Goal: Task Accomplishment & Management: Use online tool/utility

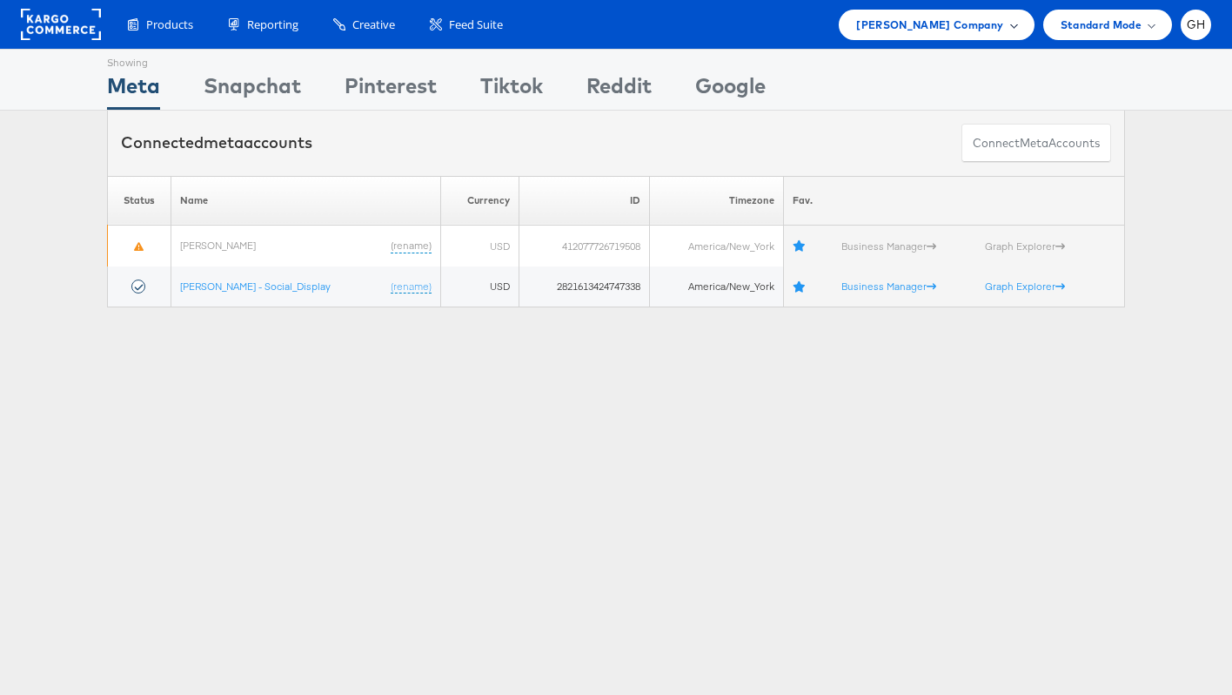
click at [998, 28] on span "[PERSON_NAME] Company" at bounding box center [929, 25] width 147 height 18
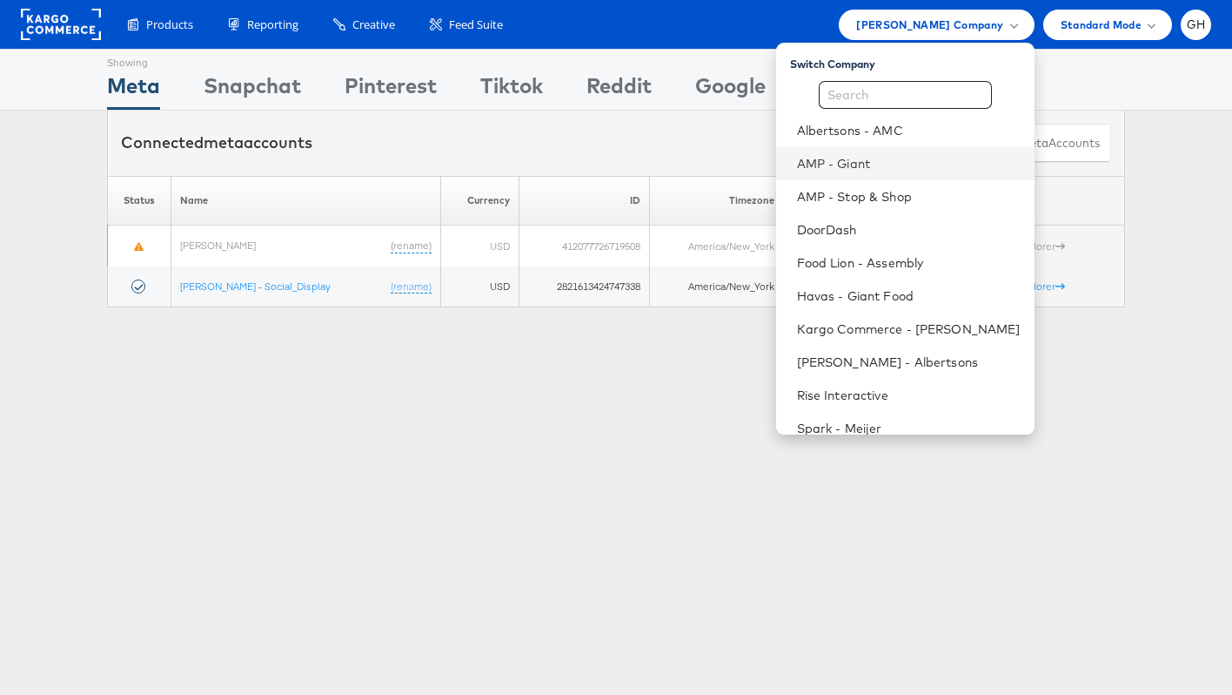
scroll to position [11, 0]
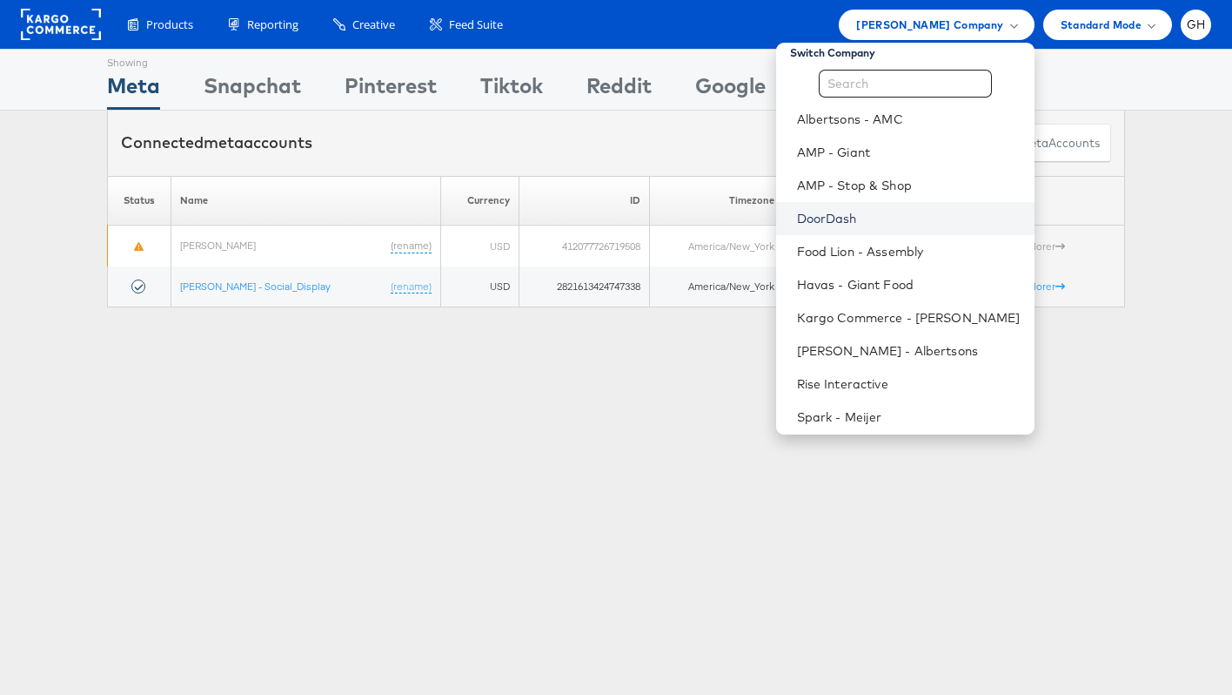
click at [897, 210] on link "DoorDash" at bounding box center [909, 218] width 224 height 17
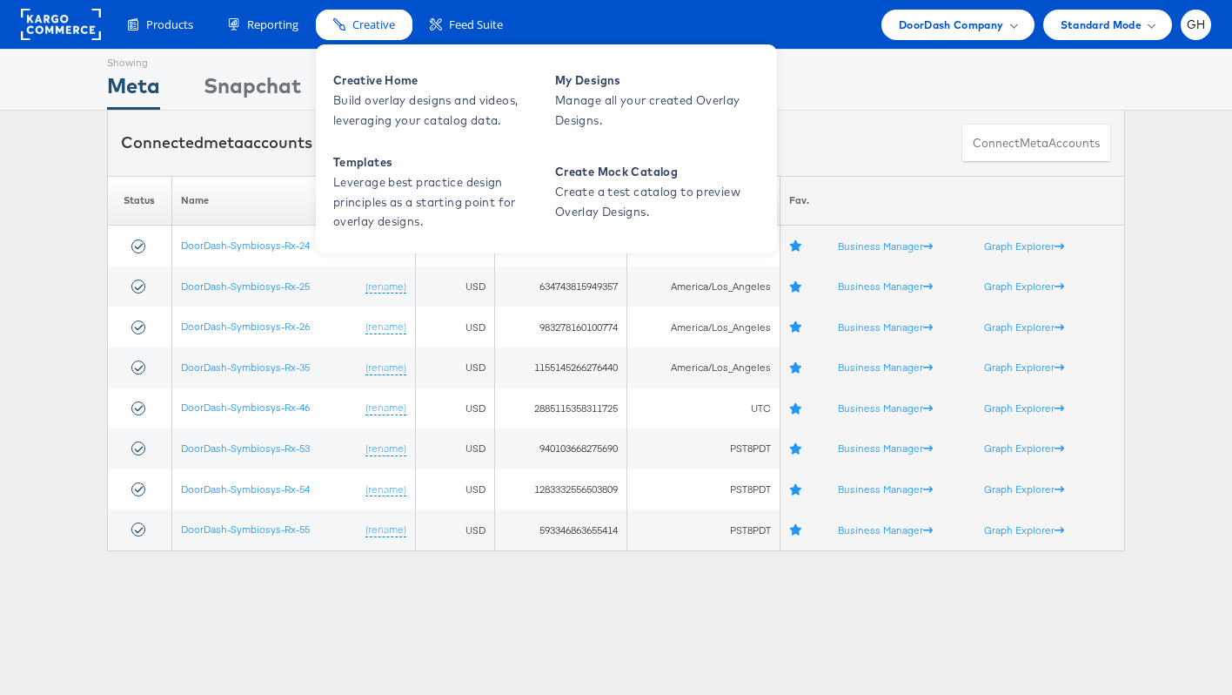
click at [373, 23] on span "Creative" at bounding box center [373, 25] width 43 height 17
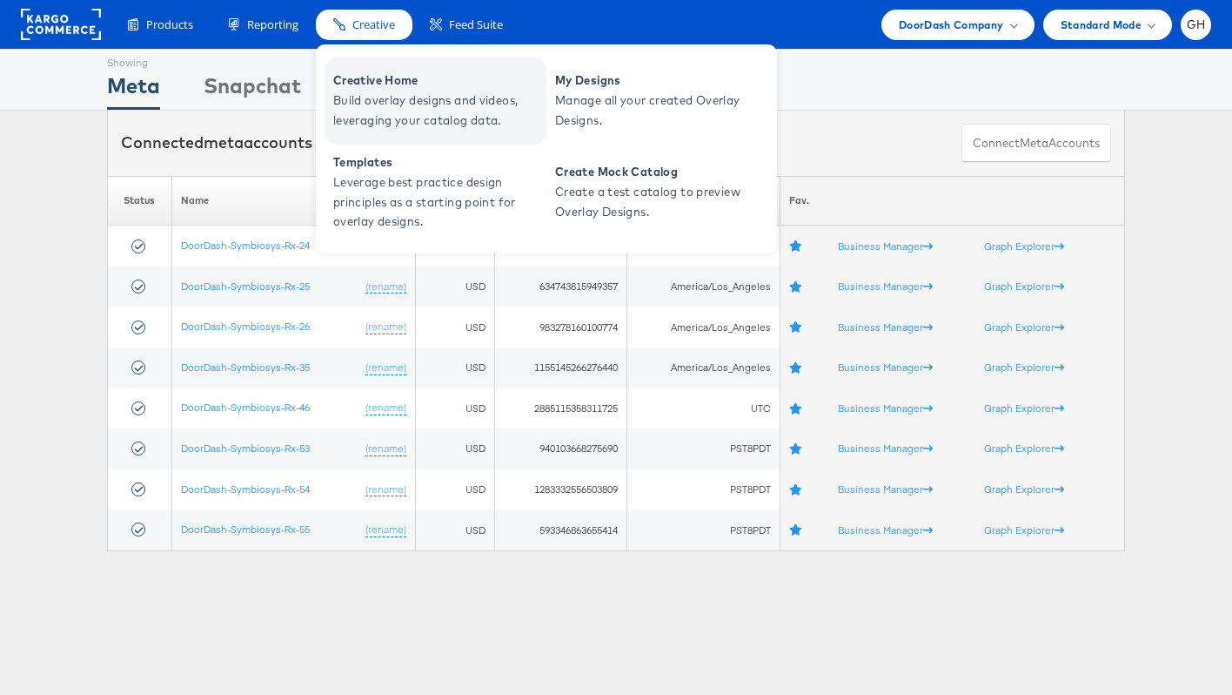
click at [378, 92] on span "Build overlay designs and videos, leveraging your catalog data." at bounding box center [437, 111] width 209 height 40
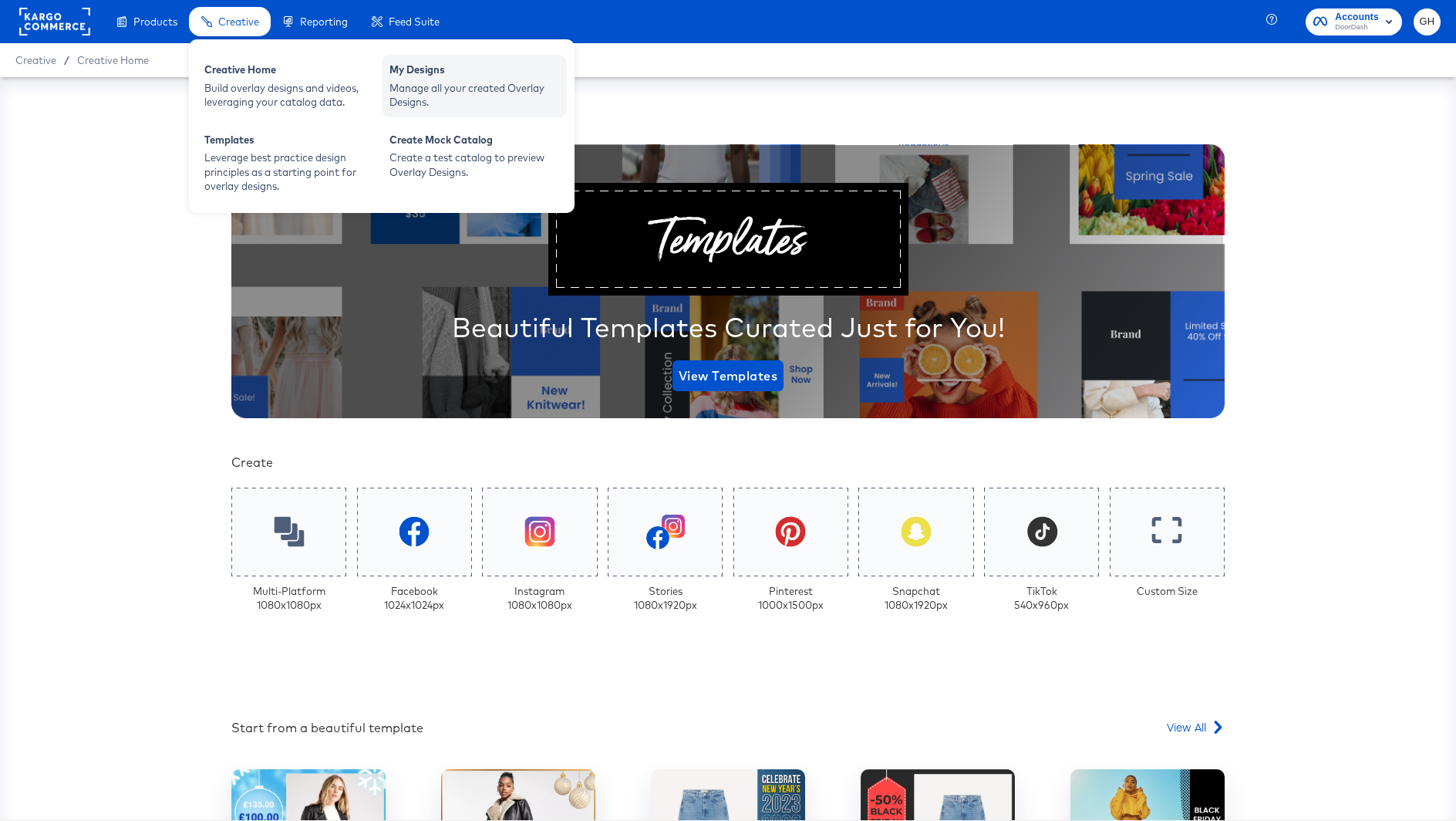
click at [415, 77] on div "My Designs" at bounding box center [474, 71] width 169 height 19
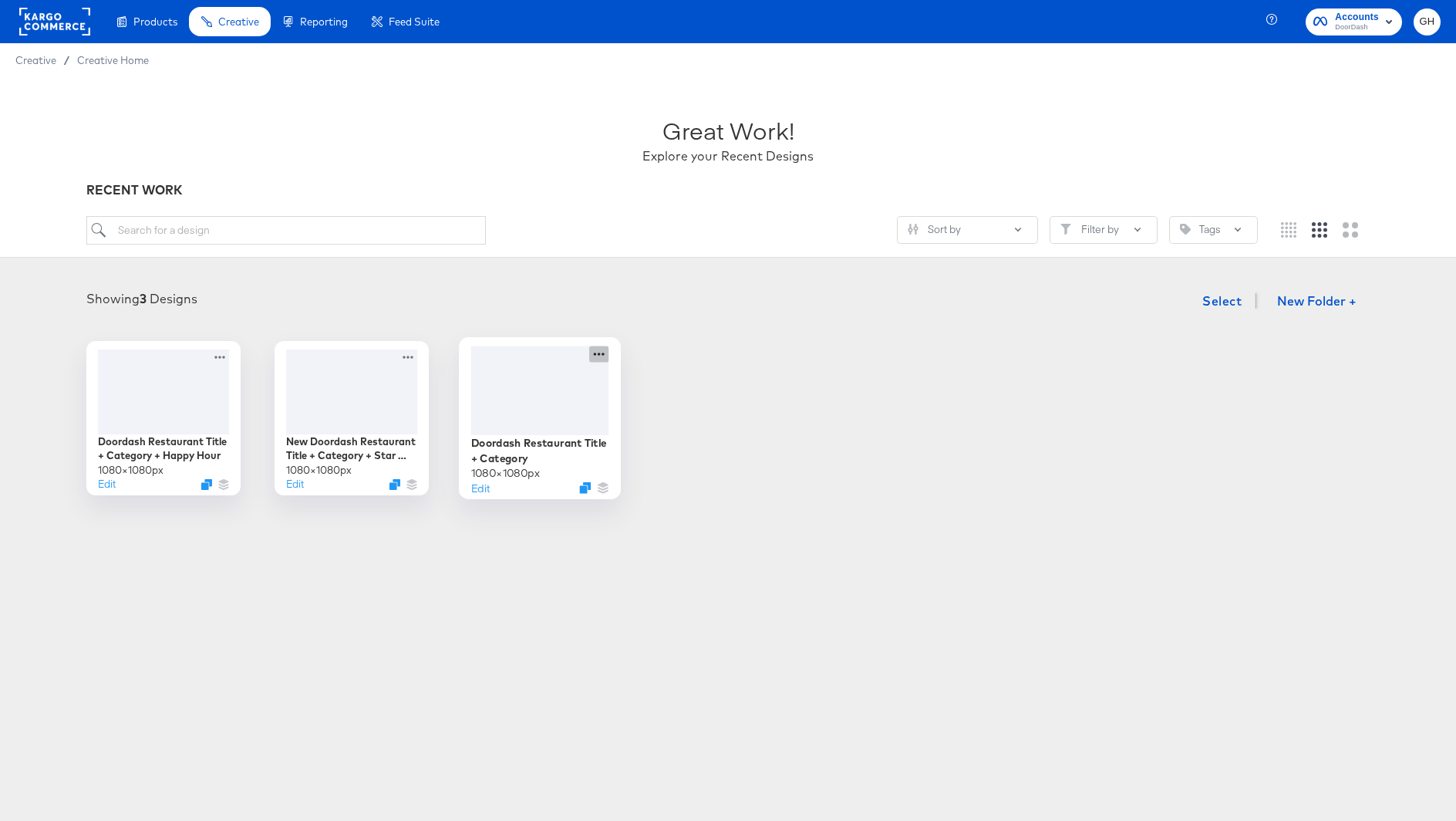
click at [598, 354] on icon at bounding box center [599, 354] width 11 height 3
click at [555, 530] on article "Great Work! Explore your Recent Designs RECENT WORK Sort by Filter by Tags Show…" at bounding box center [728, 323] width 1456 height 492
click at [508, 405] on div at bounding box center [541, 390] width 138 height 89
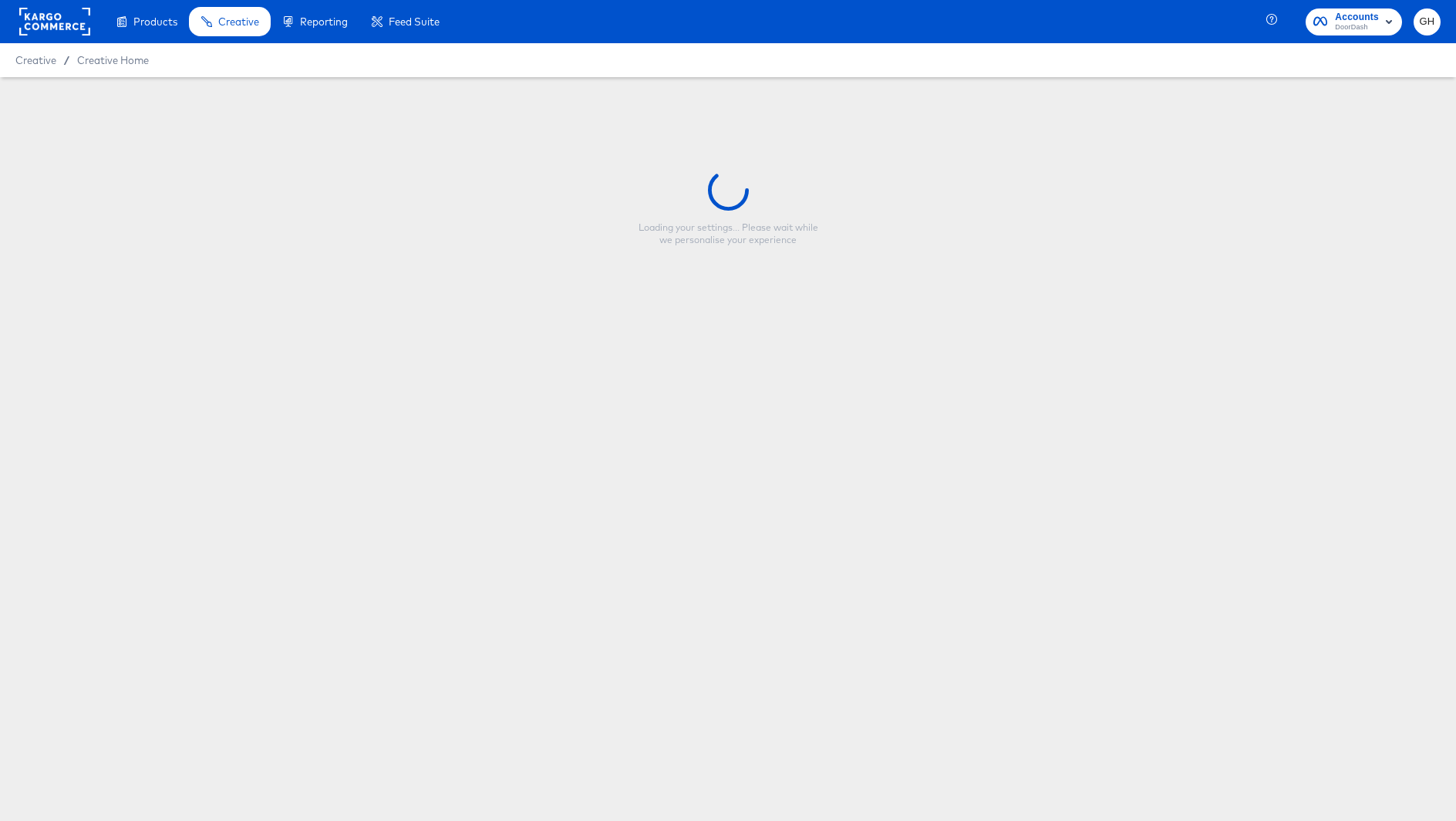
type input "Doordash Restaurant Title + Category"
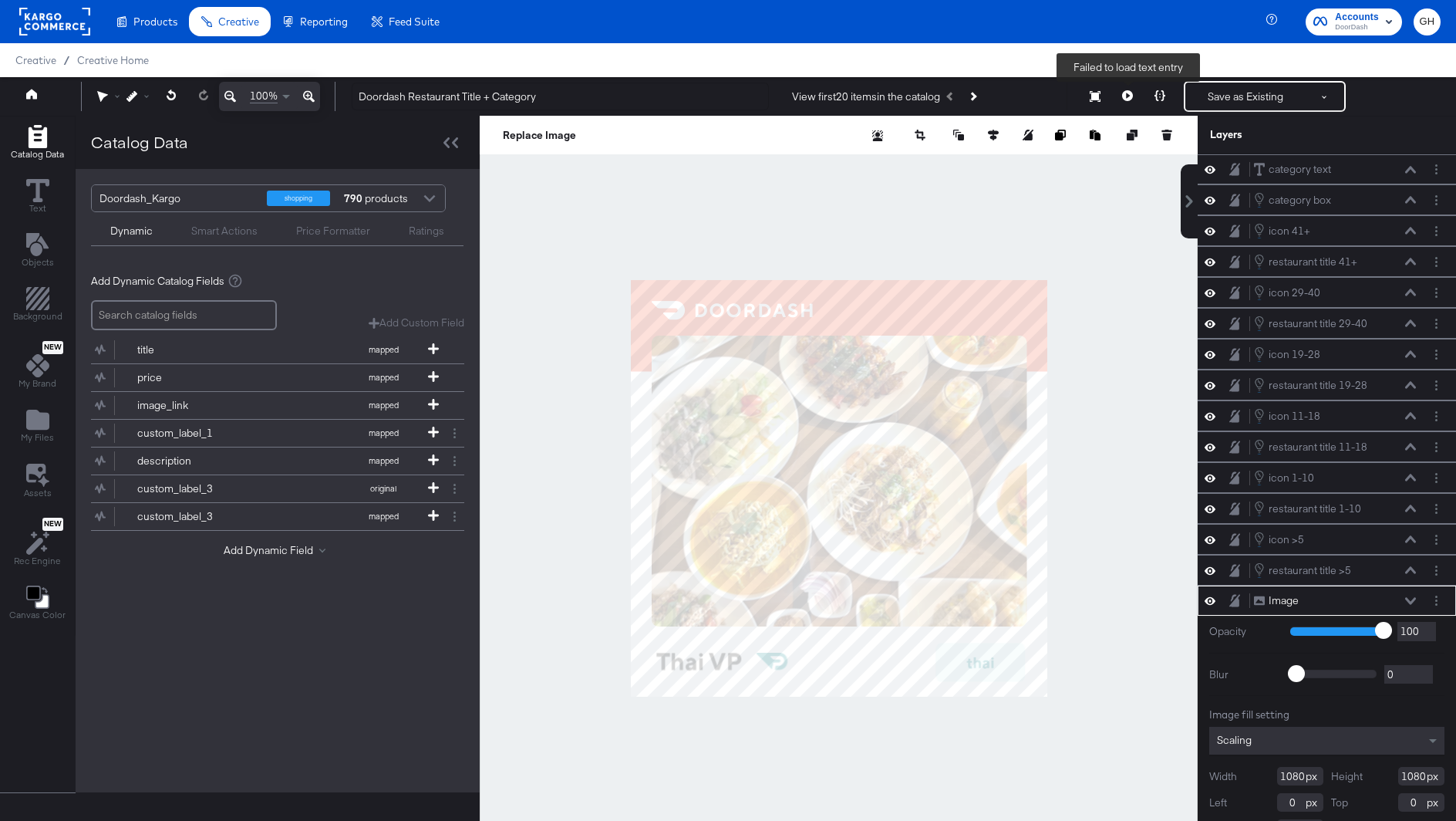
click at [1131, 92] on icon at bounding box center [1127, 96] width 11 height 11
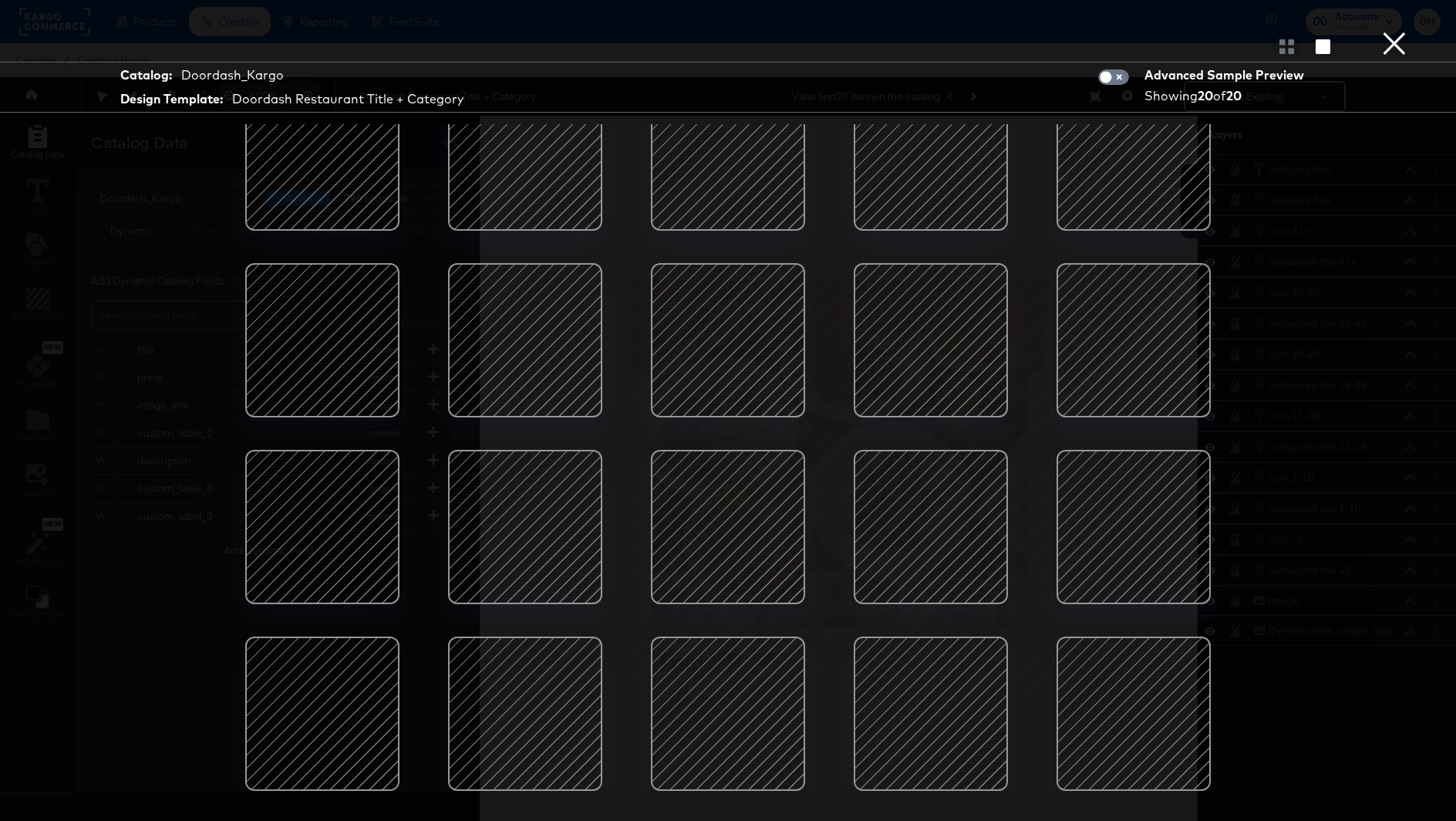
scroll to position [39, 0]
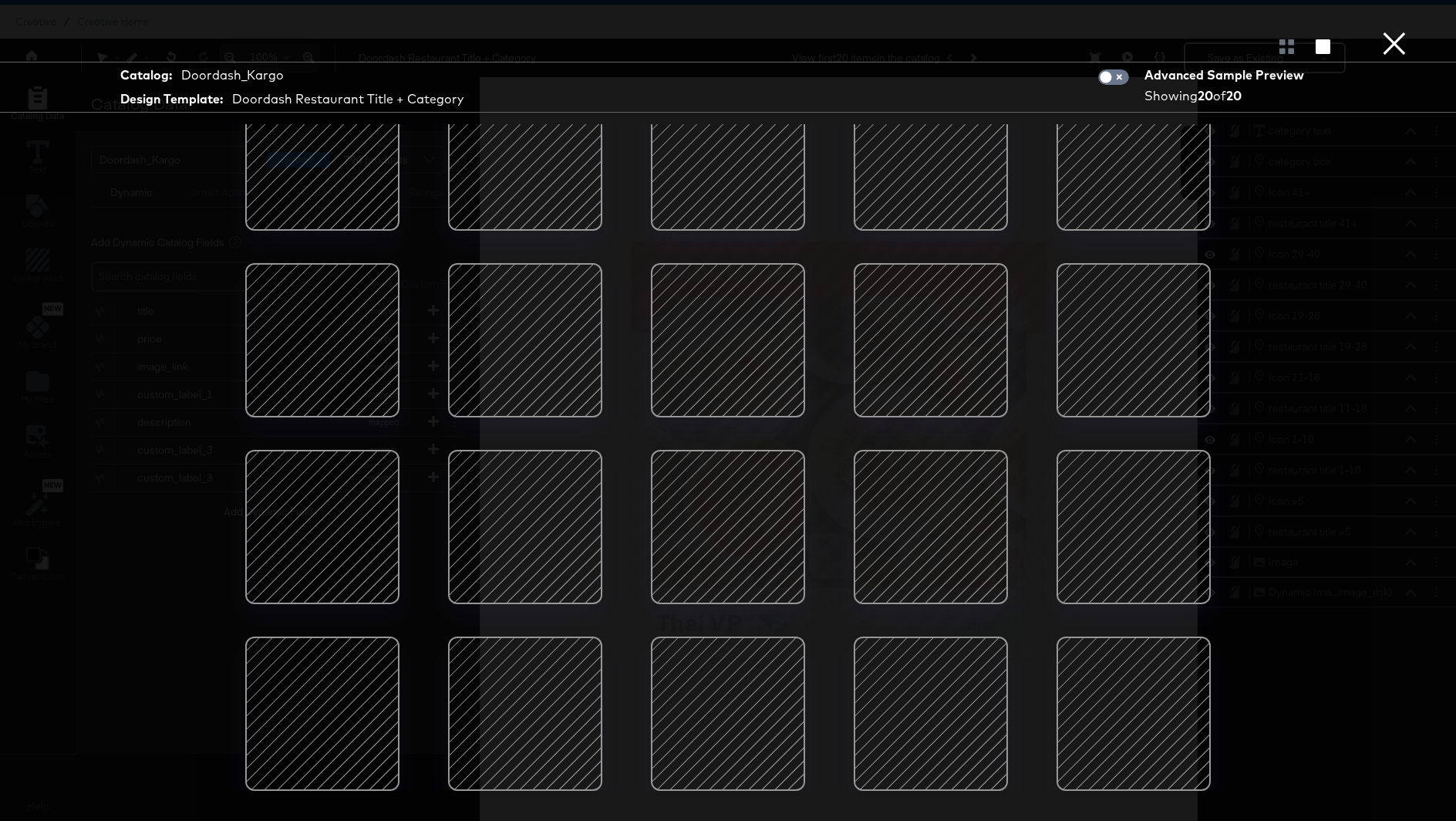
click at [1398, 31] on button "×" at bounding box center [1394, 15] width 31 height 31
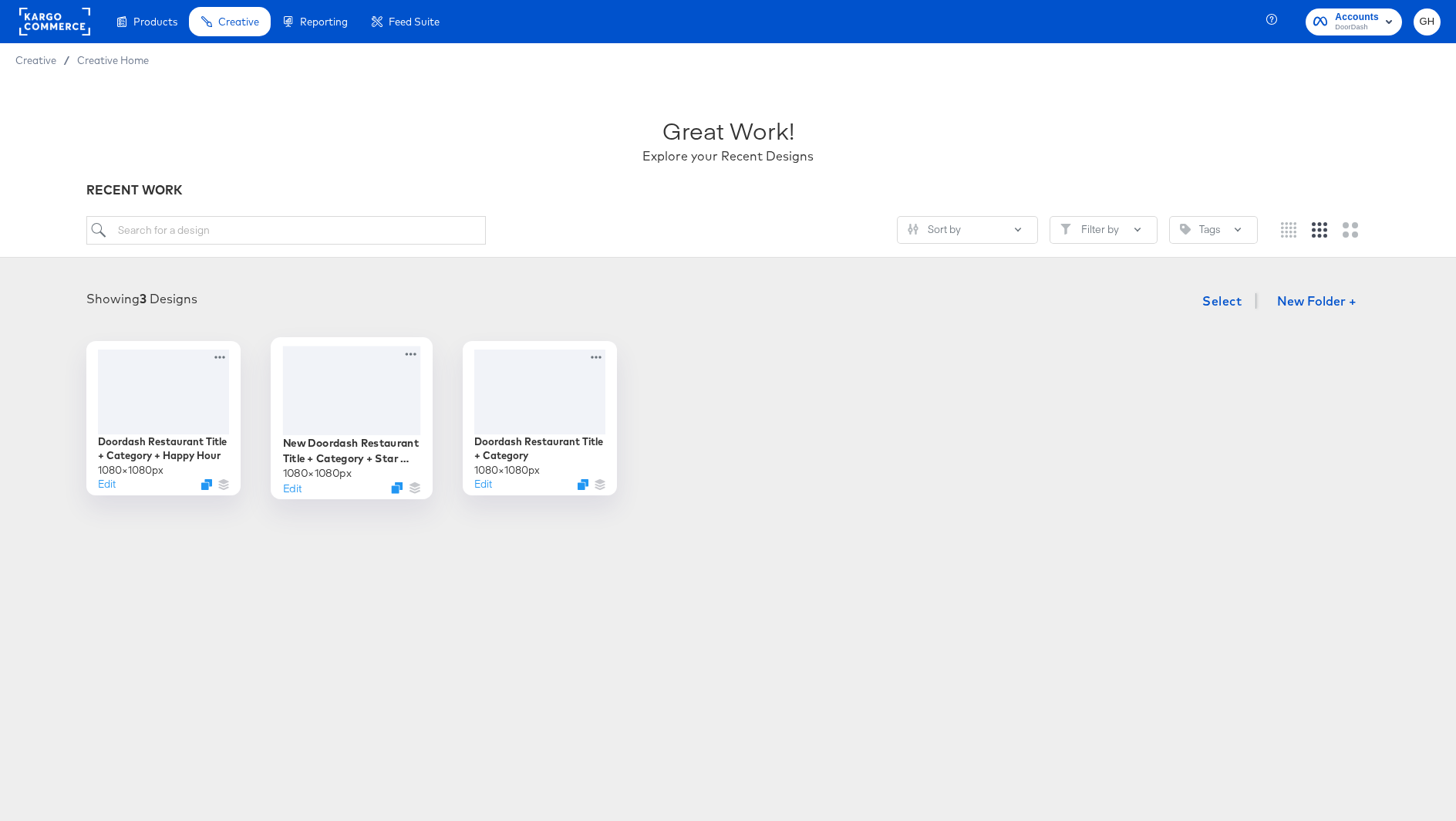
click at [358, 418] on div at bounding box center [352, 390] width 138 height 89
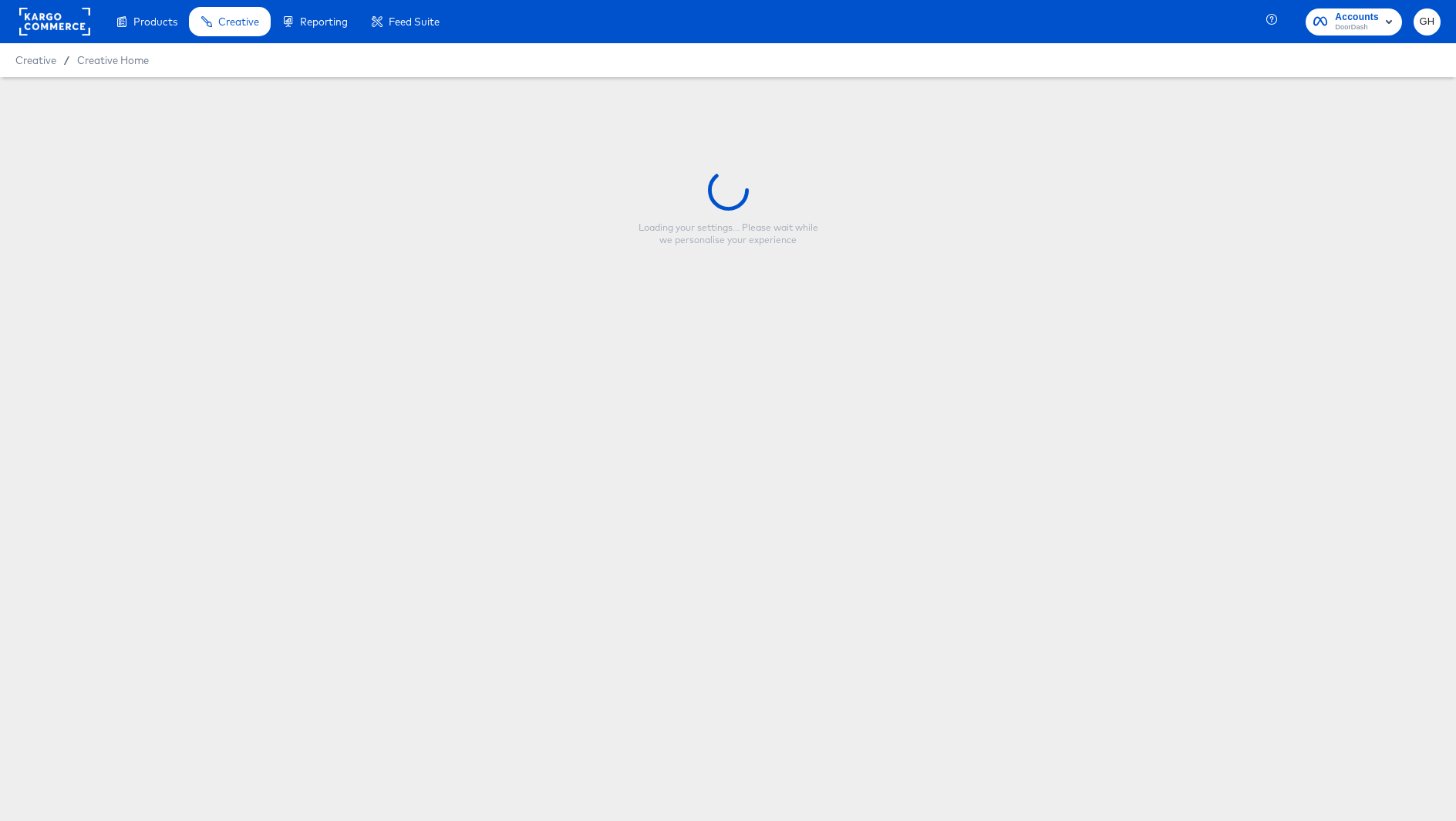
type input "New Doordash Restaurant Title + Category + Star Rating"
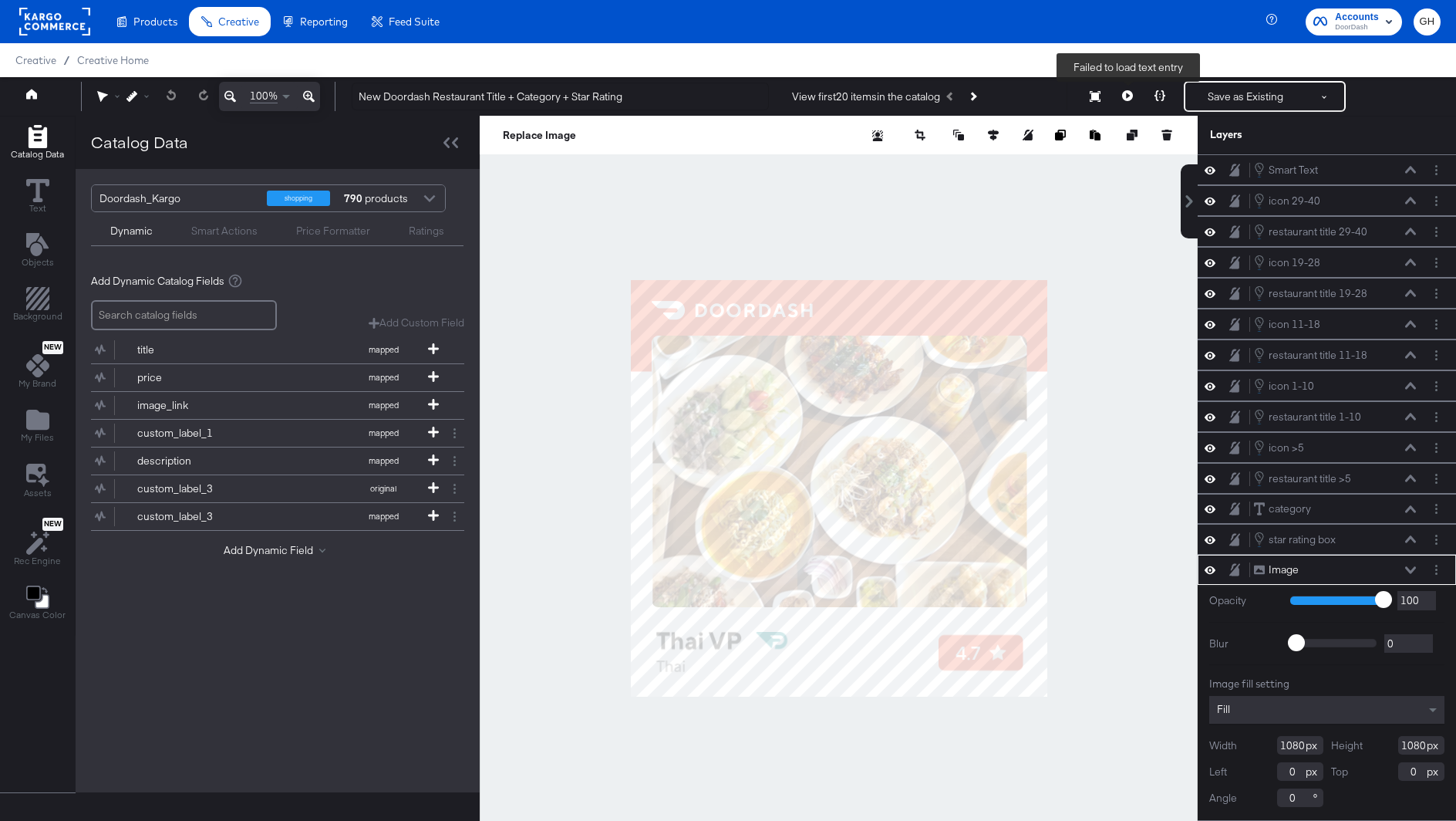
click at [1130, 94] on icon at bounding box center [1127, 96] width 11 height 11
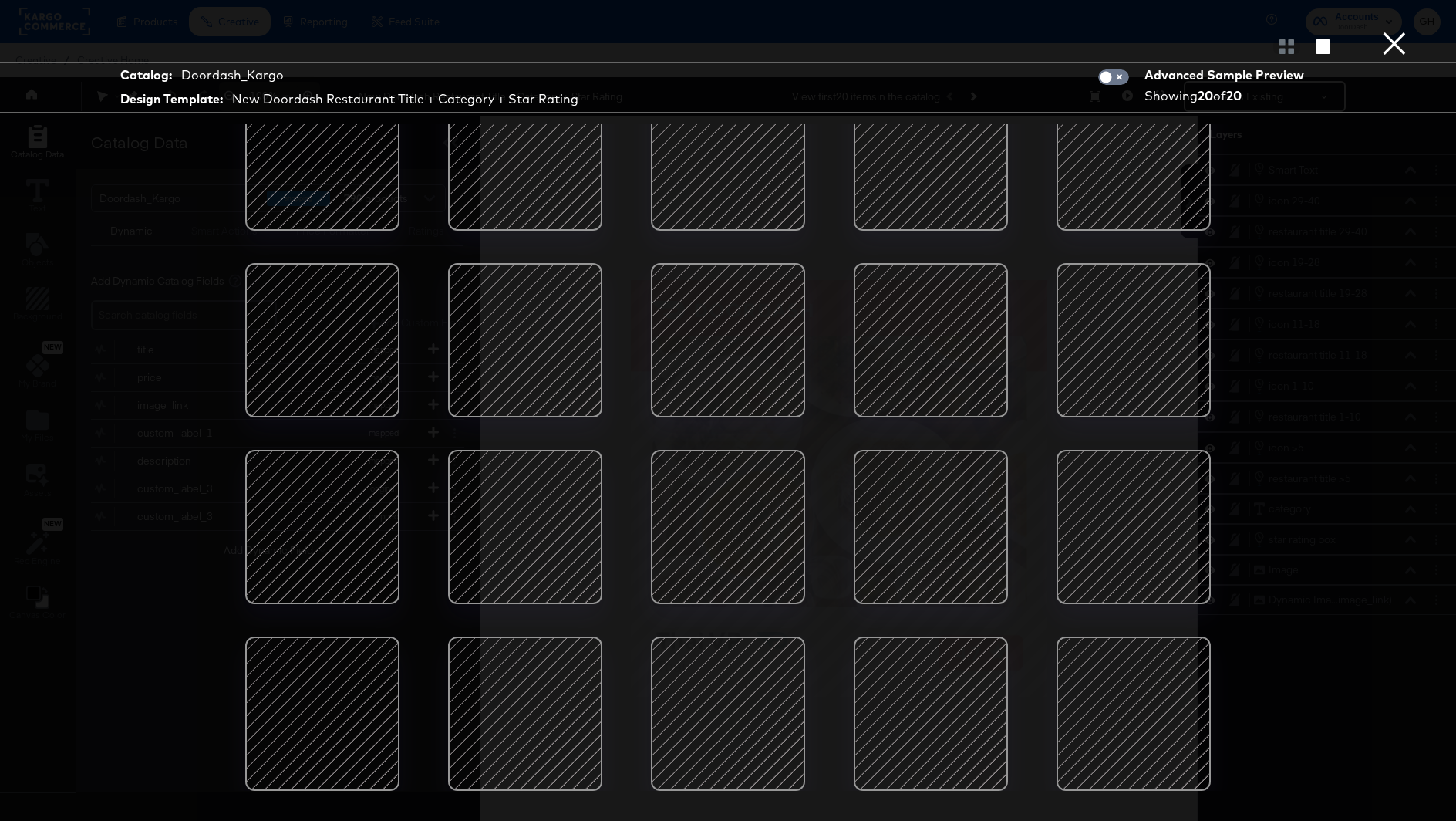
click at [1154, 727] on div at bounding box center [1133, 714] width 131 height 131
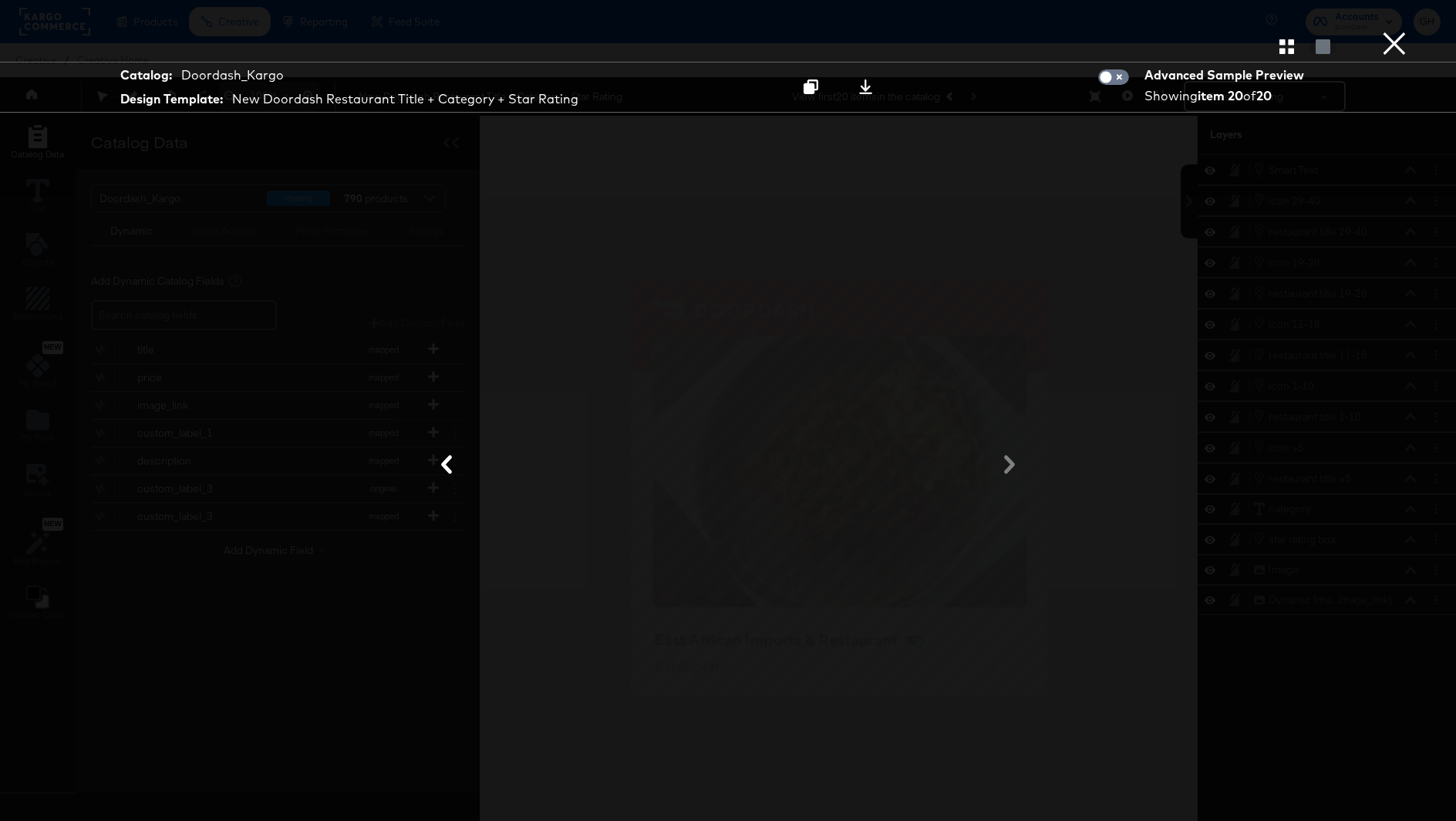
click at [208, 305] on div at bounding box center [728, 465] width 1156 height 667
click at [1401, 31] on button "×" at bounding box center [1394, 15] width 31 height 31
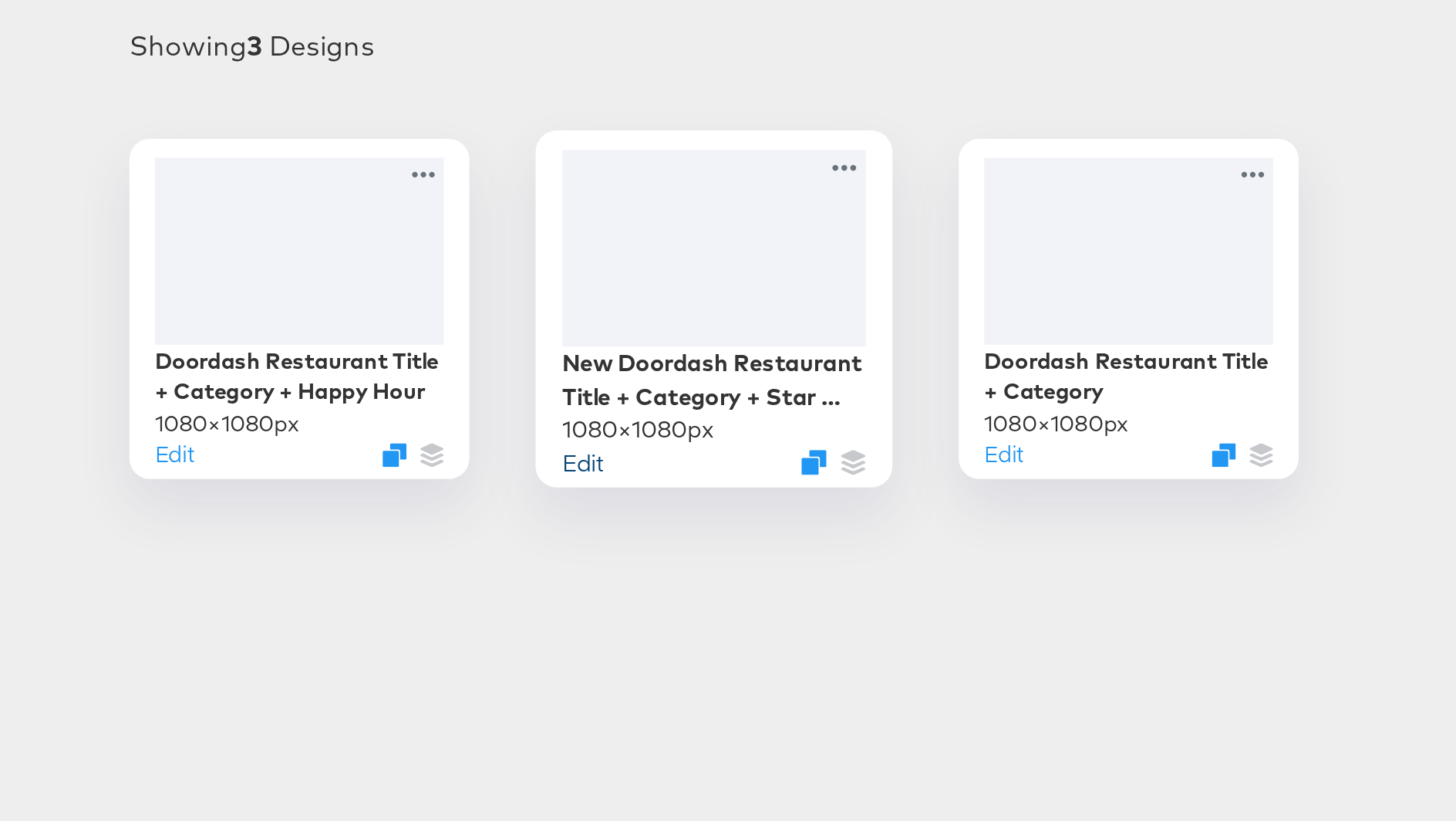
scroll to position [28, 0]
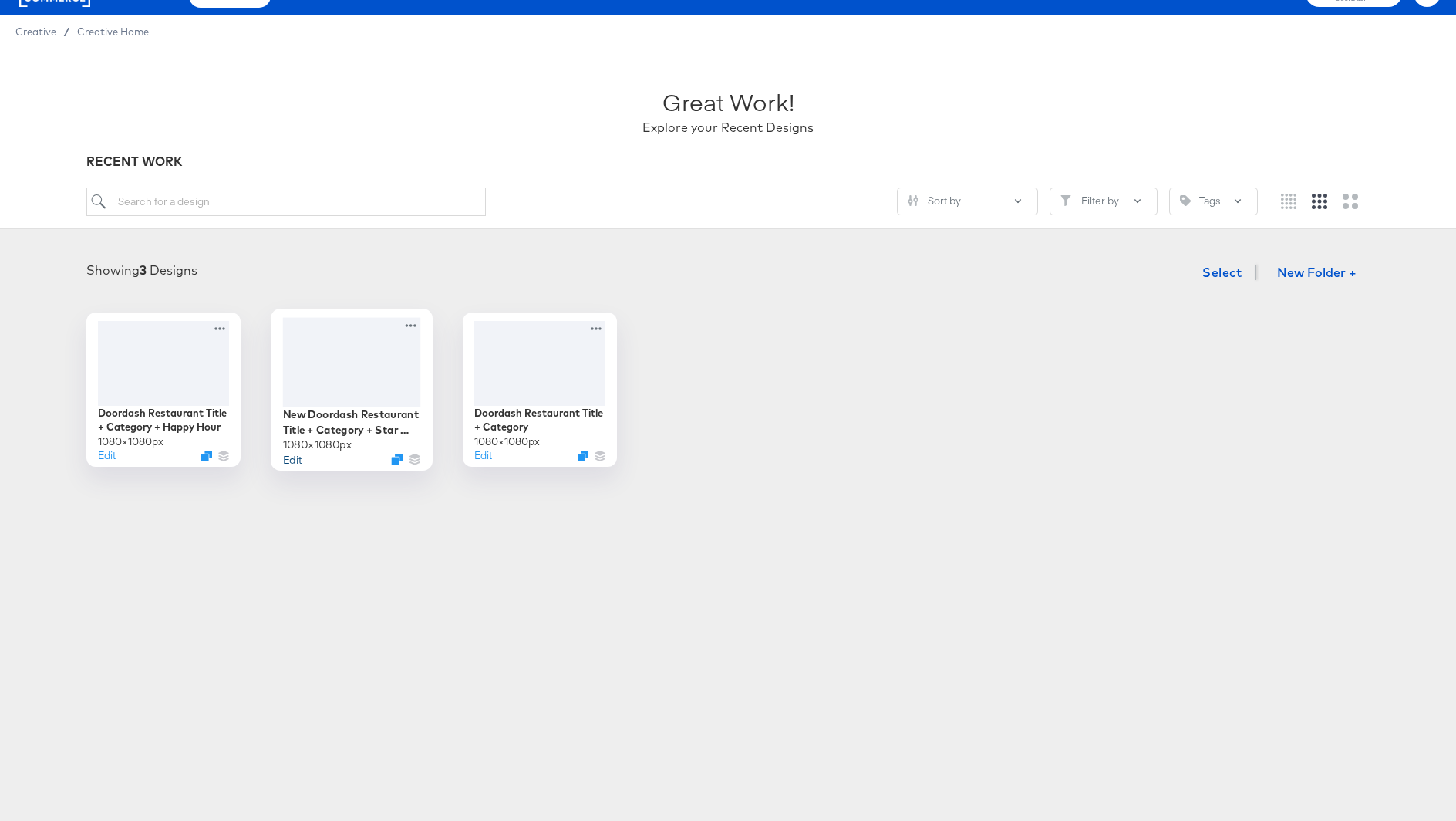
click at [300, 453] on button "Edit" at bounding box center [292, 458] width 19 height 15
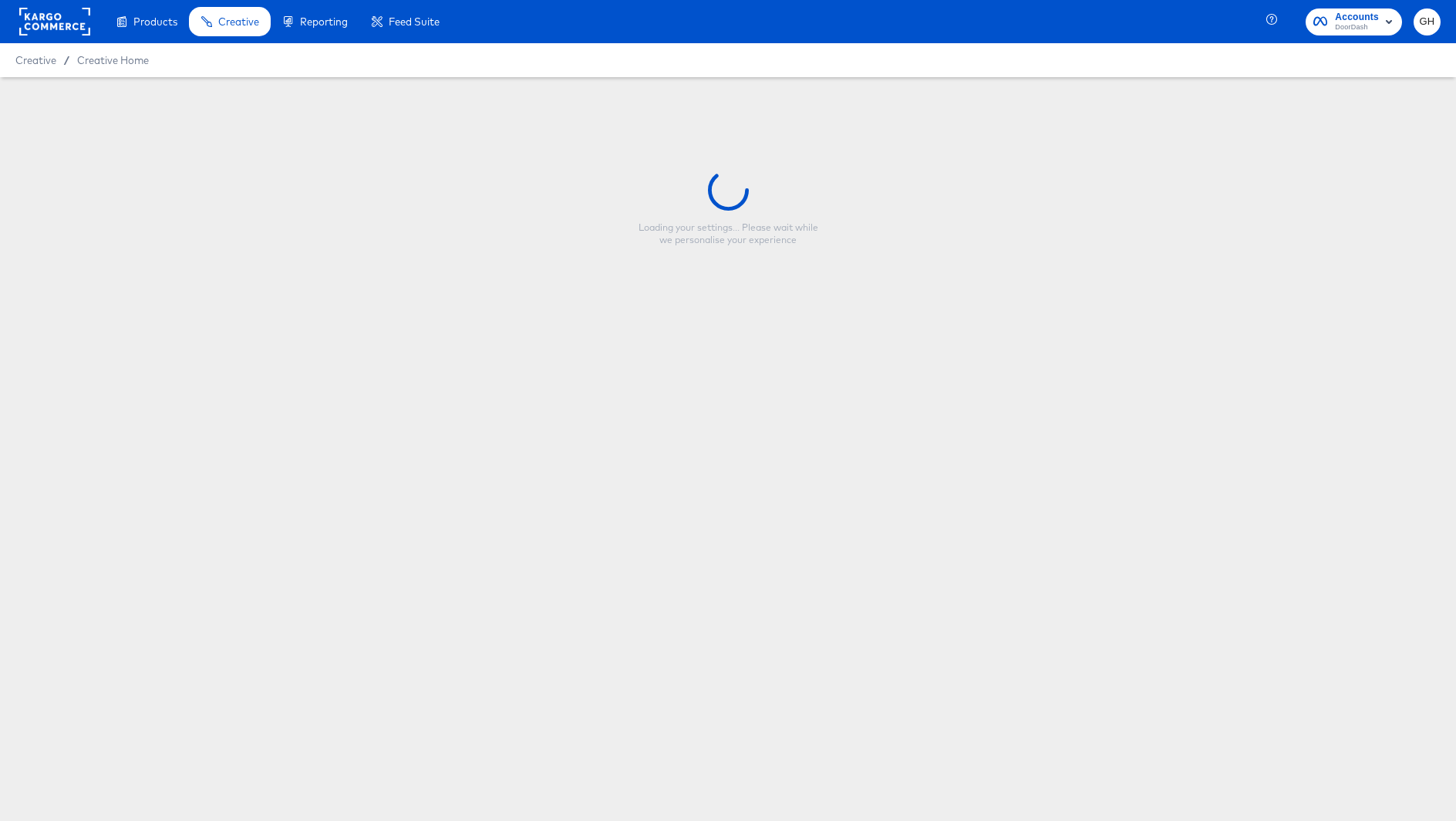
type input "New Doordash Restaurant Title + Category + Star Rating"
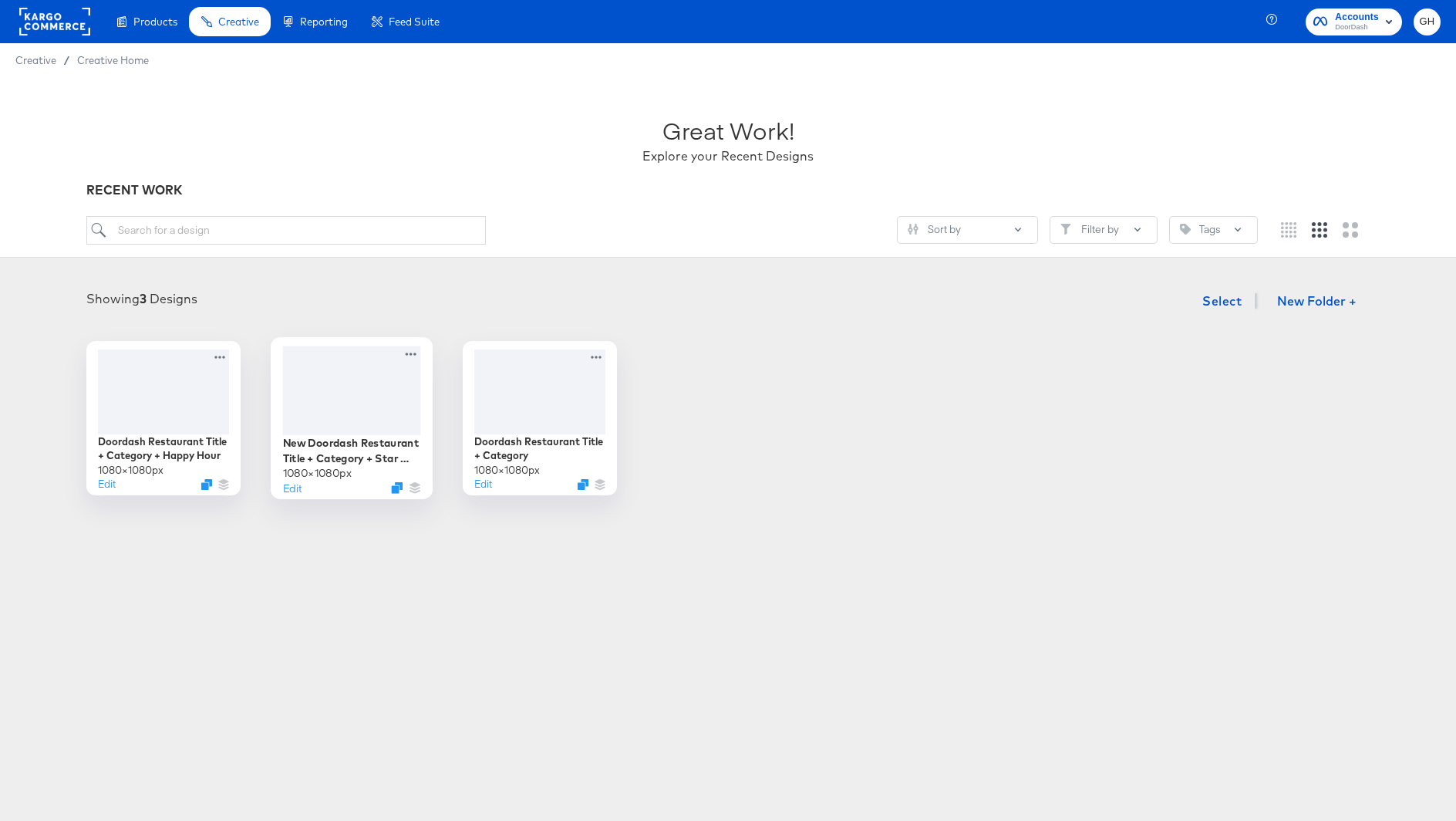
click at [369, 397] on div at bounding box center [352, 390] width 138 height 89
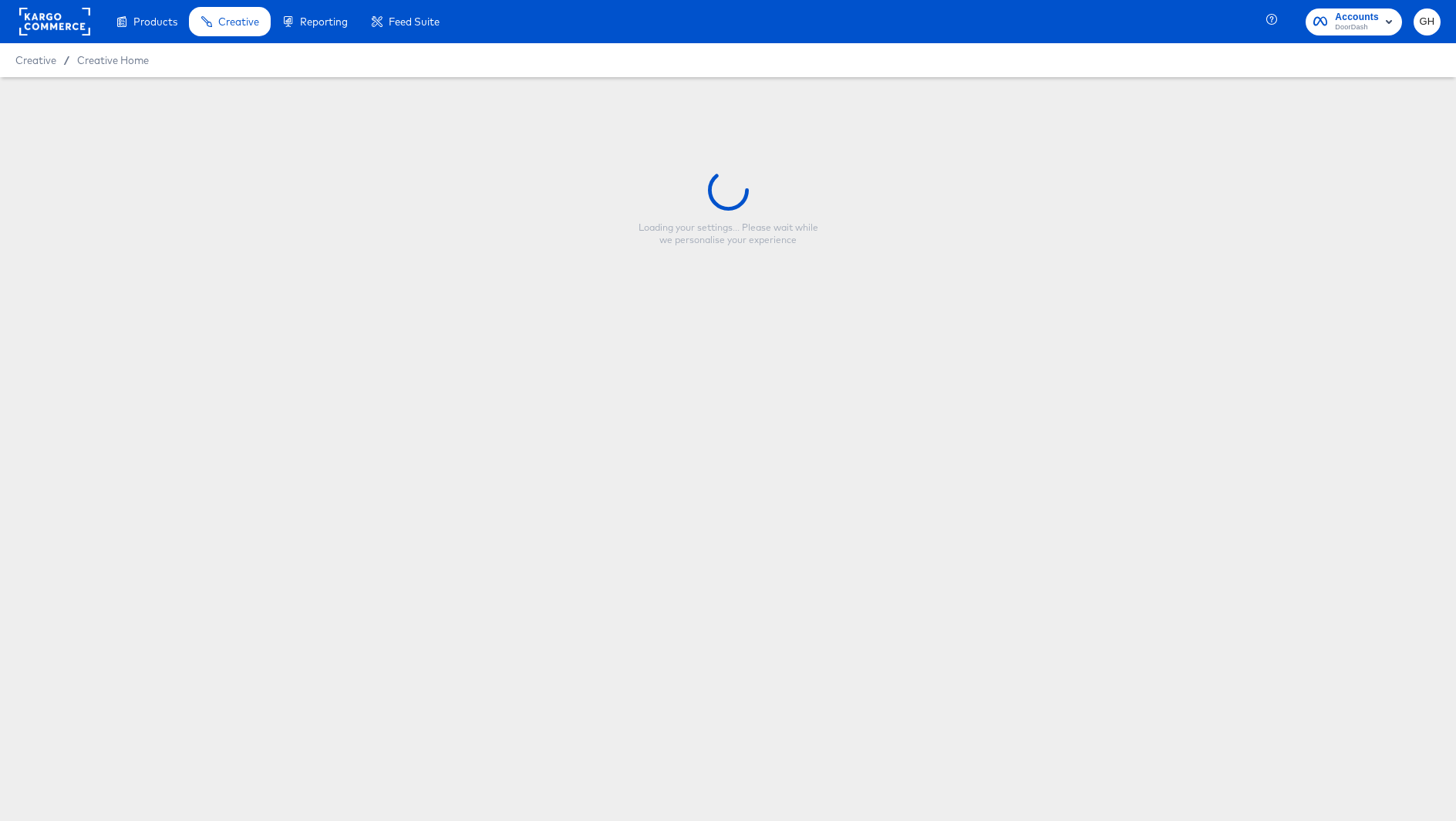
type input "New Doordash Restaurant Title + Category + Star Rating"
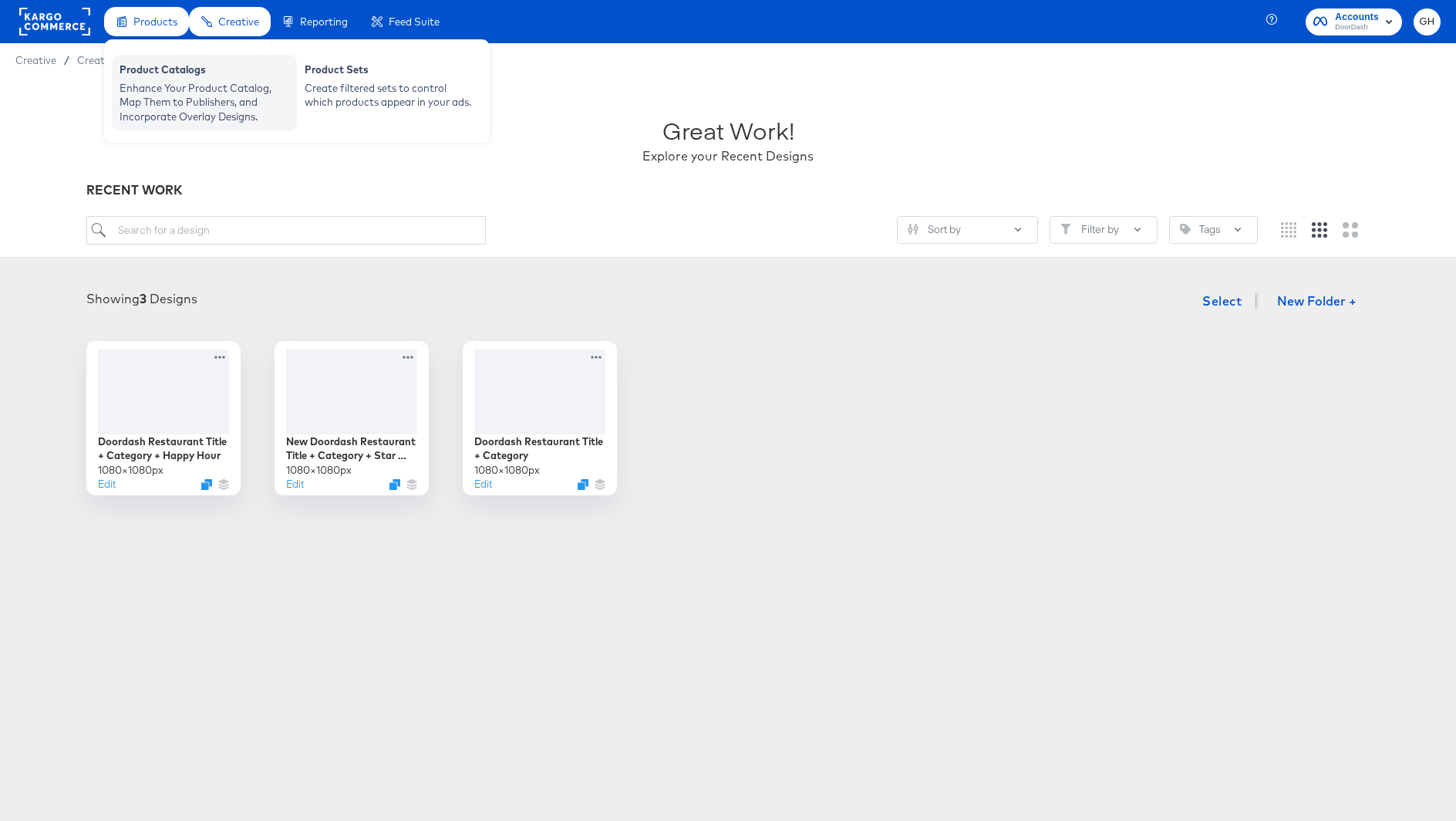
click at [138, 86] on div "Enhance Your Product Catalog, Map Them to Publishers, and Incorporate Overlay D…" at bounding box center [204, 102] width 169 height 43
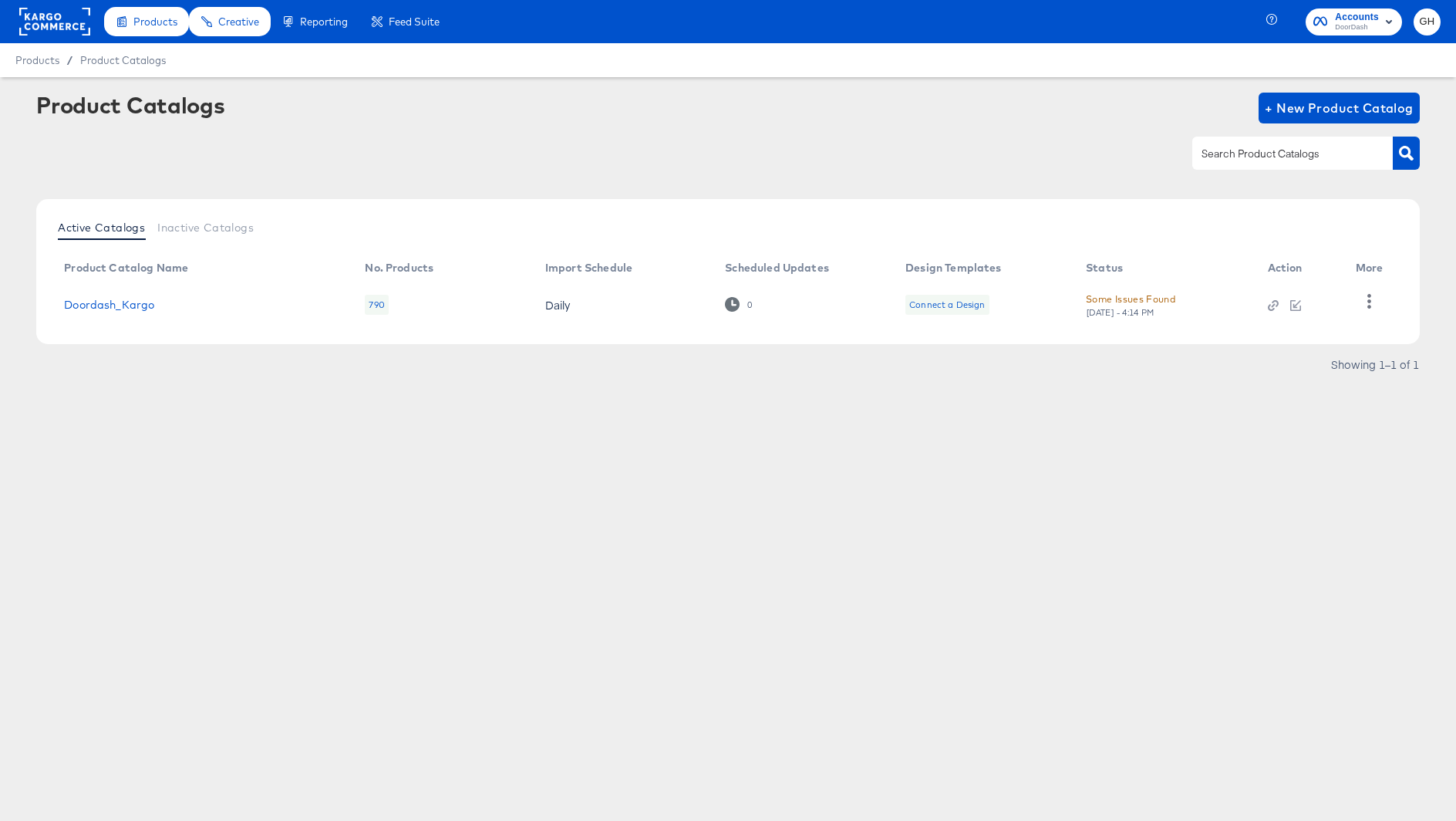
click at [919, 306] on div "Connect a Design" at bounding box center [946, 305] width 75 height 12
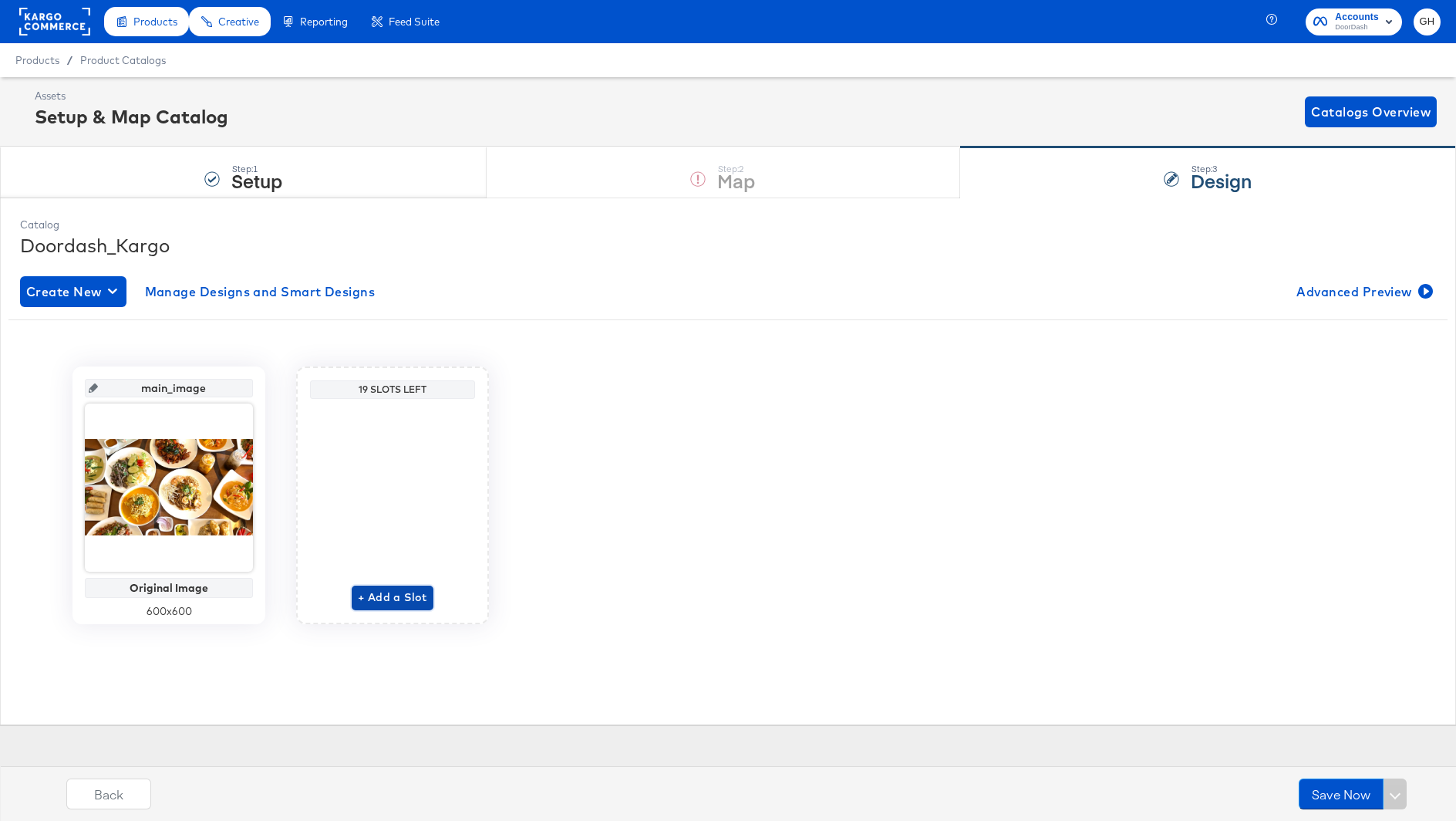
click at [384, 596] on span "+ Add a Slot" at bounding box center [393, 598] width 69 height 20
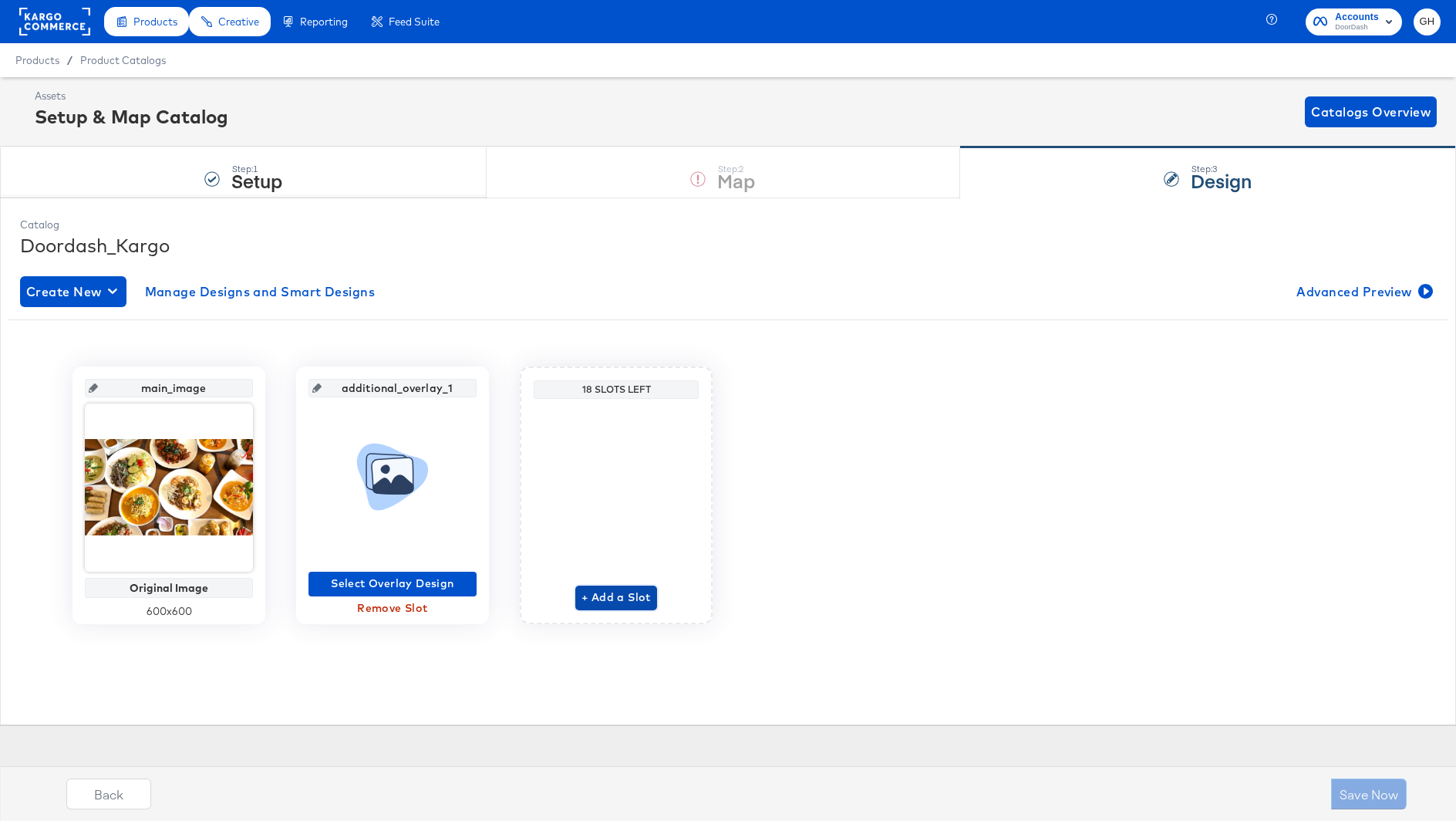
click at [620, 590] on span "+ Add a Slot" at bounding box center [616, 598] width 69 height 20
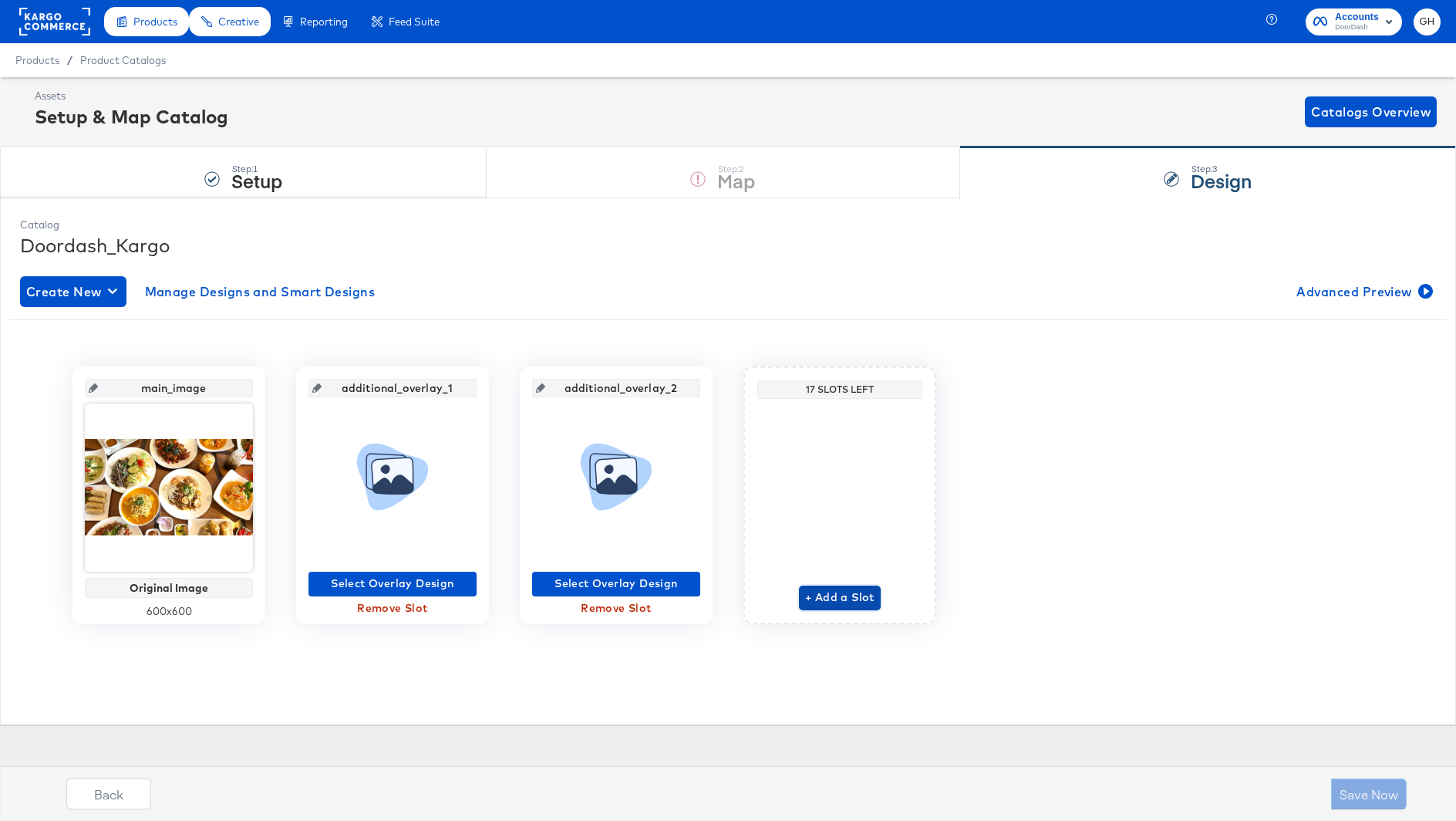
click at [830, 595] on span "+ Add a Slot" at bounding box center [840, 598] width 69 height 20
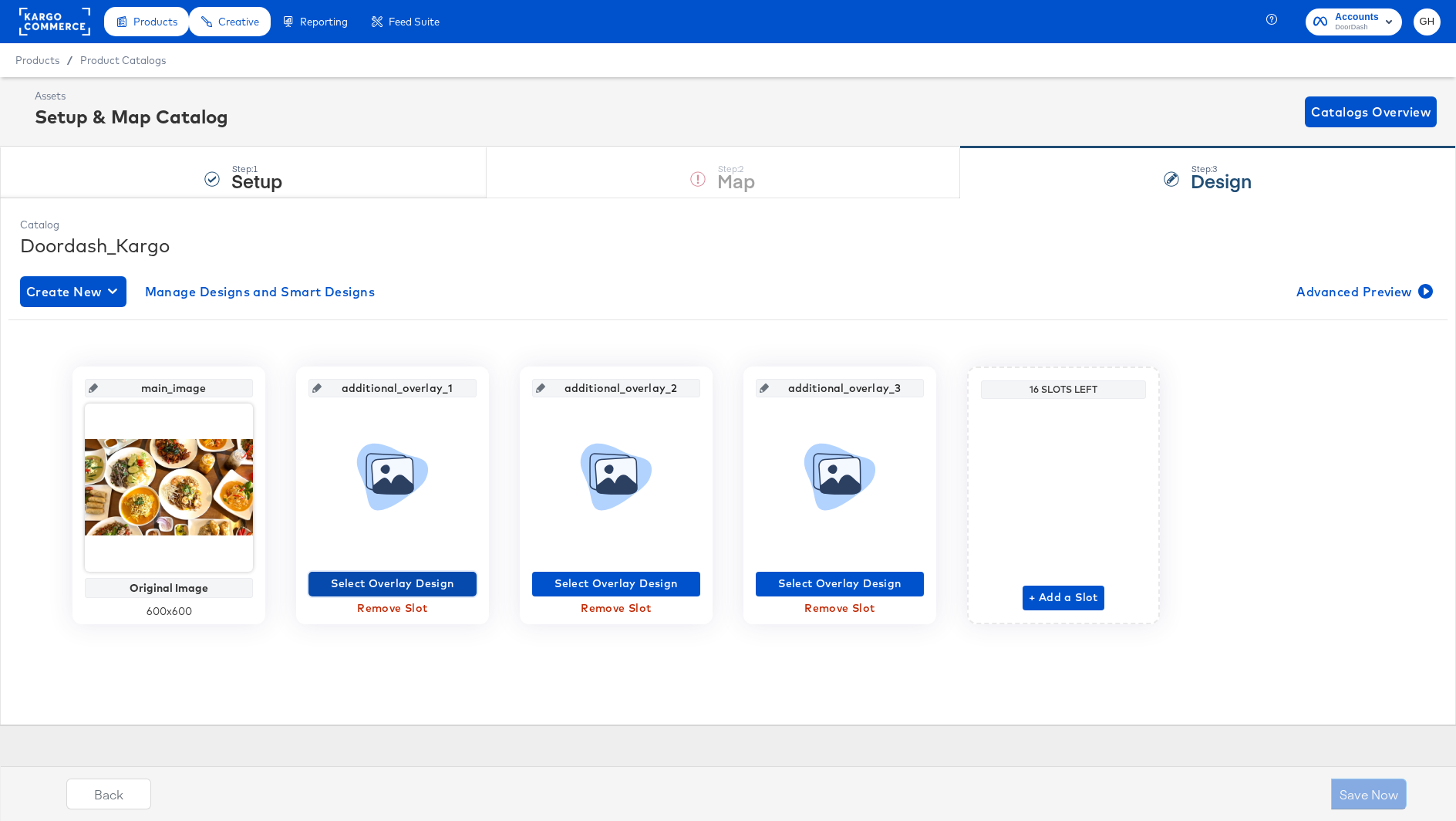
click at [395, 581] on span "Select Overlay Design" at bounding box center [393, 584] width 156 height 20
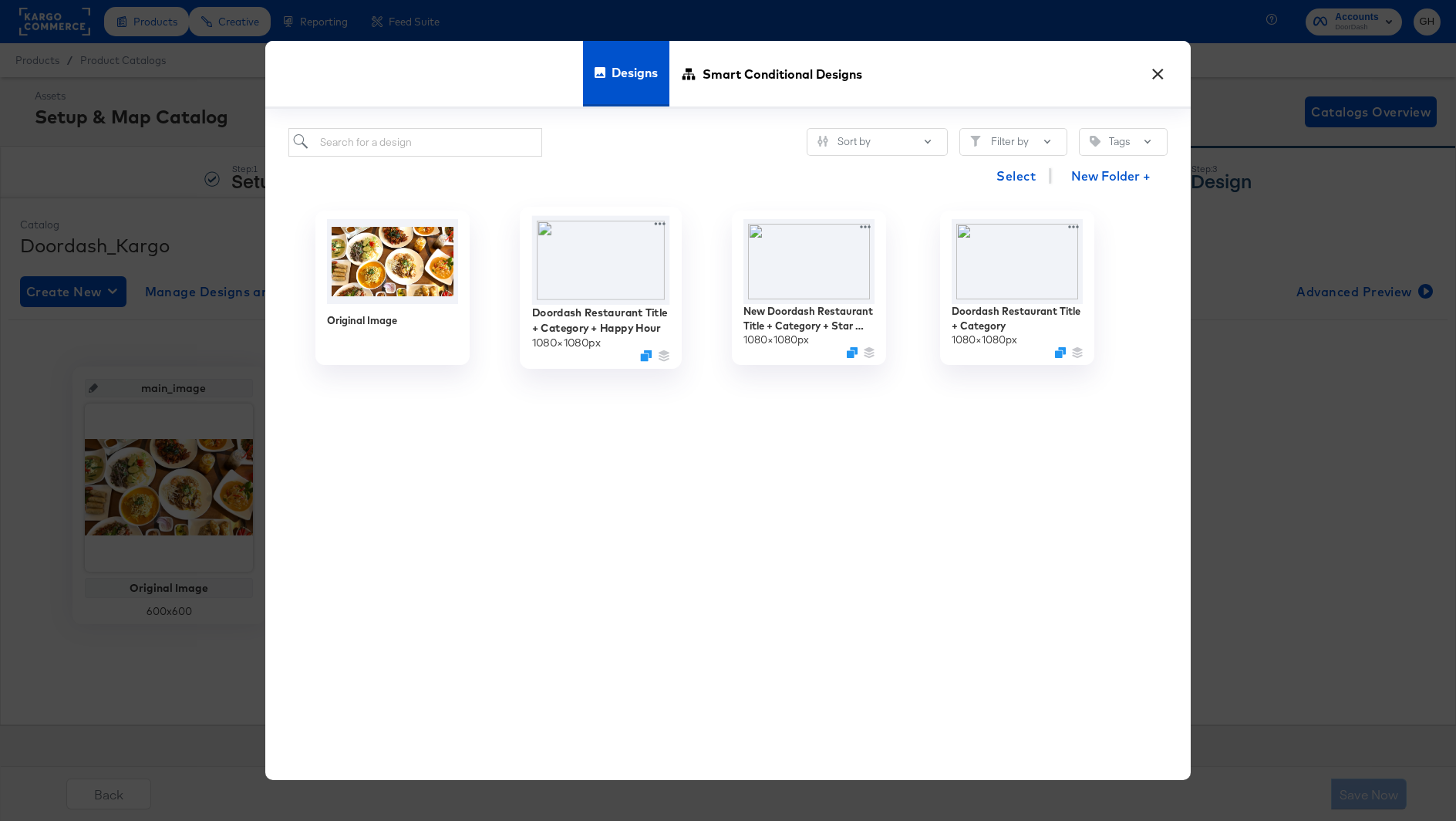
click at [594, 262] on img at bounding box center [602, 261] width 138 height 89
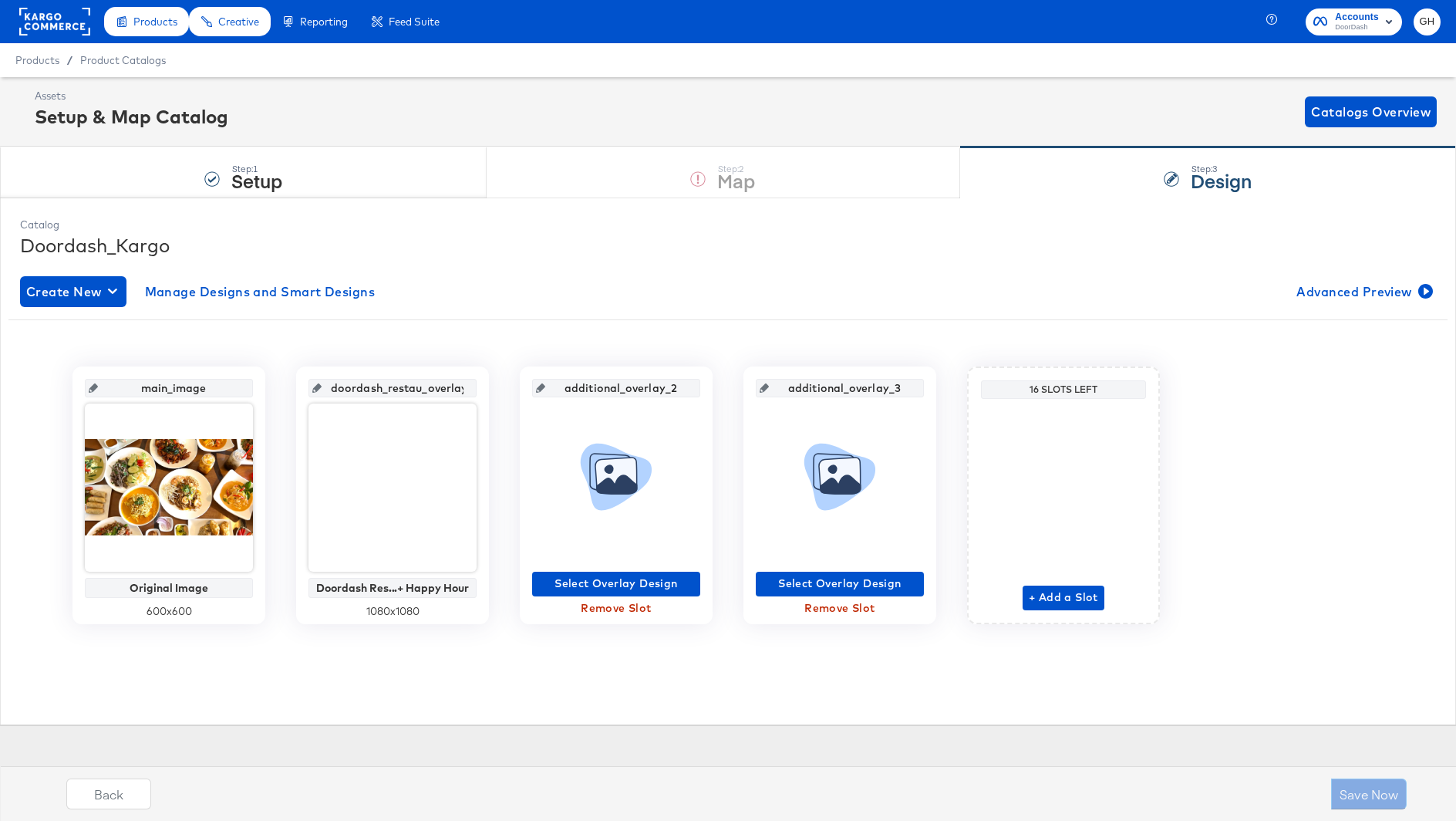
click at [603, 485] on icon at bounding box center [617, 484] width 40 height 19
click at [603, 582] on span "Select Overlay Design" at bounding box center [616, 584] width 156 height 20
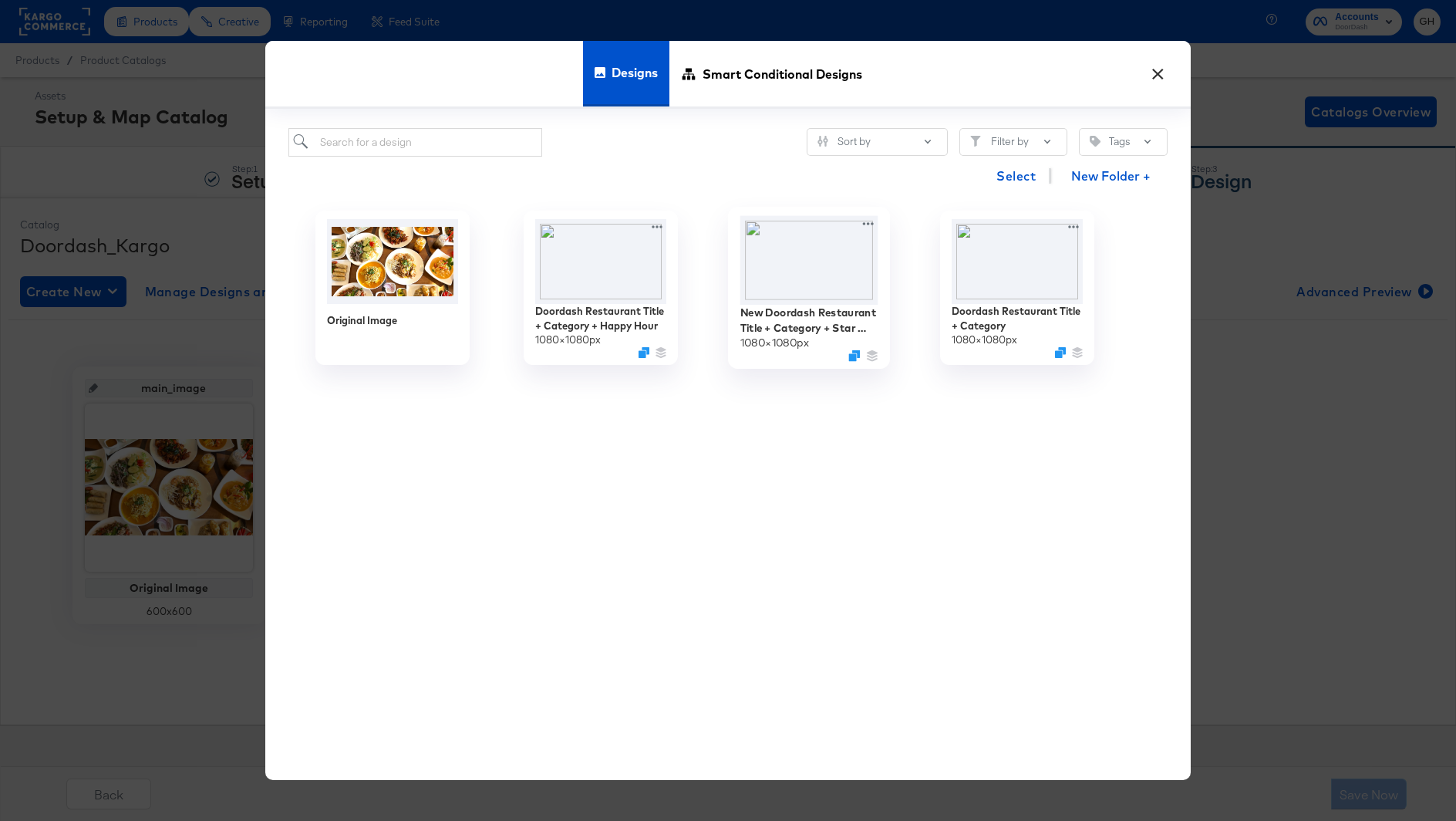
click at [797, 284] on img at bounding box center [810, 261] width 138 height 89
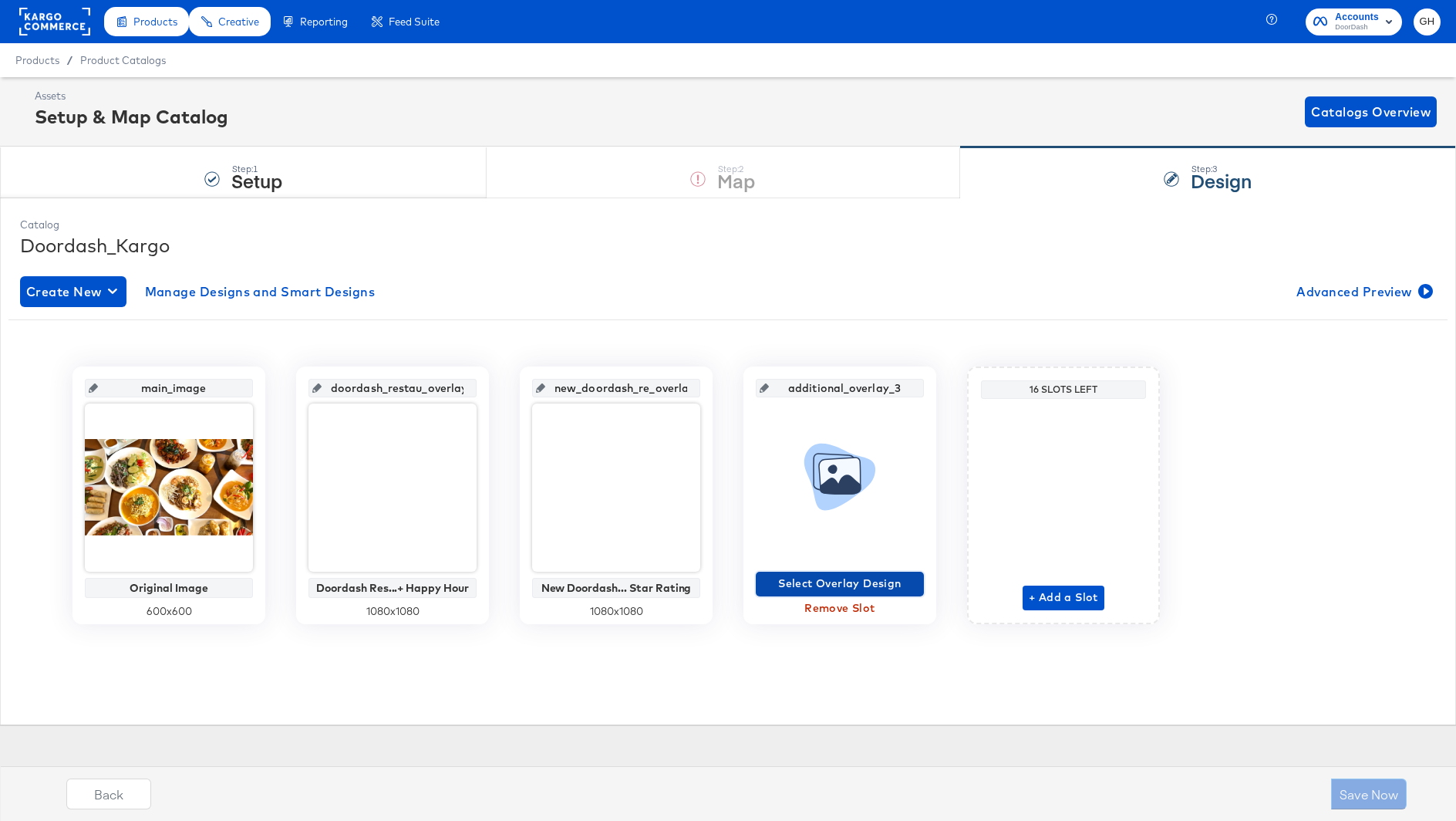
click at [868, 583] on span "Select Overlay Design" at bounding box center [840, 584] width 156 height 20
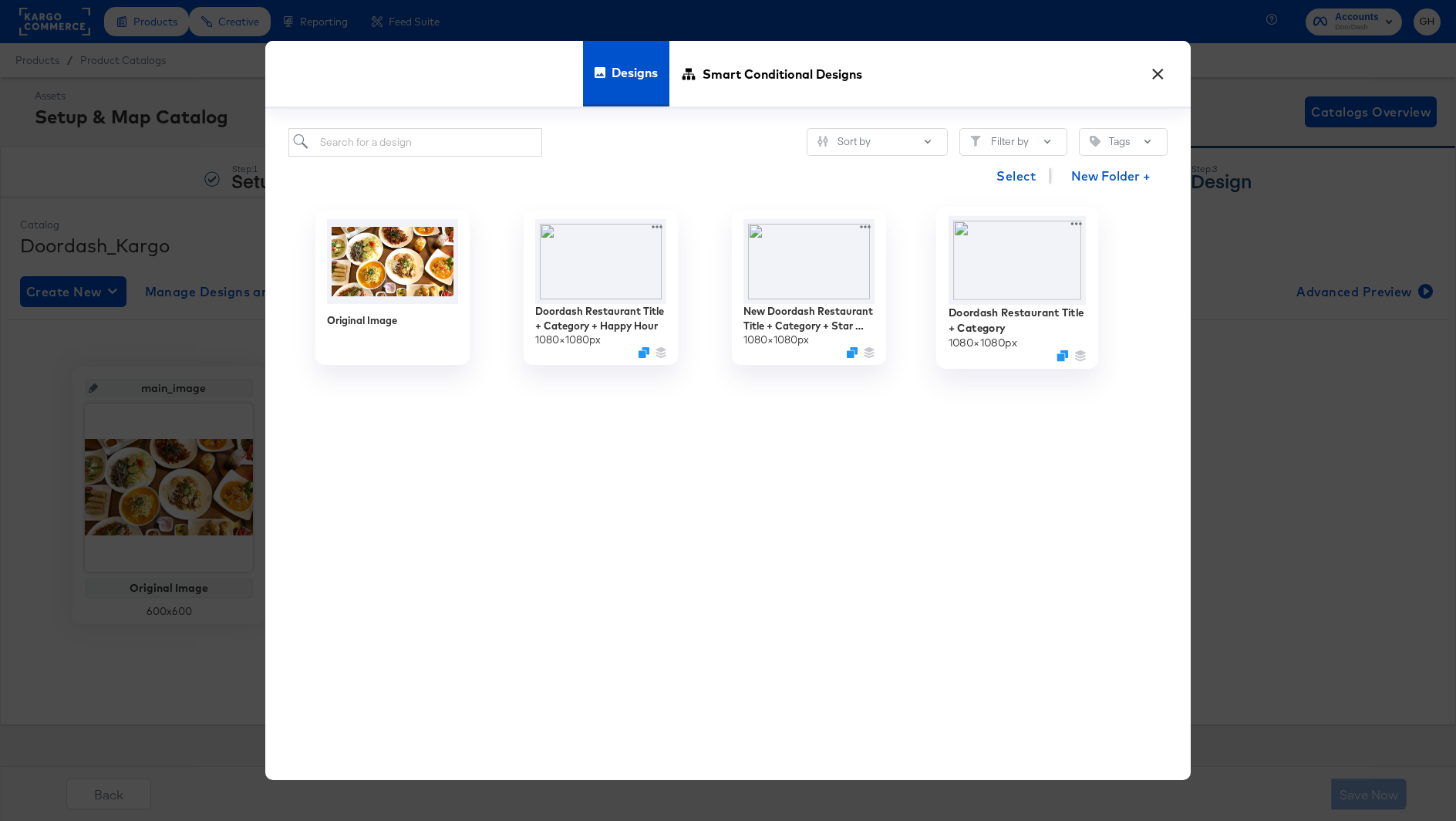
click at [981, 279] on img at bounding box center [1018, 261] width 138 height 89
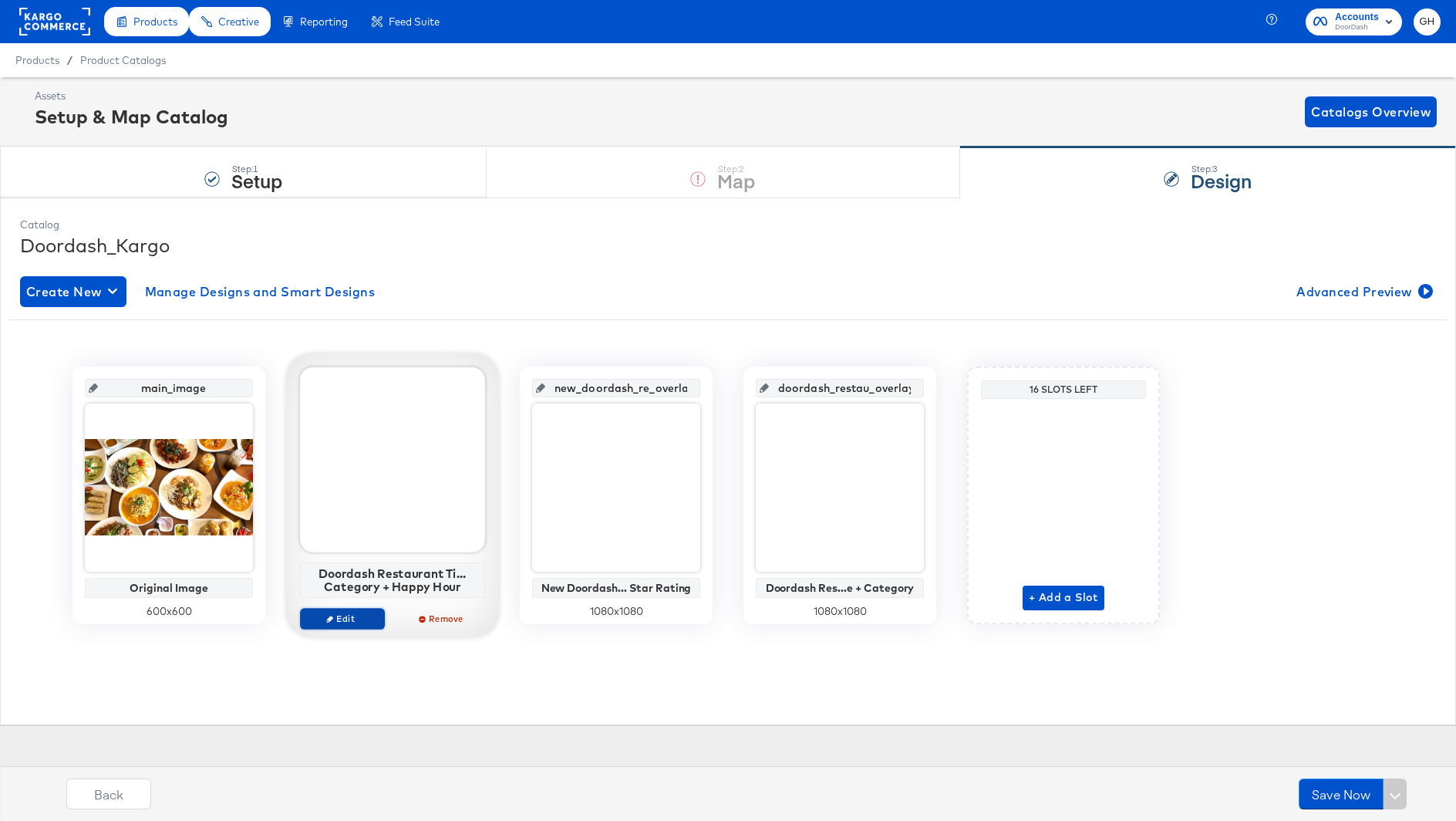
click at [342, 622] on span "Edit" at bounding box center [342, 618] width 71 height 12
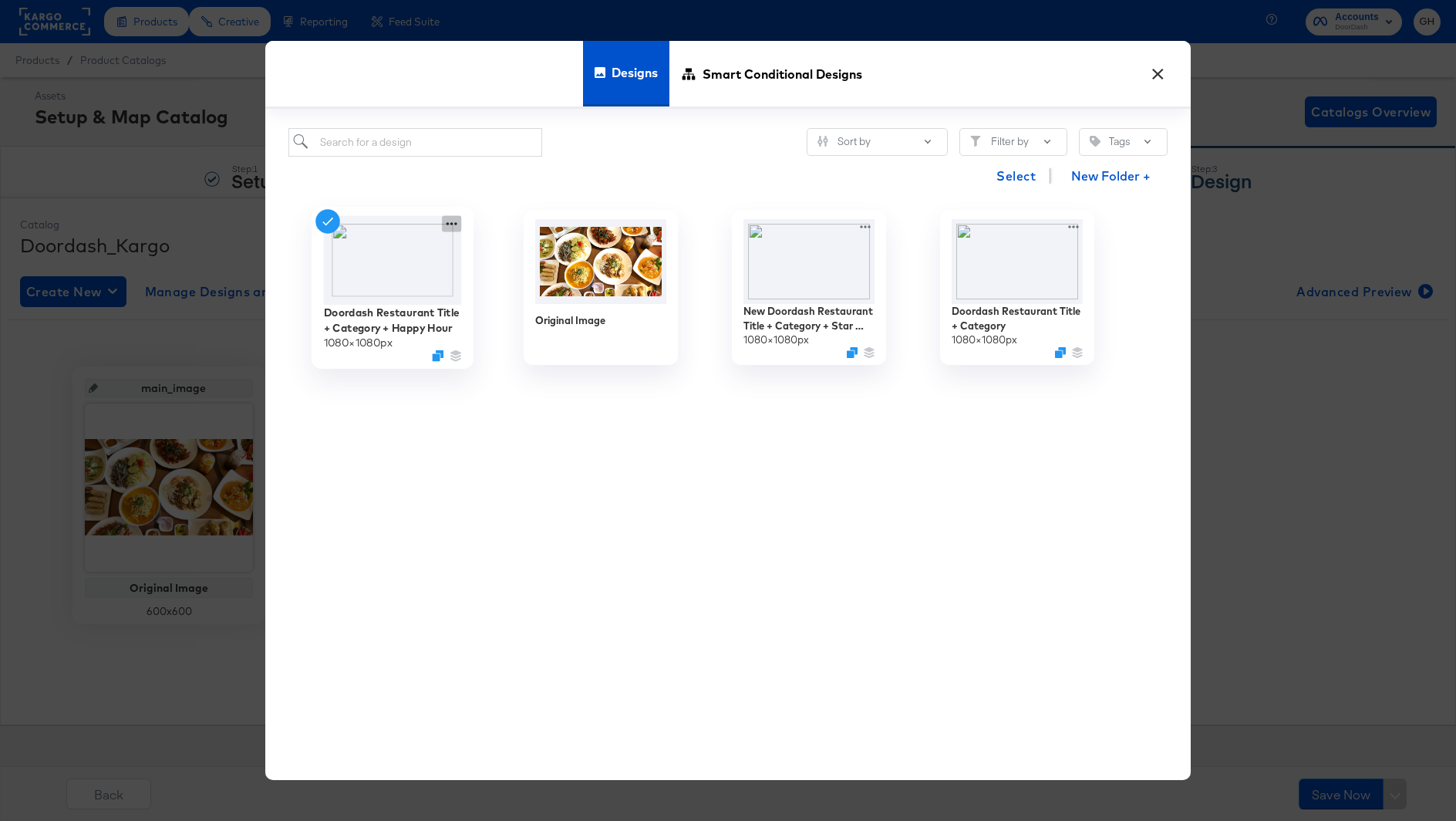
click at [449, 223] on icon at bounding box center [452, 224] width 19 height 16
click at [408, 274] on img at bounding box center [393, 261] width 138 height 89
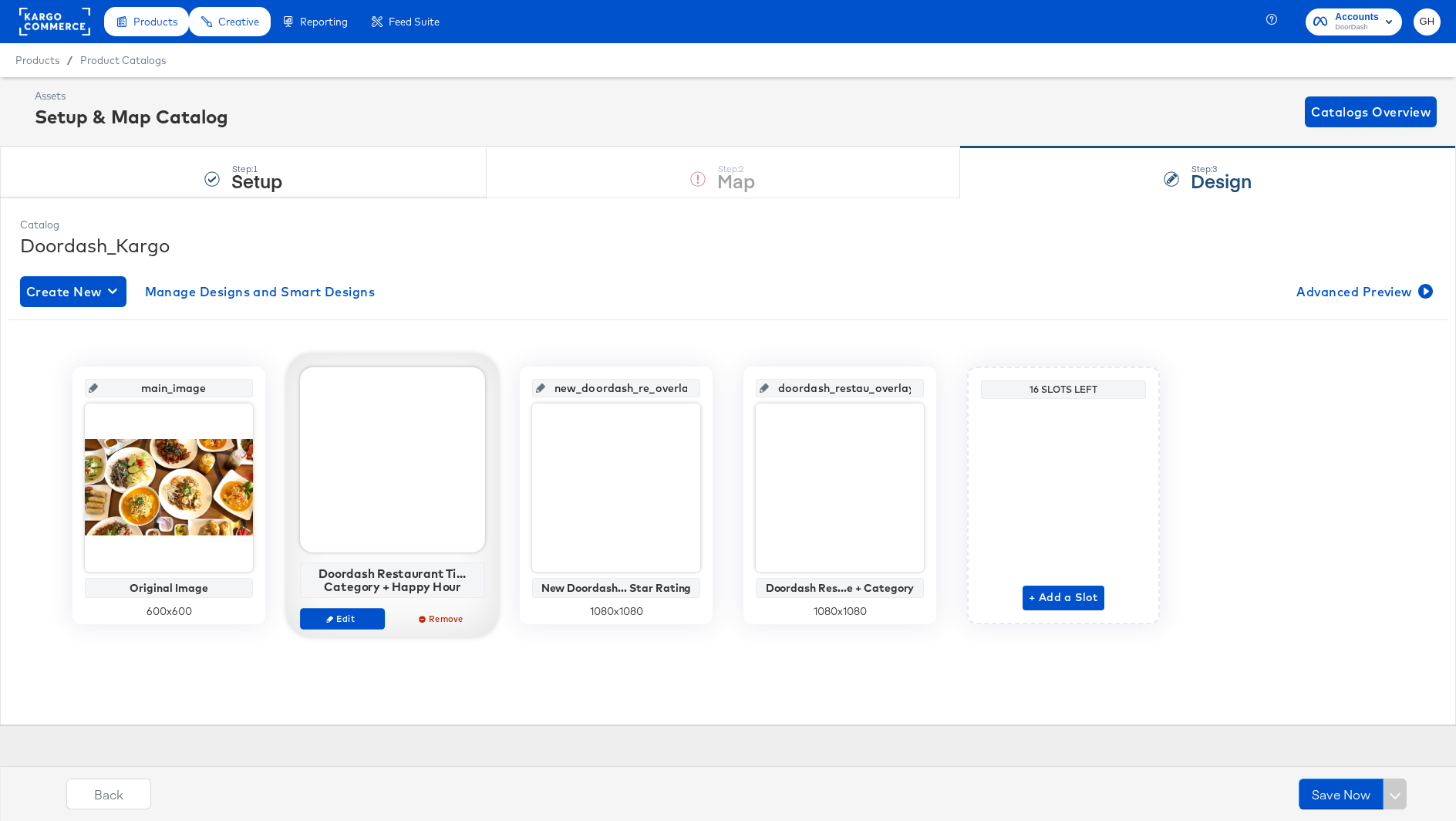
click at [362, 475] on div at bounding box center [393, 459] width 185 height 185
click at [342, 615] on span "Edit" at bounding box center [342, 618] width 71 height 12
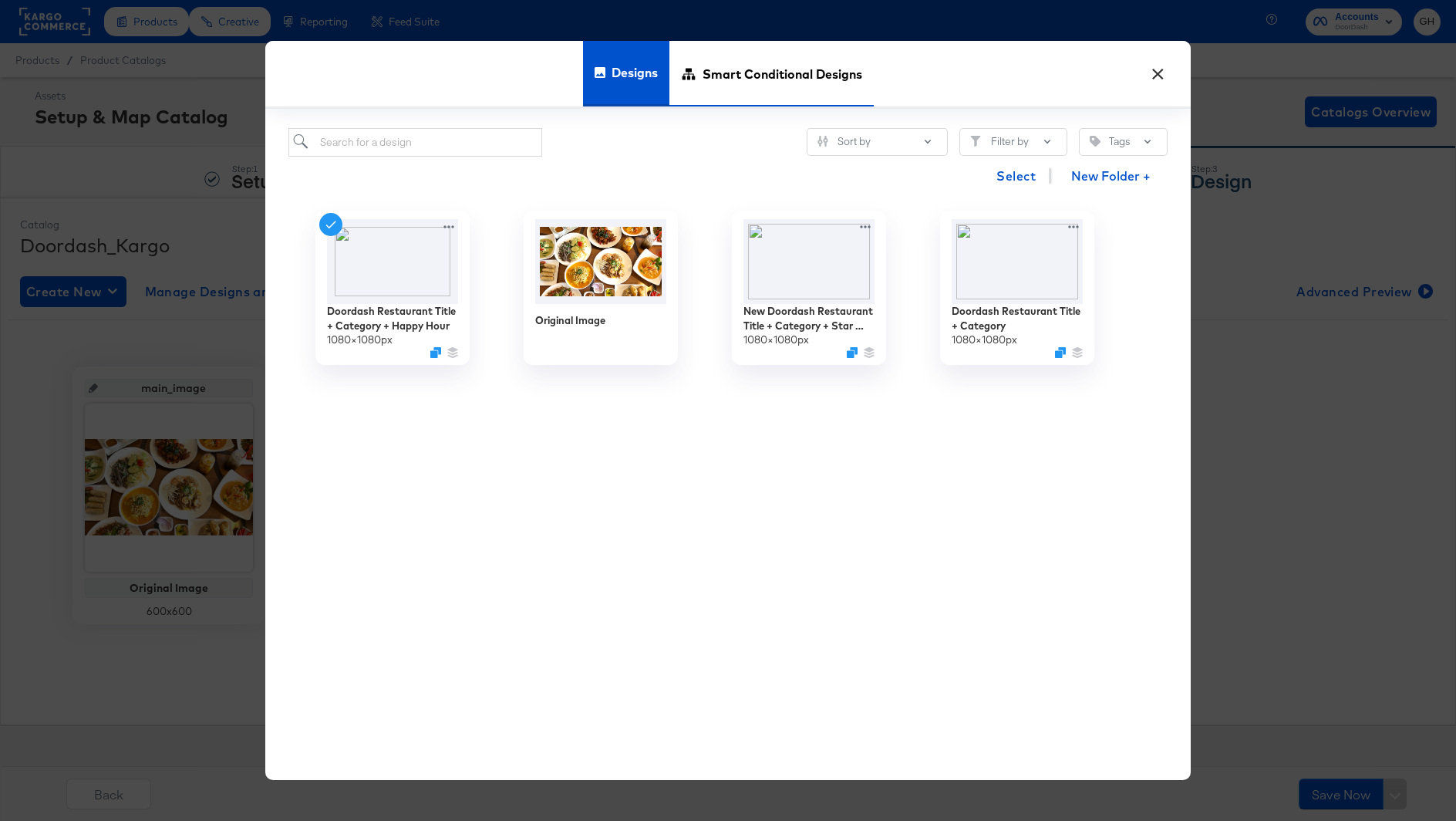
click at [766, 63] on span "Smart Conditional Designs" at bounding box center [783, 74] width 160 height 68
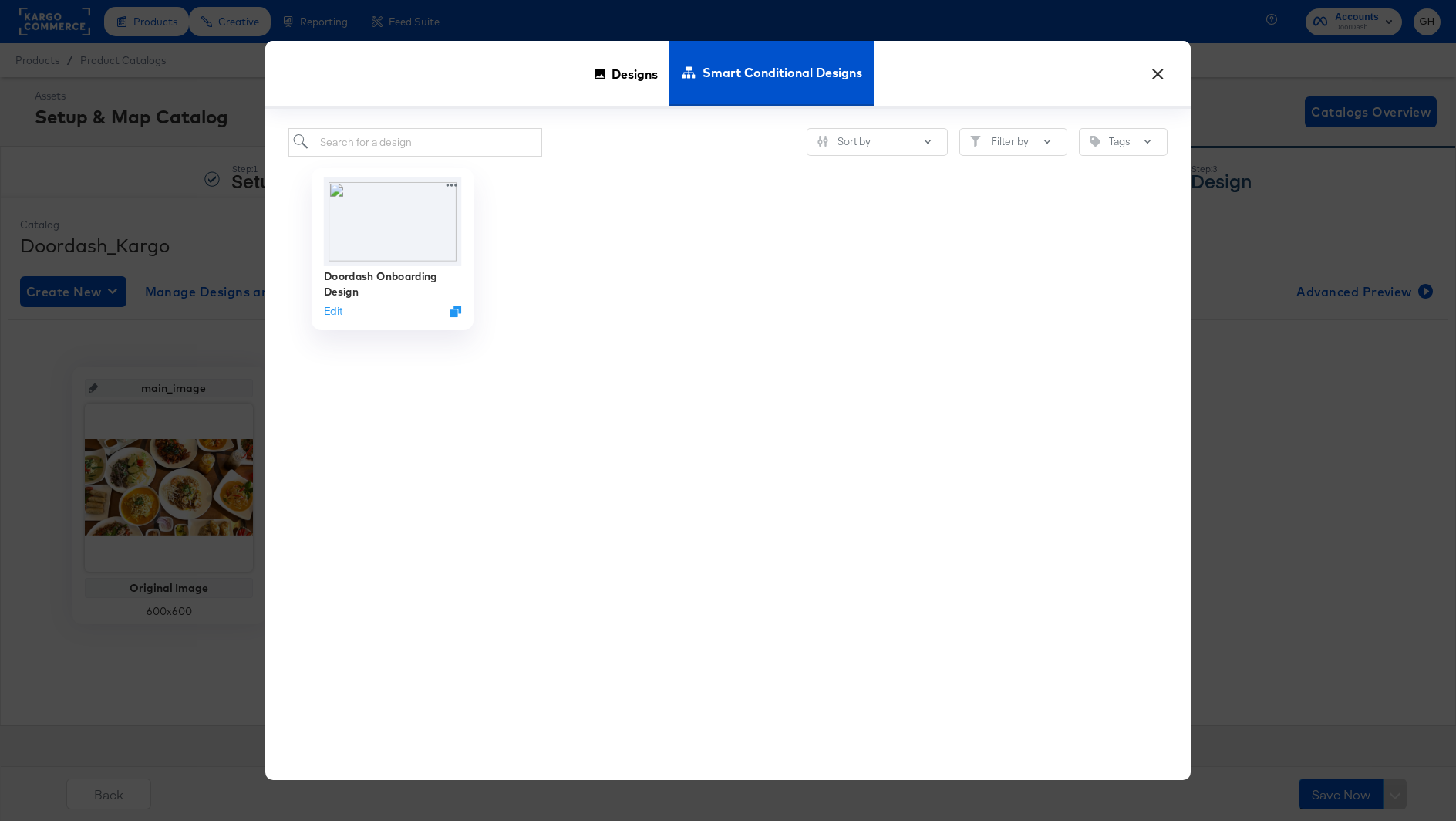
click at [318, 310] on div "Doordash Onboarding Design Edit" at bounding box center [393, 249] width 162 height 162
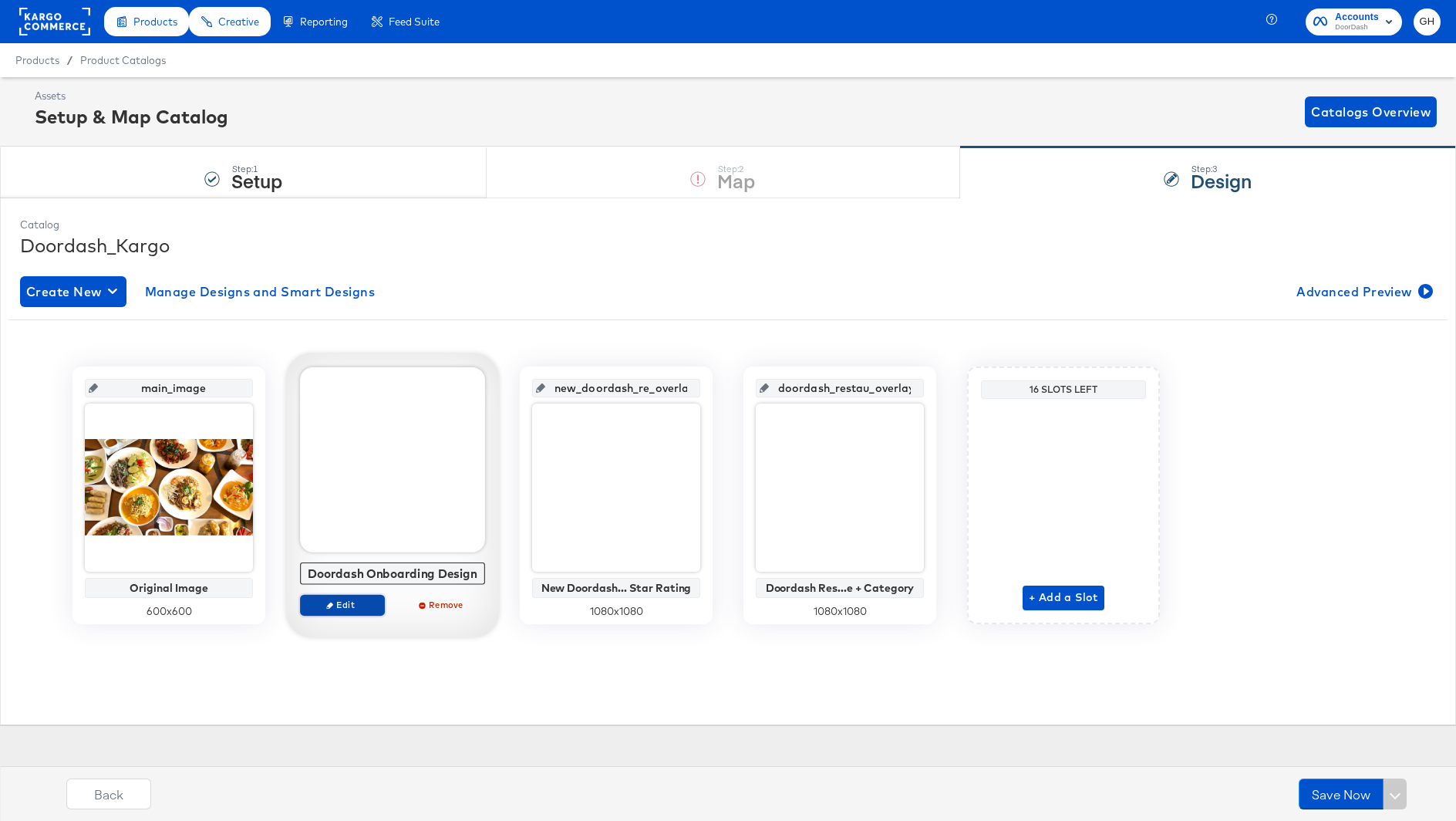
click at [346, 607] on span "Edit" at bounding box center [342, 604] width 71 height 12
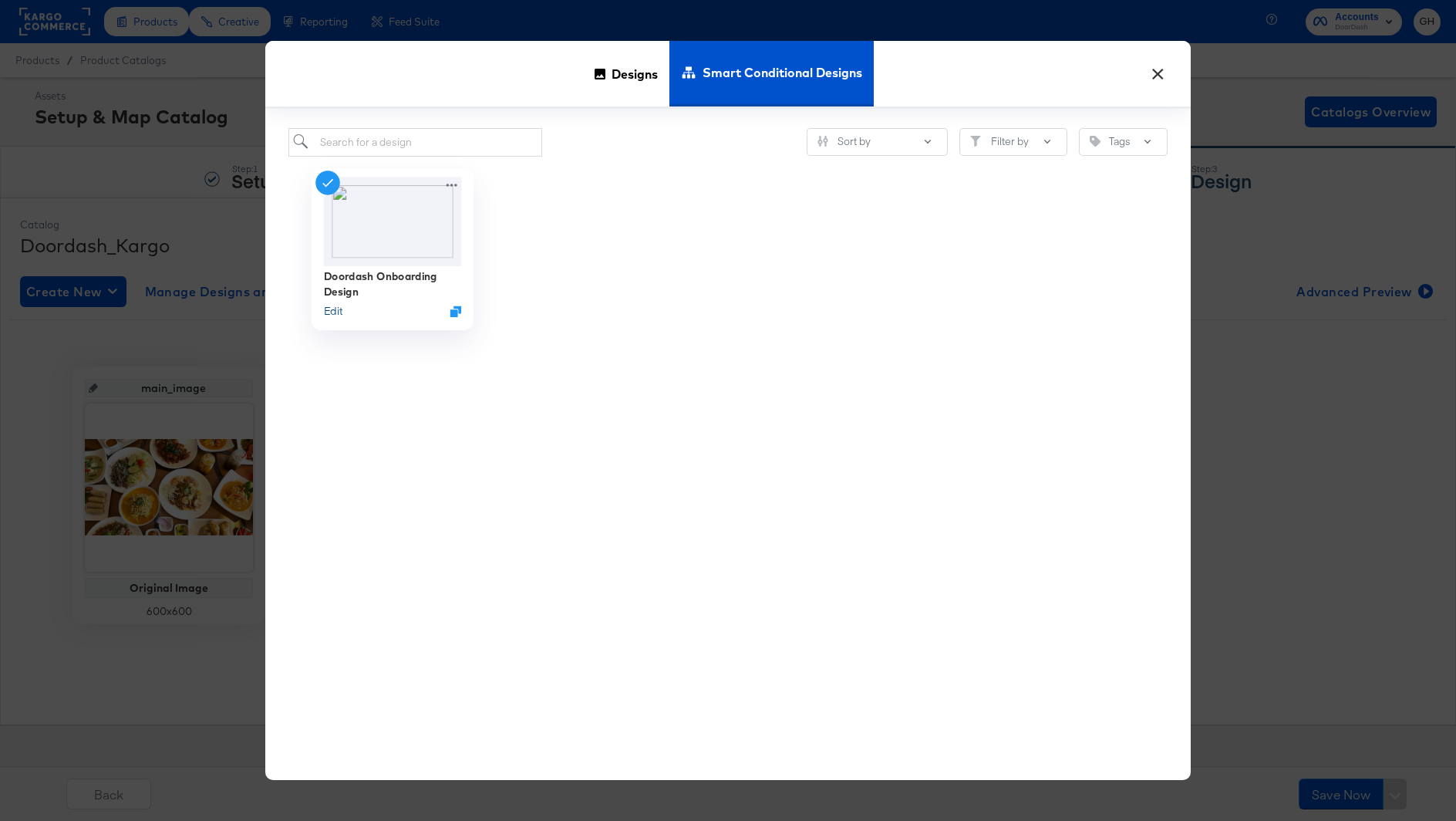
click at [339, 313] on button "Edit" at bounding box center [333, 310] width 19 height 15
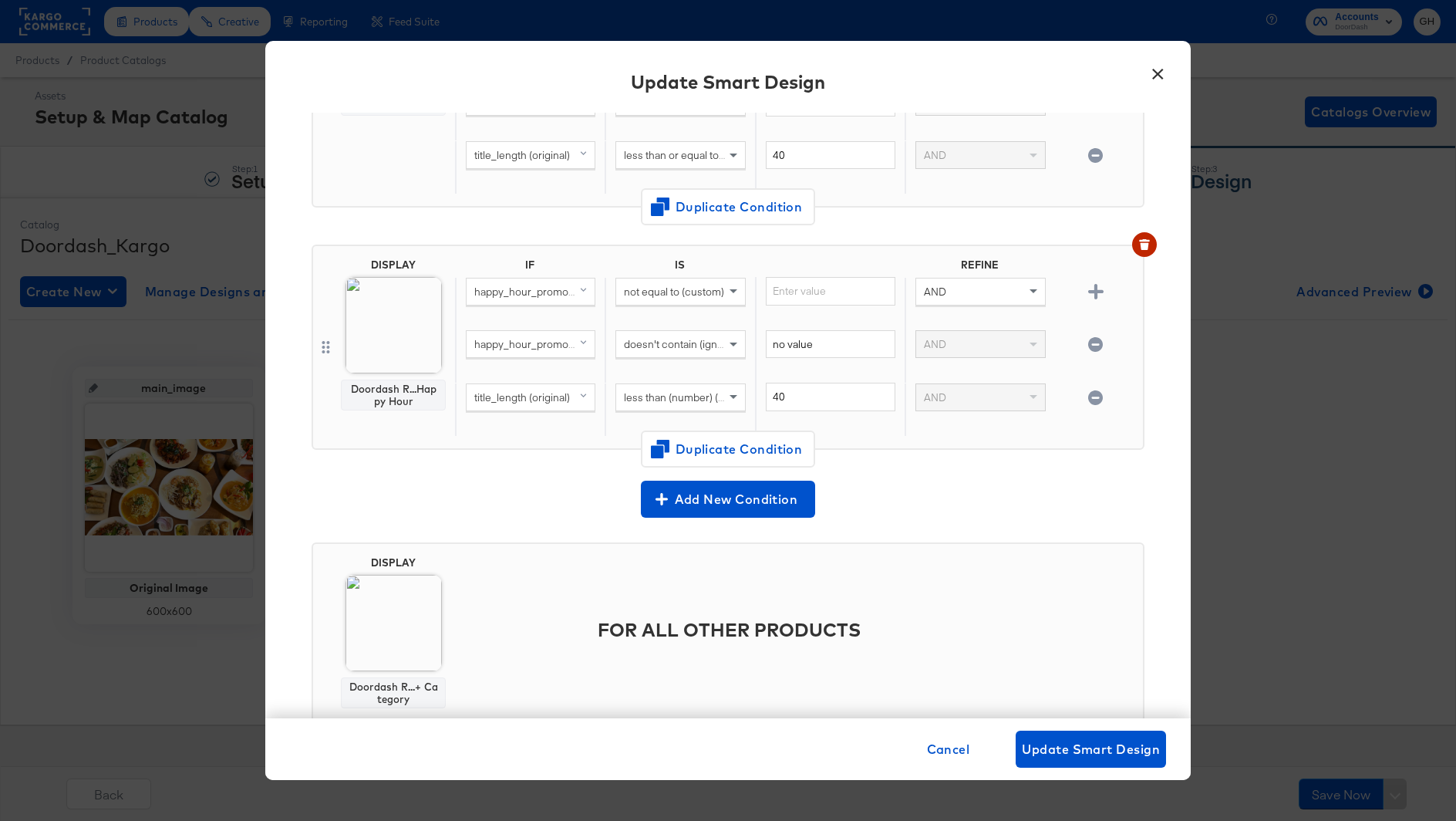
scroll to position [327, 0]
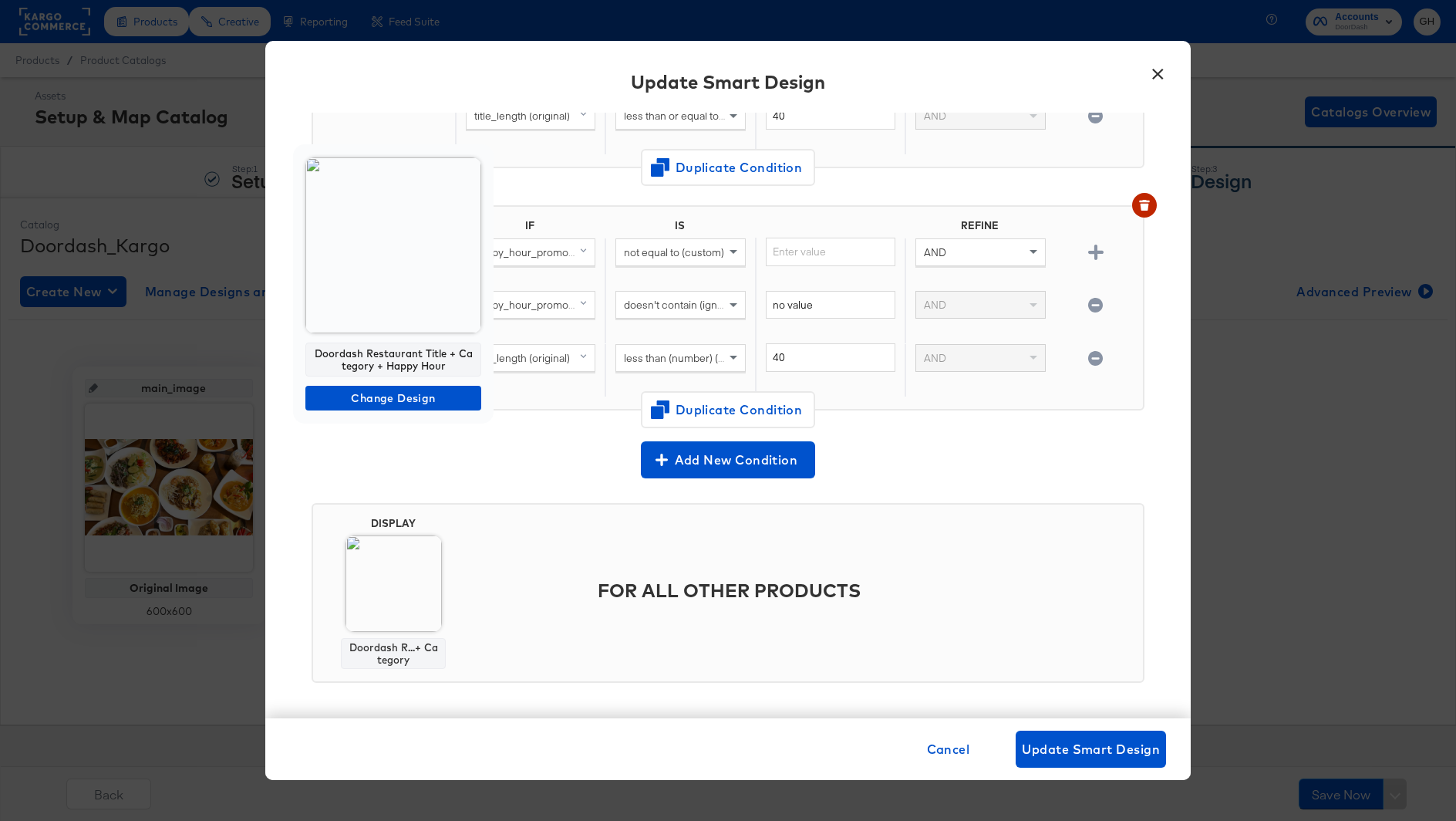
click at [972, 434] on div at bounding box center [728, 410] width 1456 height 821
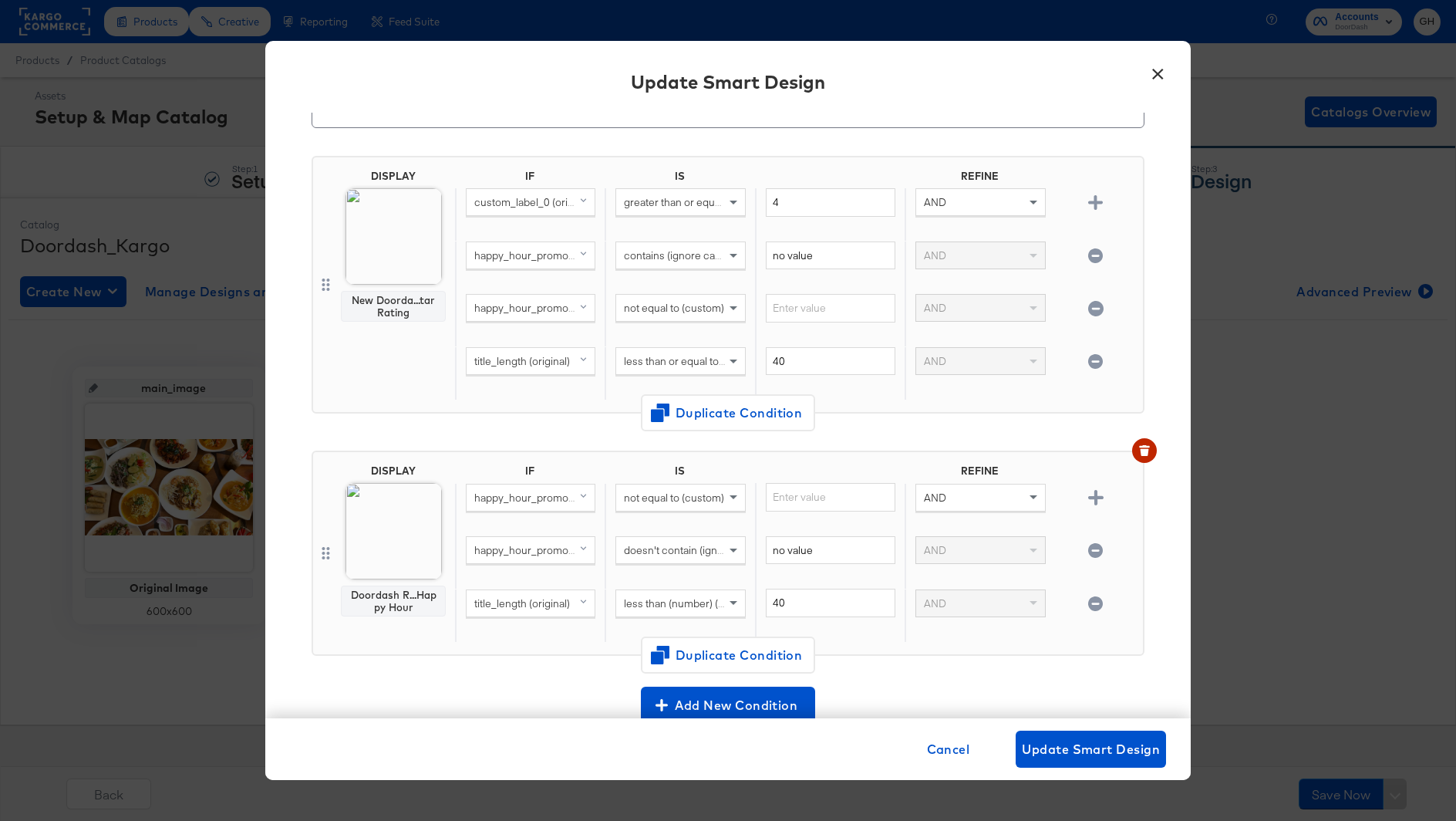
scroll to position [0, 0]
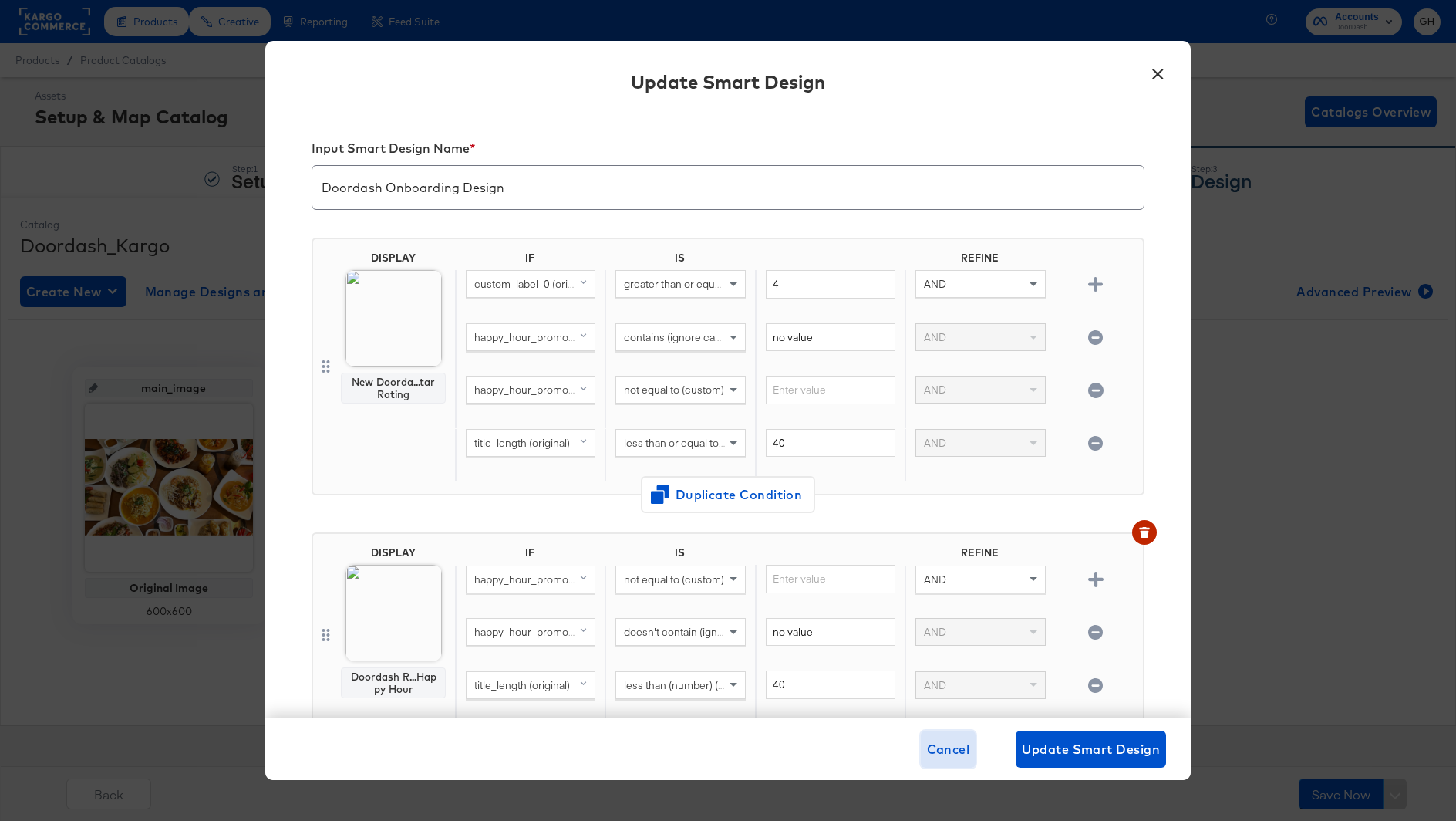
click at [943, 742] on span "Cancel" at bounding box center [948, 749] width 43 height 21
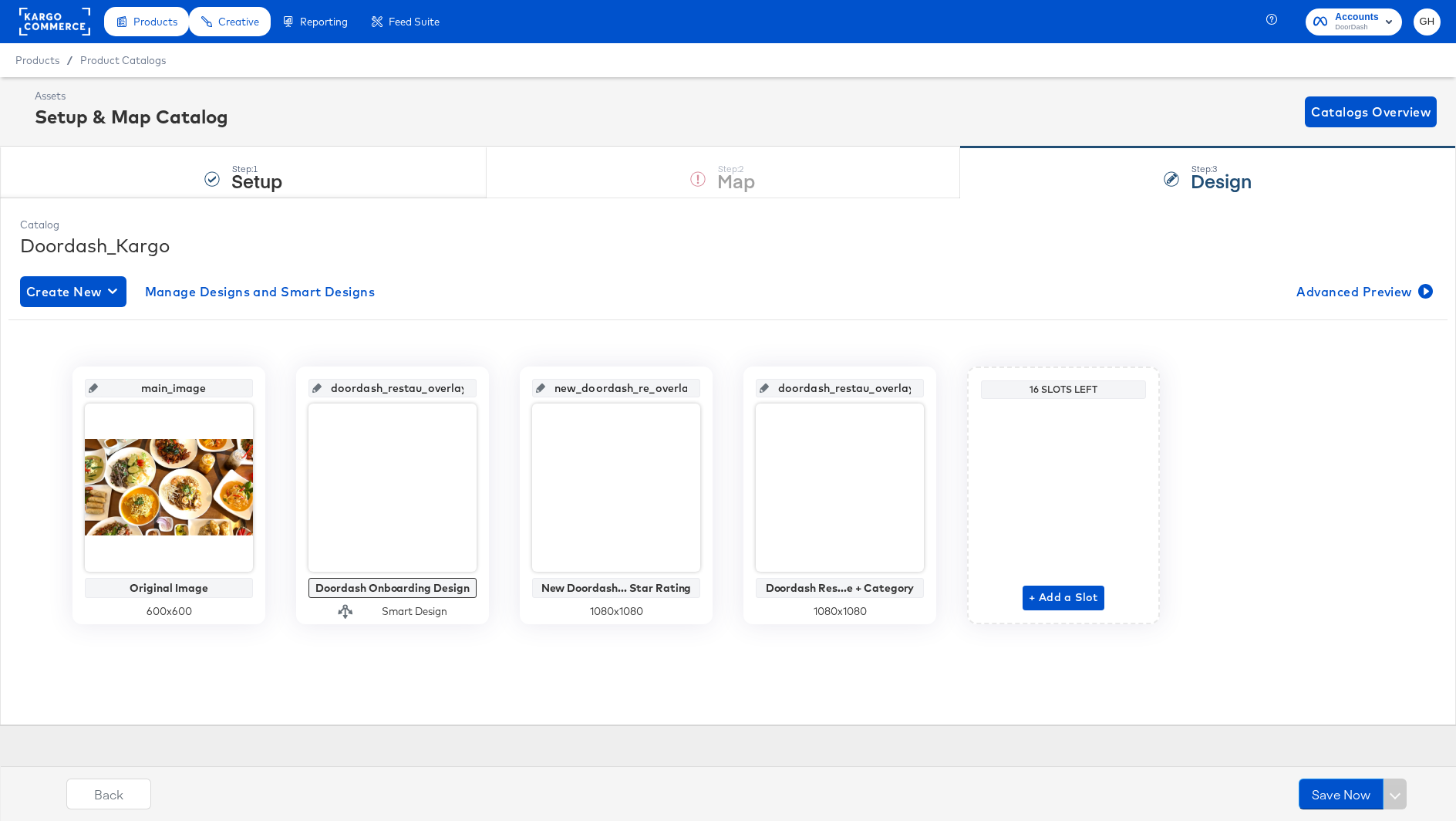
click at [153, 24] on span "Products" at bounding box center [156, 21] width 44 height 12
click at [73, 20] on rect at bounding box center [55, 21] width 71 height 27
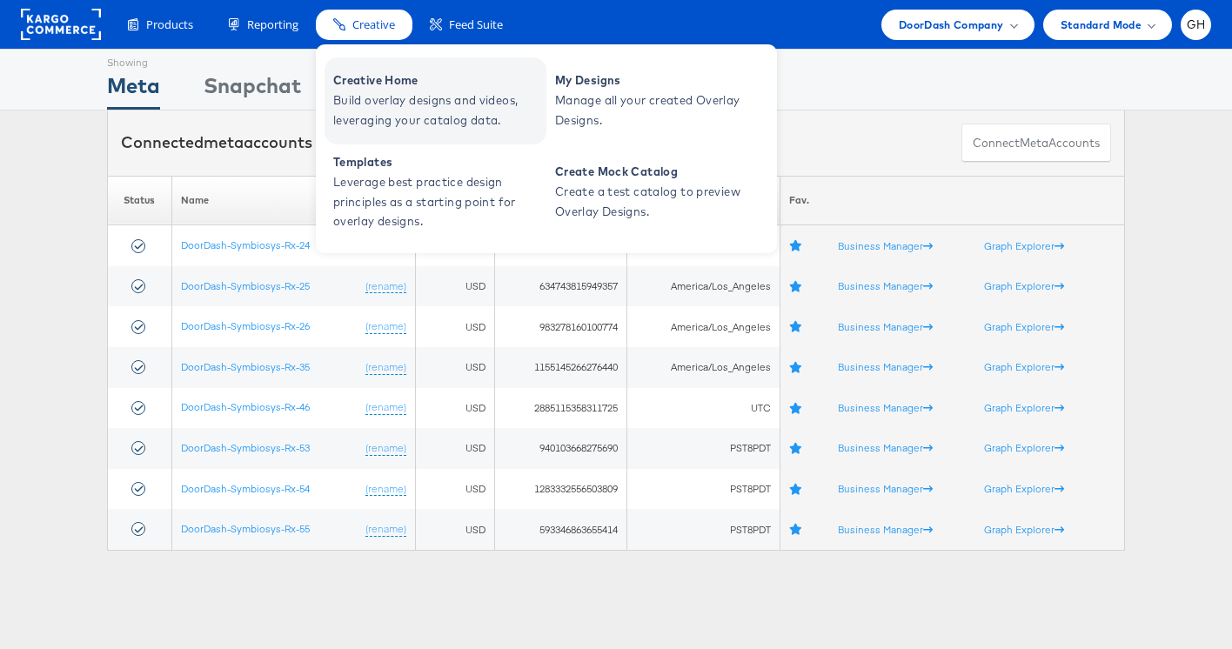
click at [379, 82] on span "Creative Home" at bounding box center [437, 80] width 209 height 20
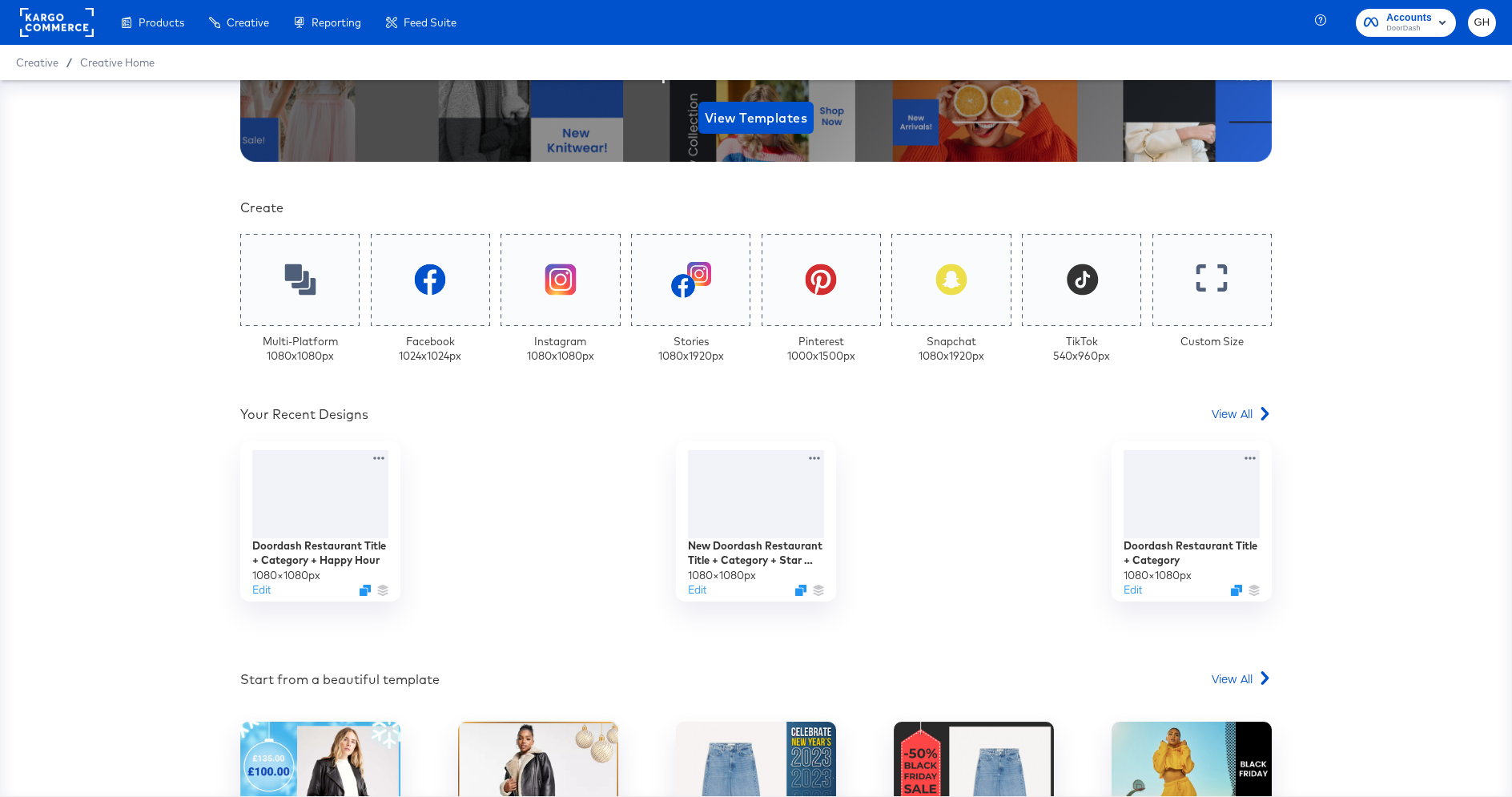
scroll to position [306, 0]
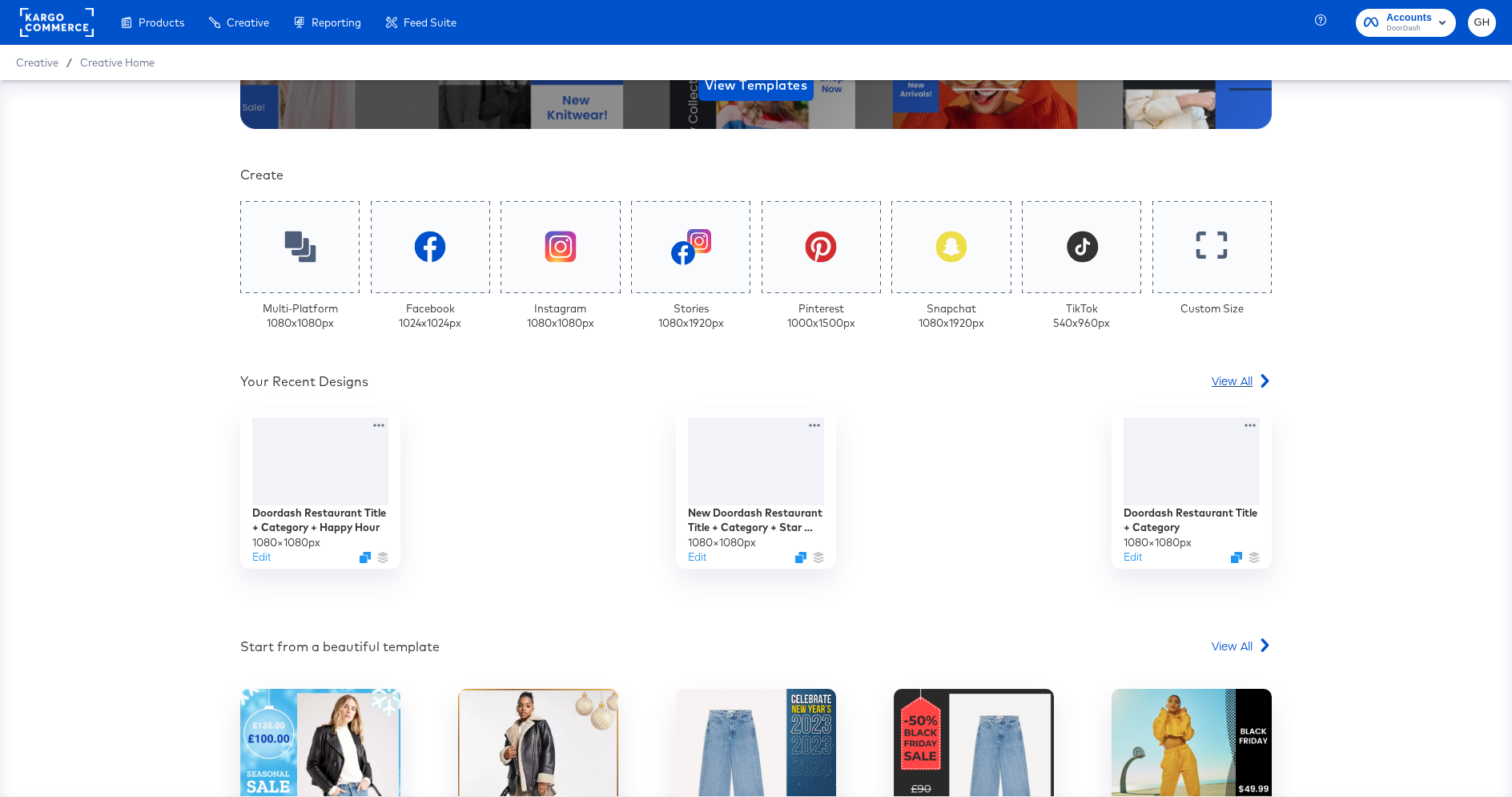
click at [1251, 383] on span "View All" at bounding box center [1232, 380] width 40 height 16
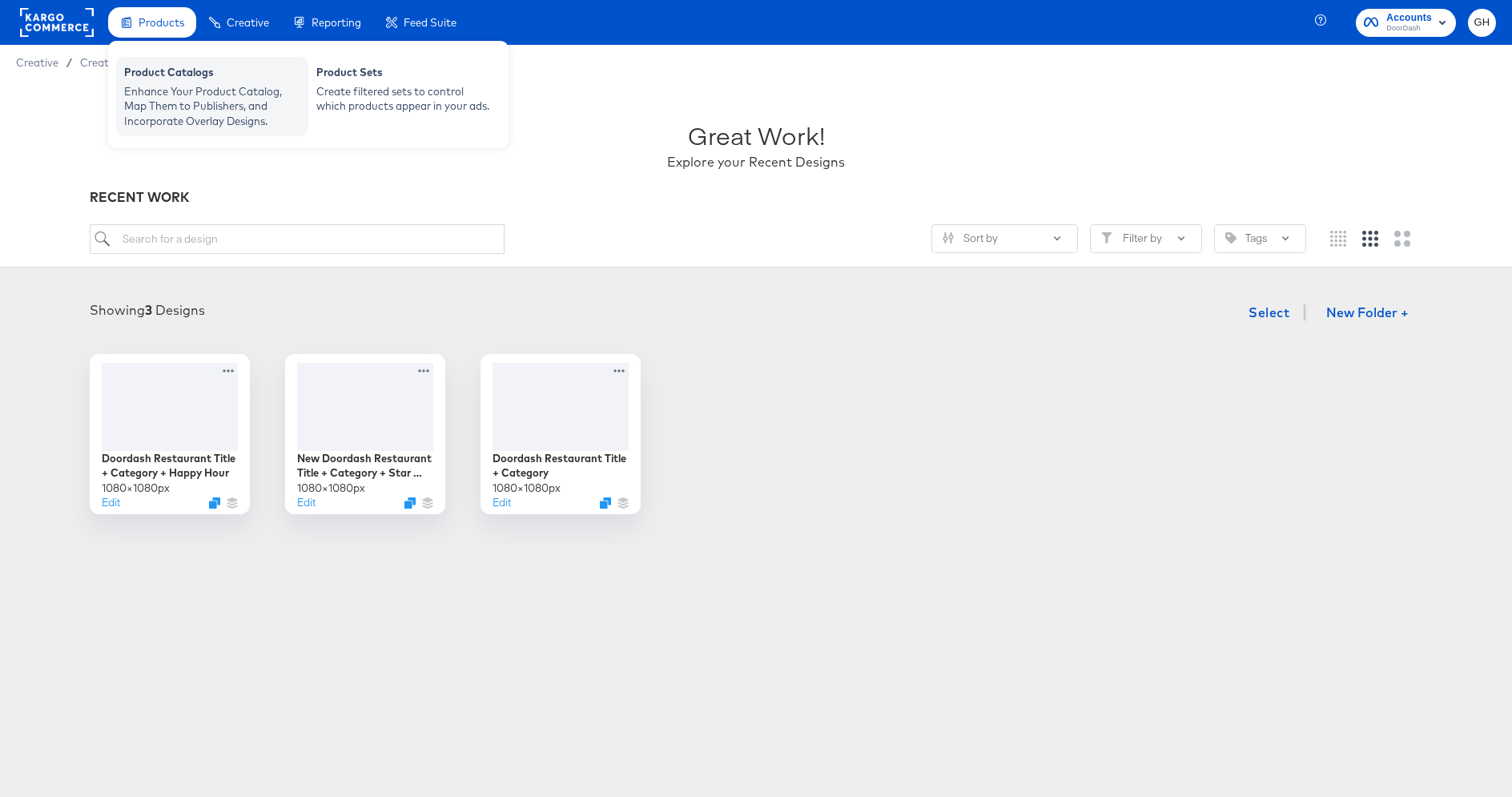
click at [197, 75] on div "Product Catalogs" at bounding box center [212, 74] width 176 height 19
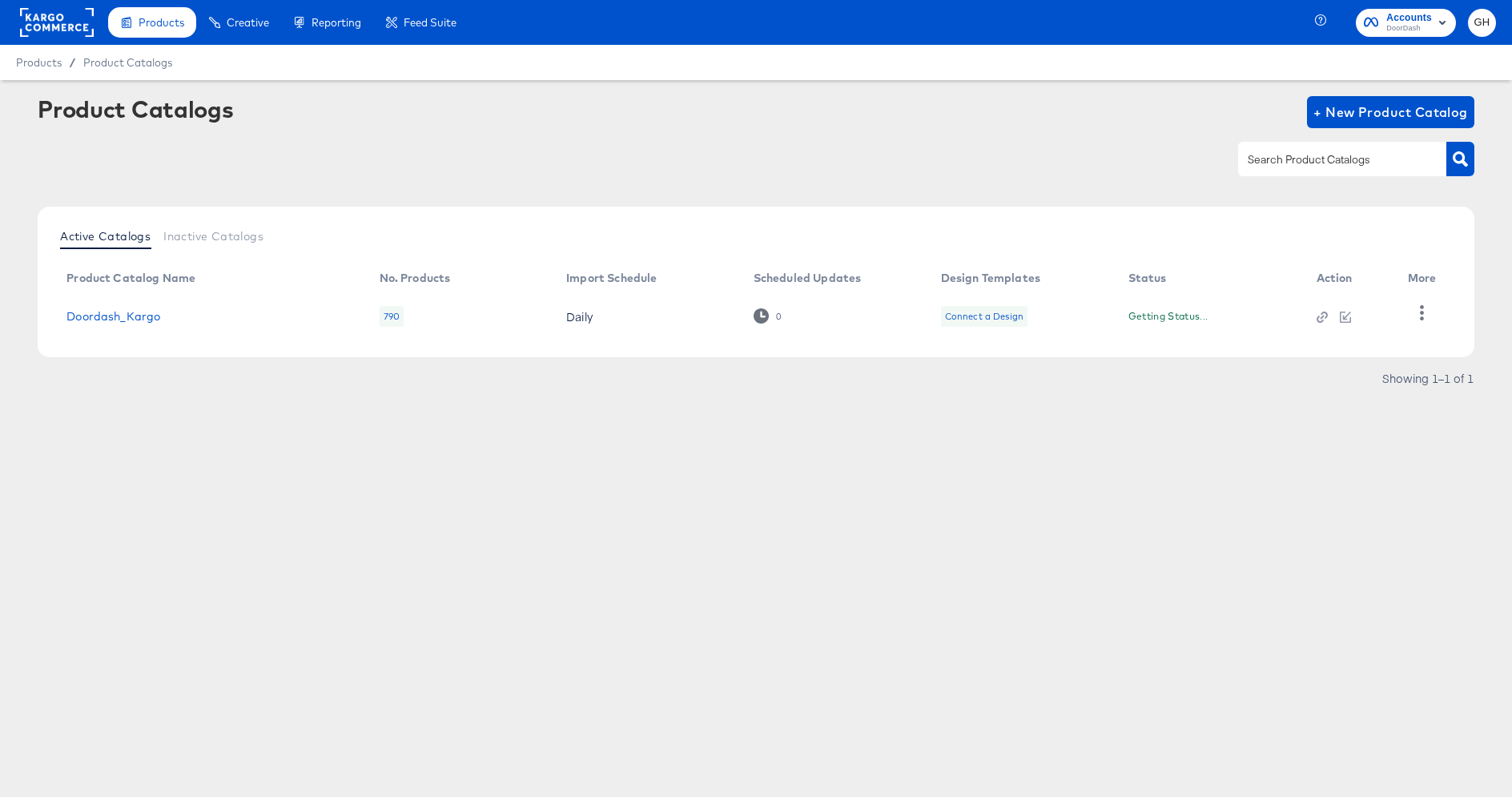
click at [1003, 314] on div "Connect a Design" at bounding box center [984, 317] width 78 height 13
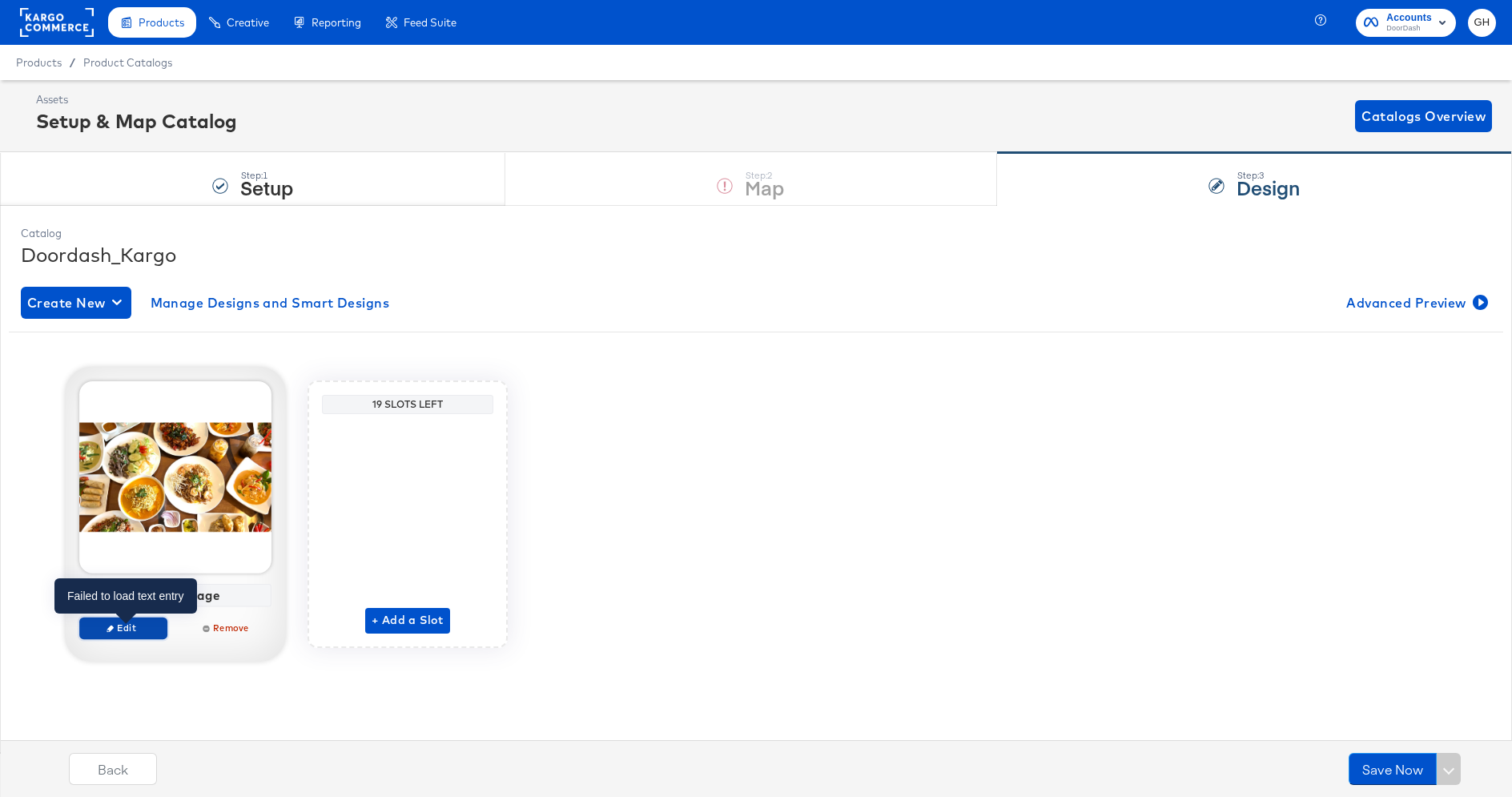
click at [118, 626] on span "Edit" at bounding box center [123, 627] width 74 height 12
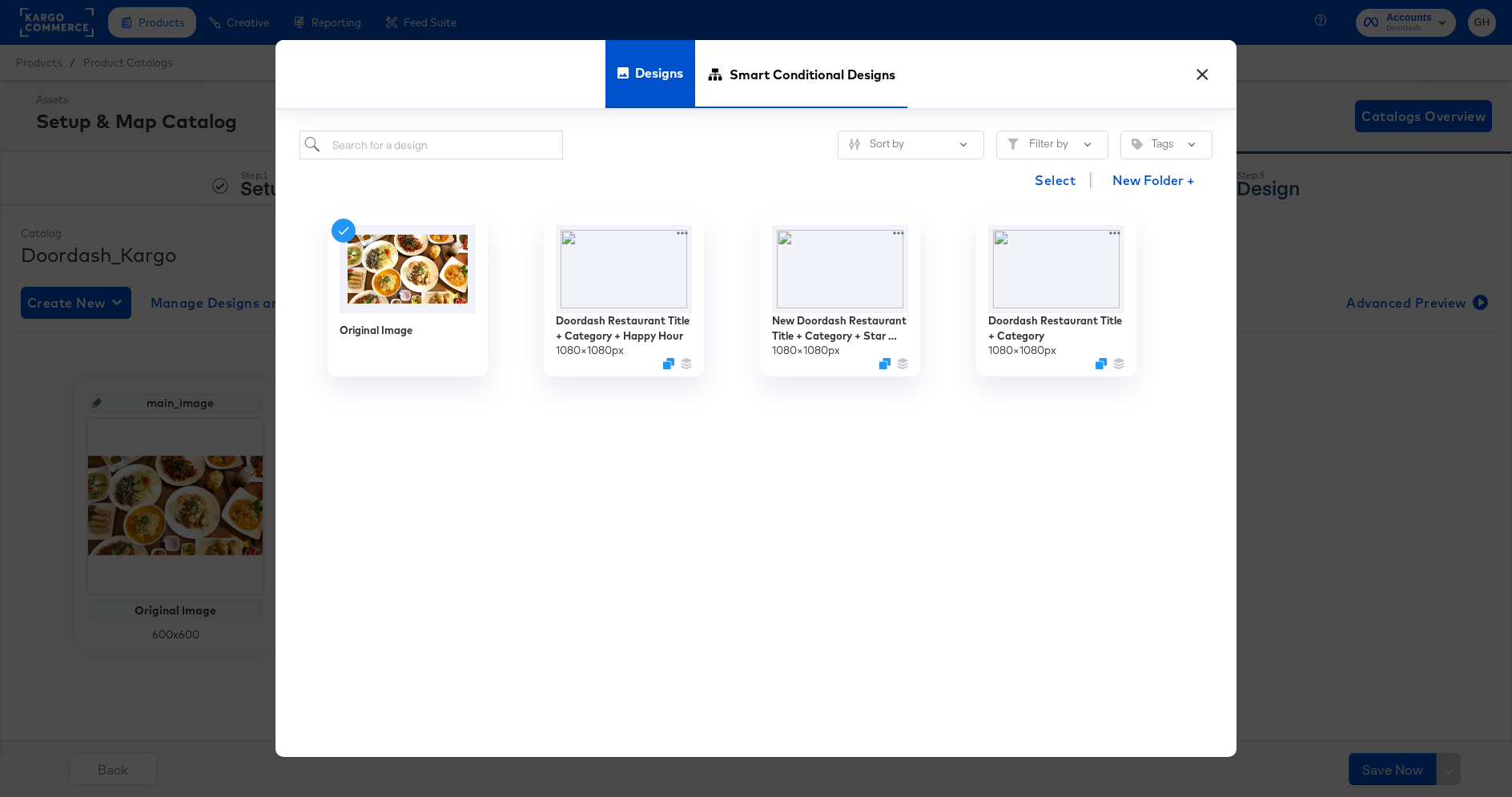
click at [856, 66] on span "Smart Conditional Designs" at bounding box center [813, 74] width 166 height 71
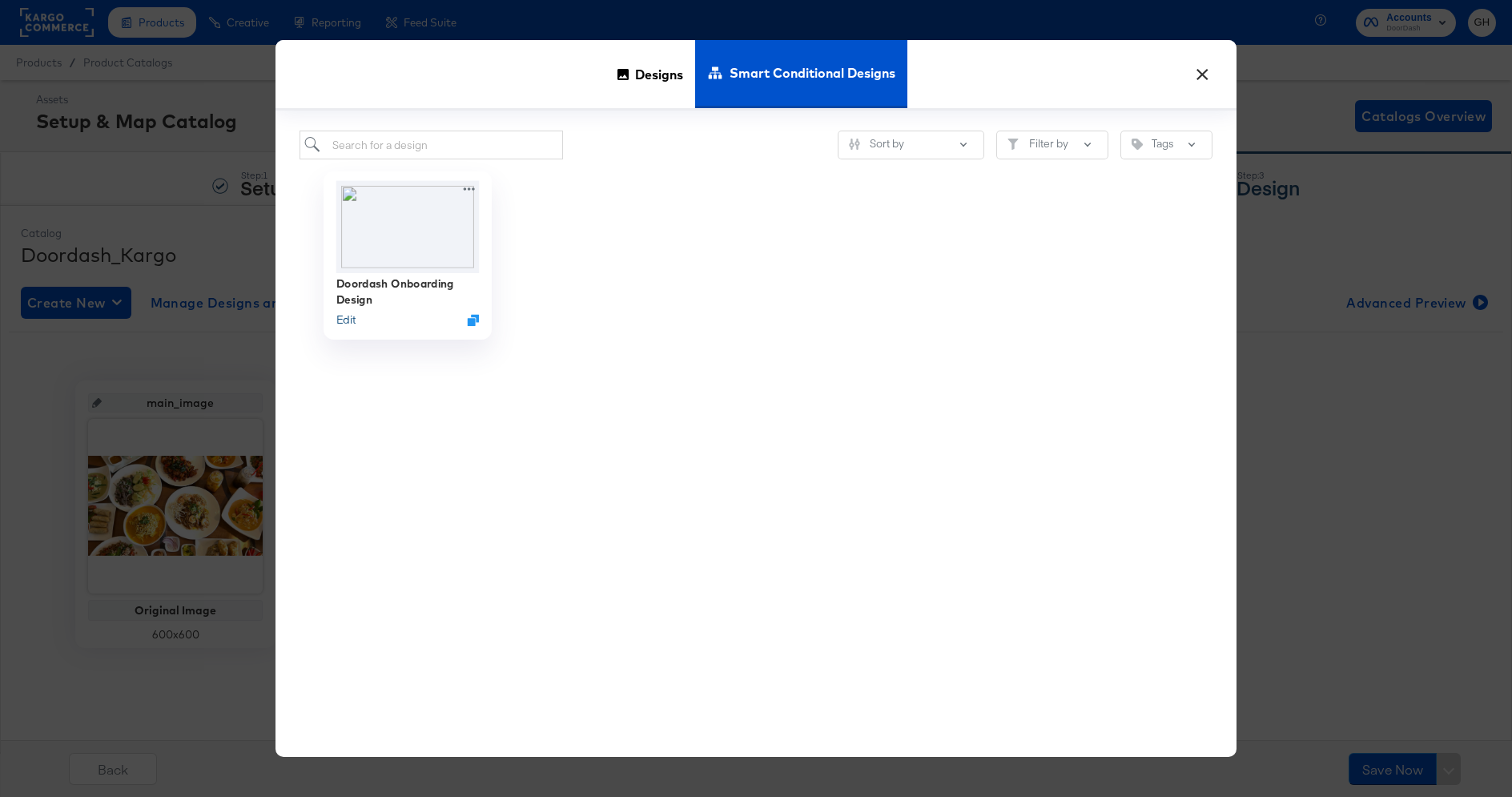
click at [347, 319] on button "Edit" at bounding box center [346, 319] width 19 height 16
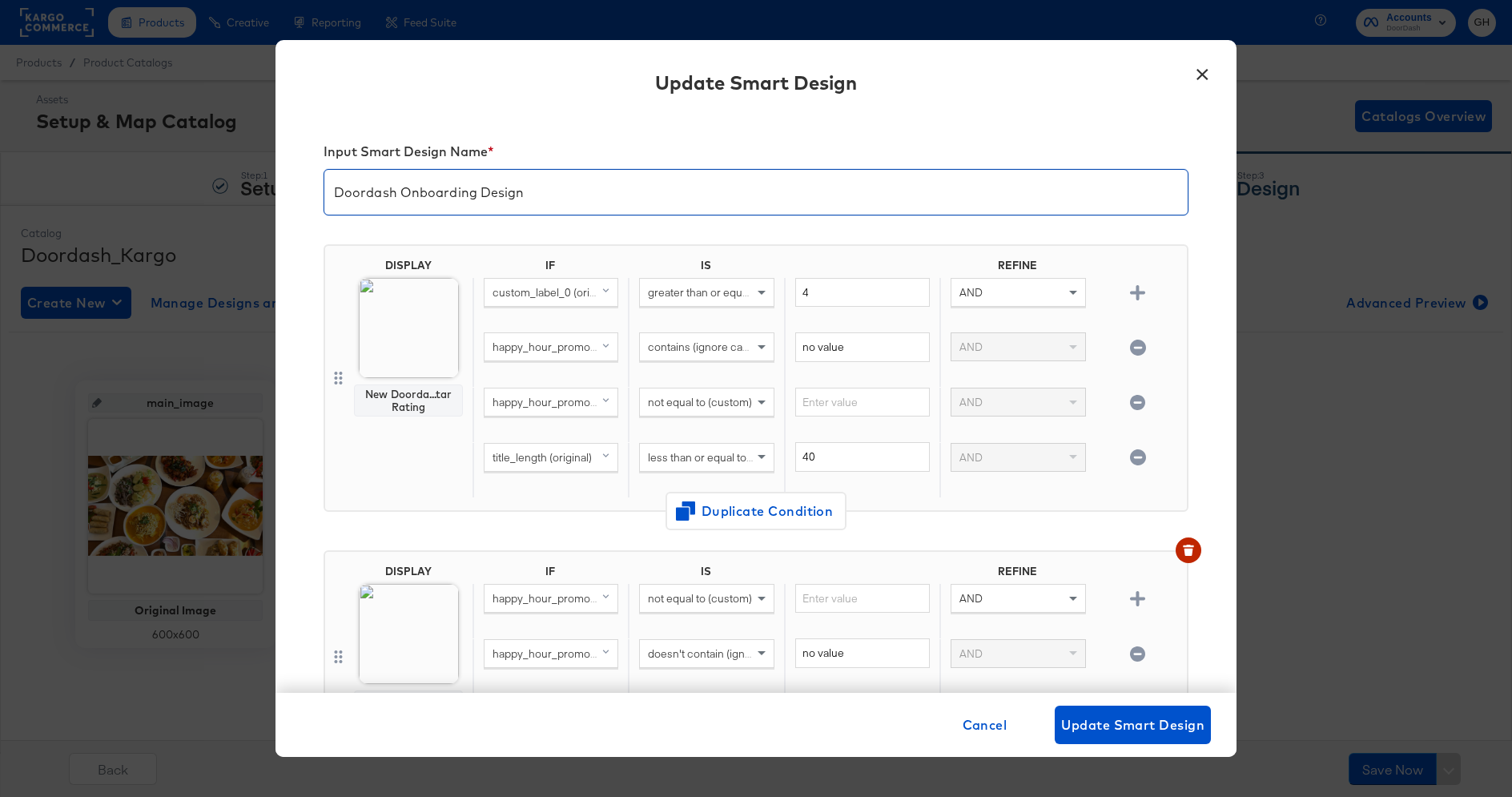
click at [468, 180] on input "Doordash Onboarding Design" at bounding box center [756, 186] width 863 height 45
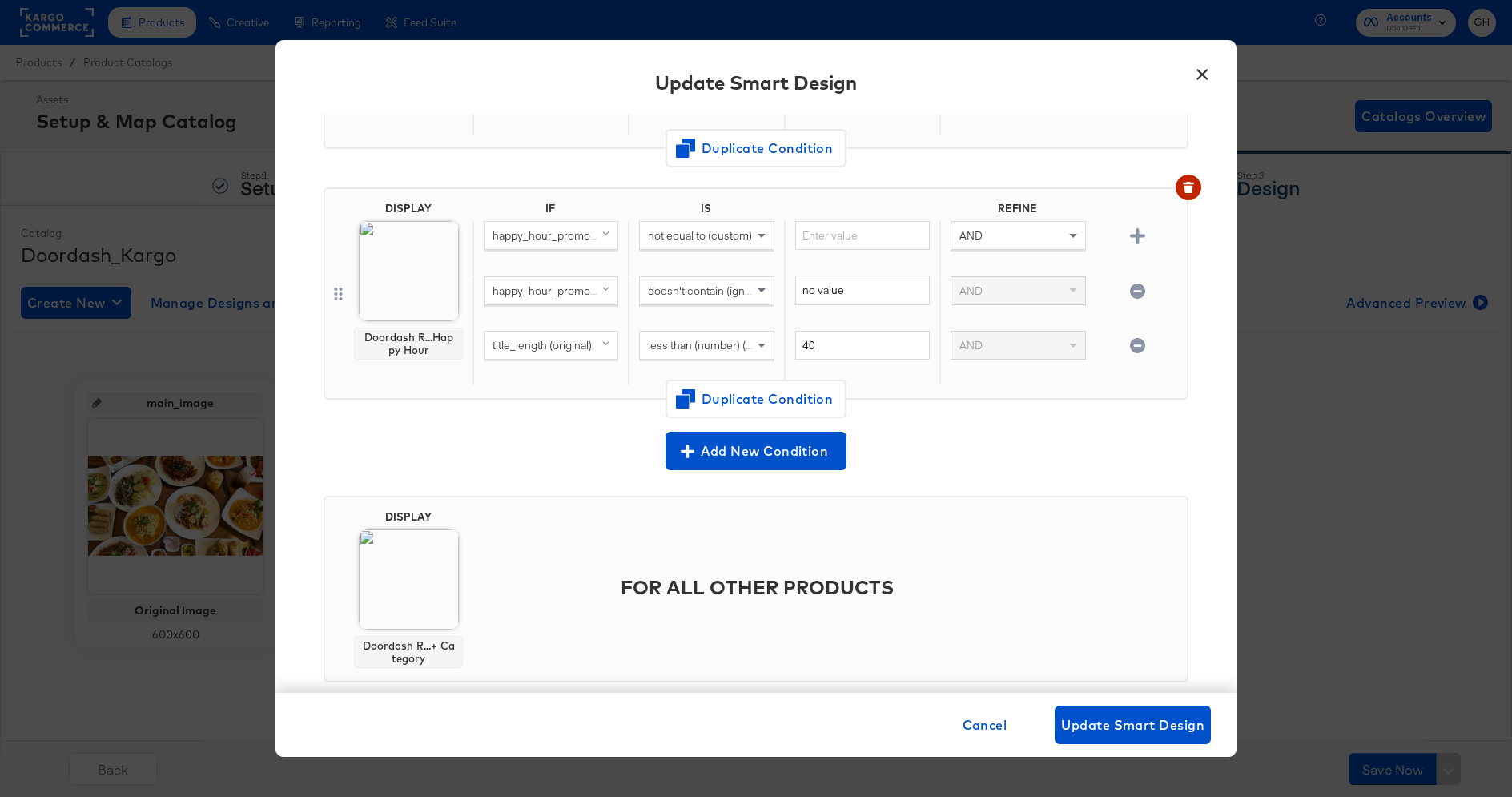
scroll to position [390, 0]
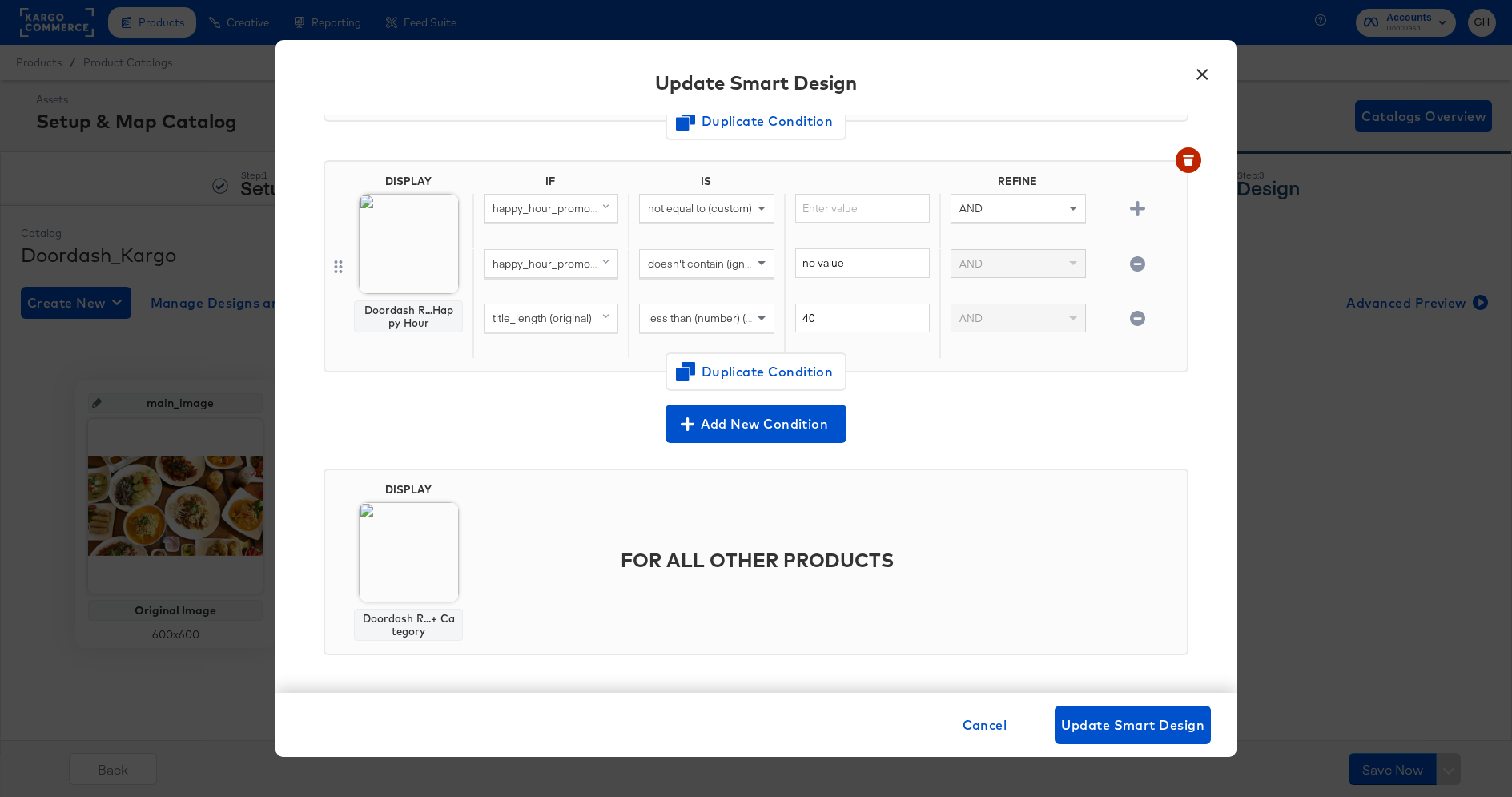
type input "Star Rating Smart Design"
click at [393, 663] on span "Change Design" at bounding box center [409, 668] width 170 height 20
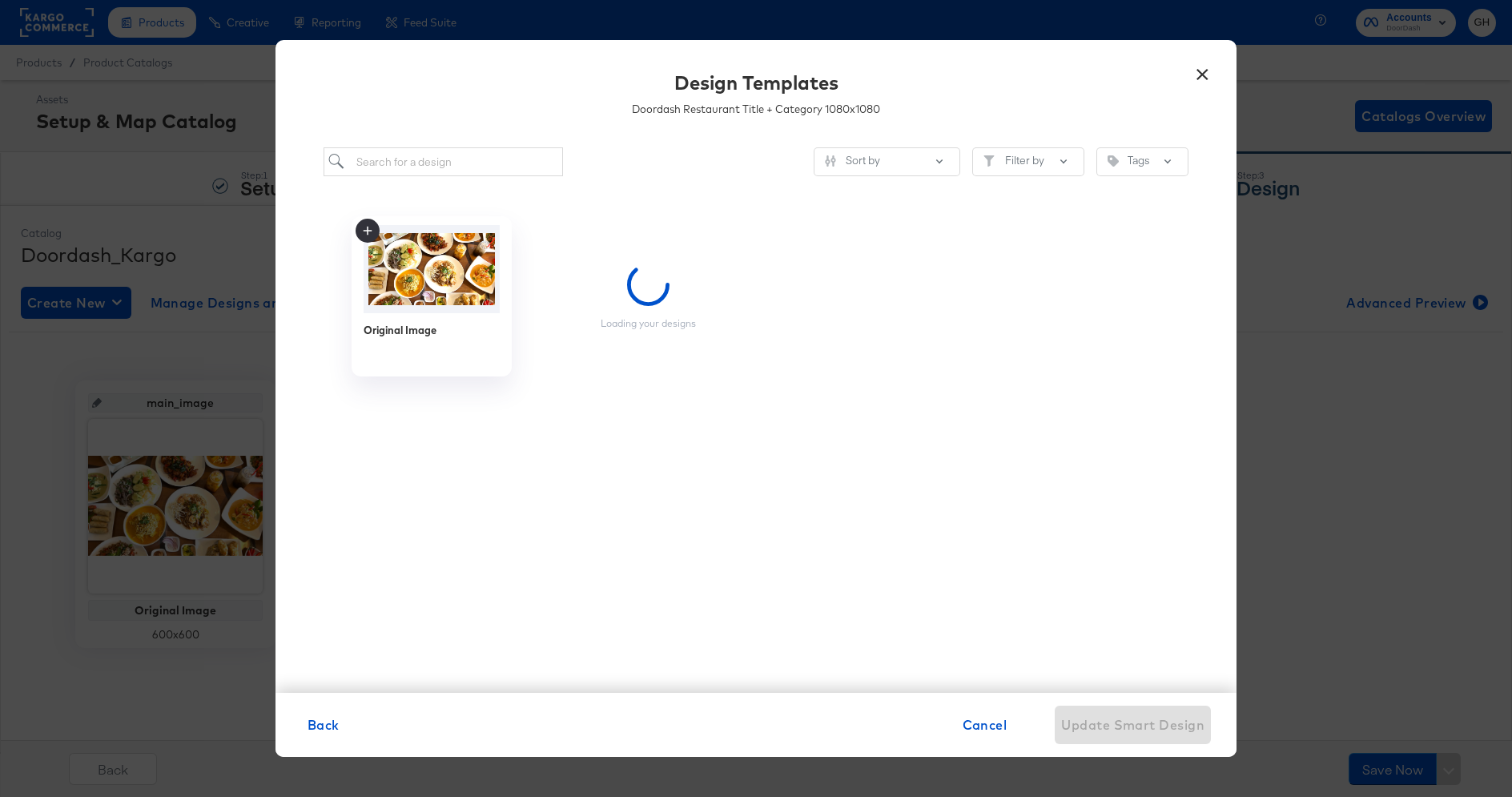
scroll to position [0, 0]
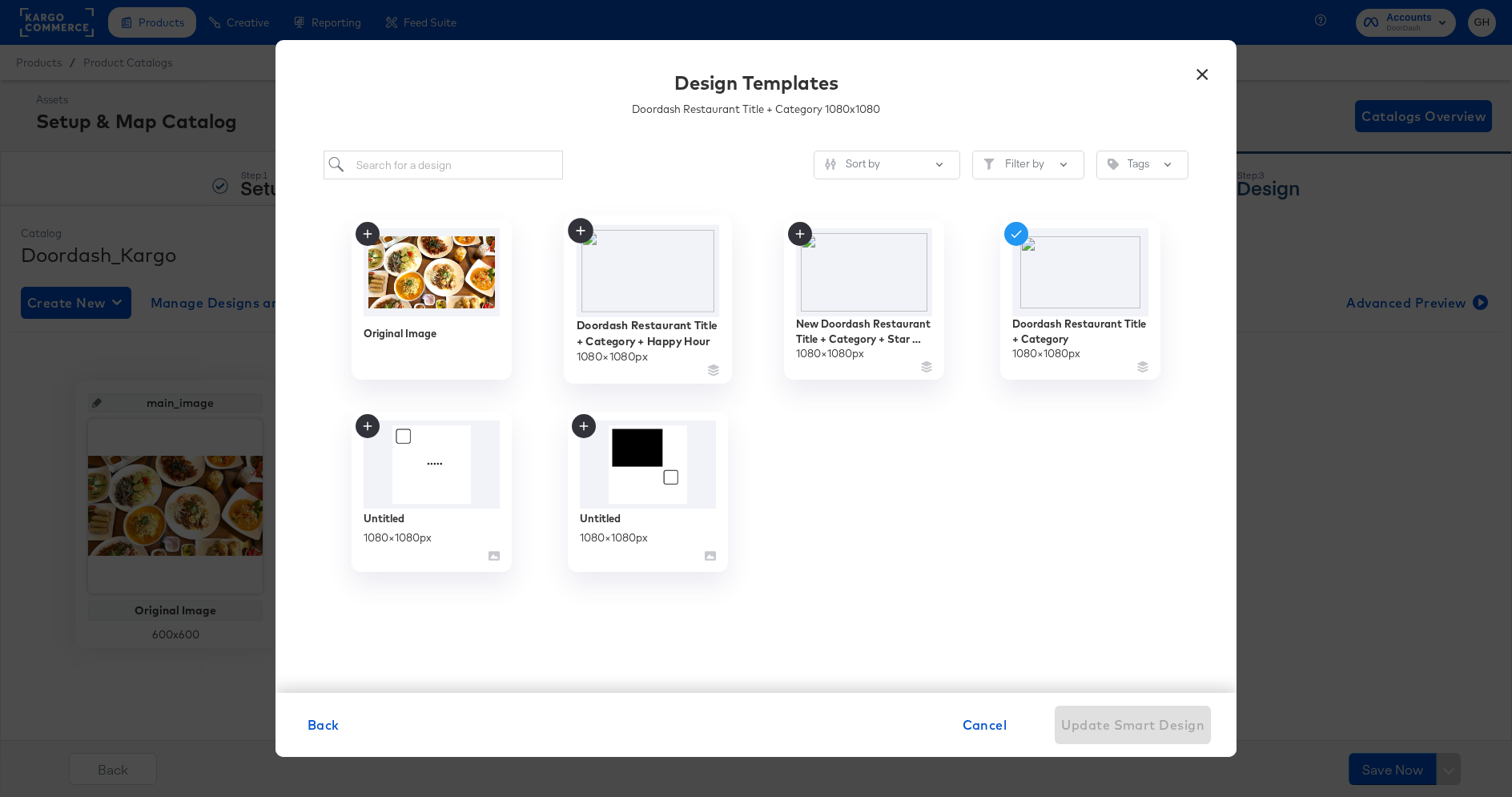
click at [649, 294] on img at bounding box center [649, 271] width 144 height 92
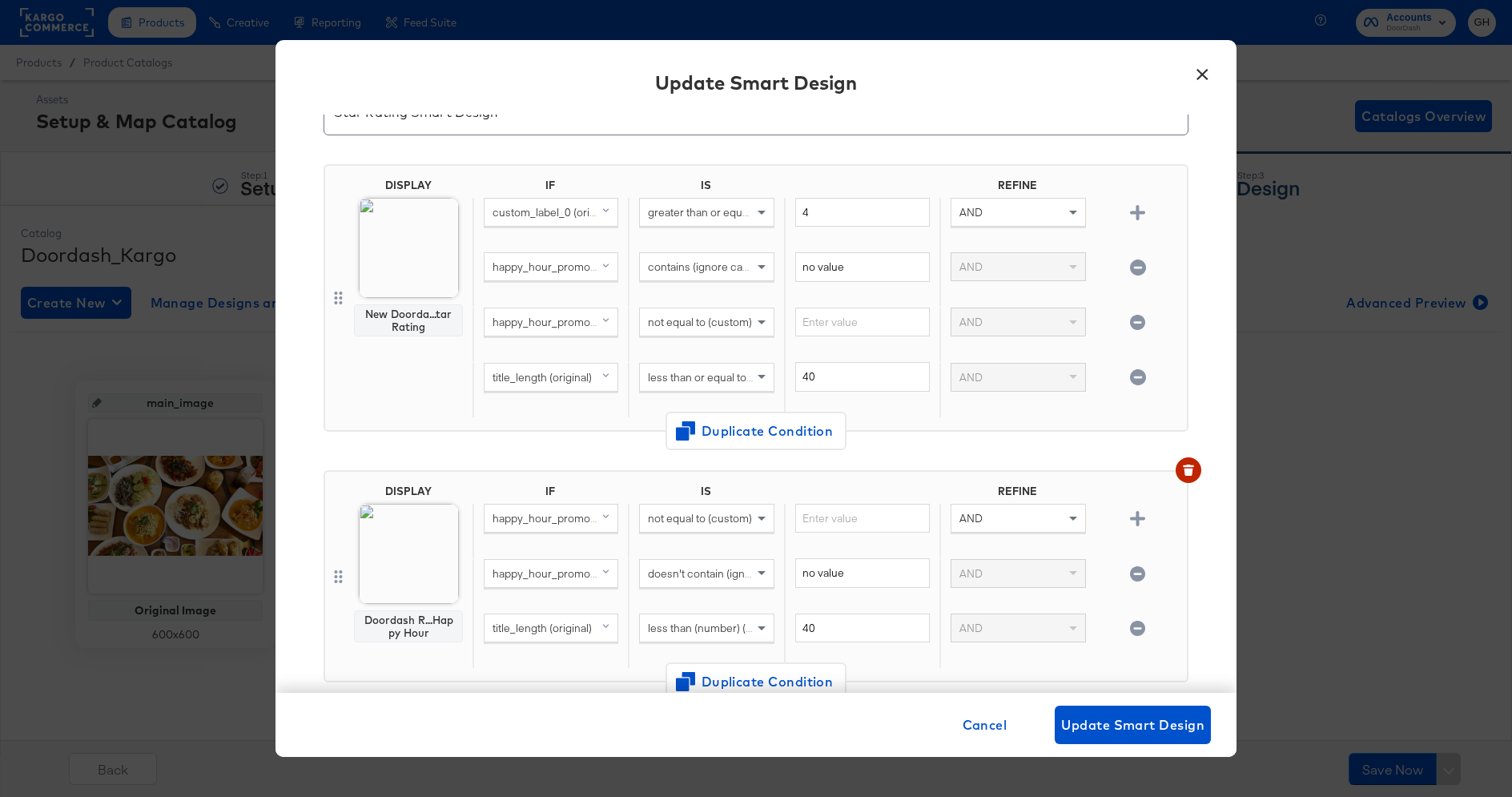
scroll to position [78, 0]
click at [1114, 730] on span "Update Smart Design" at bounding box center [1133, 724] width 144 height 22
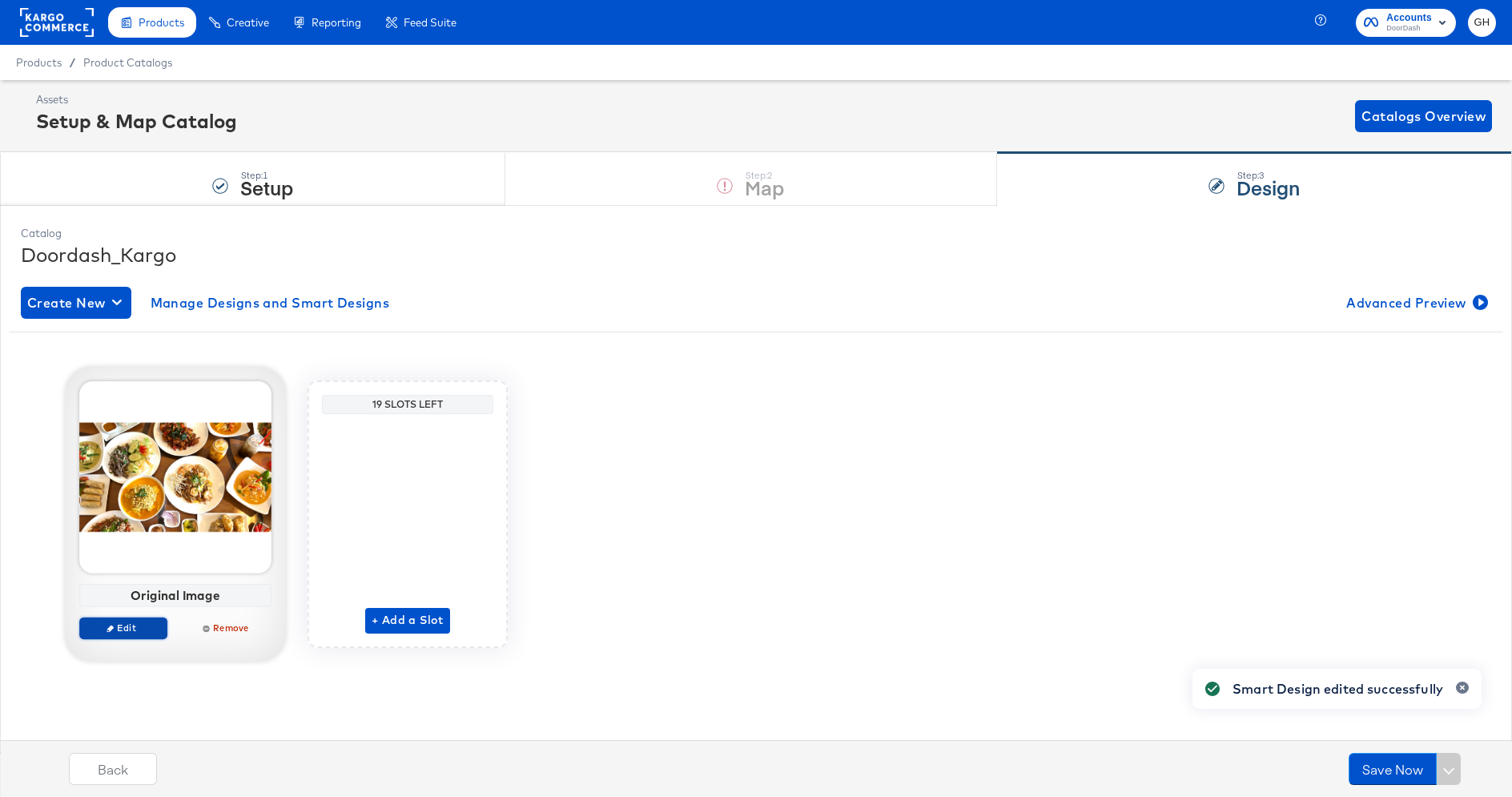
click at [121, 626] on span "Edit" at bounding box center [123, 627] width 74 height 12
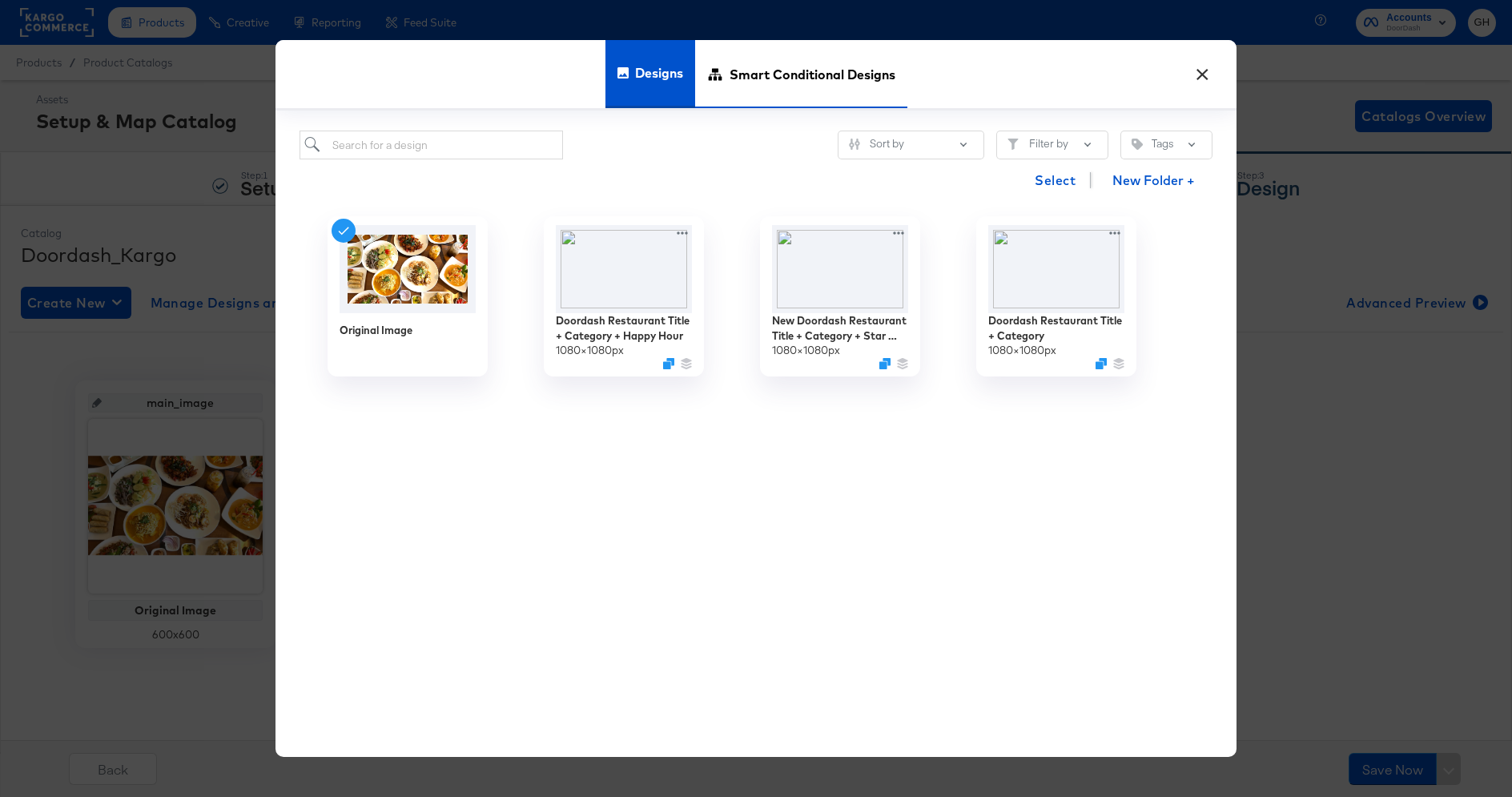
click at [822, 45] on span "Smart Conditional Designs" at bounding box center [813, 74] width 166 height 71
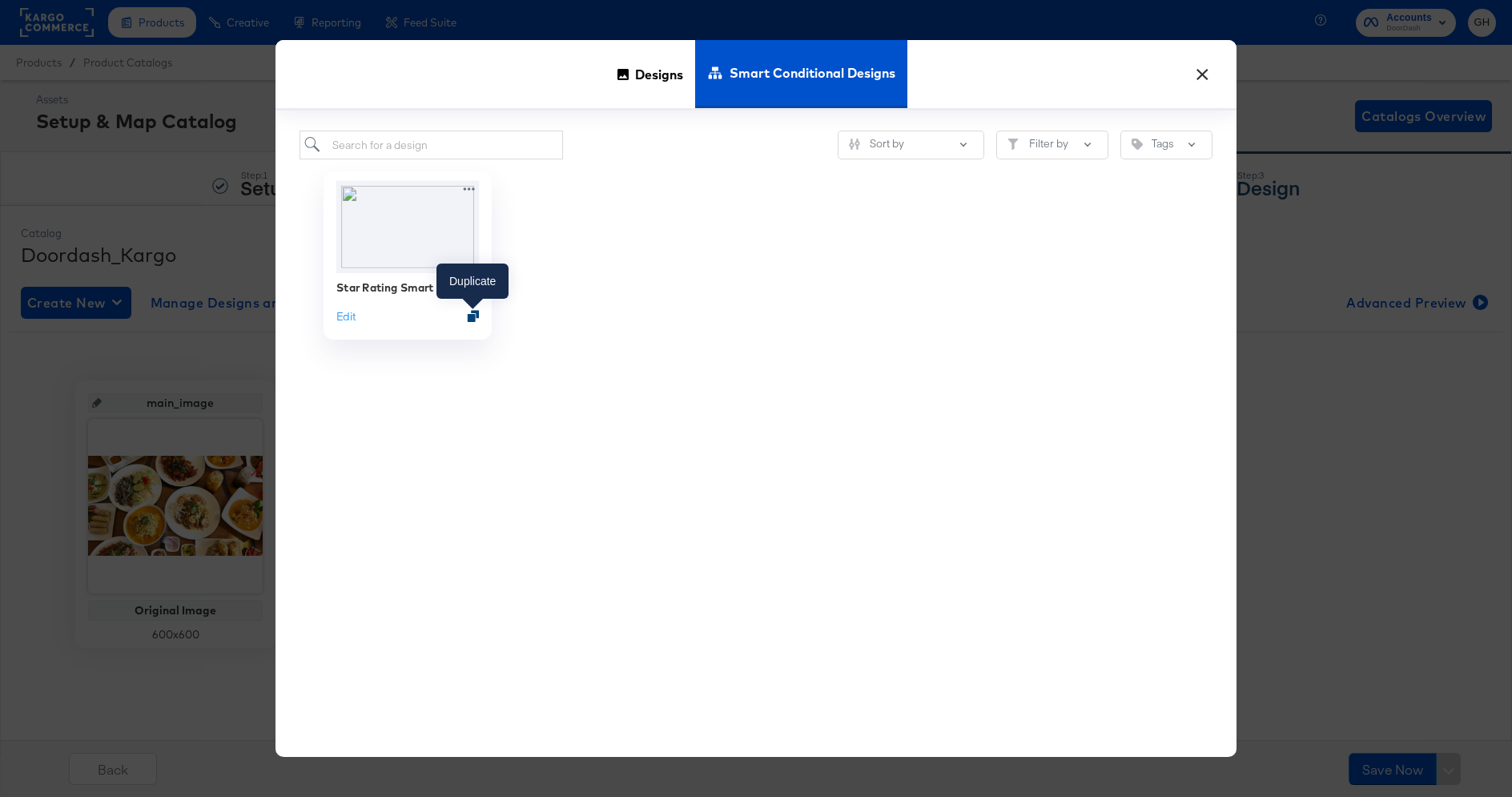
click at [473, 318] on icon "Duplicate" at bounding box center [473, 317] width 12 height 12
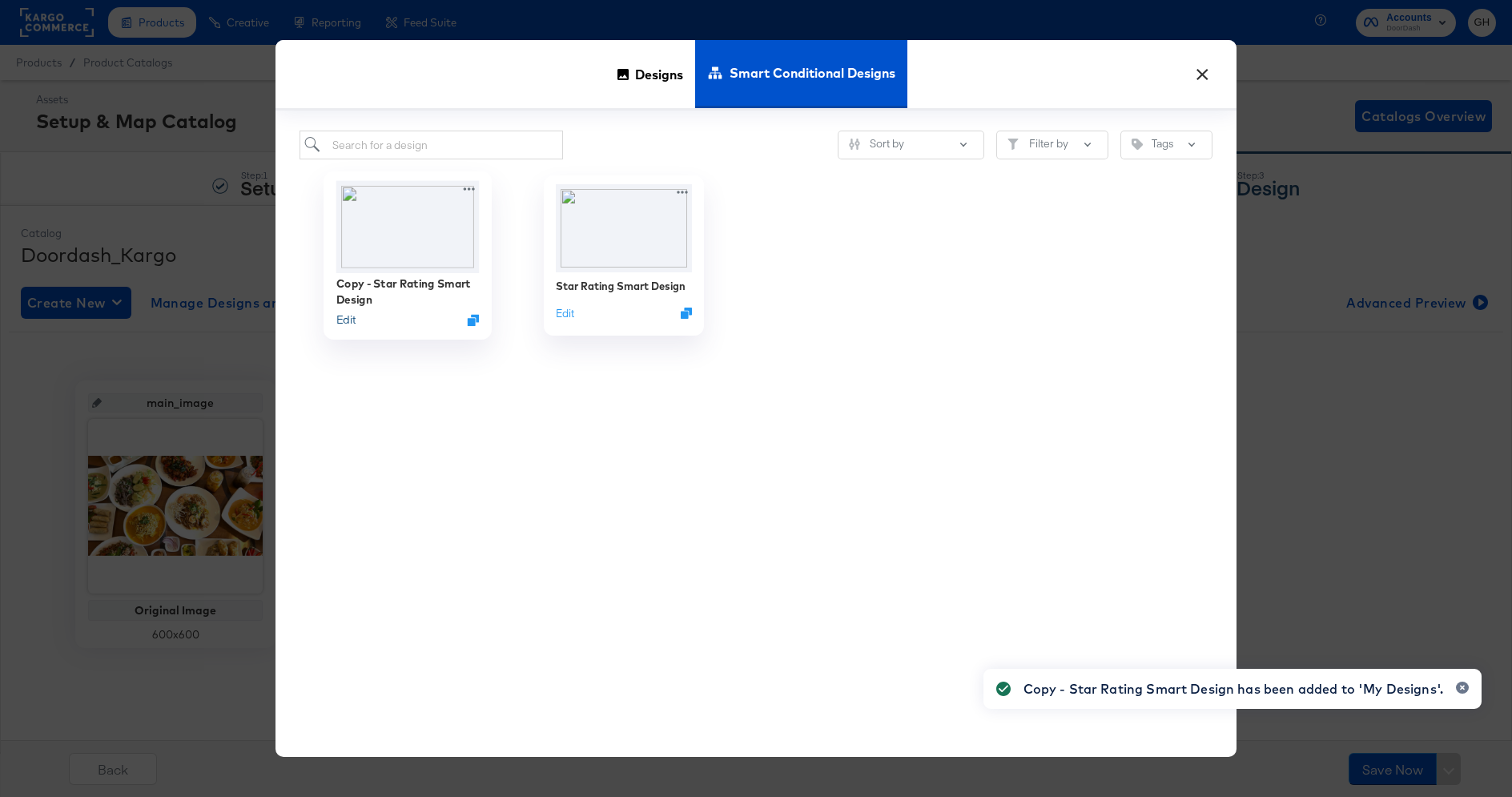
click at [351, 318] on button "Edit" at bounding box center [346, 319] width 19 height 16
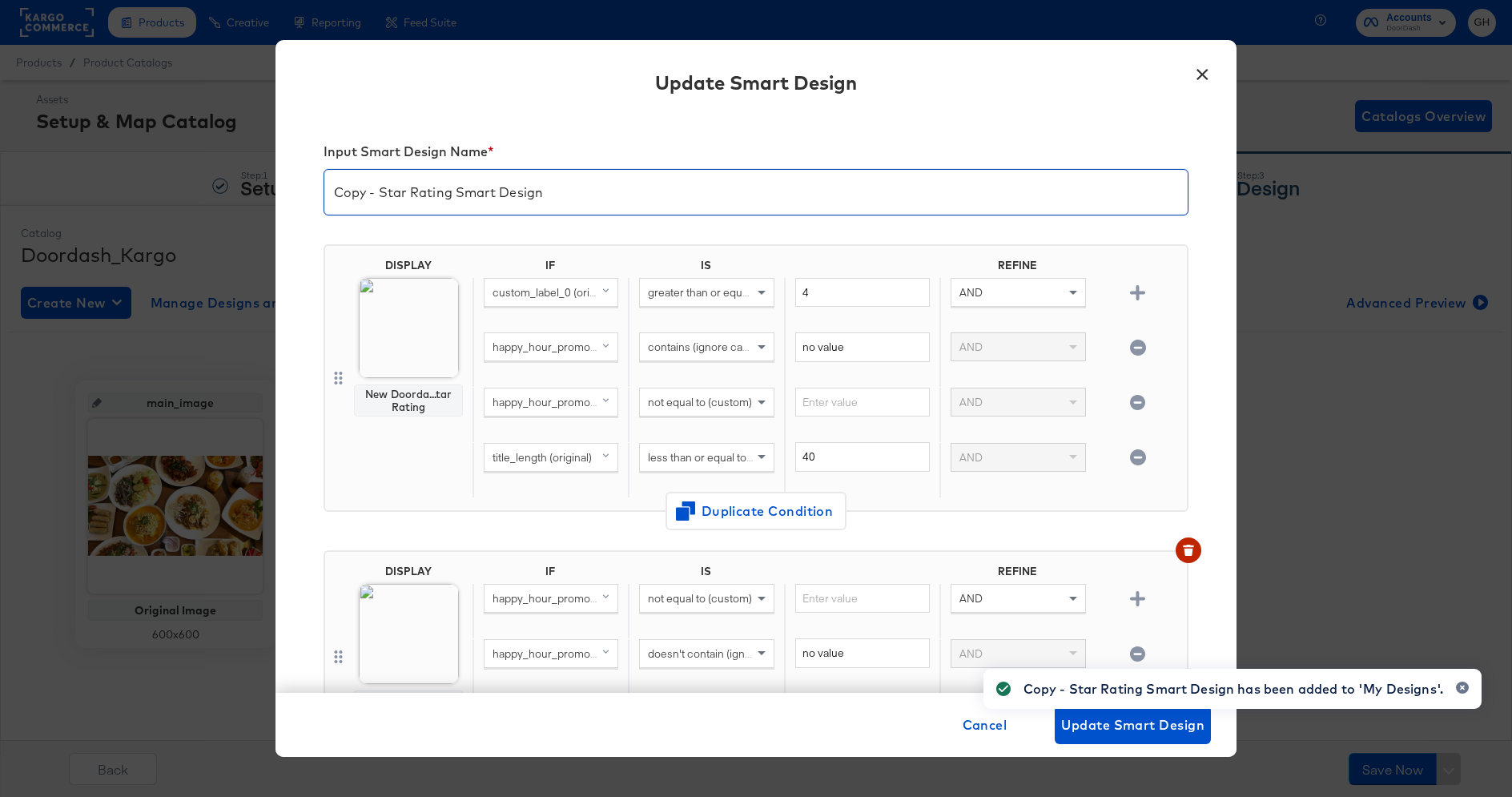
drag, startPoint x: 450, startPoint y: 197, endPoint x: 239, endPoint y: 196, distance: 211.0
click at [239, 196] on div "× Update Smart Design Input Smart Design Name * Copy - Star Rating Smart Design…" at bounding box center [756, 398] width 1512 height 797
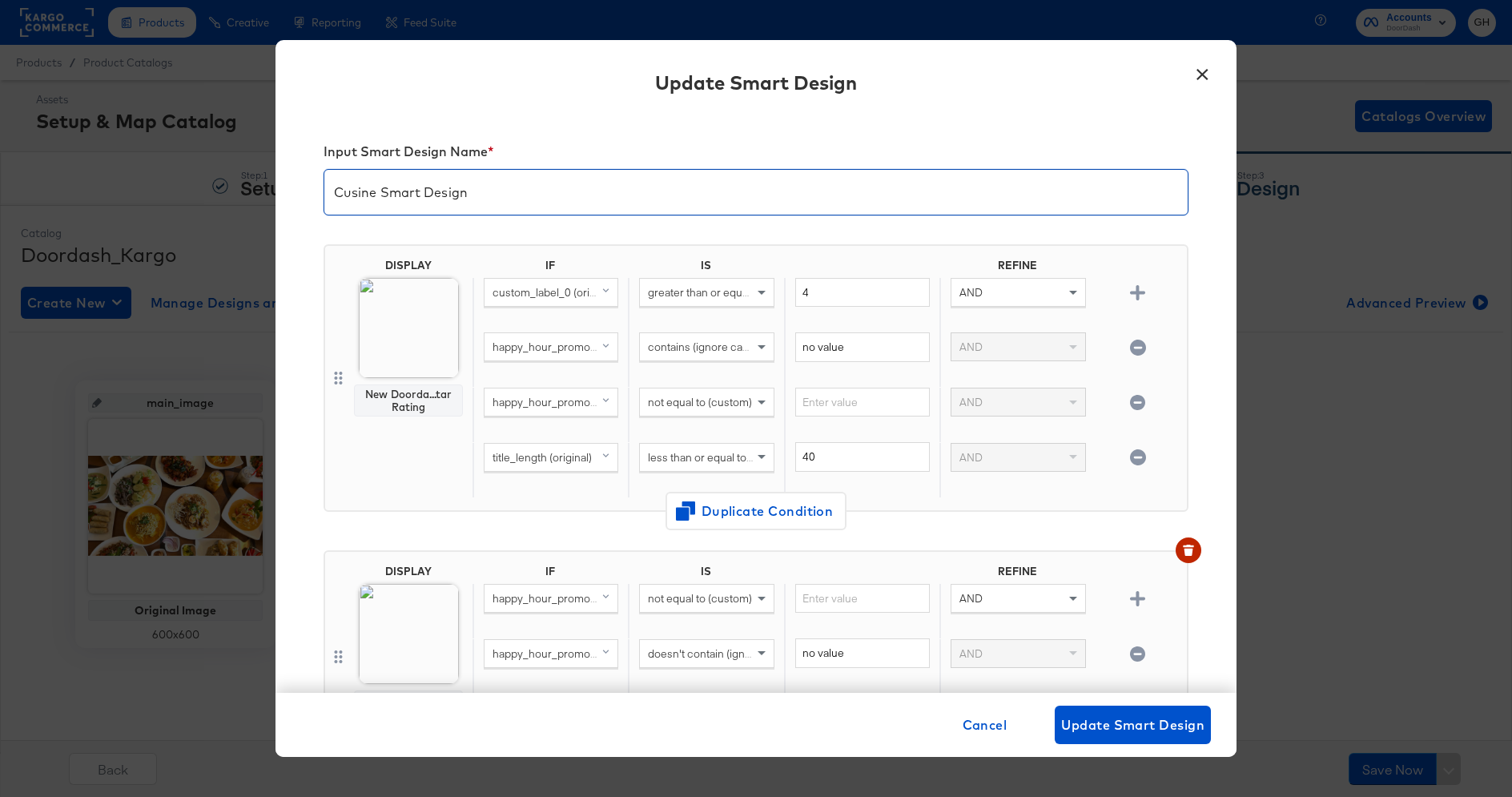
click at [398, 196] on input "Cusine Smart Design" at bounding box center [756, 186] width 863 height 45
click at [522, 192] on input "Cuisine Smart Design" at bounding box center [756, 186] width 863 height 45
type input "Cuisine Smart Design"
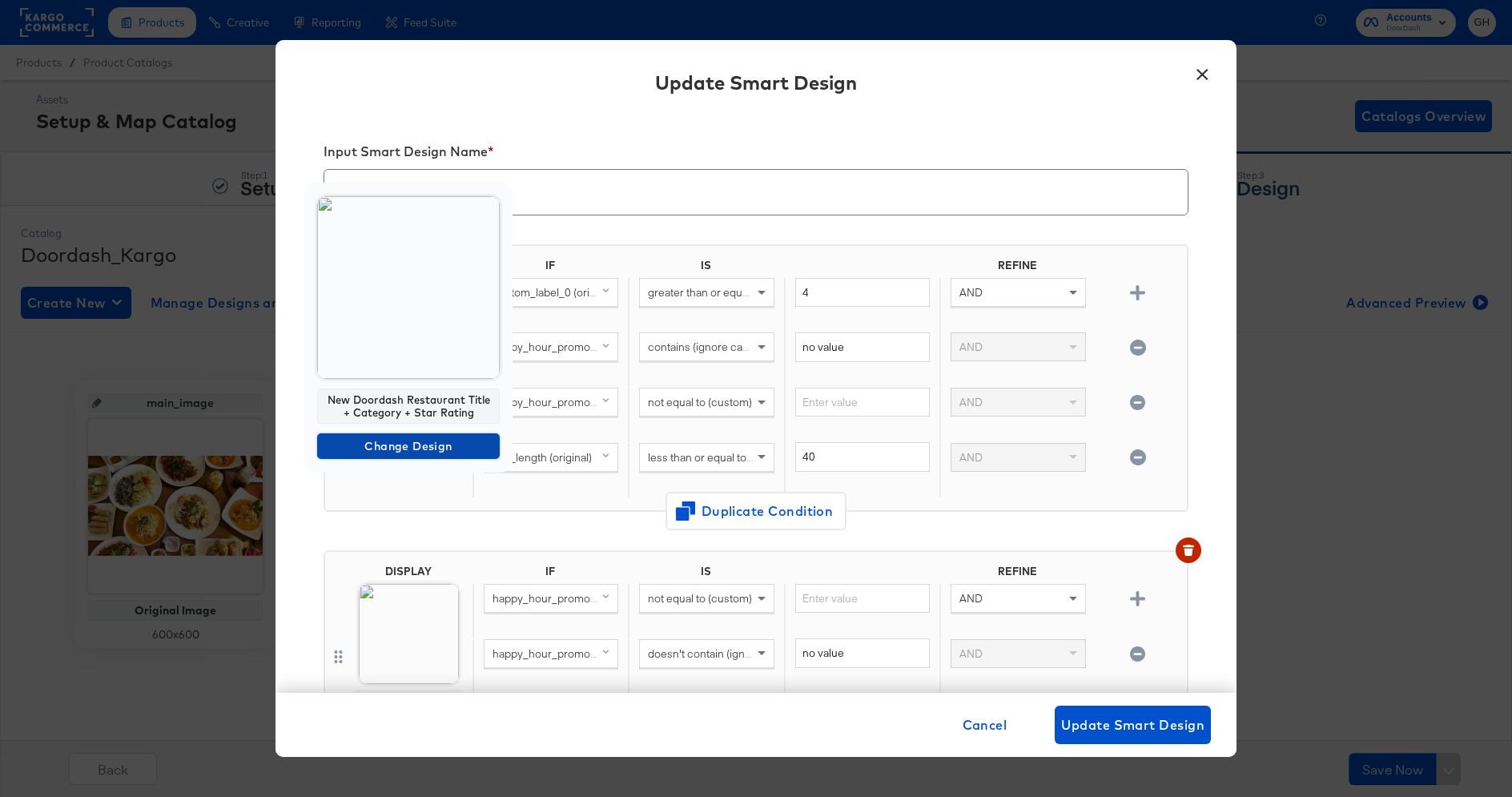
click at [391, 438] on span "Change Design" at bounding box center [409, 446] width 170 height 20
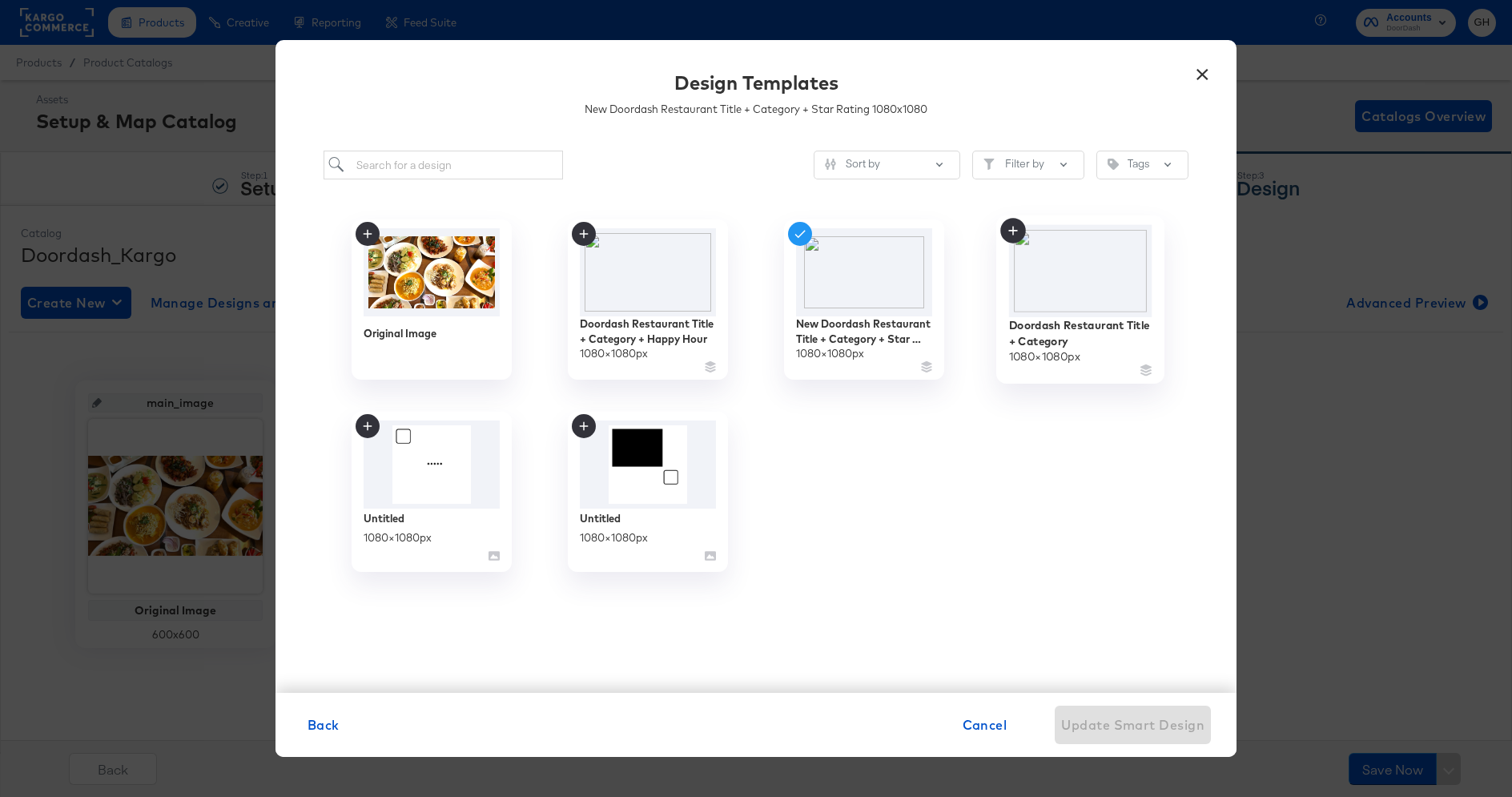
click at [1058, 284] on img at bounding box center [1081, 271] width 144 height 92
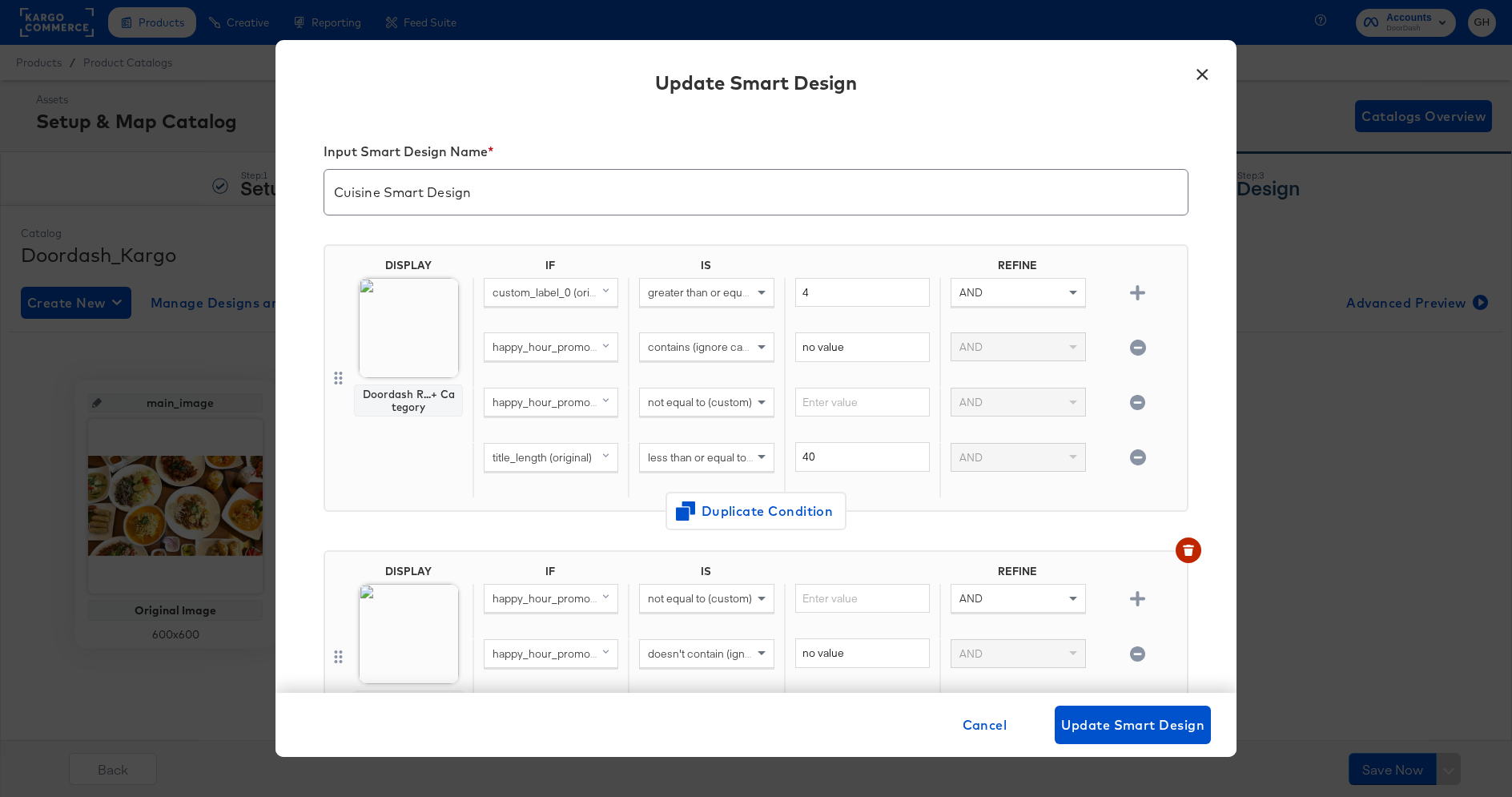
scroll to position [20, 0]
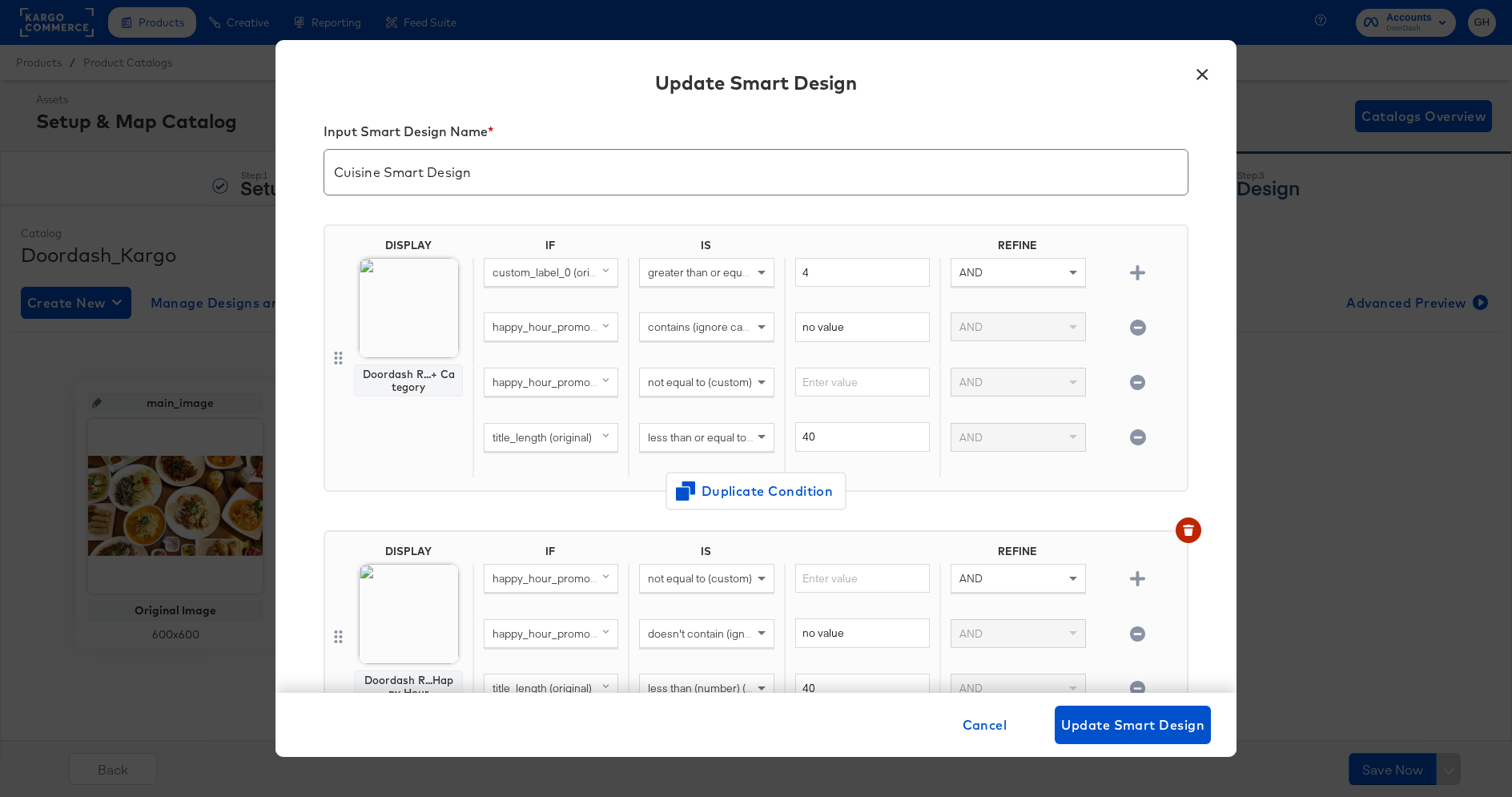
click at [535, 270] on span "custom_label_0 (original)" at bounding box center [554, 272] width 123 height 15
type input "title"
click at [527, 405] on div "title_length" at bounding box center [523, 410] width 67 height 16
click at [712, 271] on span "greater than or equal to (custom) (number)" at bounding box center [752, 272] width 209 height 15
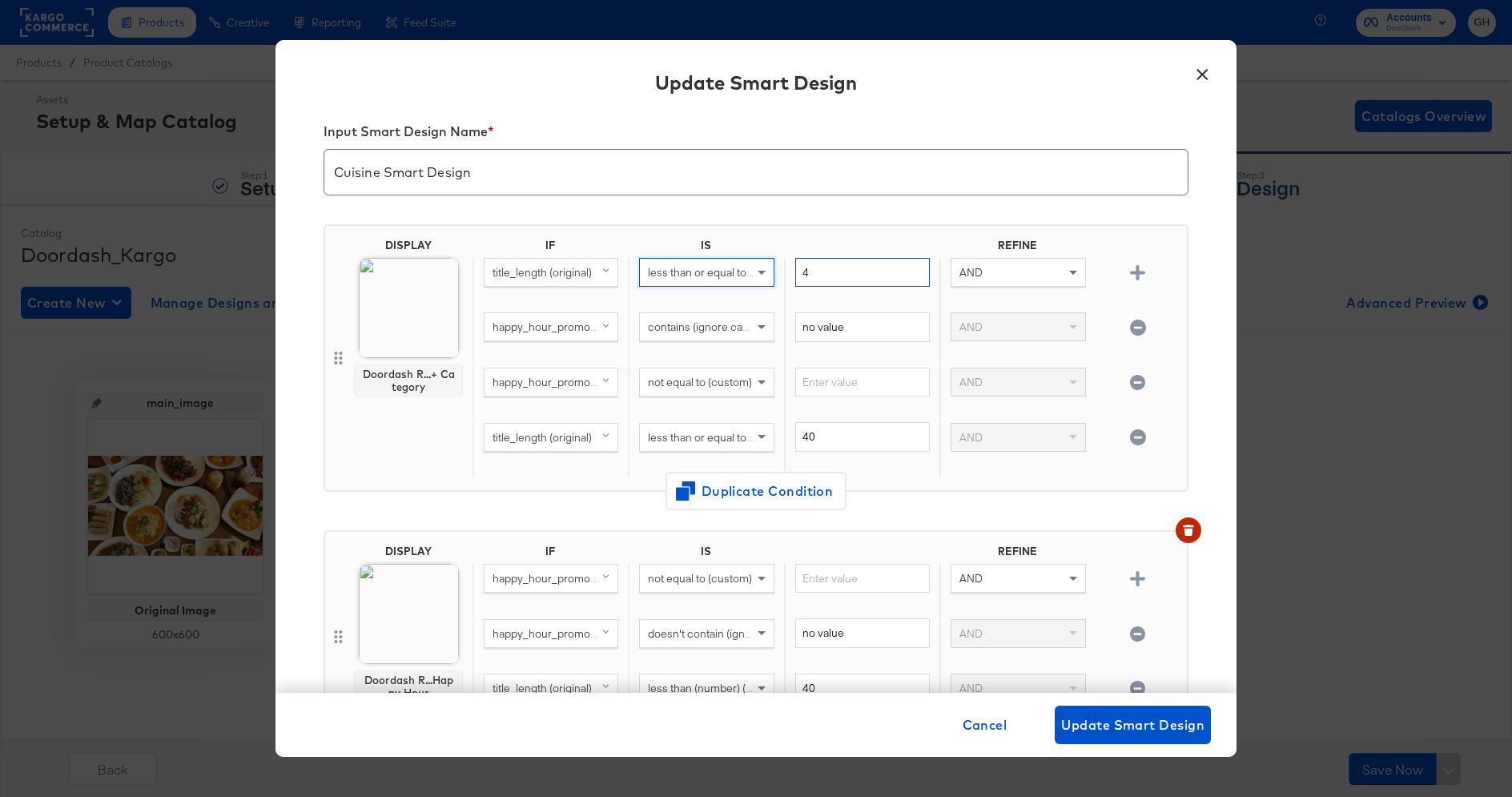
click at [849, 272] on input "4" at bounding box center [862, 272] width 134 height 29
type input "40"
click at [1136, 437] on icon "button" at bounding box center [1137, 436] width 16 height 16
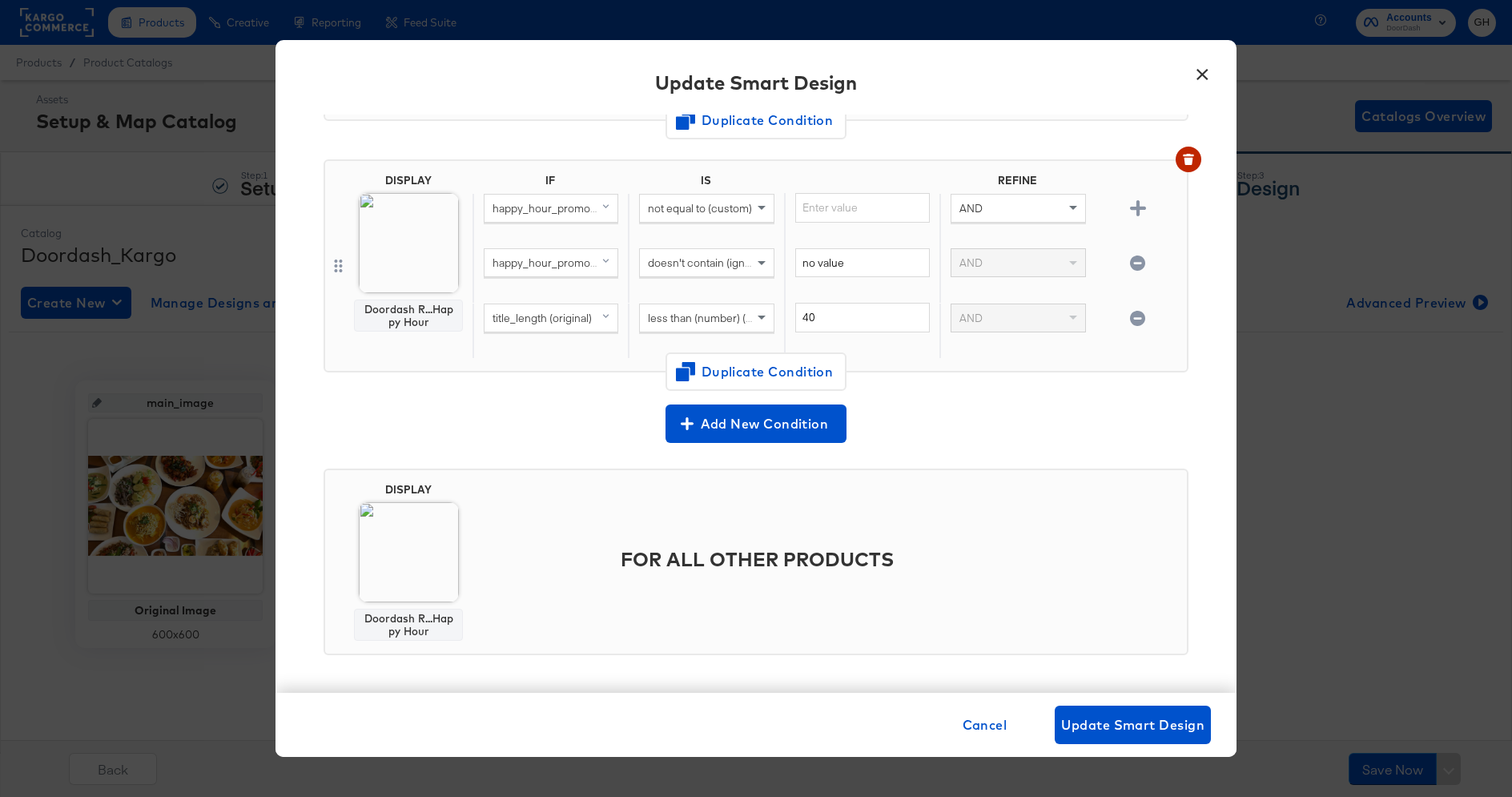
scroll to position [0, 0]
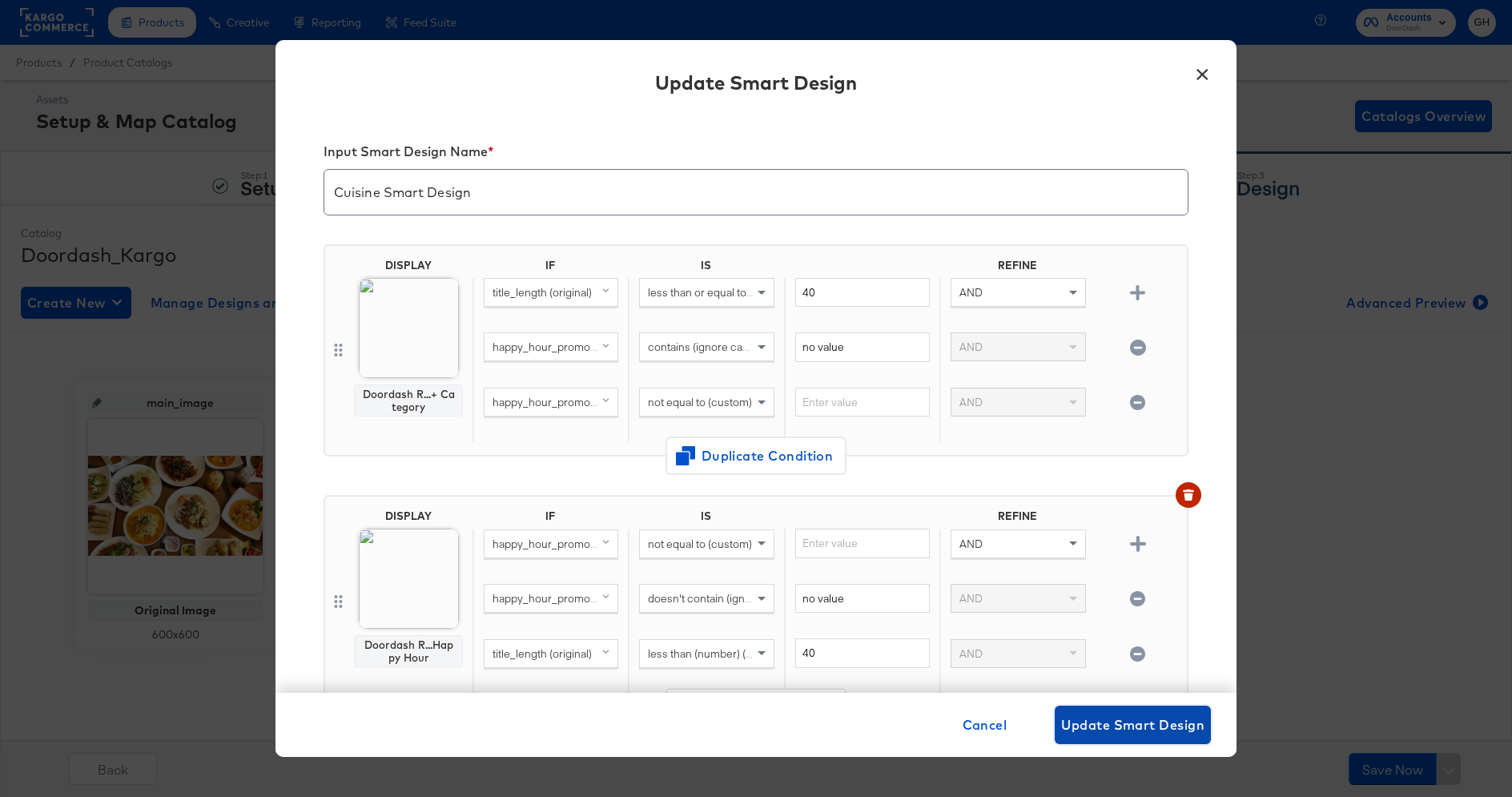
click at [1131, 726] on span "Update Smart Design" at bounding box center [1133, 724] width 144 height 22
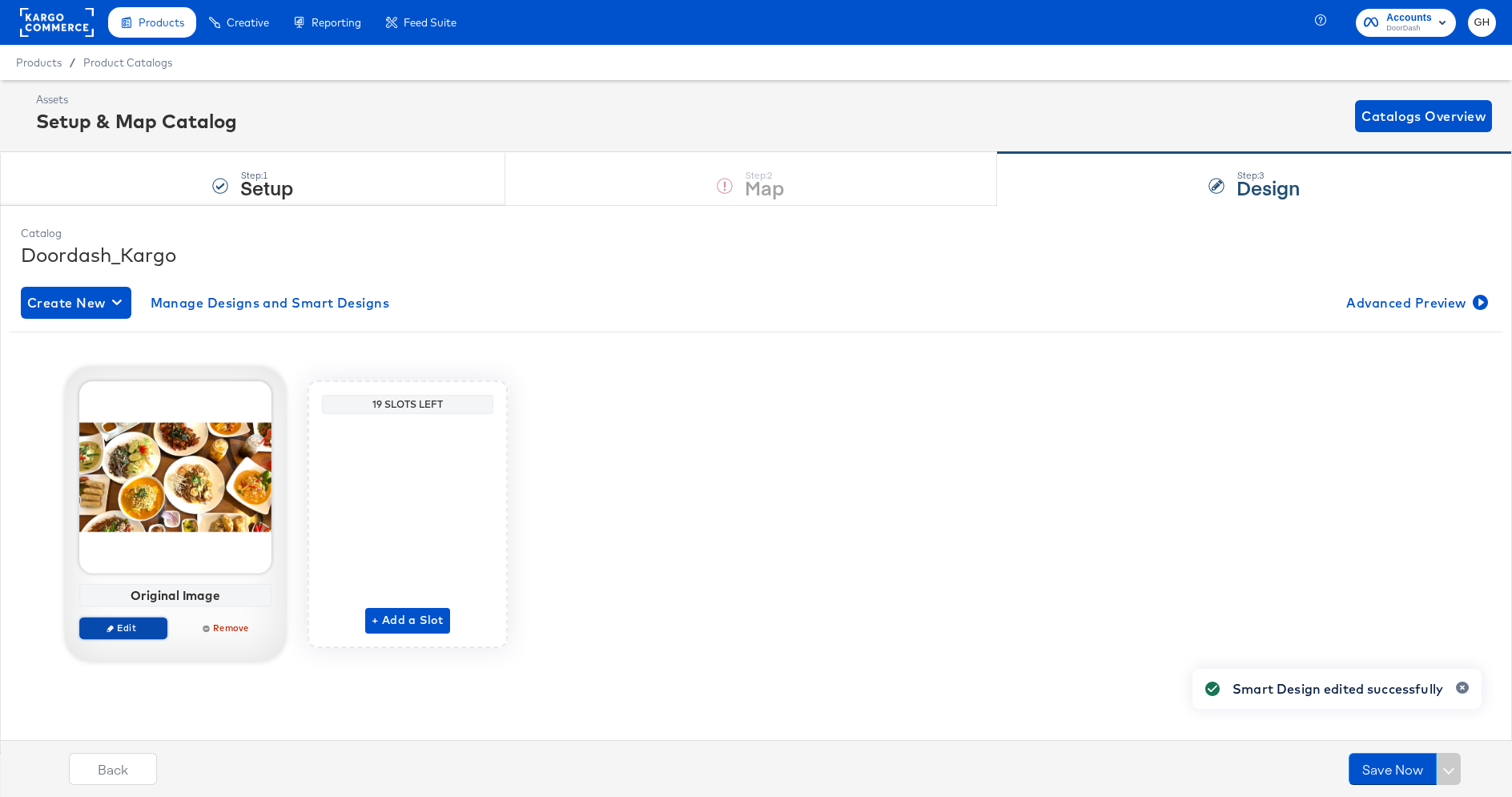
click at [145, 624] on span "Edit" at bounding box center [123, 627] width 74 height 12
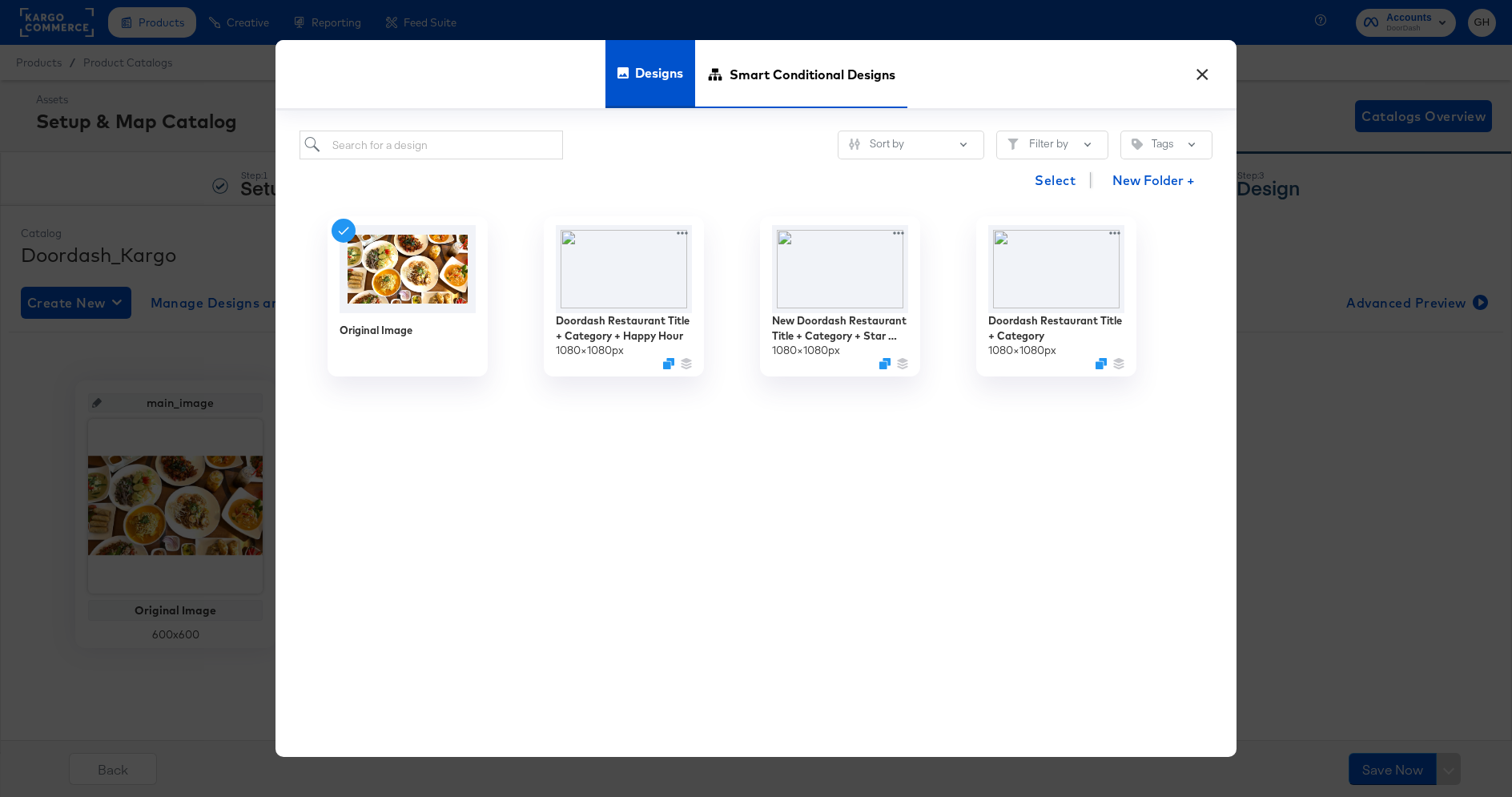
click at [805, 87] on span "Smart Conditional Designs" at bounding box center [813, 74] width 166 height 71
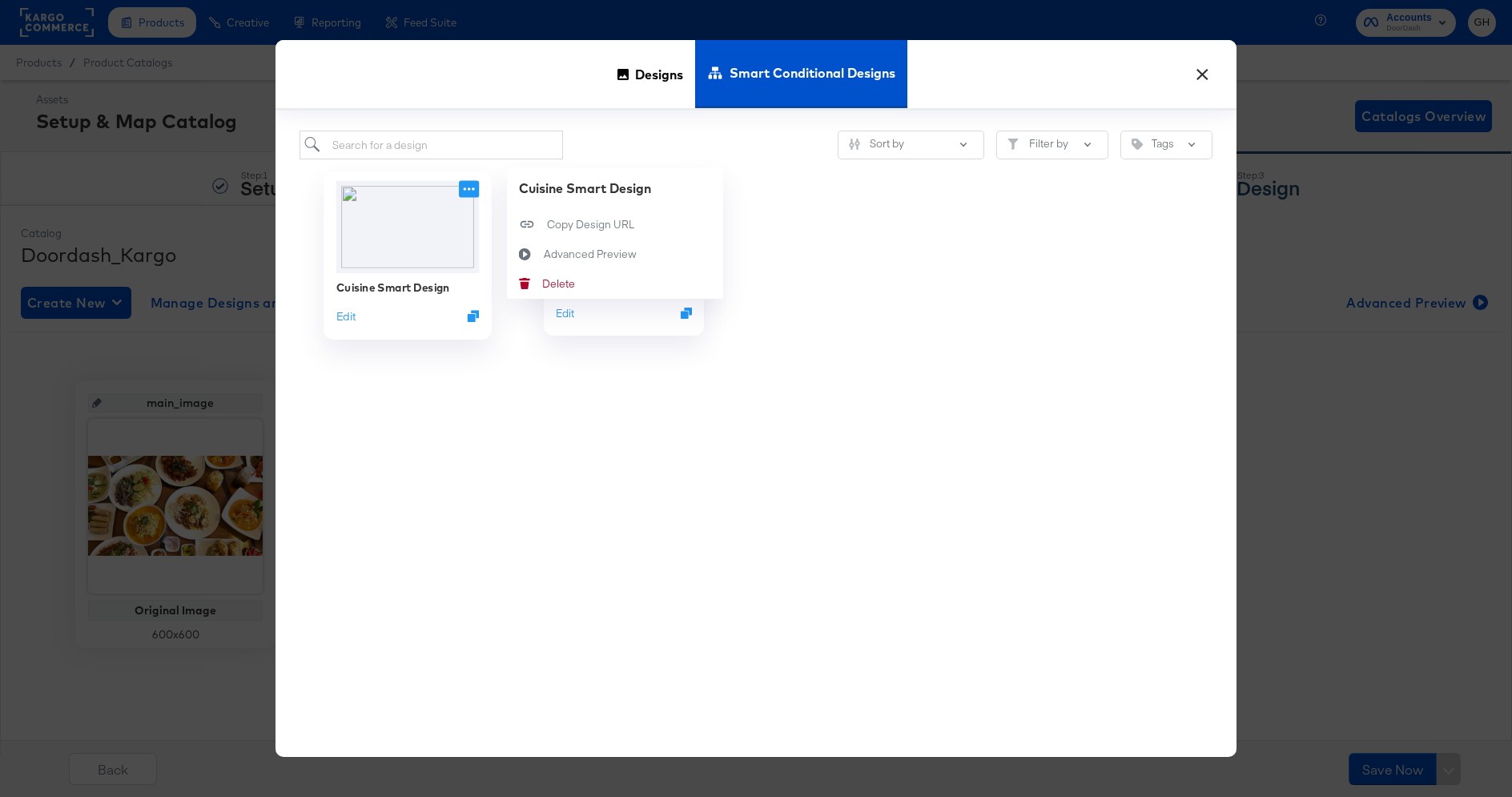
click at [467, 190] on icon at bounding box center [469, 190] width 20 height 17
click at [544, 255] on div "Advanced Preview Advanced Preview" at bounding box center [544, 255] width 0 height 0
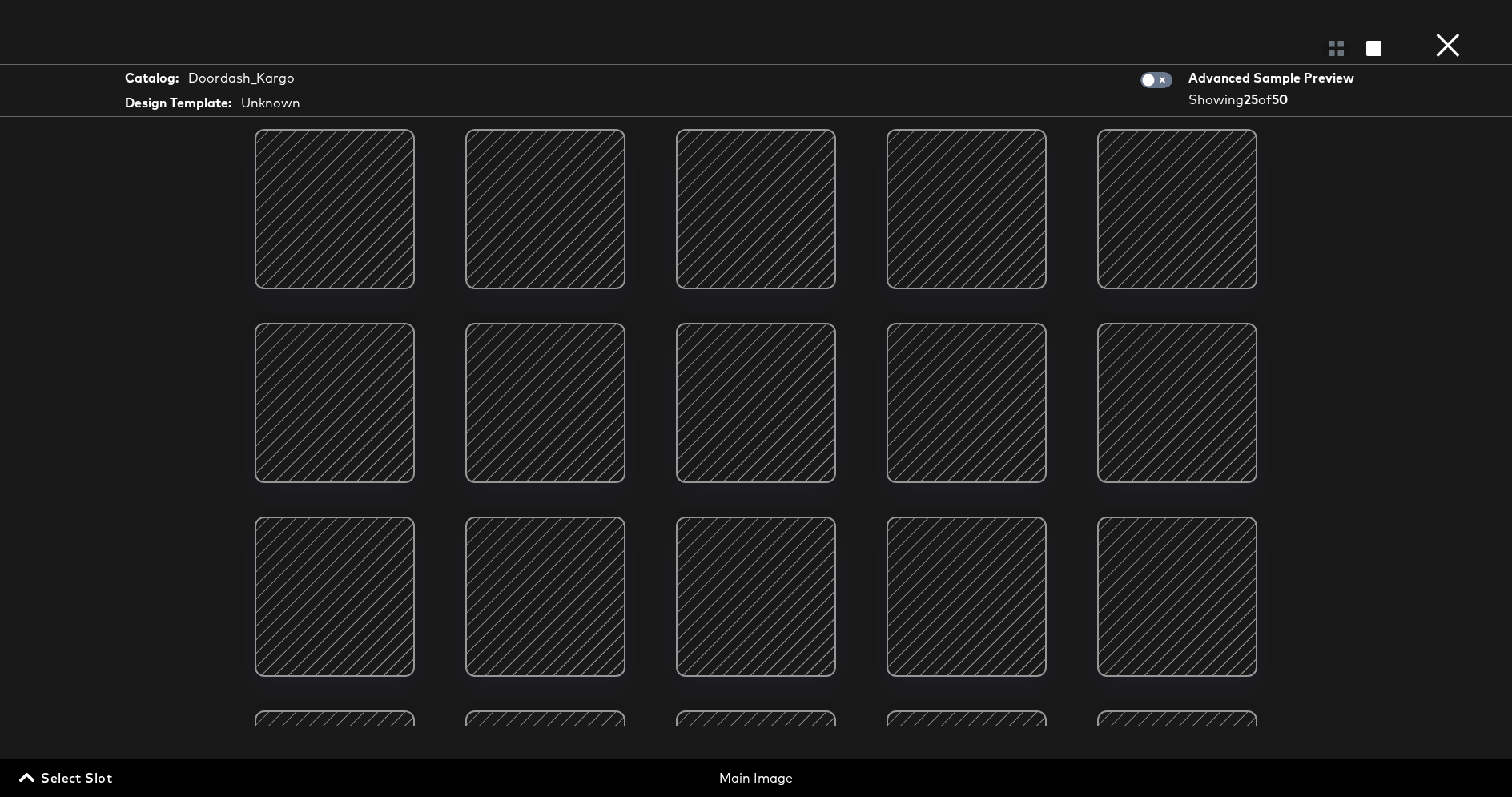
click at [1451, 32] on button "×" at bounding box center [1448, 16] width 32 height 32
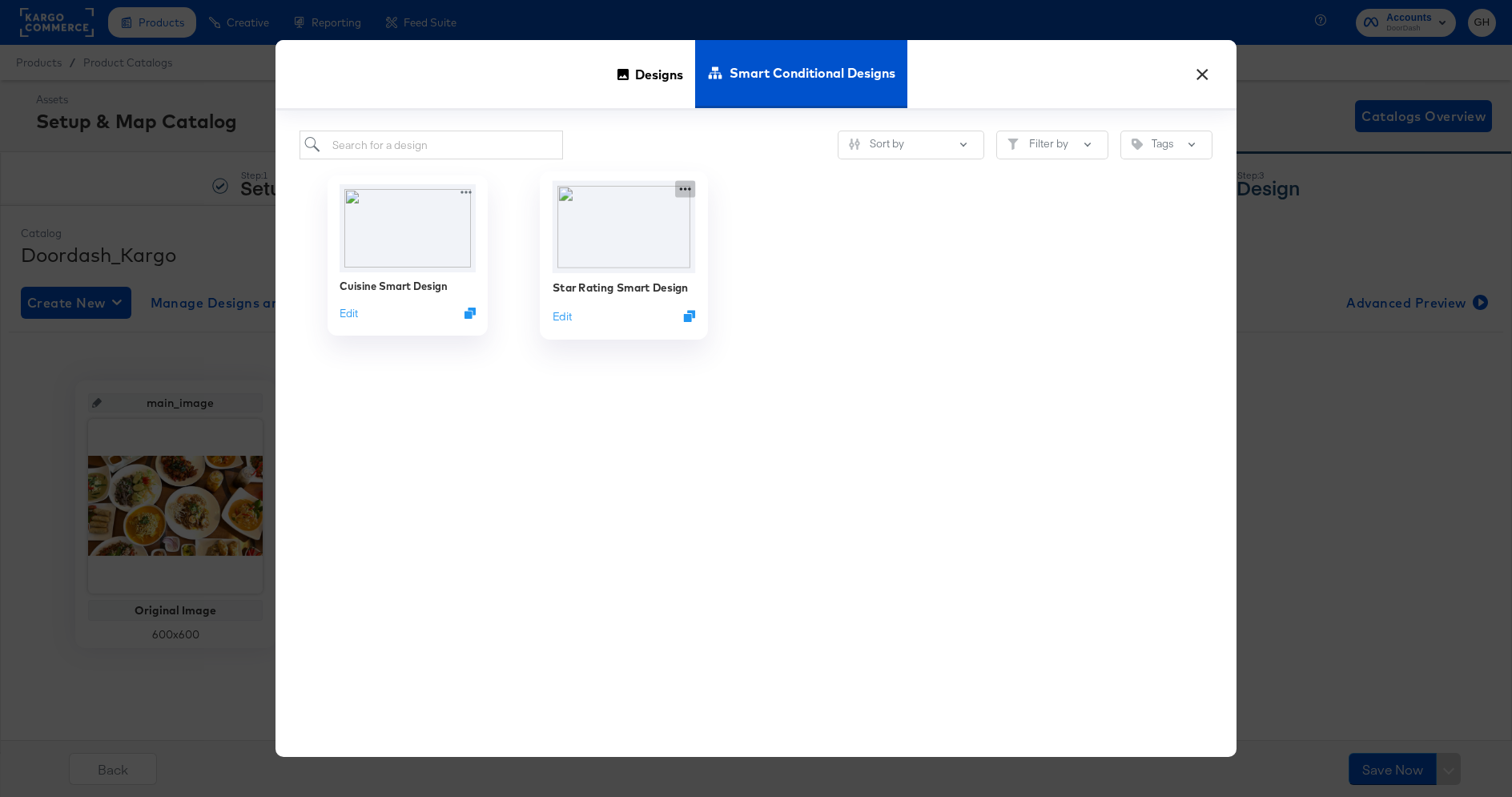
click at [683, 187] on icon at bounding box center [686, 190] width 20 height 17
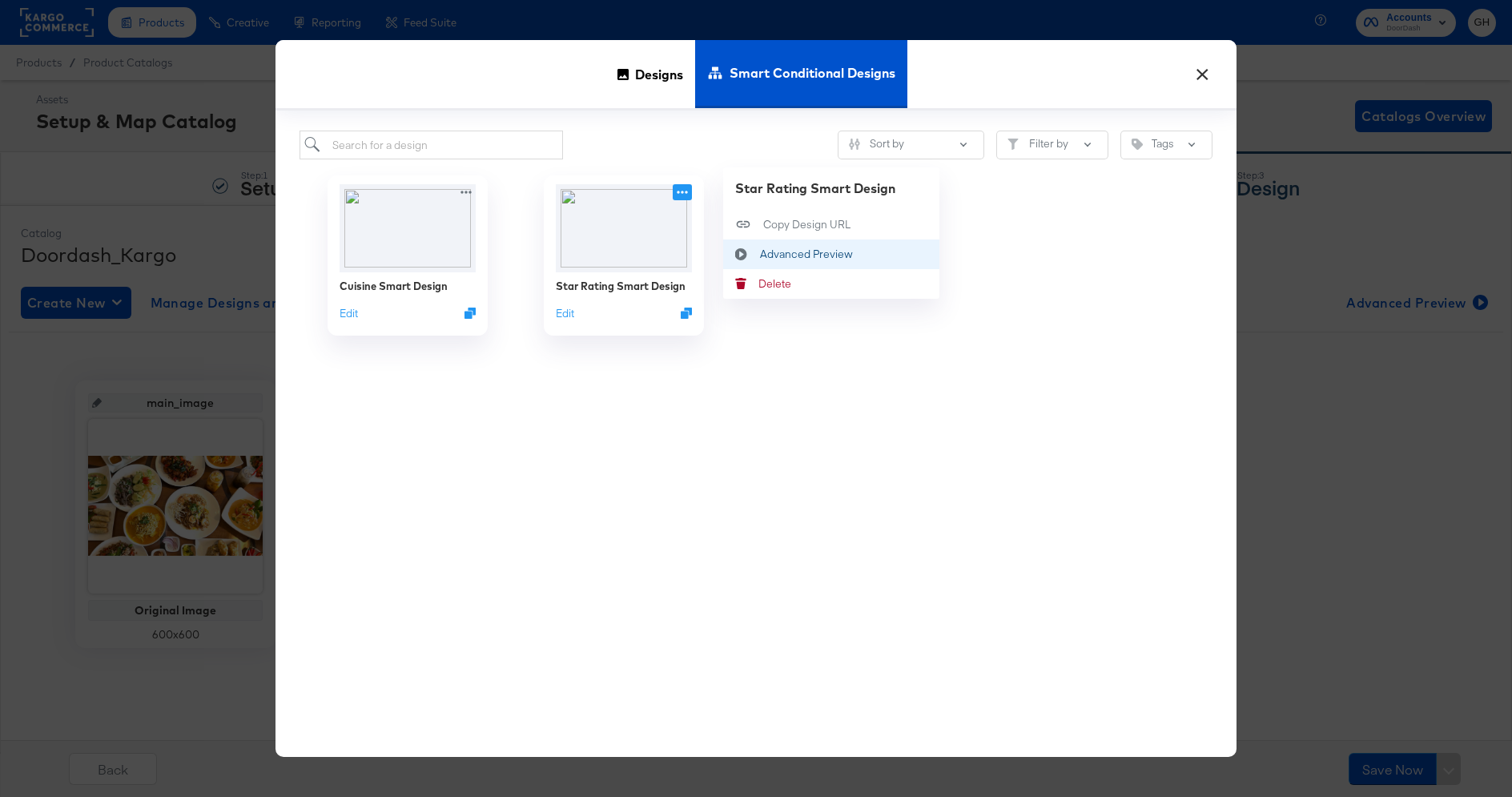
click at [760, 255] on div "Advanced Preview Advanced Preview" at bounding box center [760, 255] width 0 height 0
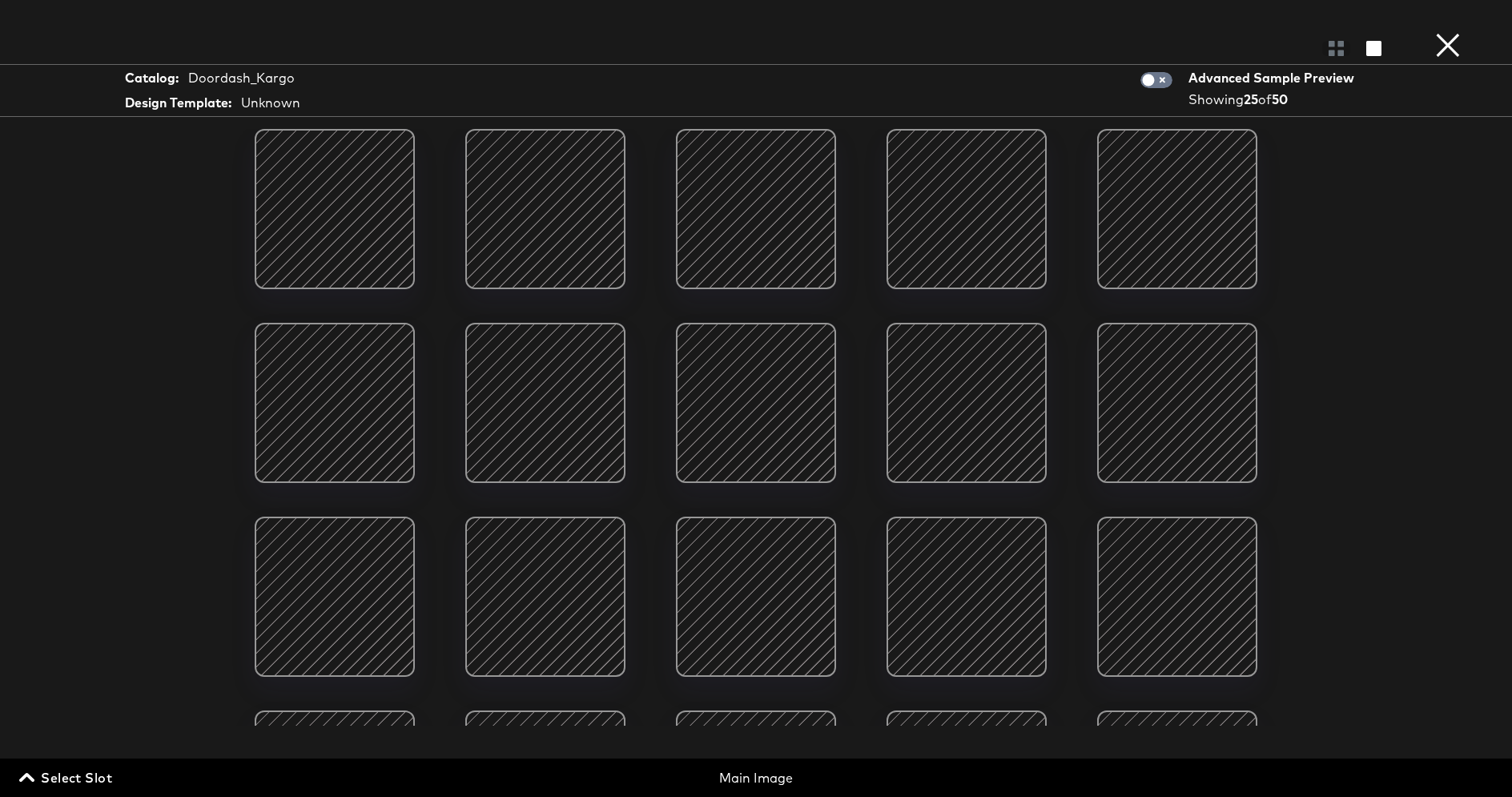
click at [1451, 32] on button "×" at bounding box center [1448, 16] width 32 height 32
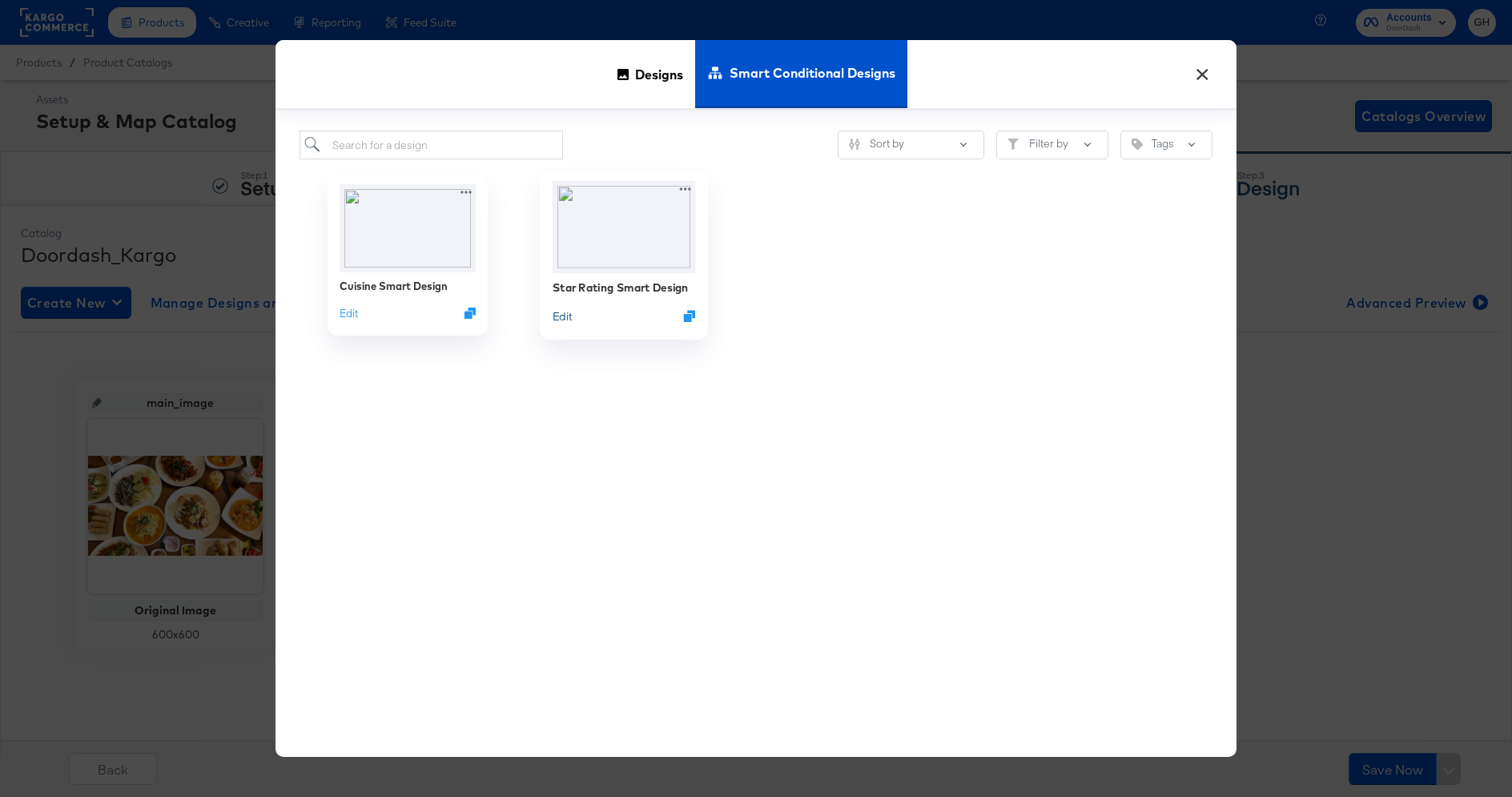
click at [565, 317] on button "Edit" at bounding box center [562, 316] width 19 height 16
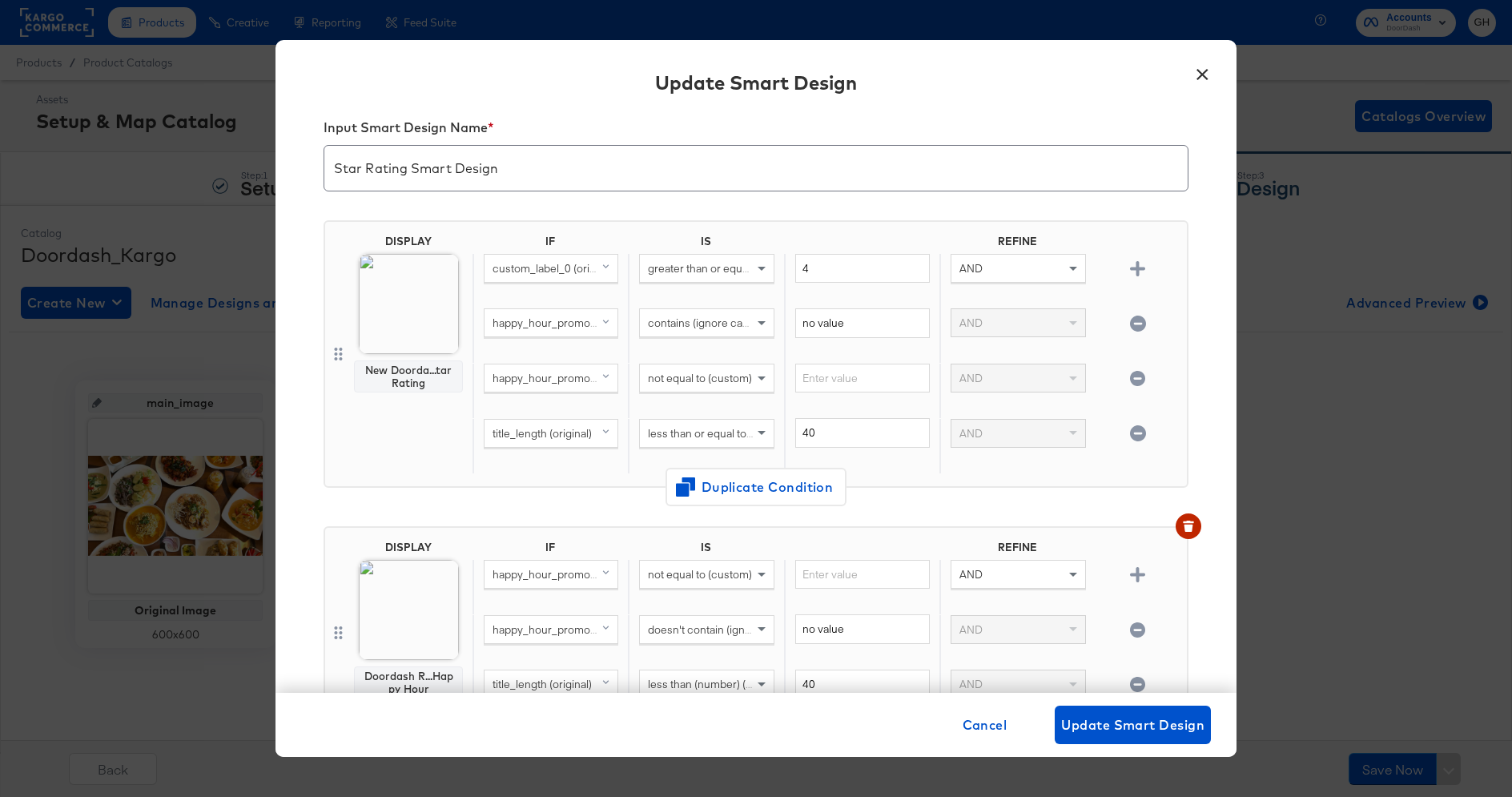
scroll to position [27, 0]
click at [546, 318] on span "happy_hour_promo (original)" at bounding box center [563, 320] width 143 height 15
click at [658, 318] on span "contains (ignore case)" at bounding box center [702, 320] width 110 height 15
click at [729, 296] on div "greater than or equal to (custom) (number)" at bounding box center [705, 278] width 156 height 54
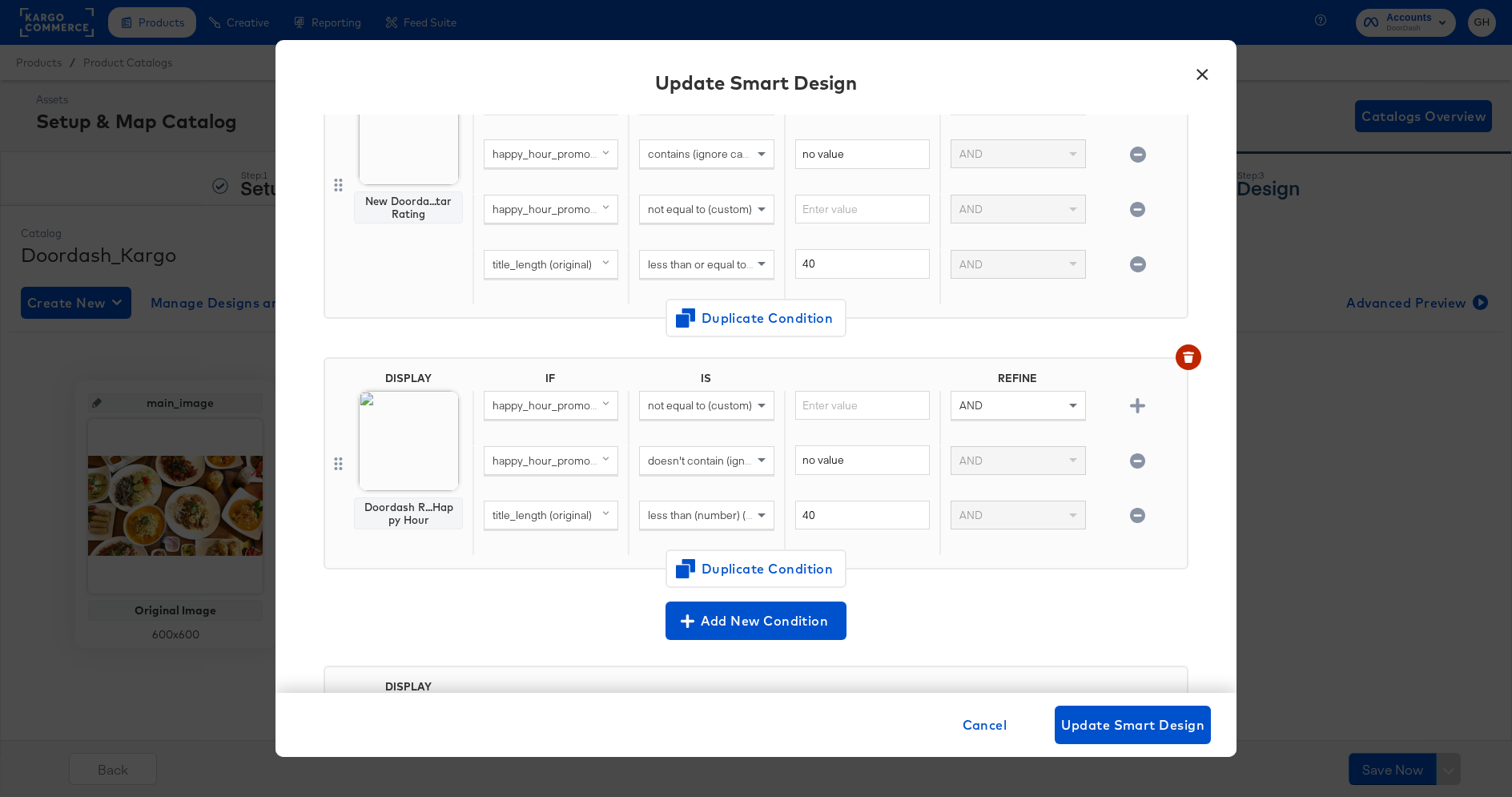
scroll to position [205, 0]
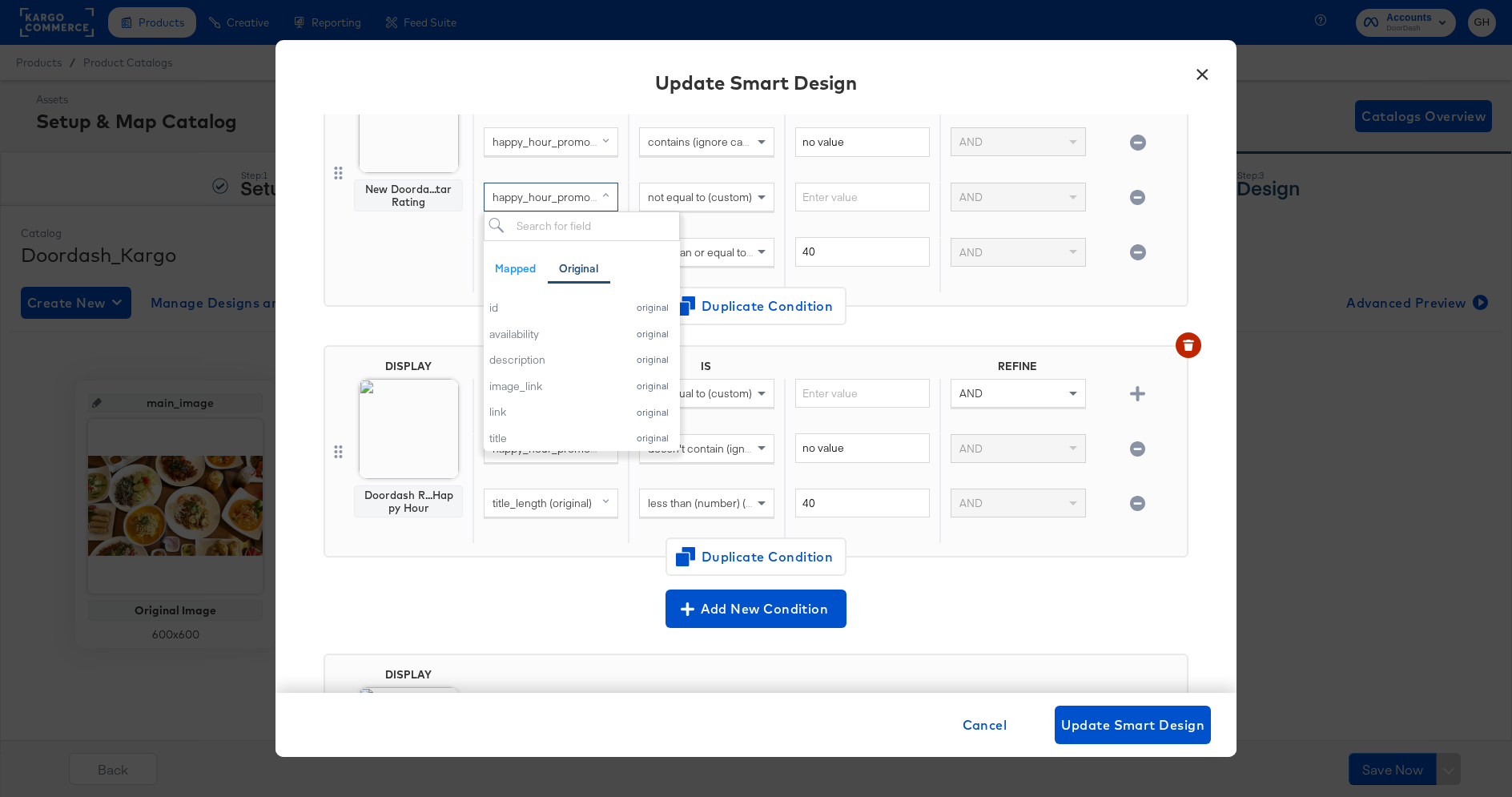
click at [576, 195] on span "happy_hour_promo (original)" at bounding box center [563, 197] width 143 height 15
type input "happ"
click at [442, 238] on div "DISPLAY New Doorda...tar Rating" at bounding box center [409, 172] width 125 height 238
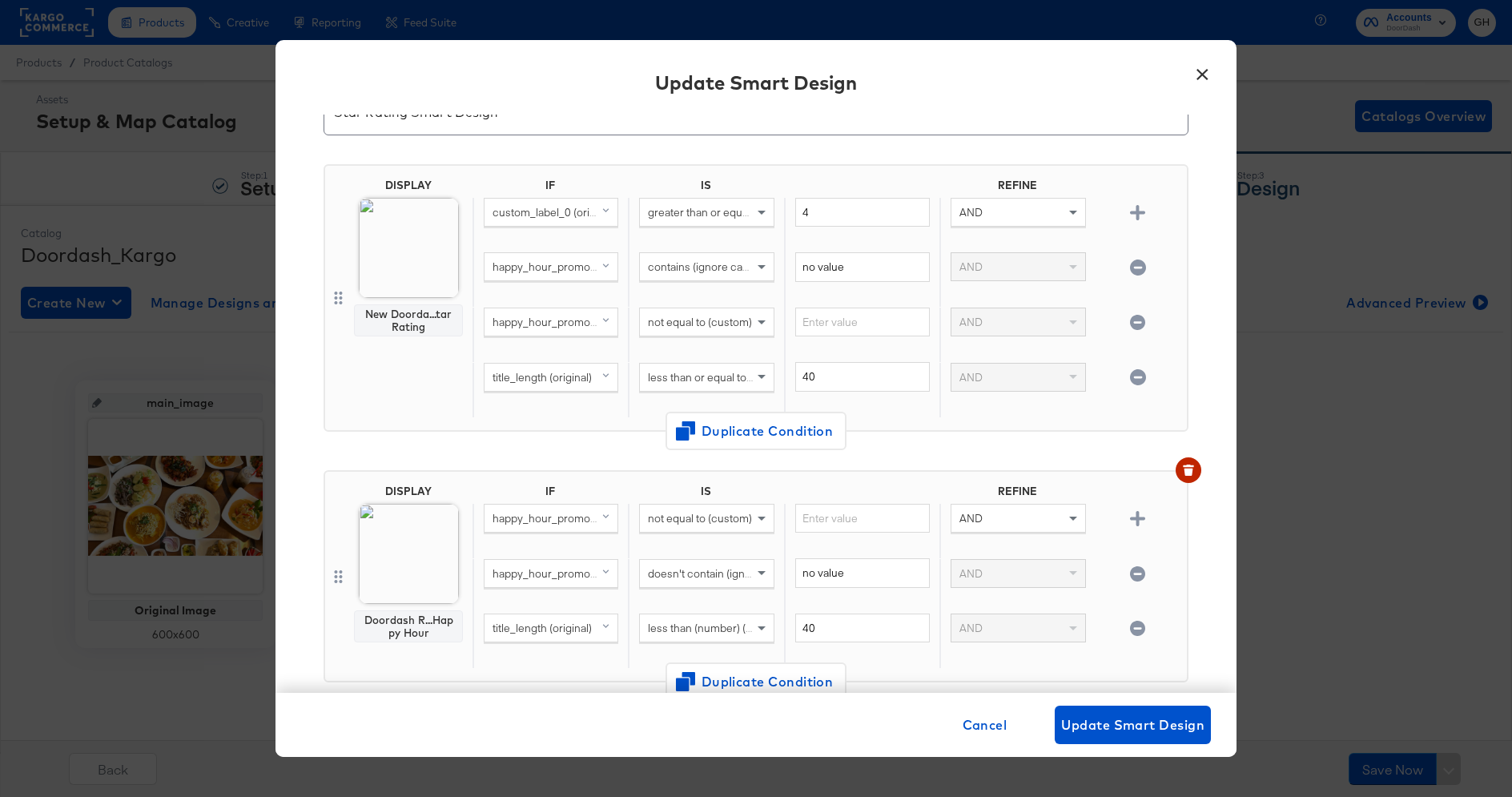
scroll to position [64, 0]
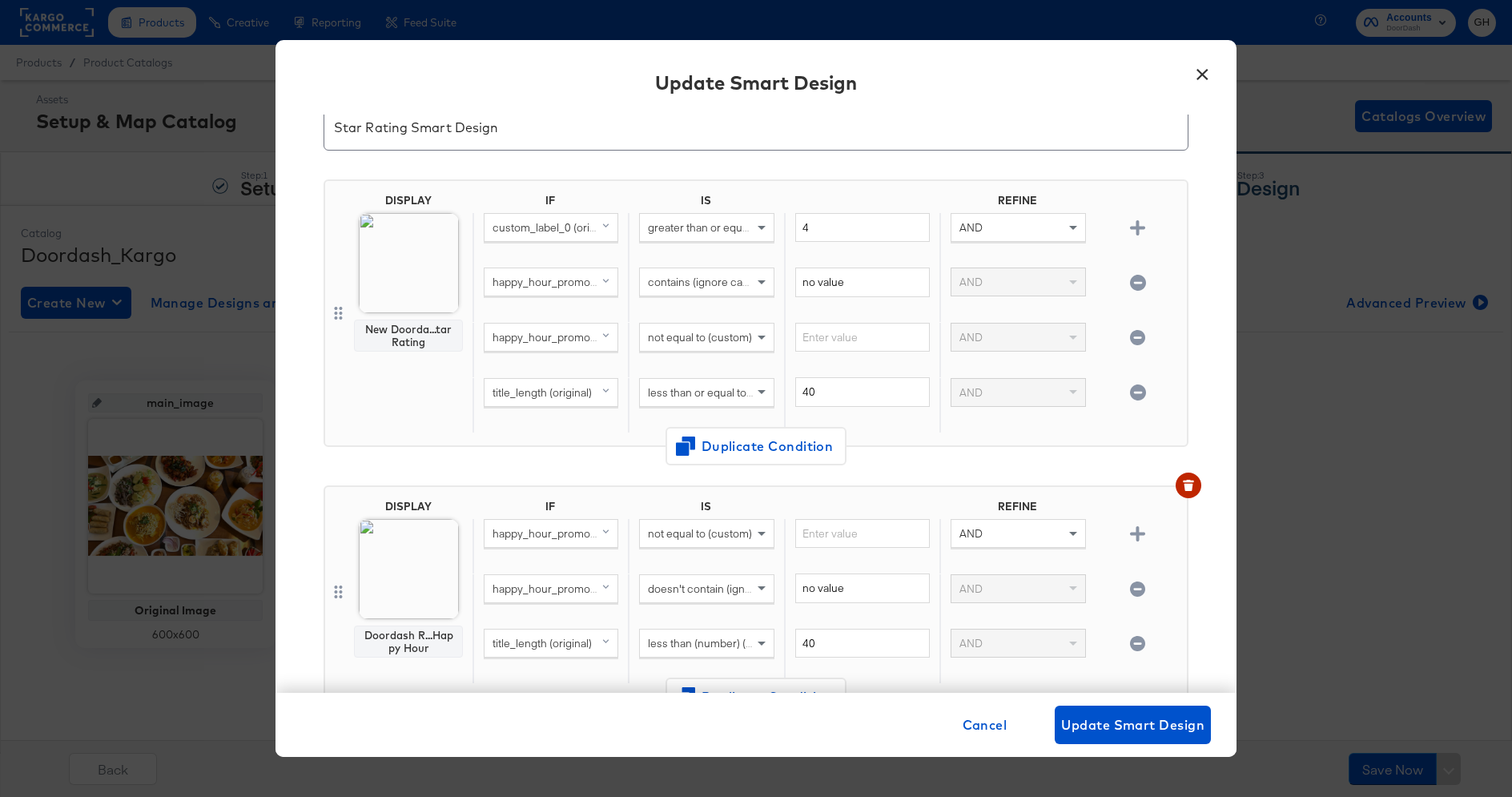
click at [683, 330] on span "not equal to (custom)" at bounding box center [699, 338] width 104 height 15
click at [862, 304] on div "no value" at bounding box center [861, 295] width 156 height 55
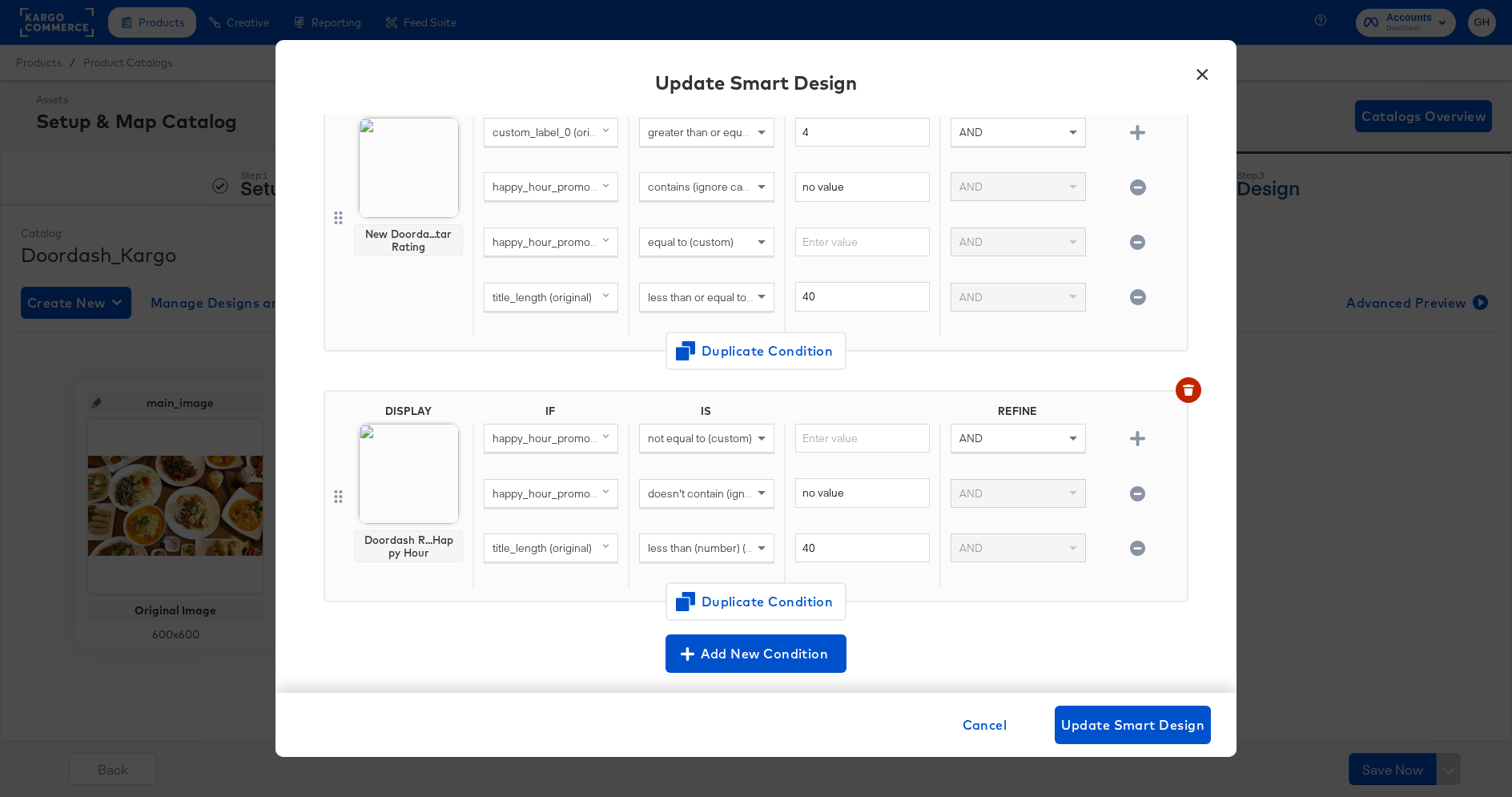
scroll to position [184, 0]
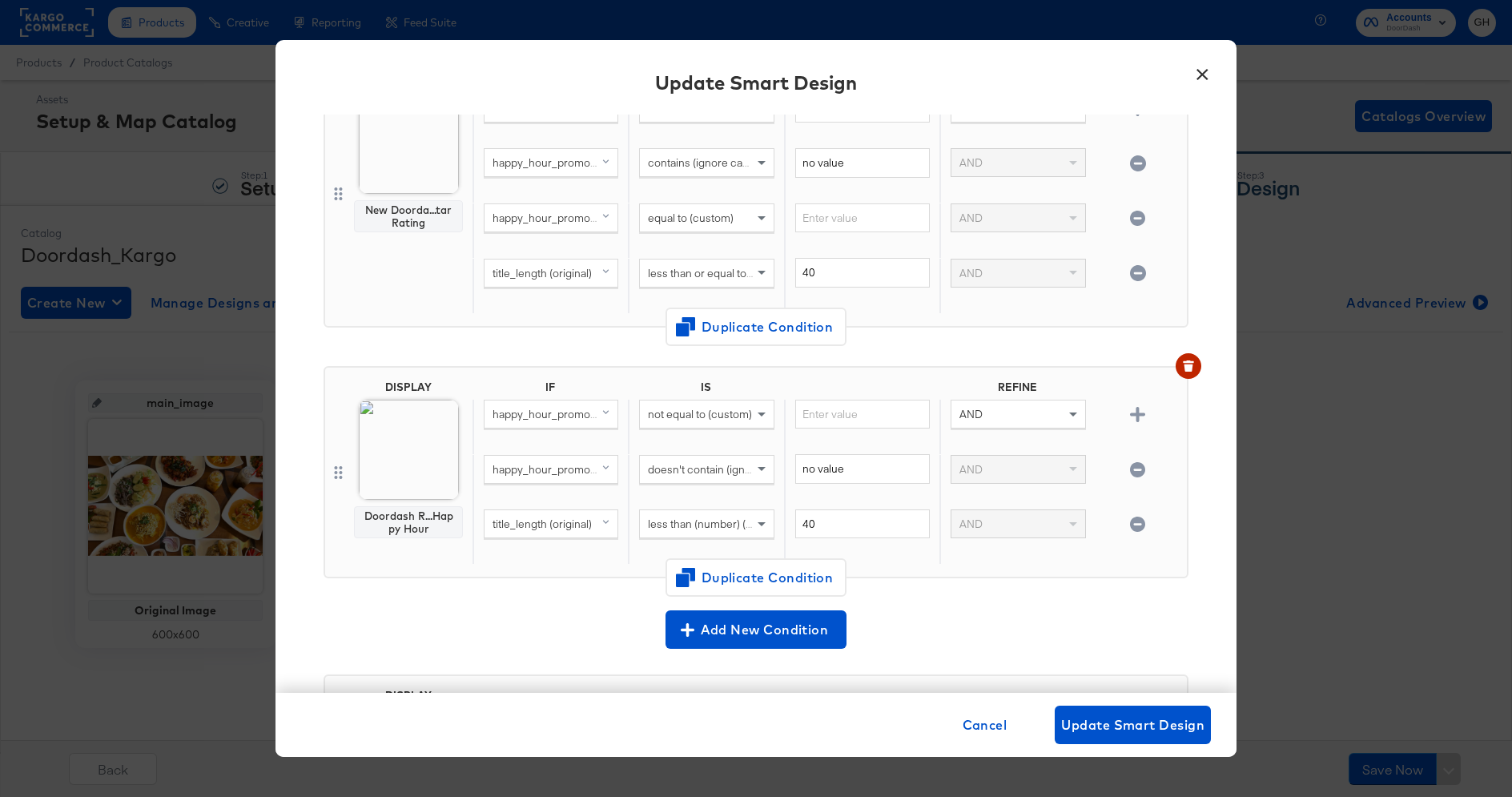
click at [663, 416] on span "not equal to (custom)" at bounding box center [699, 414] width 104 height 15
click at [614, 374] on div "DISPLAY Doordash R...Happy Hour IF IS REFINE happy_hour_promo (original) not eq…" at bounding box center [756, 473] width 865 height 214
click at [693, 415] on span "not equal to (custom)" at bounding box center [699, 414] width 104 height 15
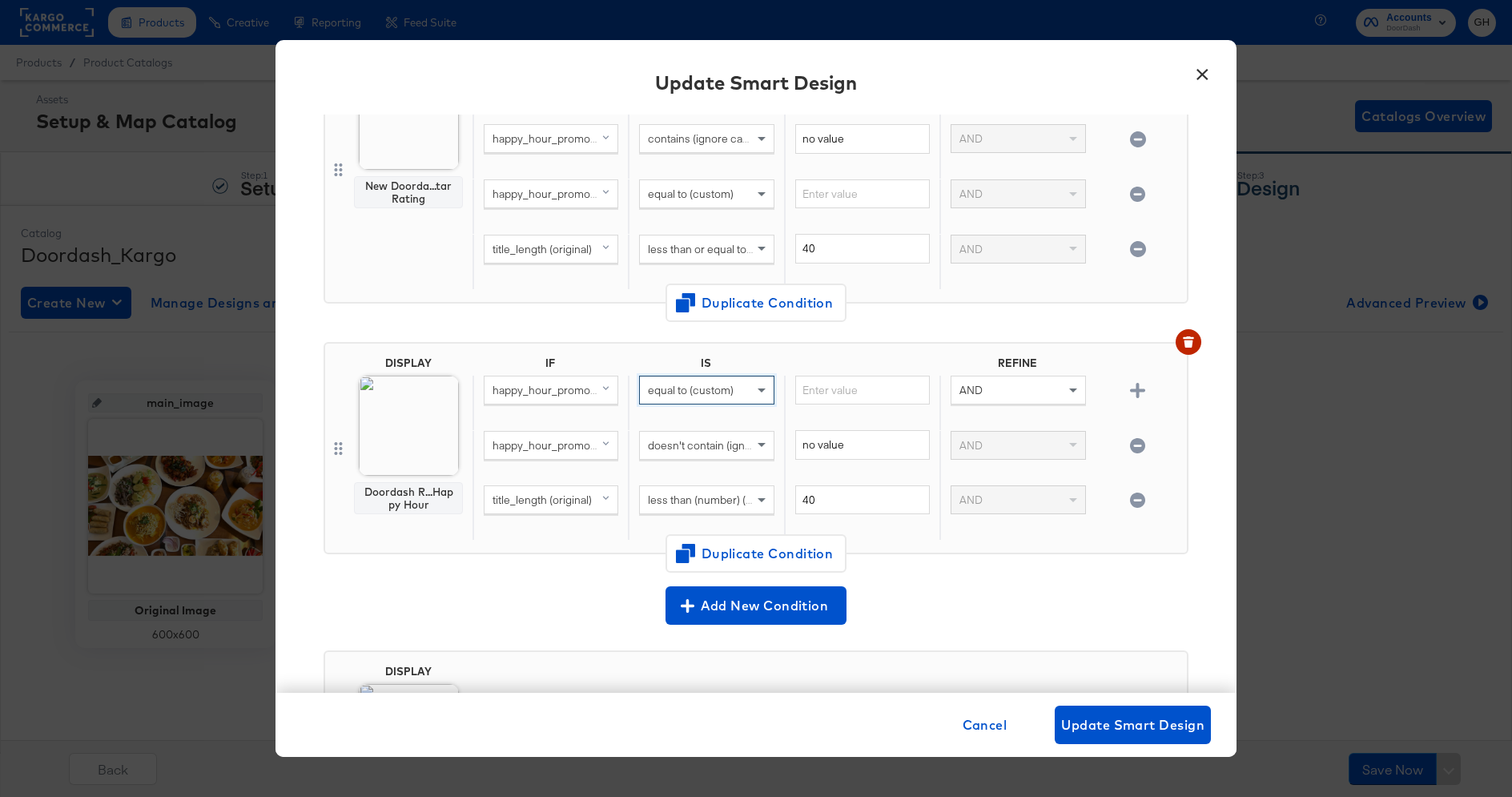
scroll to position [191, 0]
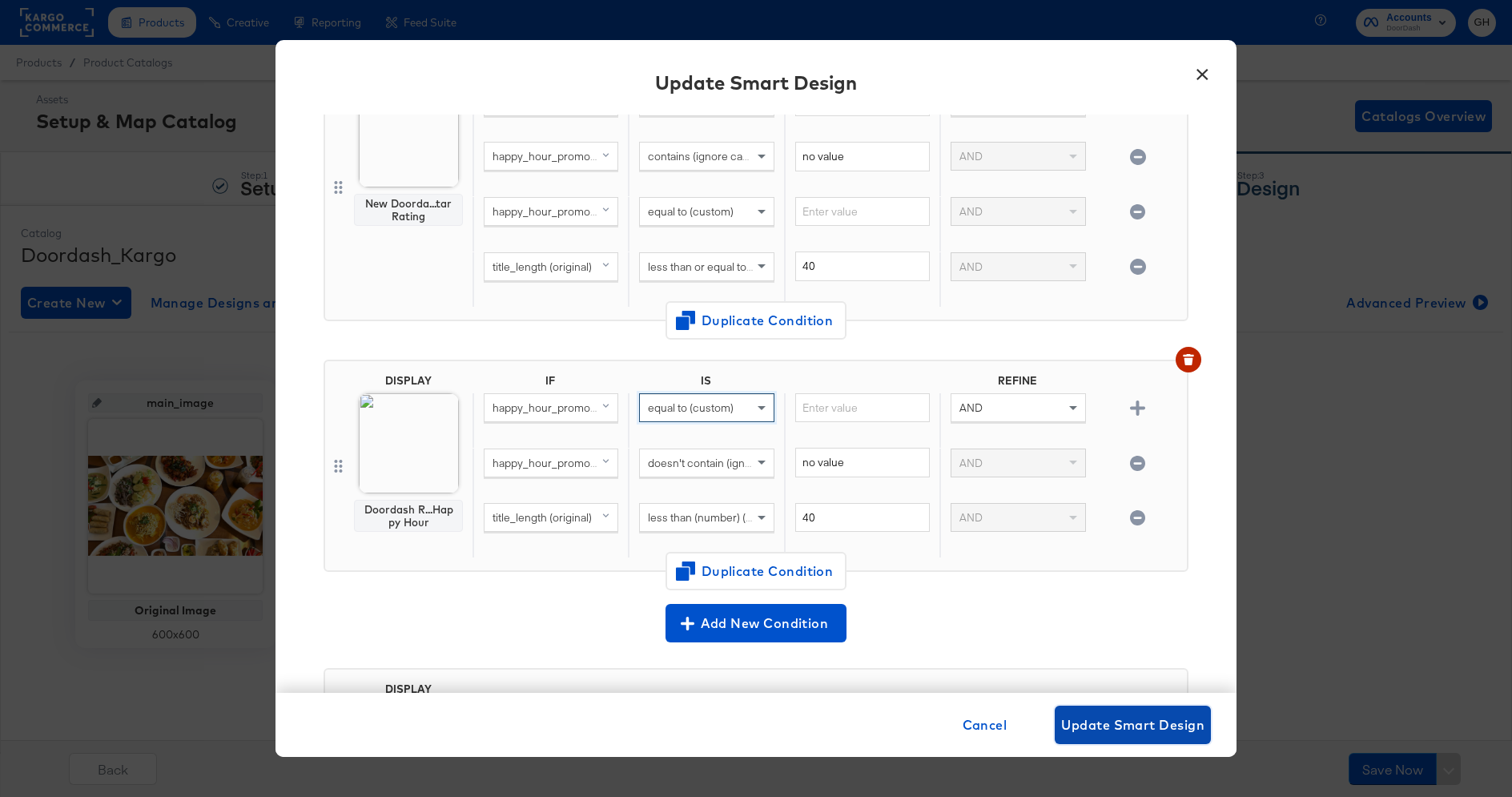
click at [1087, 727] on span "Update Smart Design" at bounding box center [1133, 724] width 144 height 22
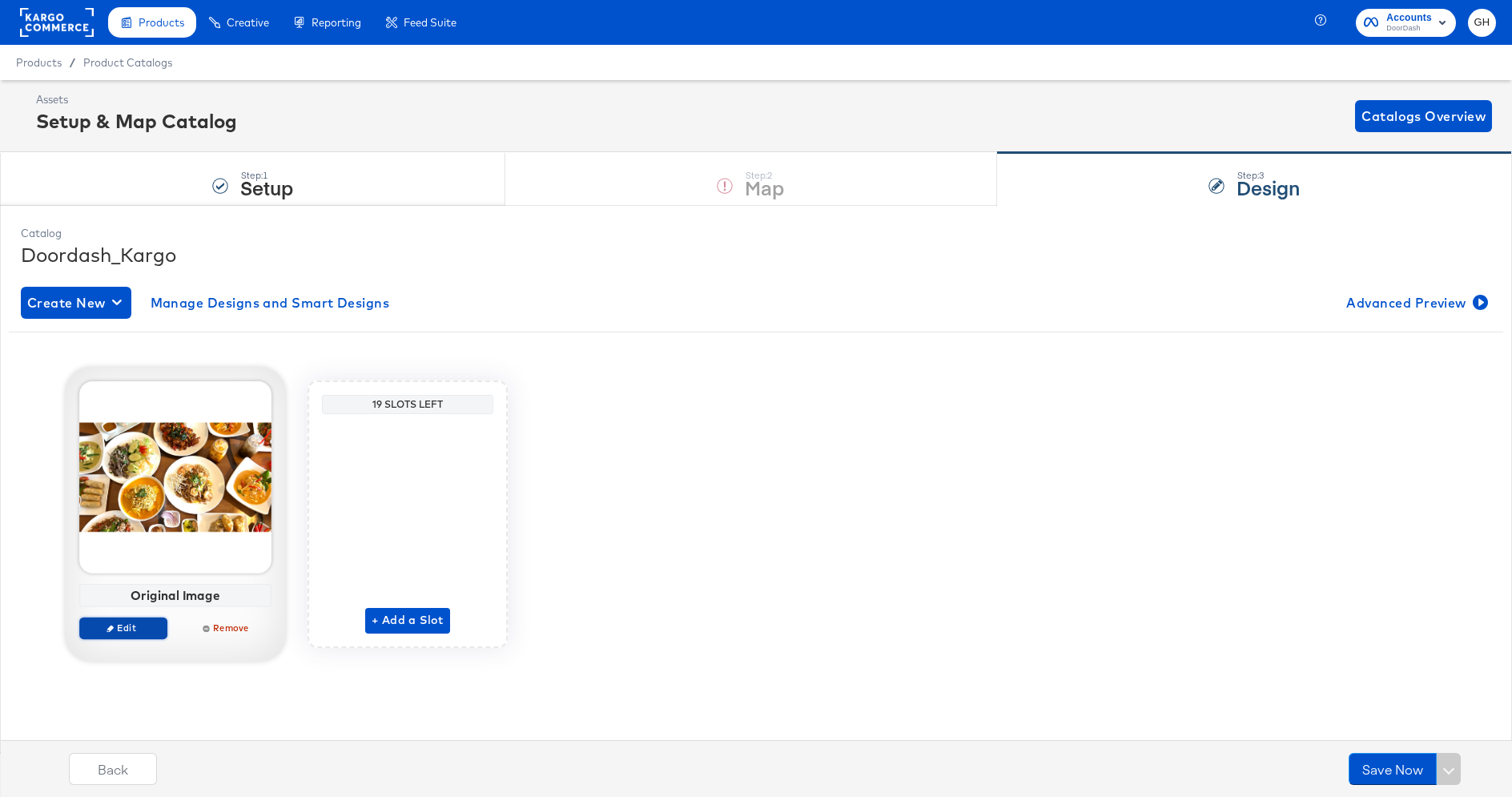
click at [119, 620] on button "Edit" at bounding box center [123, 628] width 88 height 22
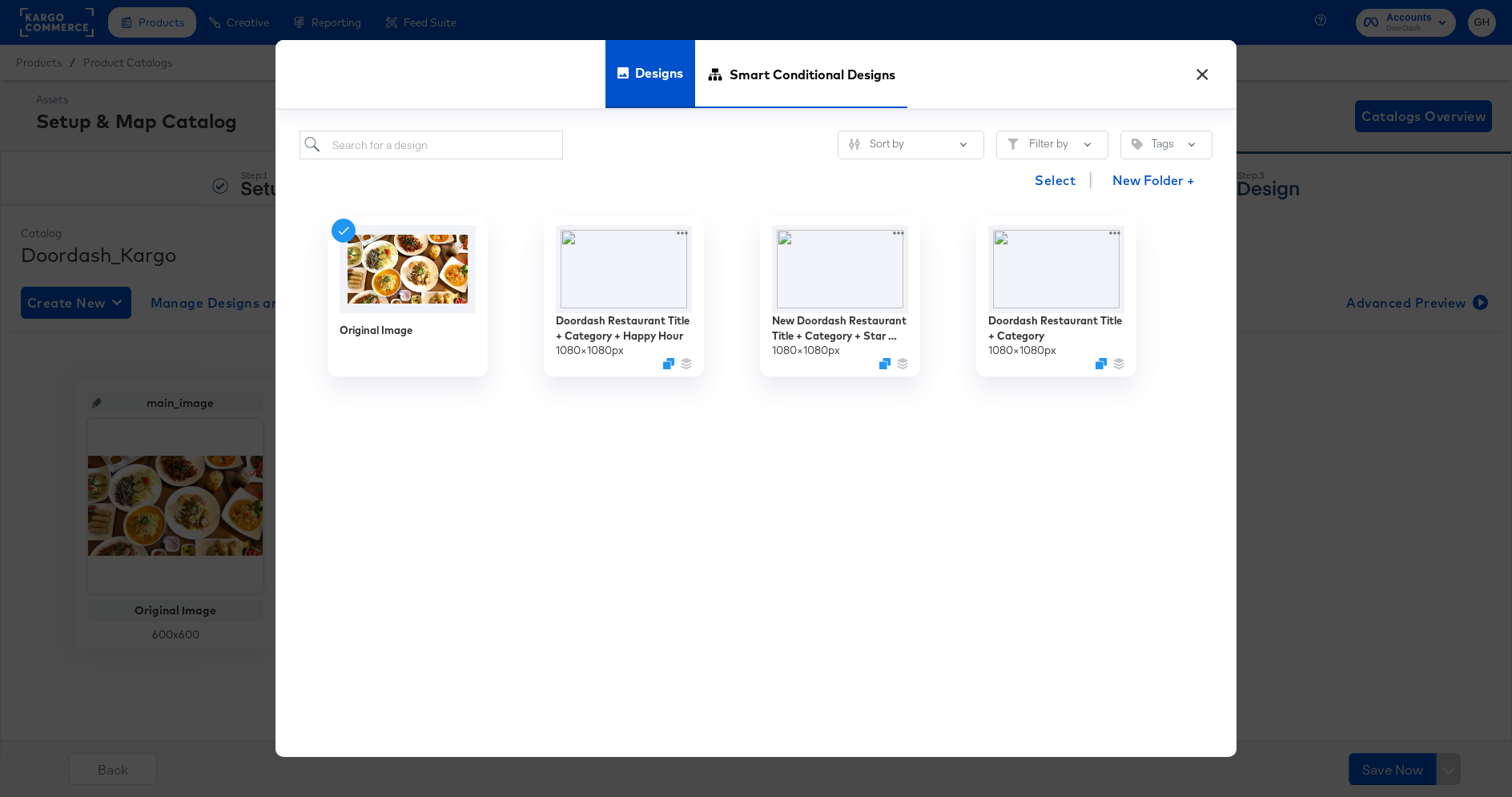
click at [785, 68] on span "Smart Conditional Designs" at bounding box center [813, 74] width 166 height 71
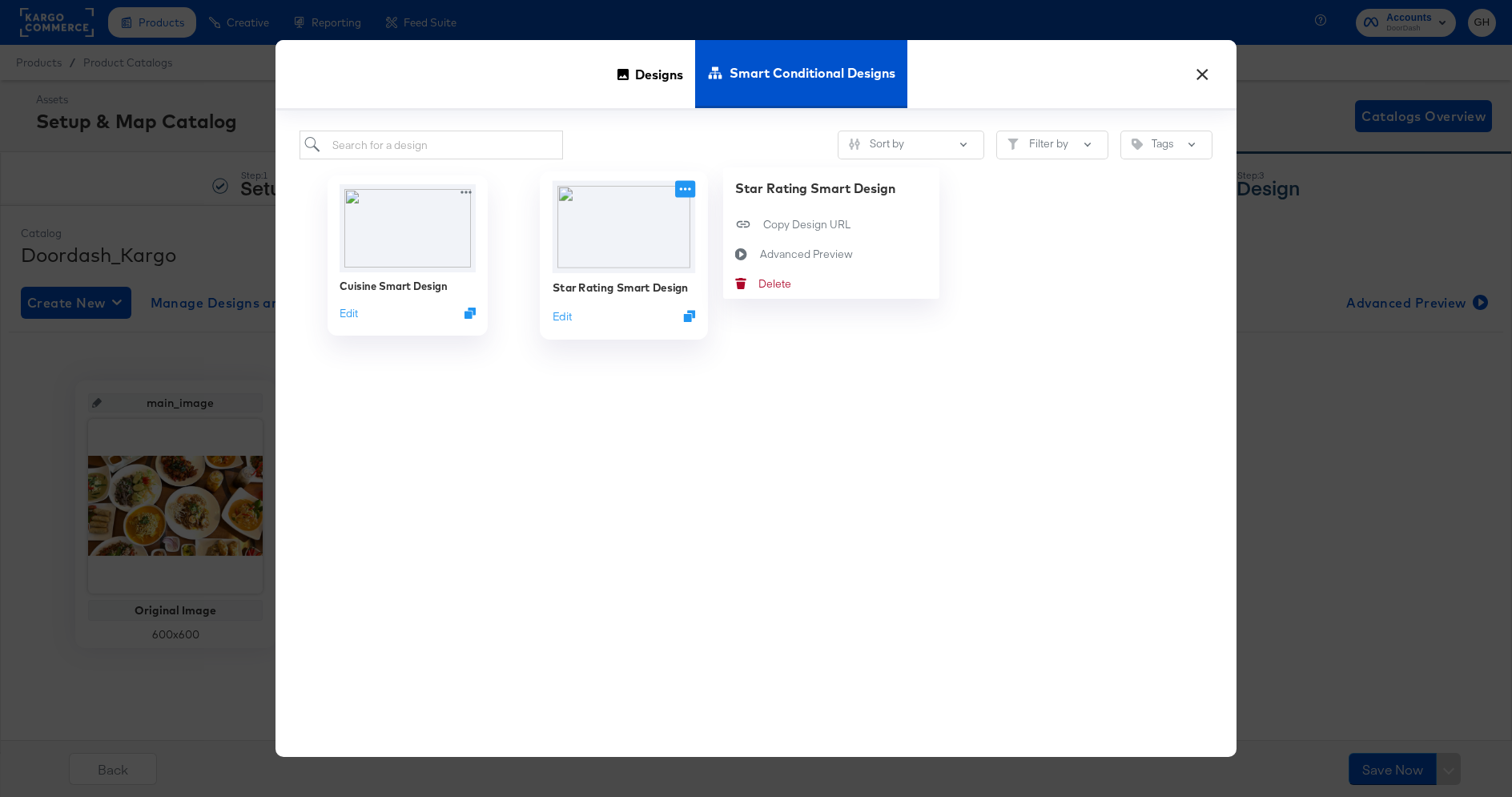
click at [683, 190] on icon at bounding box center [686, 190] width 20 height 17
click at [748, 250] on icon at bounding box center [742, 255] width 37 height 13
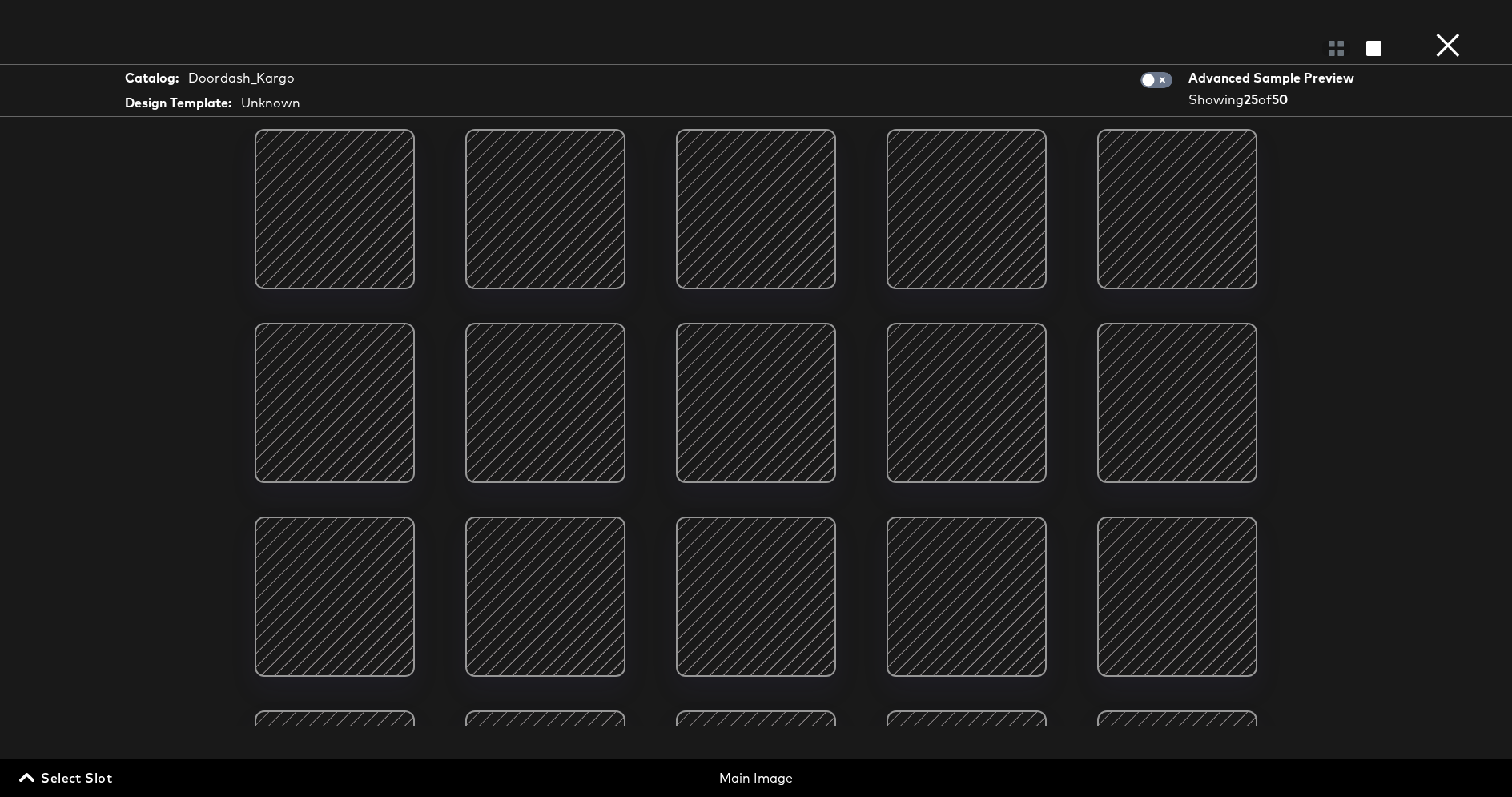
click at [756, 423] on div at bounding box center [756, 403] width 136 height 136
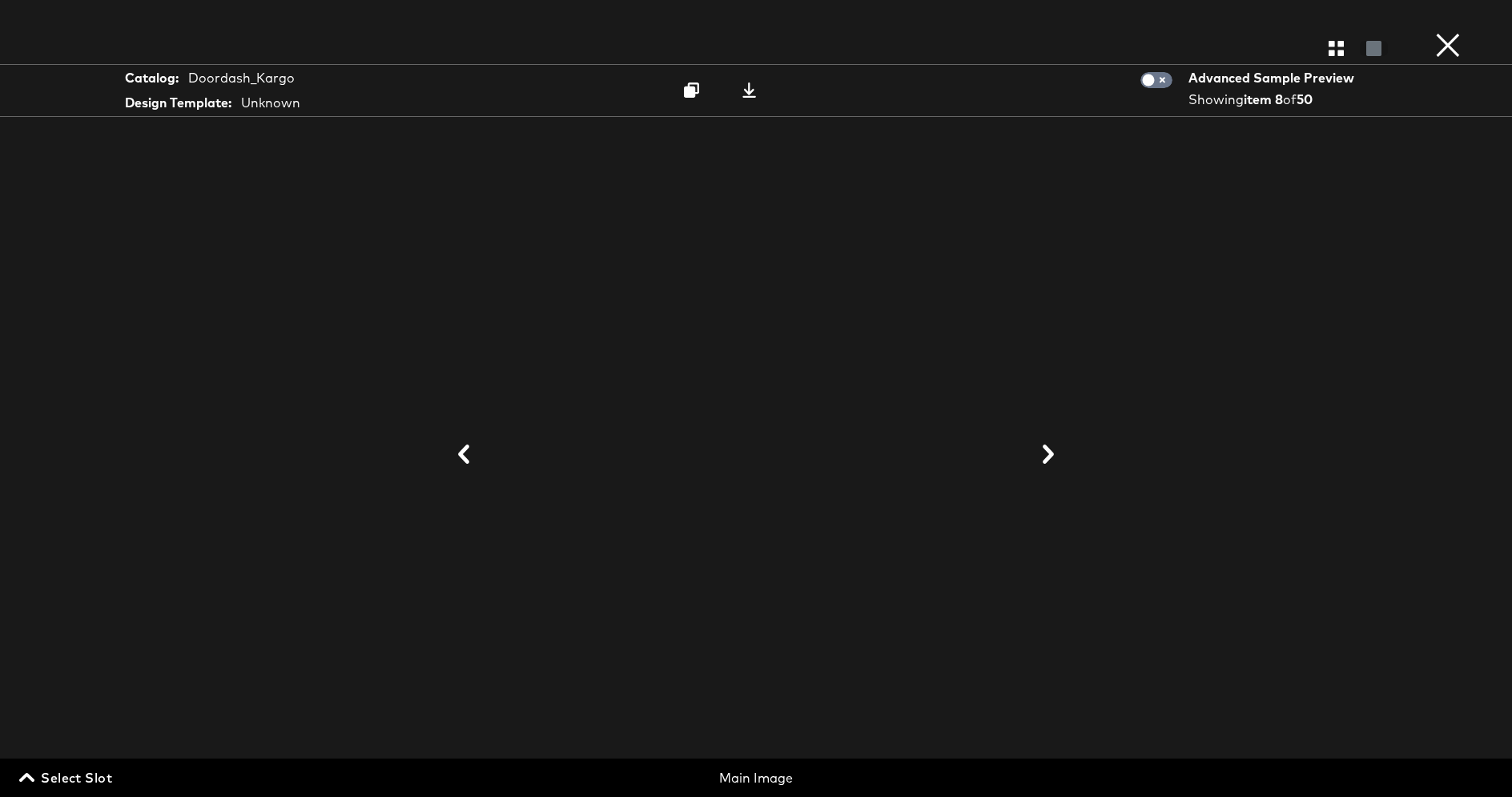
click at [1450, 32] on button "×" at bounding box center [1448, 16] width 32 height 32
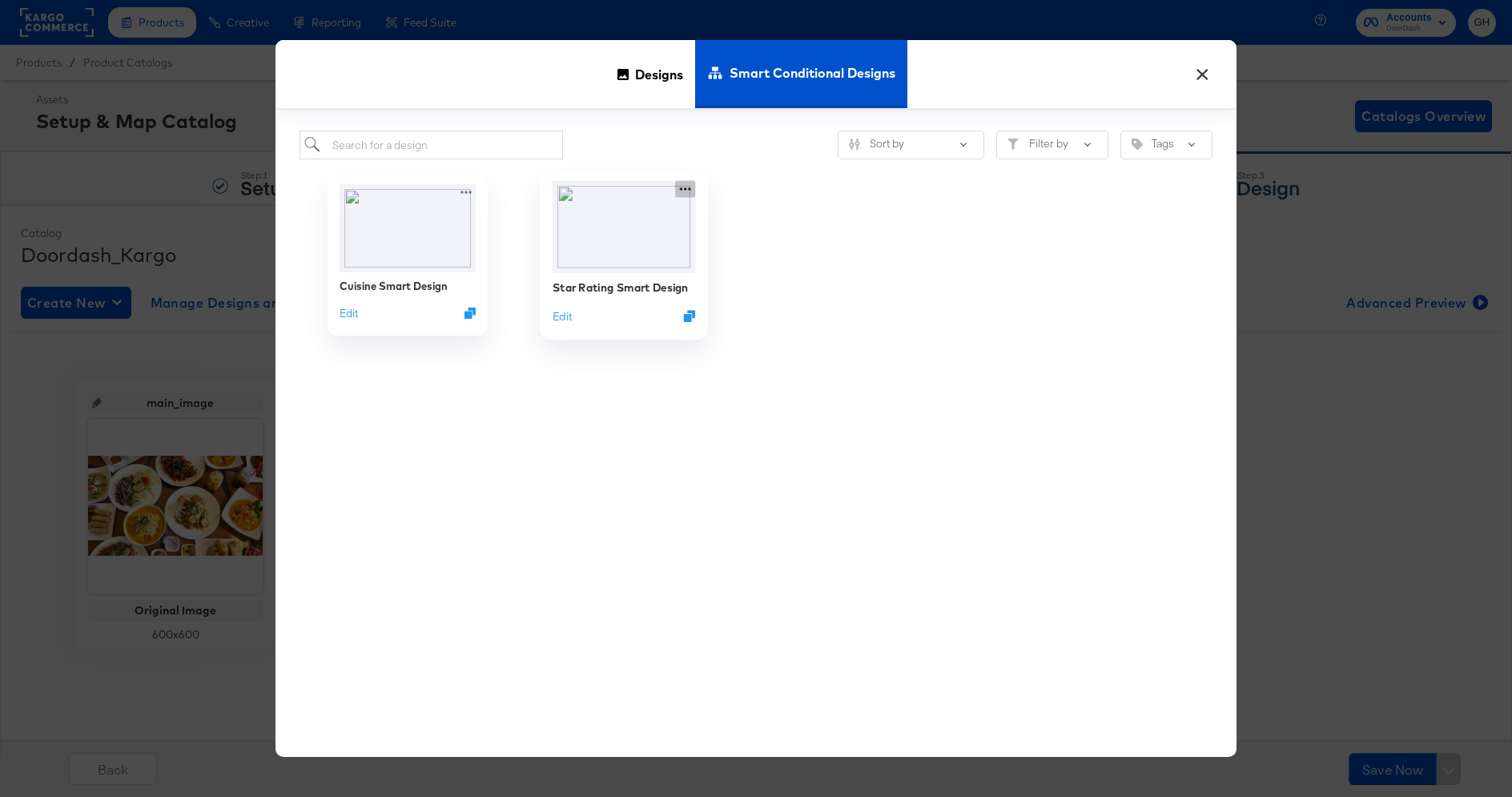
click at [684, 195] on icon at bounding box center [686, 190] width 20 height 17
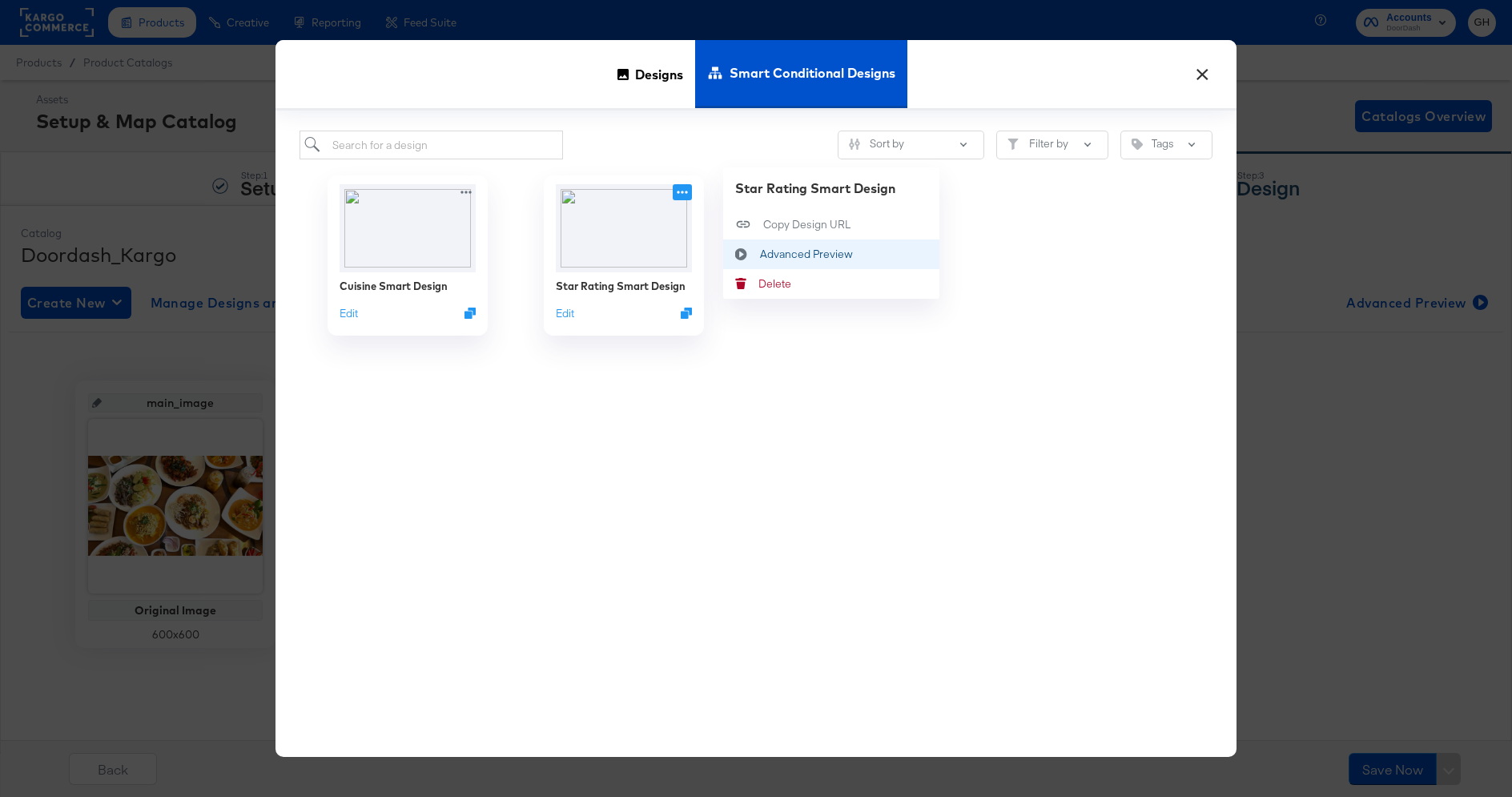
click at [752, 250] on icon at bounding box center [742, 255] width 37 height 13
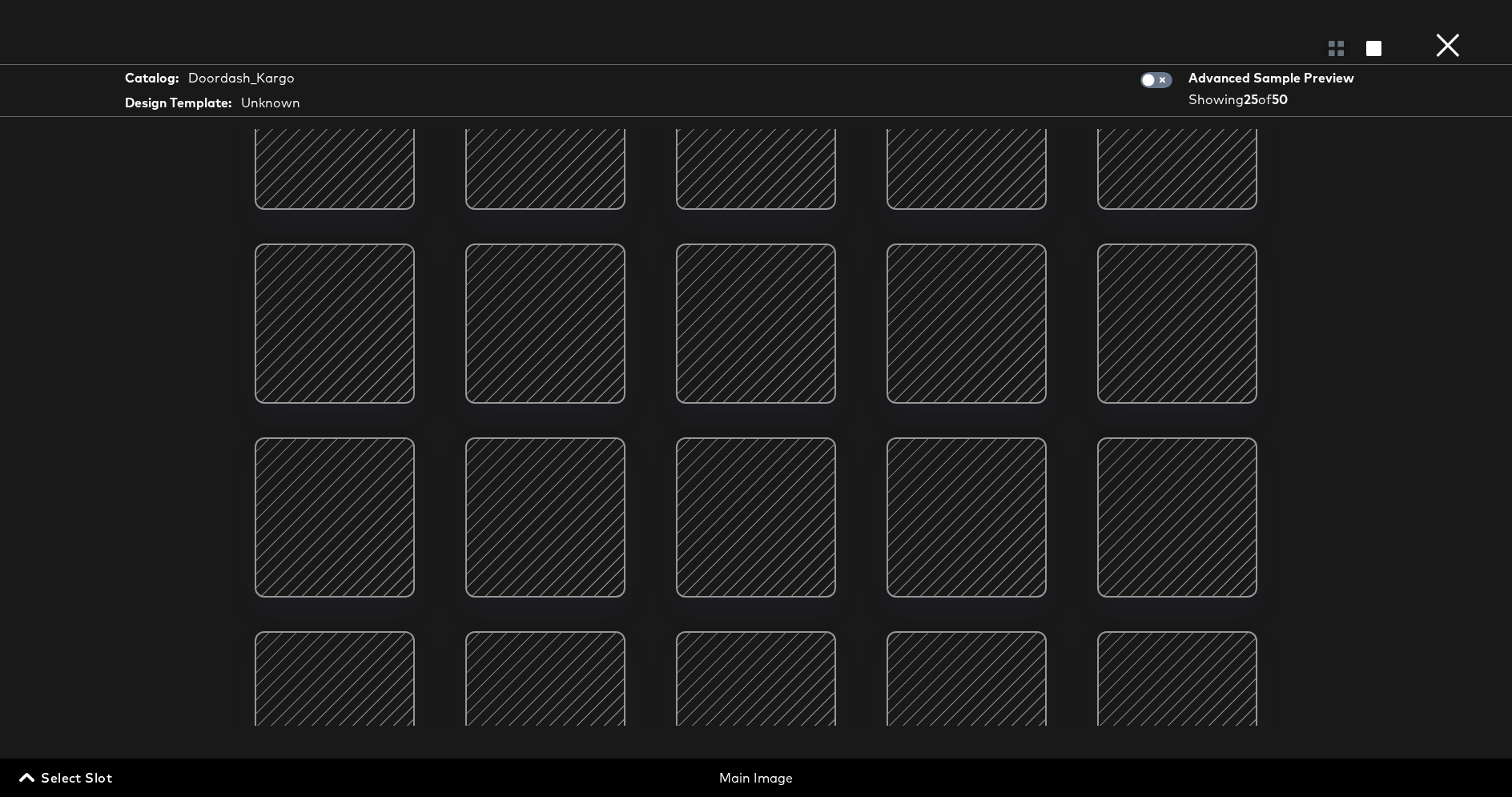
scroll to position [330, 0]
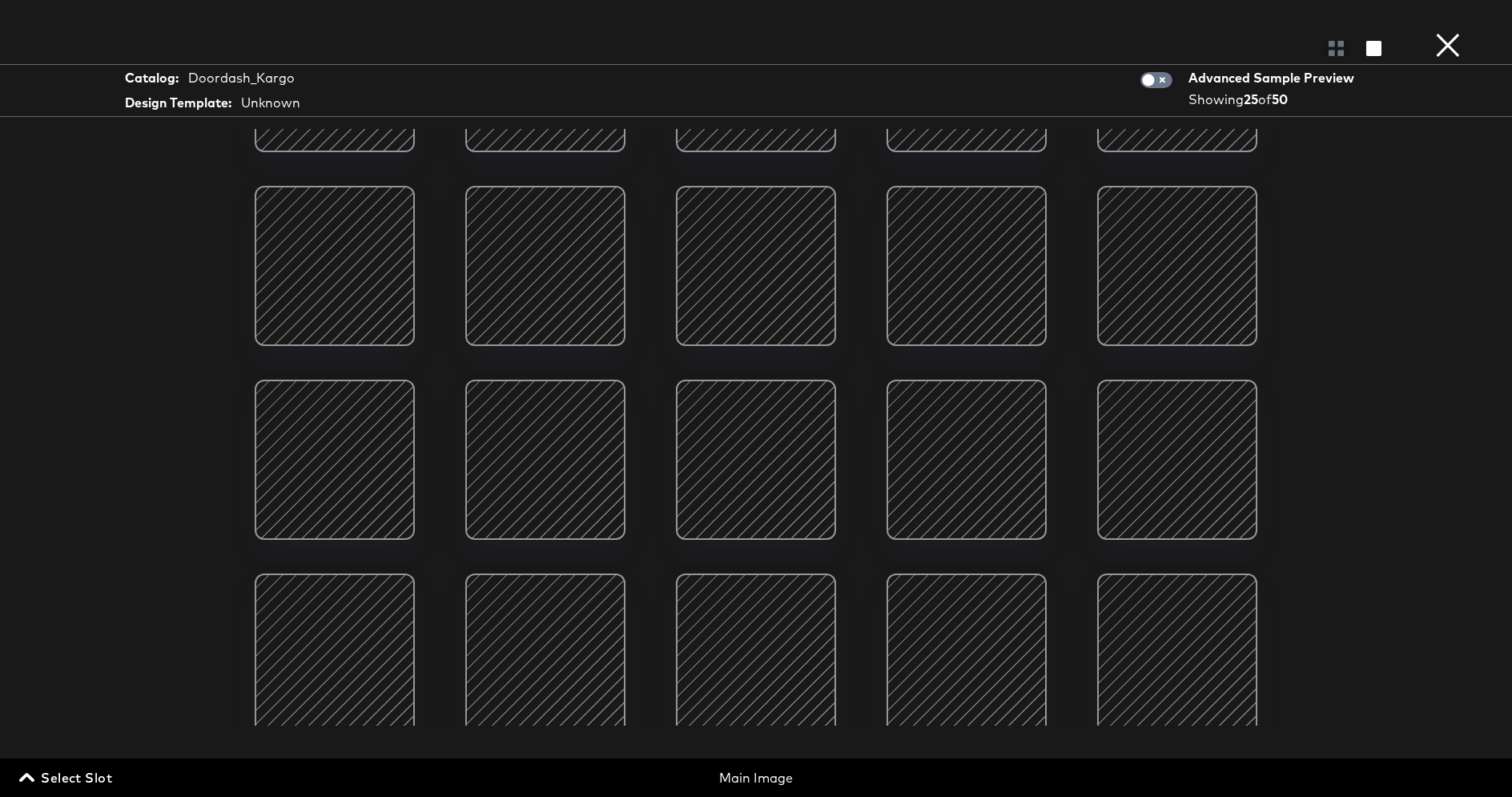
click at [979, 503] on div at bounding box center [967, 460] width 136 height 136
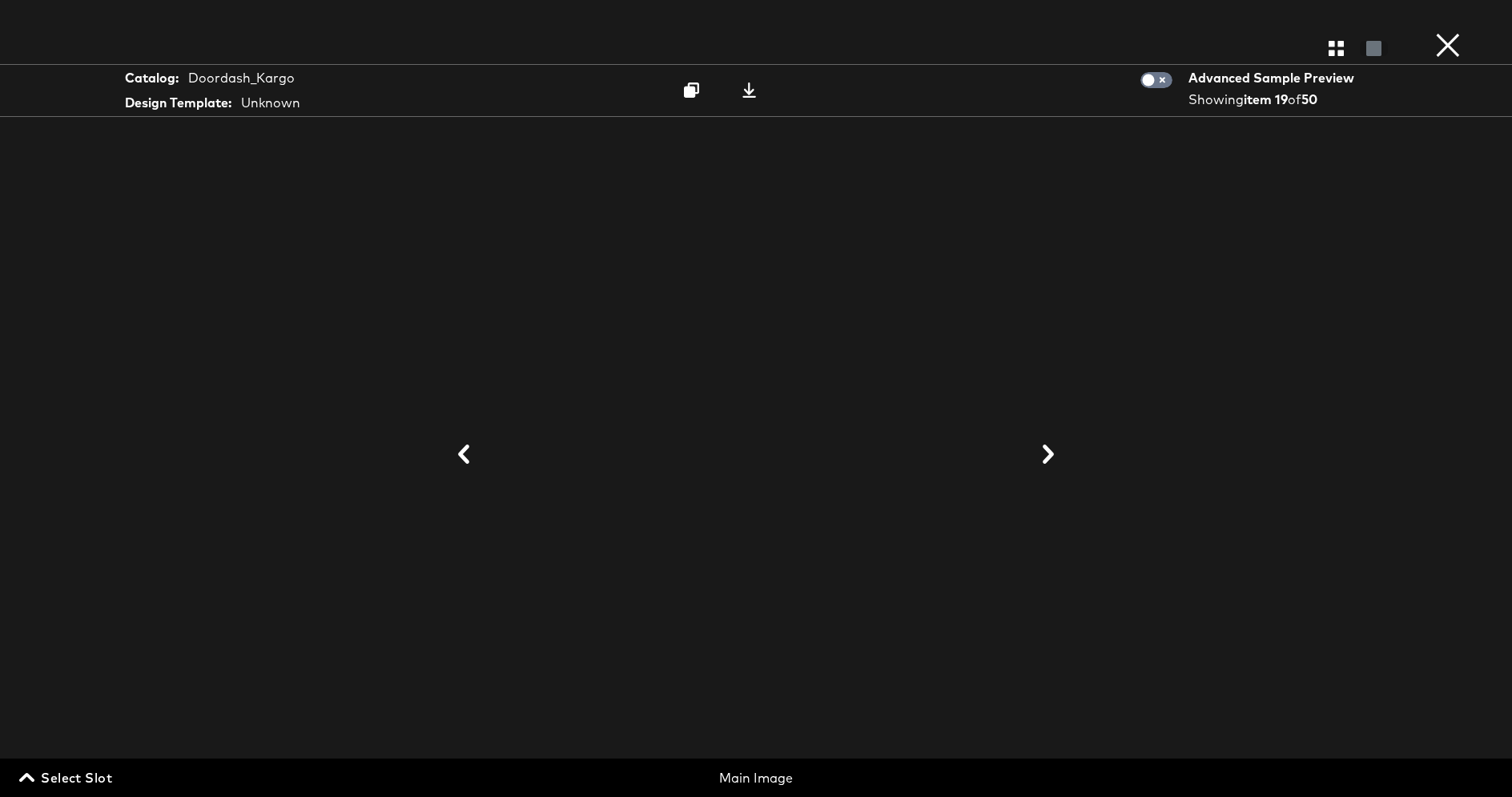
click at [1120, 294] on div at bounding box center [756, 456] width 1201 height 637
click at [1442, 32] on button "×" at bounding box center [1448, 16] width 32 height 32
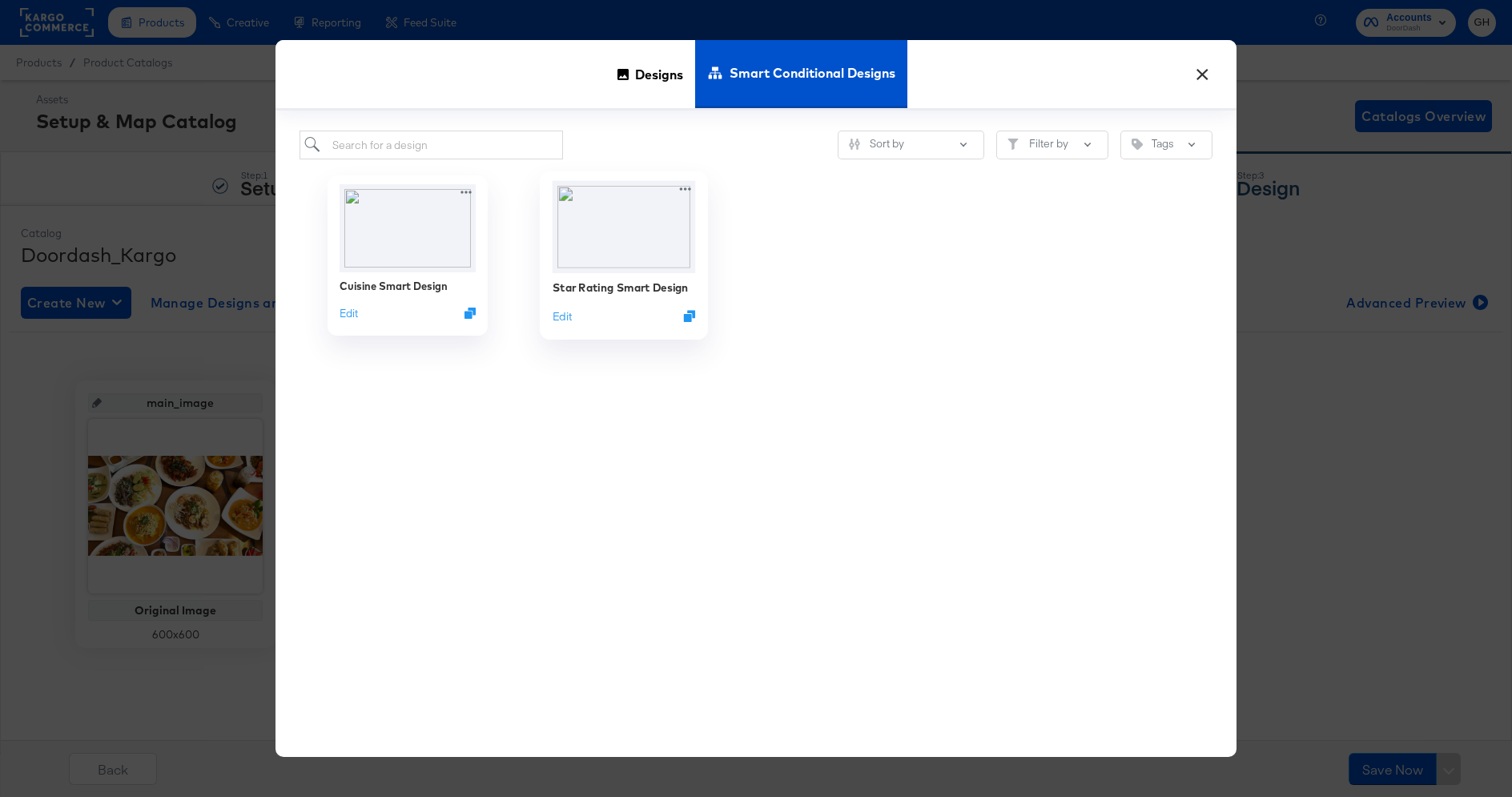
click at [611, 254] on img at bounding box center [625, 227] width 144 height 92
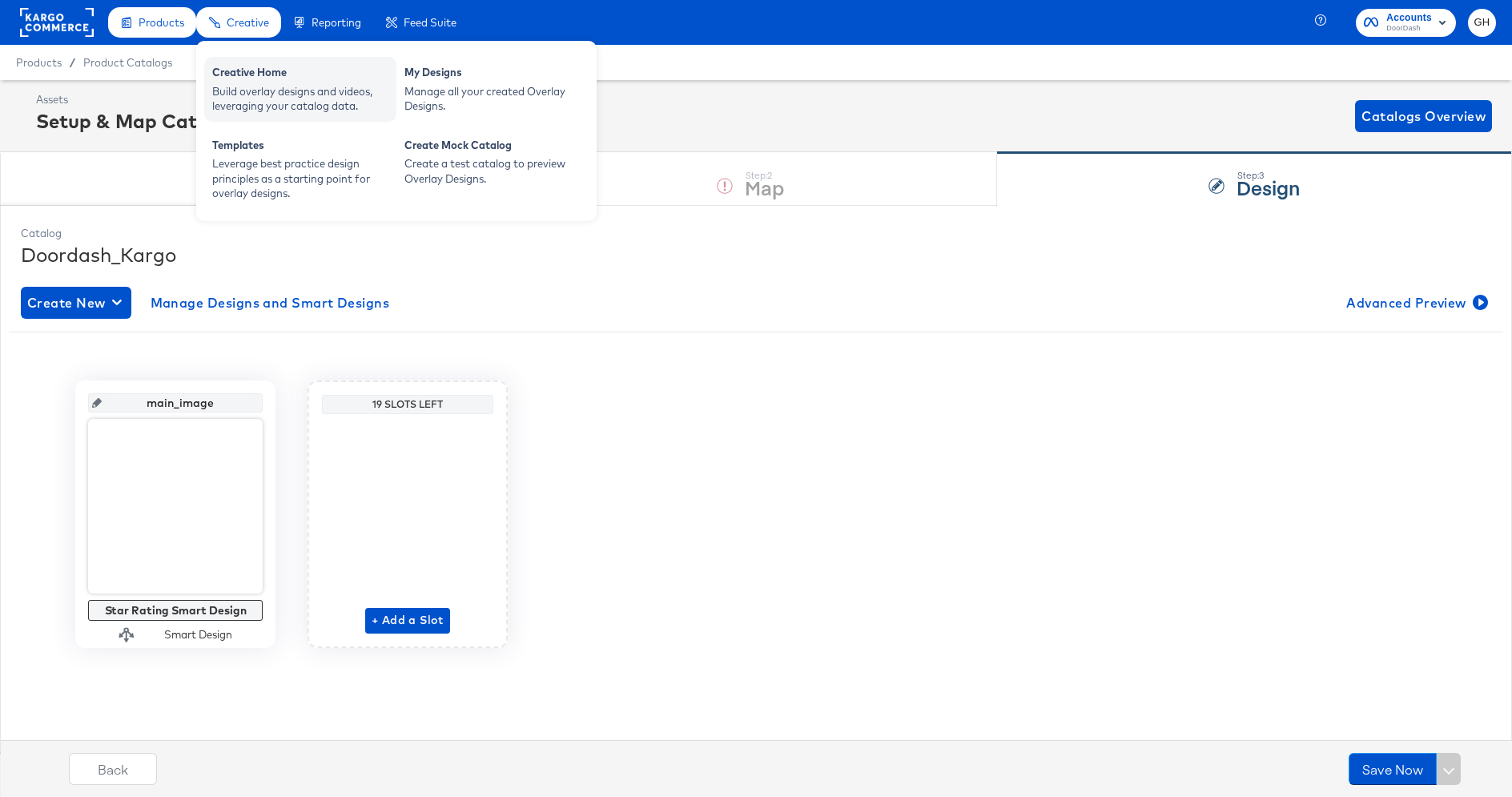
click at [266, 68] on div "Creative Home" at bounding box center [300, 74] width 176 height 19
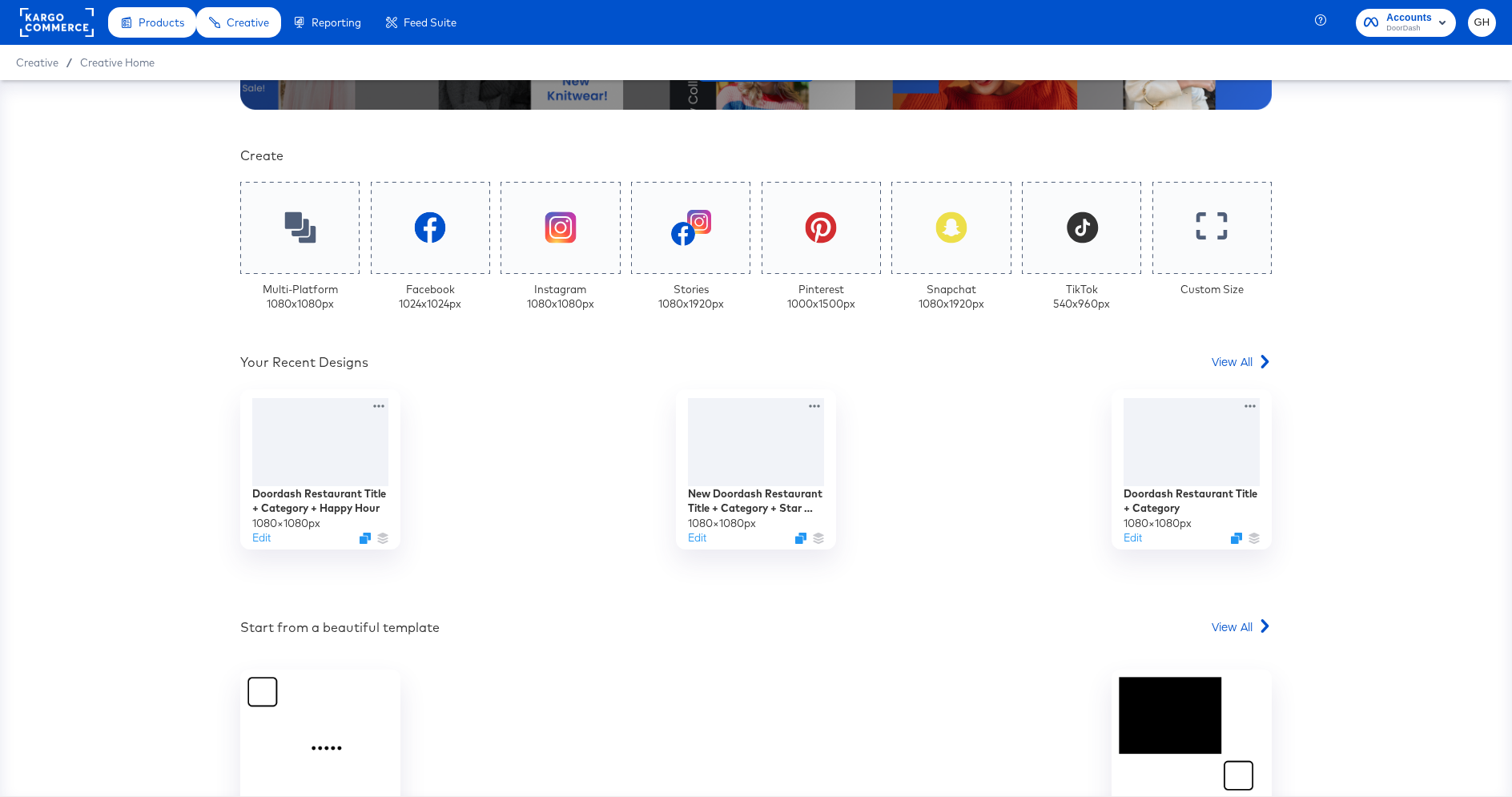
scroll to position [363, 0]
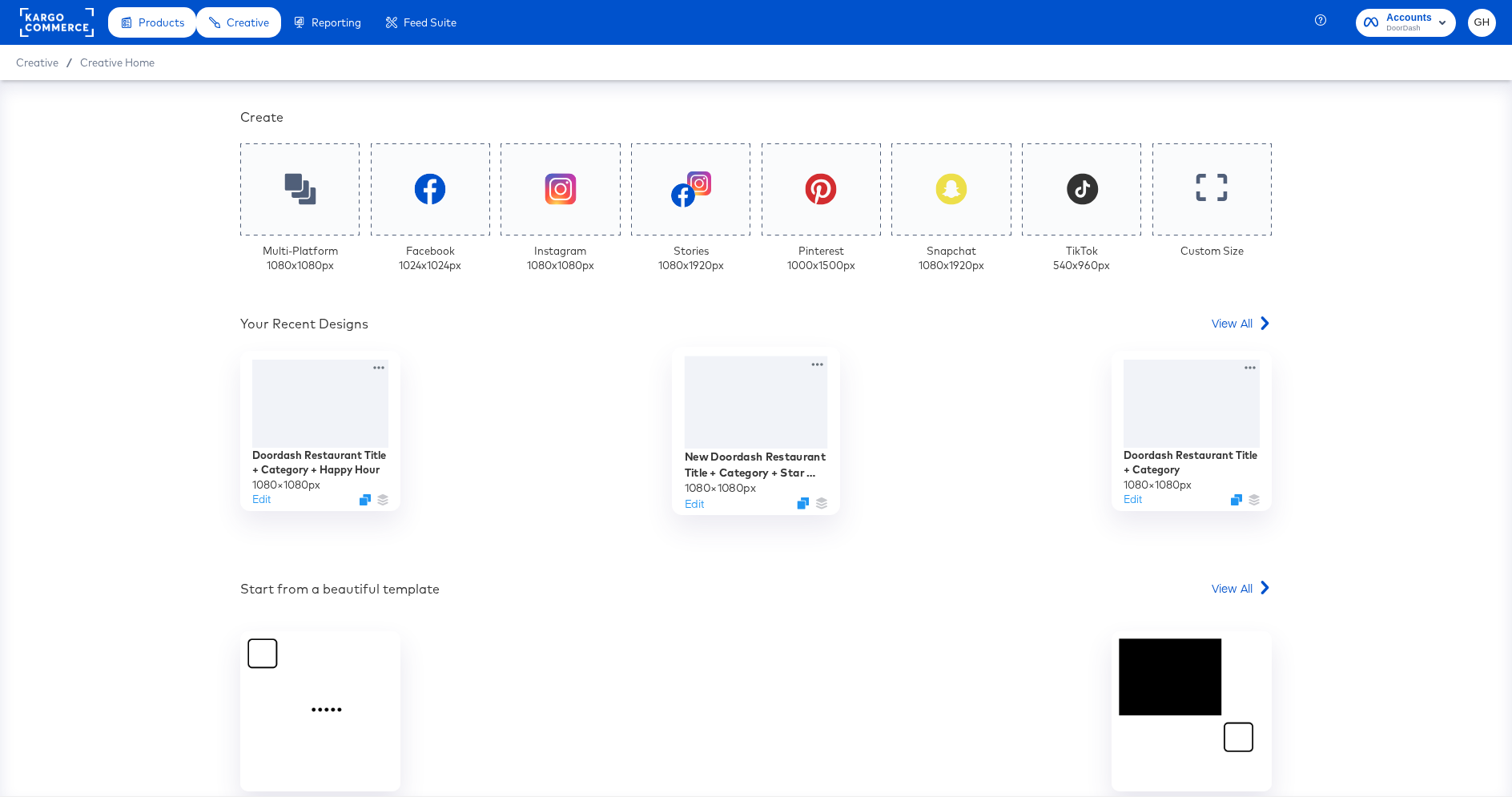
click at [770, 416] on div at bounding box center [756, 401] width 144 height 92
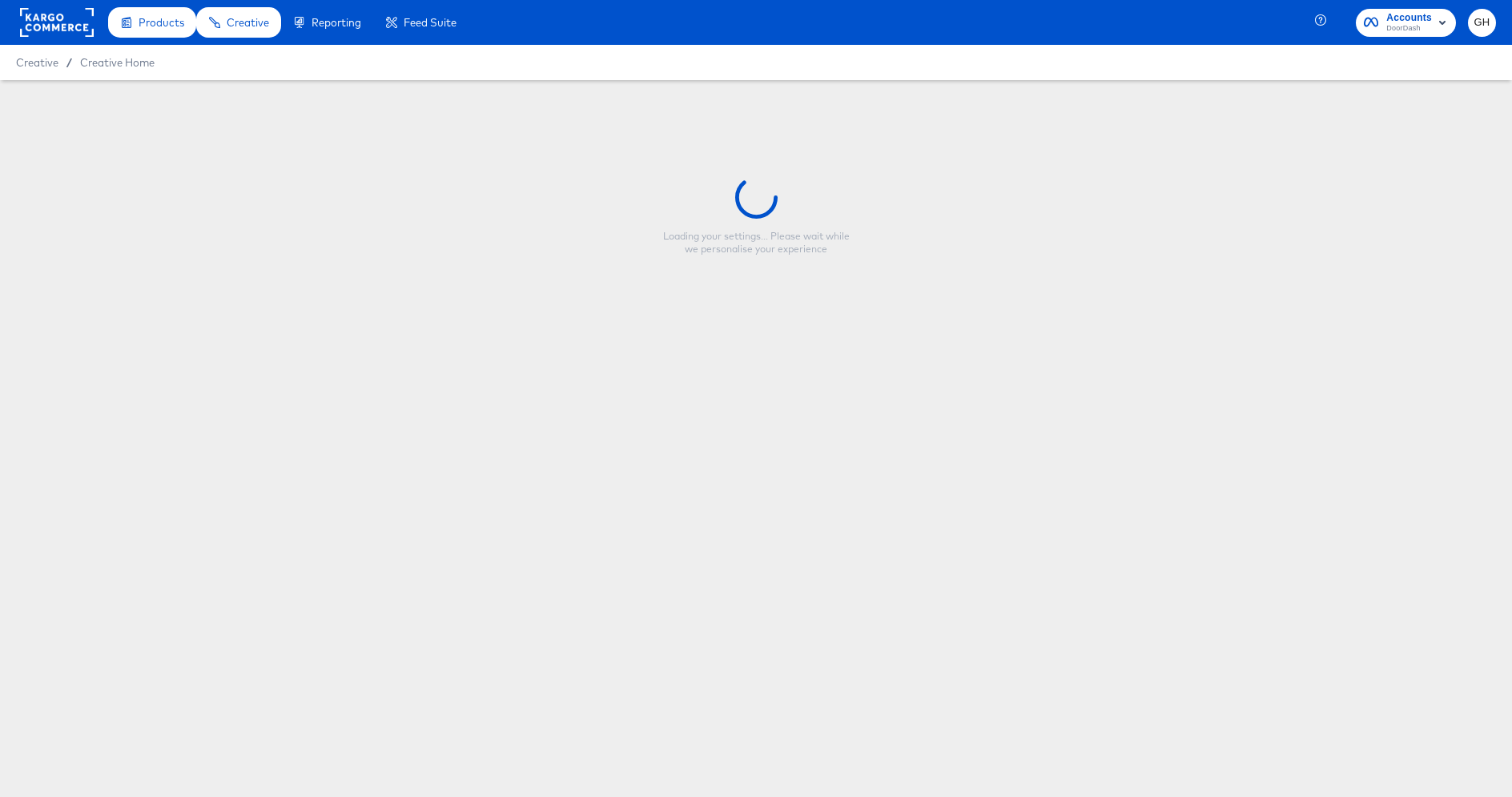
type input "New Doordash Restaurant Title + Category + Star Rating"
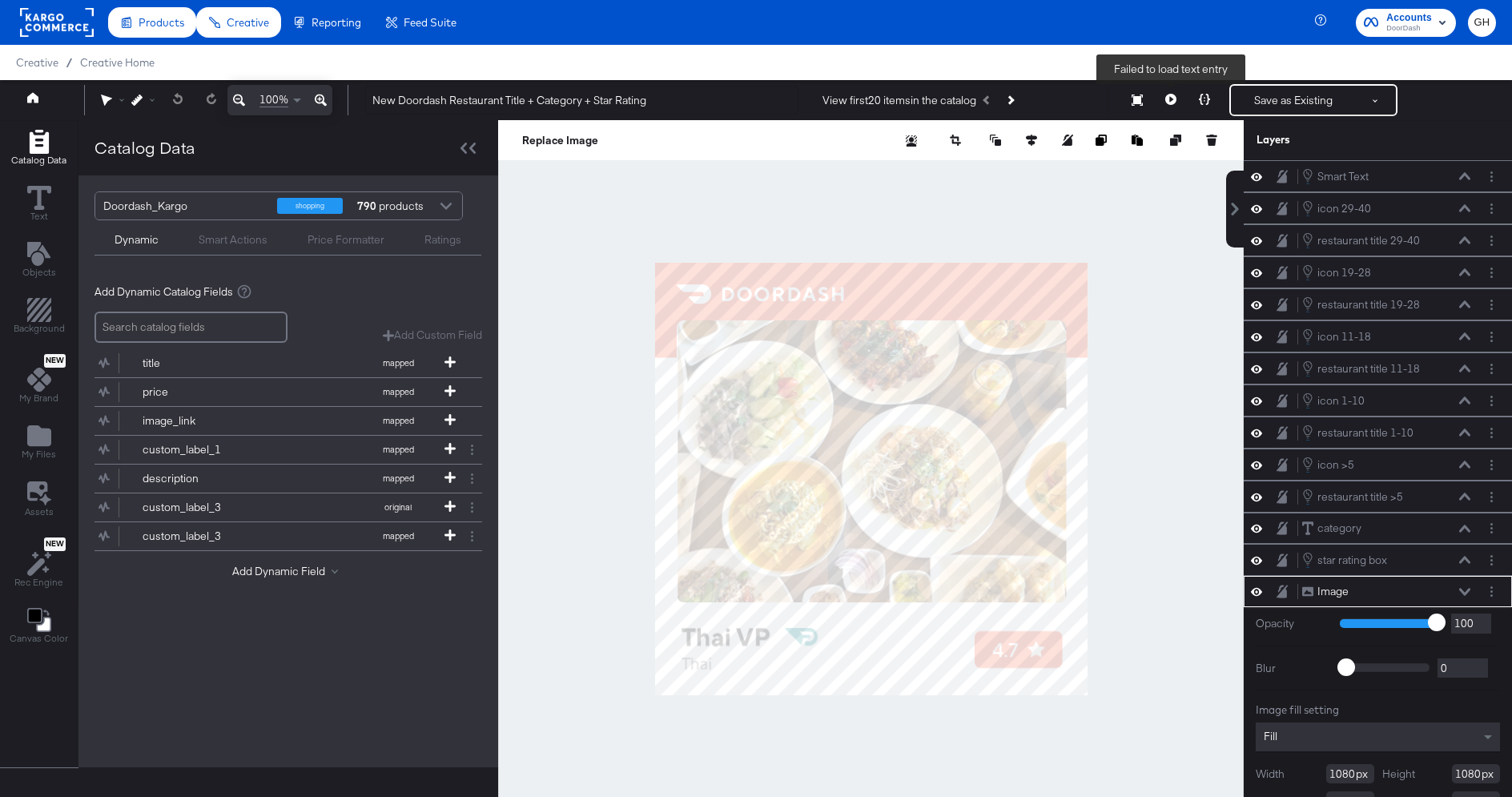
click at [1171, 94] on icon at bounding box center [1171, 99] width 11 height 11
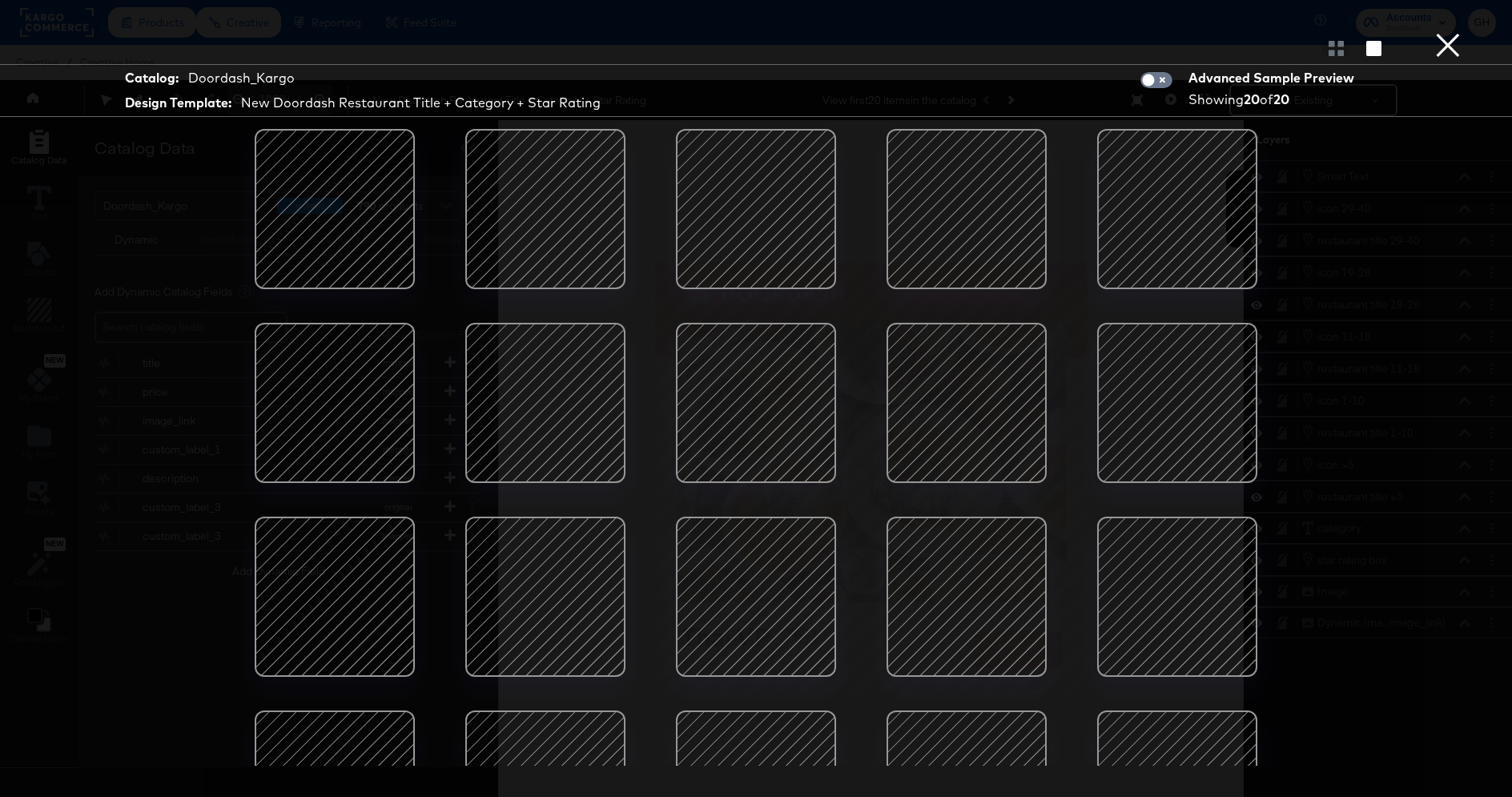
click at [1455, 32] on button "×" at bounding box center [1448, 16] width 32 height 32
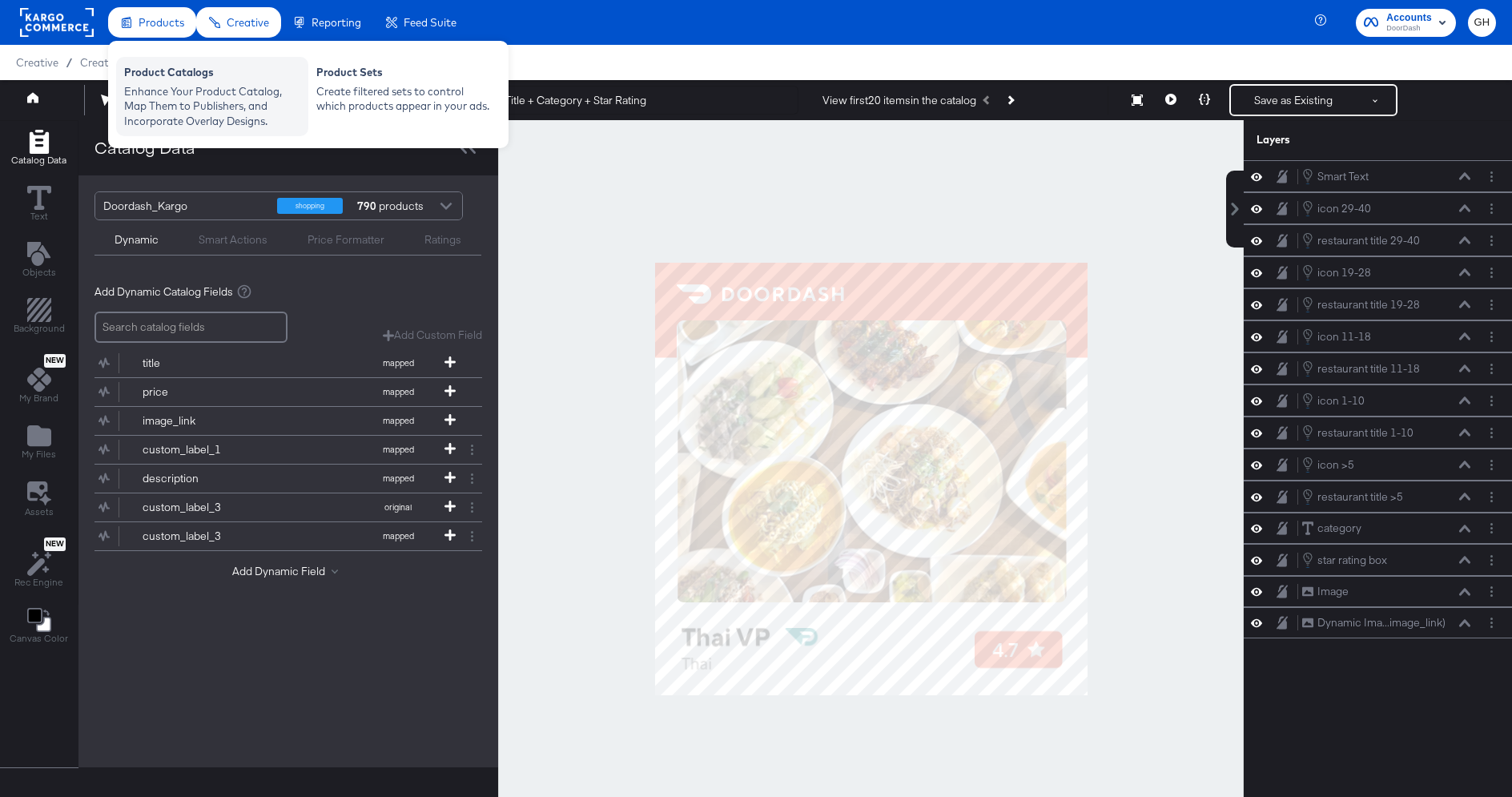
click at [152, 110] on div "Enhance Your Product Catalog, Map Them to Publishers, and Incorporate Overlay D…" at bounding box center [212, 106] width 176 height 45
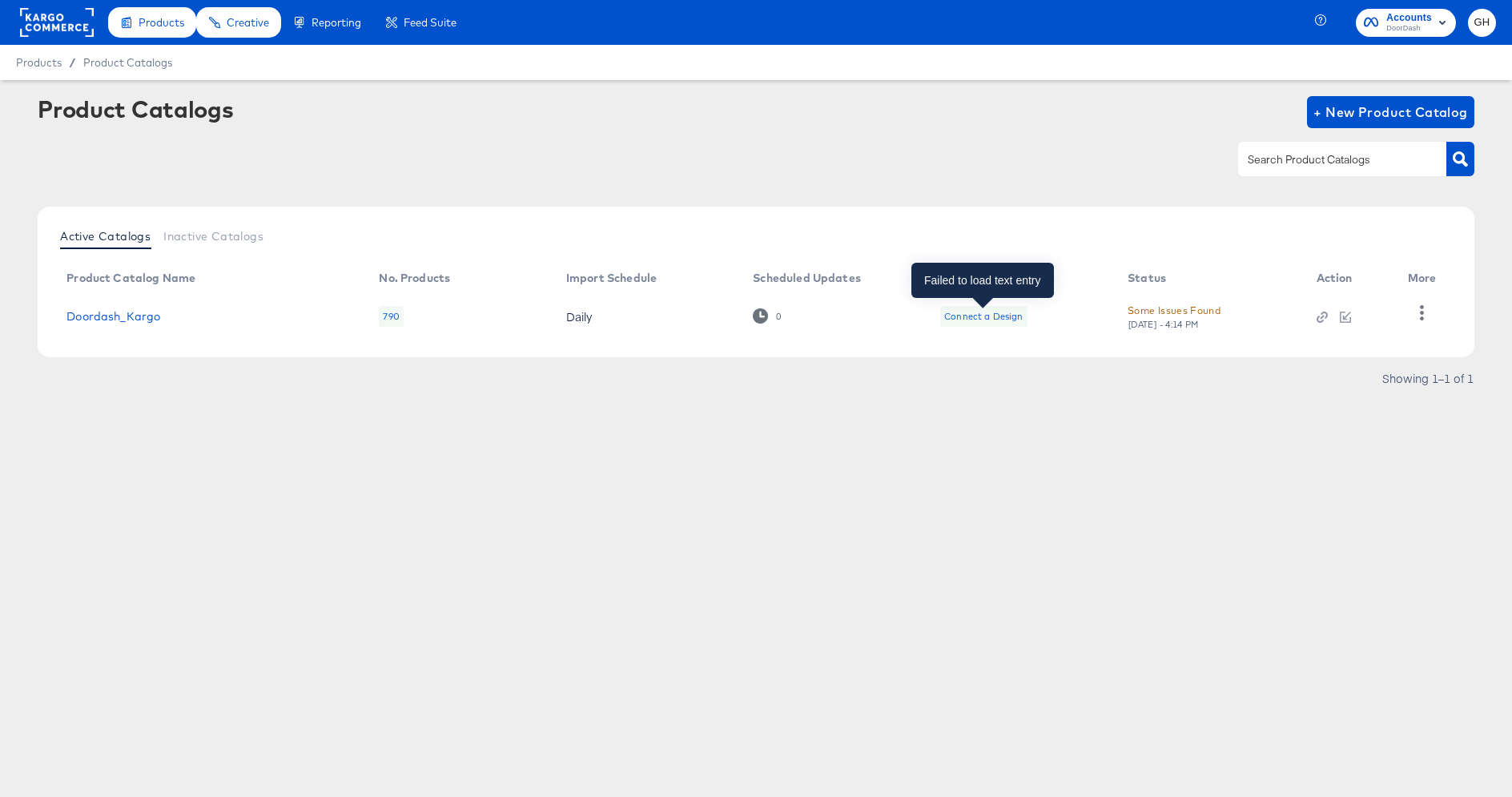
click at [988, 315] on div "Connect a Design" at bounding box center [983, 317] width 78 height 13
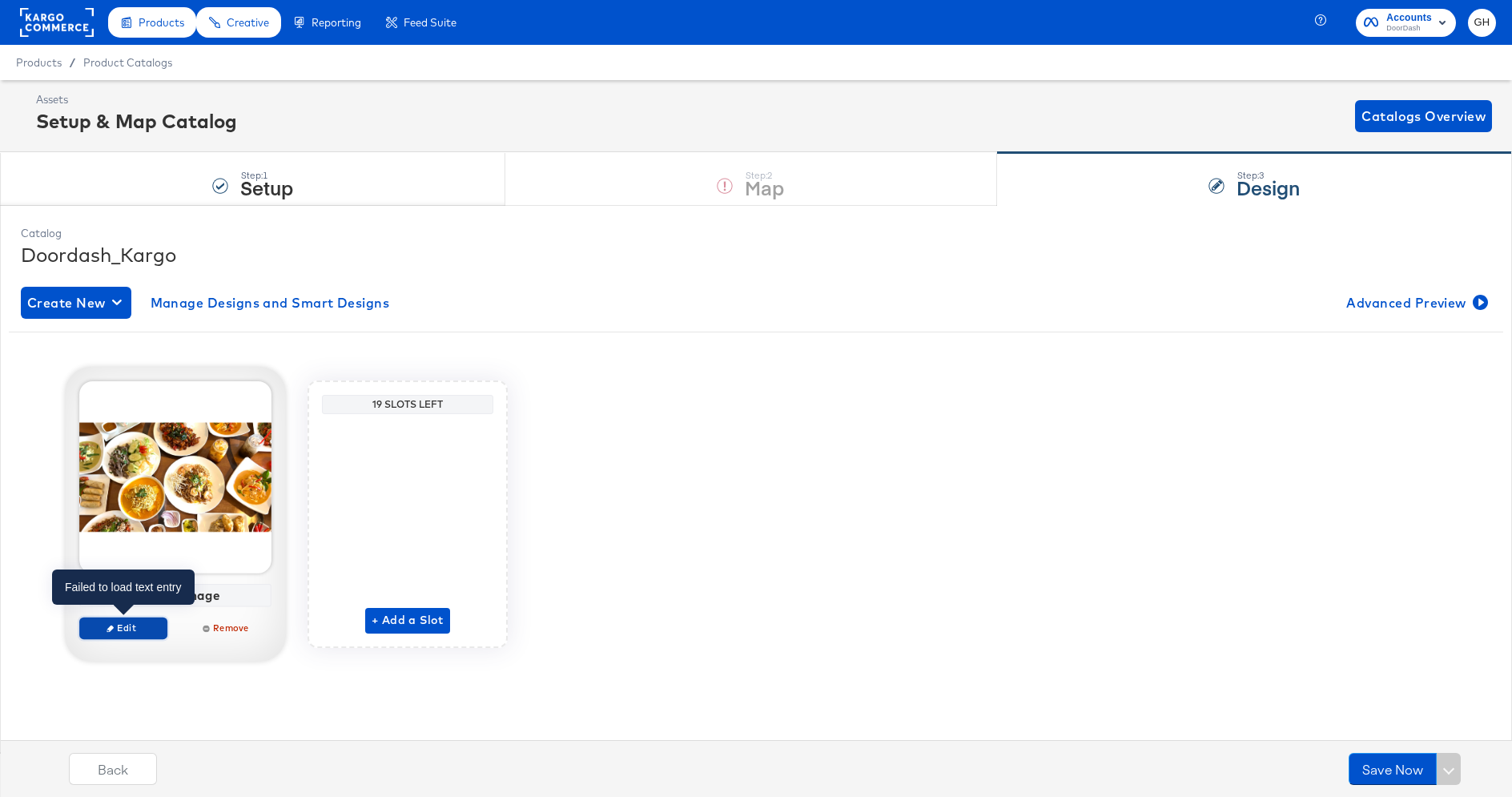
click at [146, 619] on button "Edit" at bounding box center [123, 628] width 88 height 22
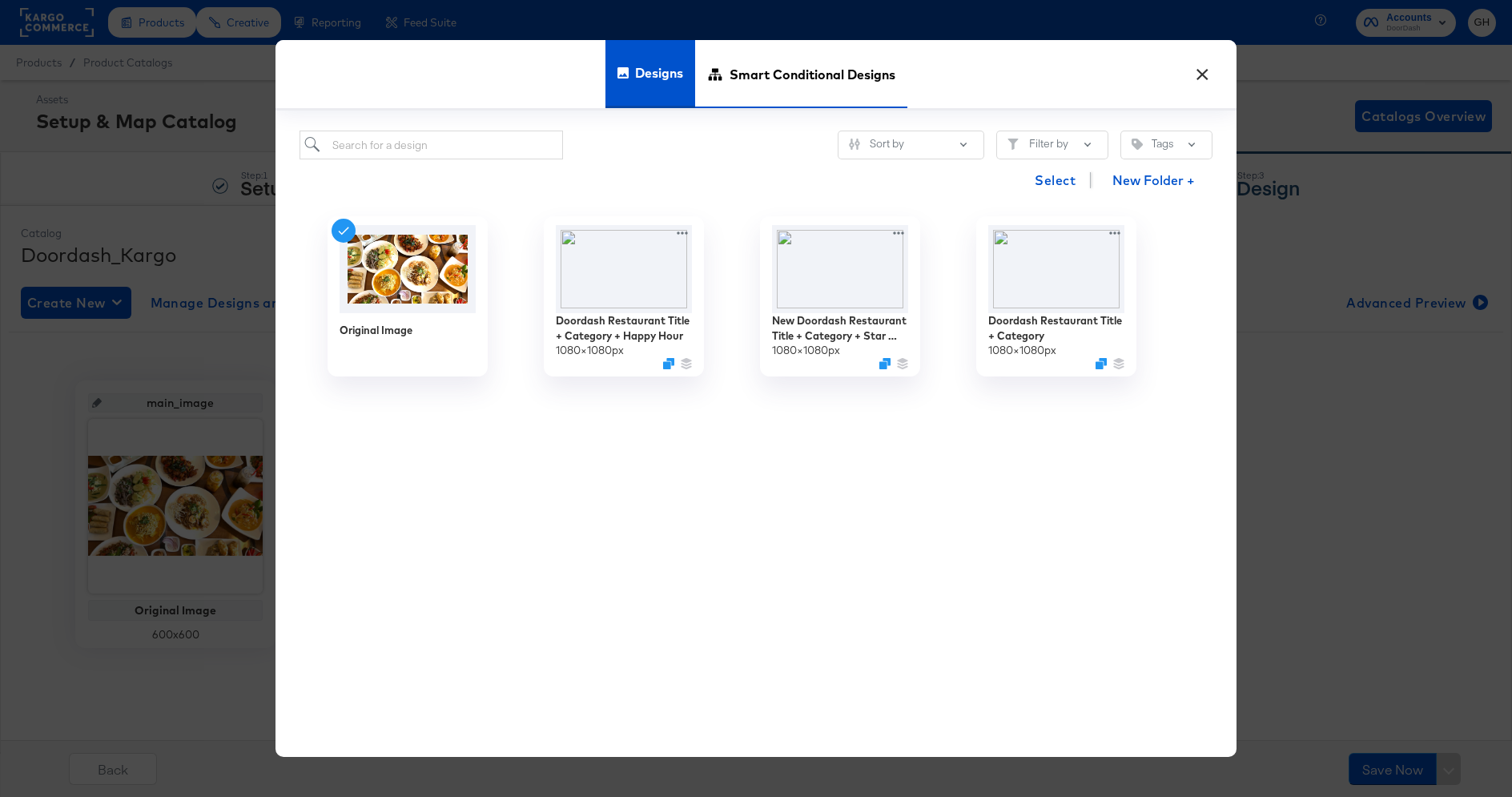
click at [864, 86] on span "Smart Conditional Designs" at bounding box center [813, 74] width 166 height 71
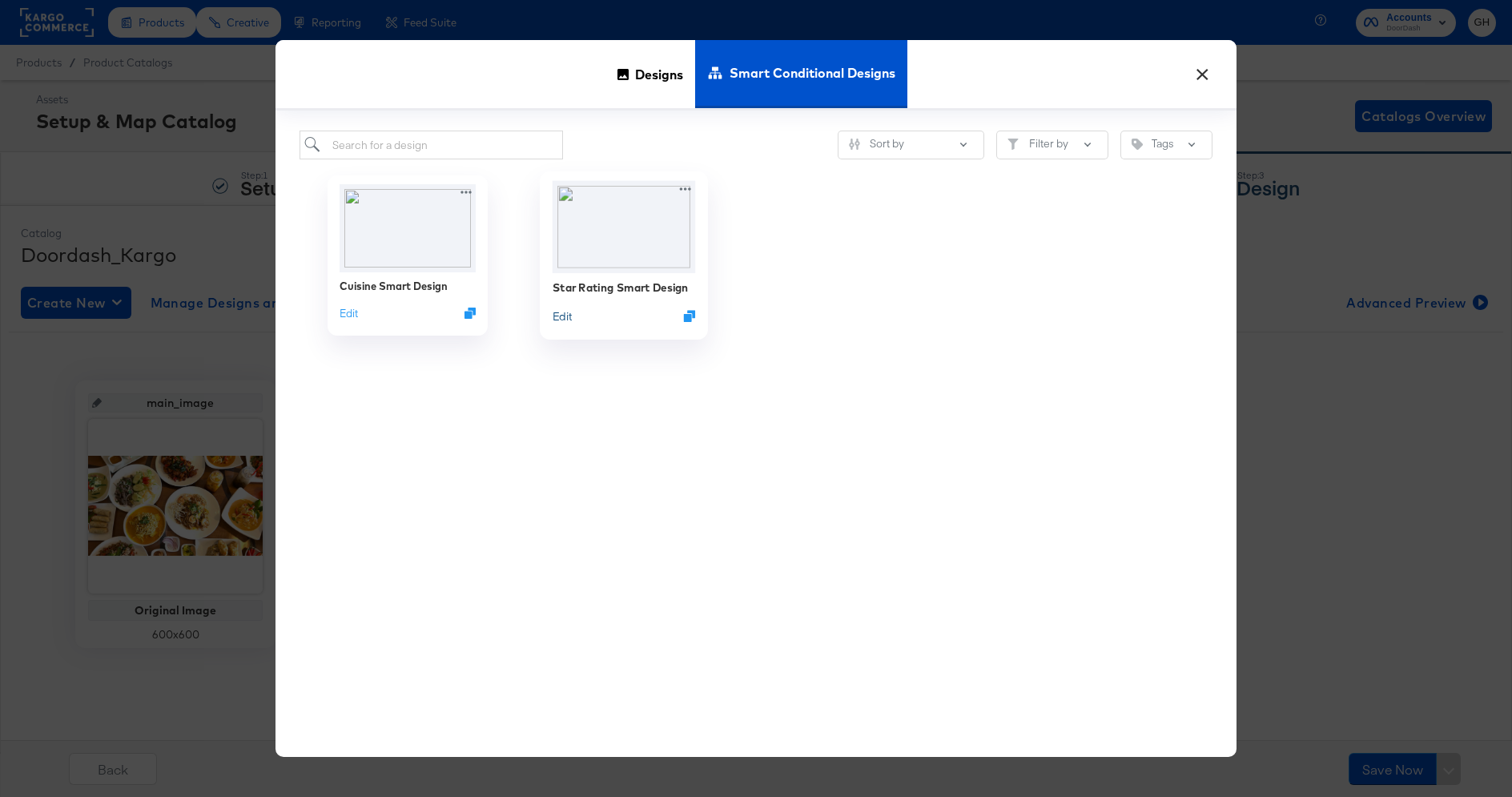
click at [564, 315] on button "Edit" at bounding box center [562, 316] width 19 height 16
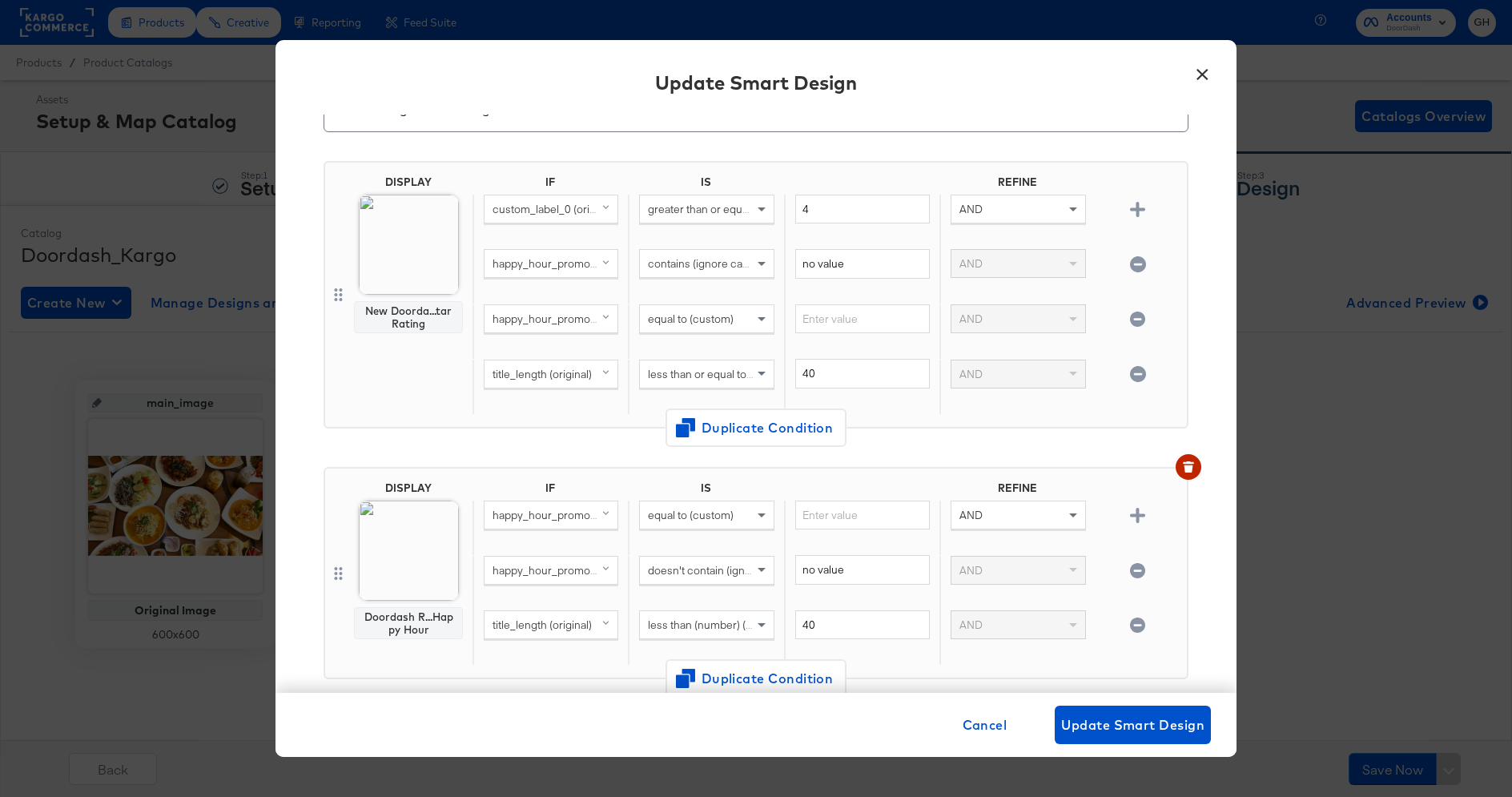
scroll to position [87, 0]
click at [973, 719] on span "Cancel" at bounding box center [985, 724] width 45 height 22
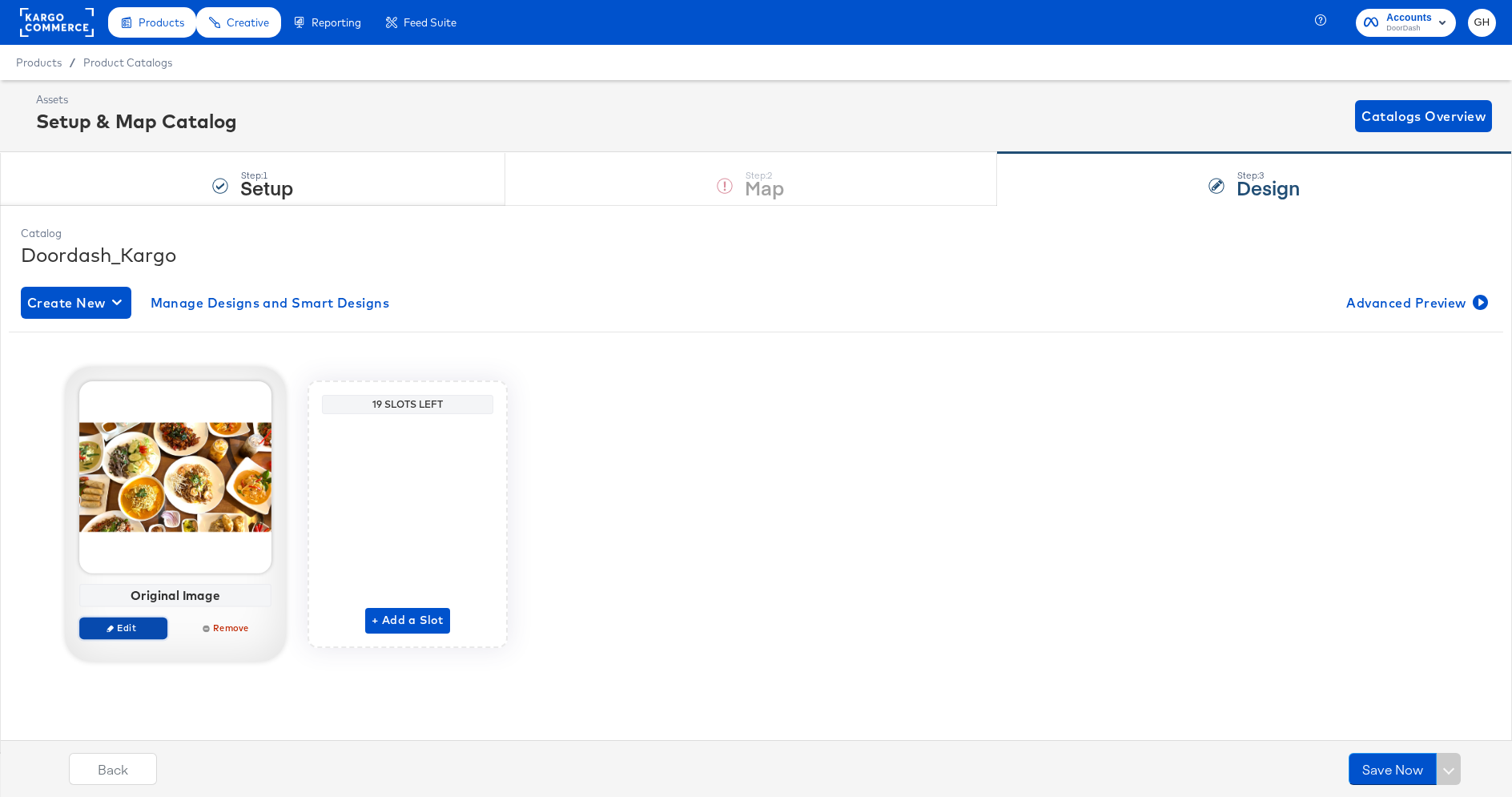
click at [145, 626] on span "Edit" at bounding box center [123, 627] width 74 height 12
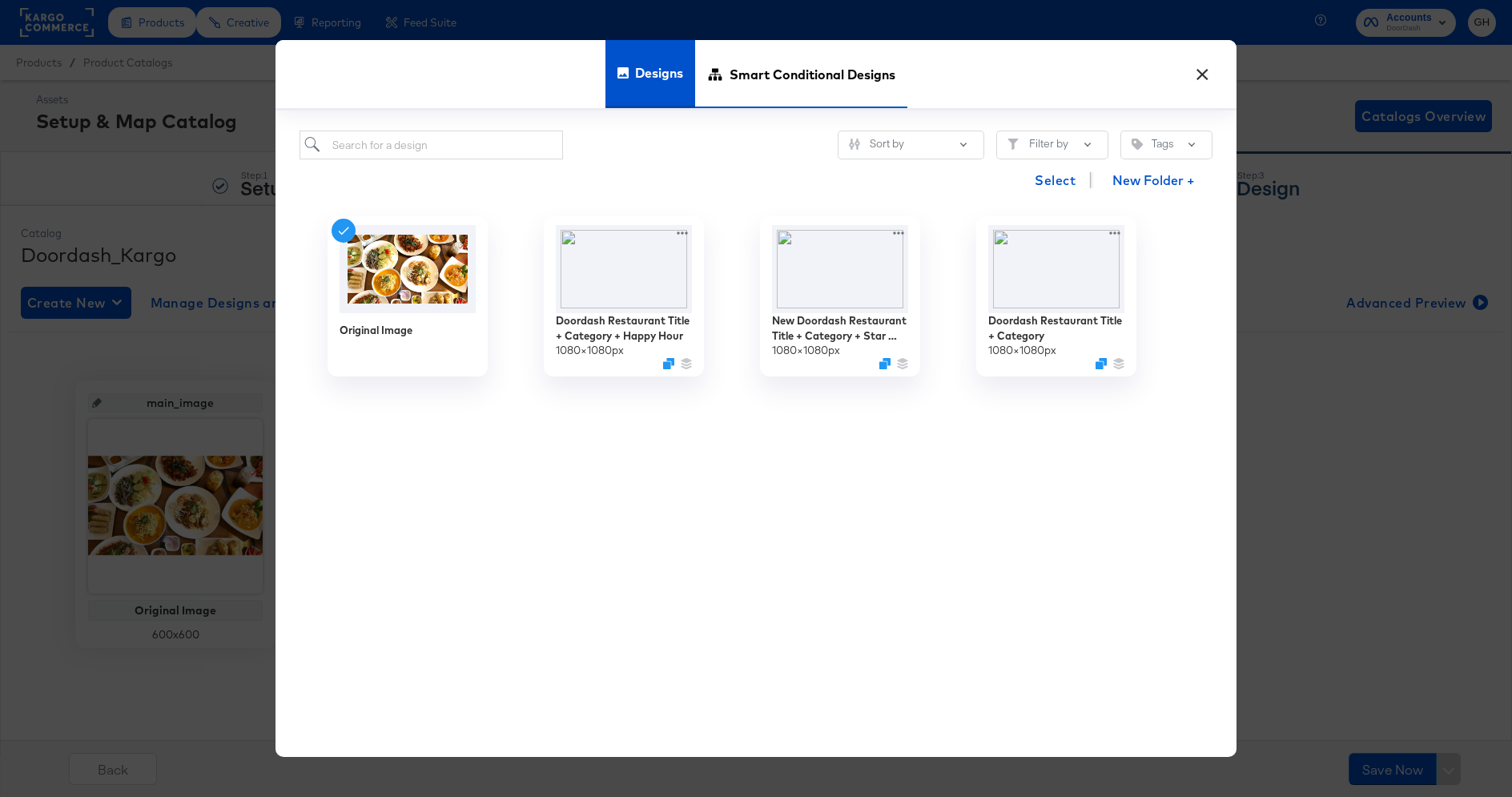
click at [795, 84] on span "Smart Conditional Designs" at bounding box center [813, 74] width 166 height 71
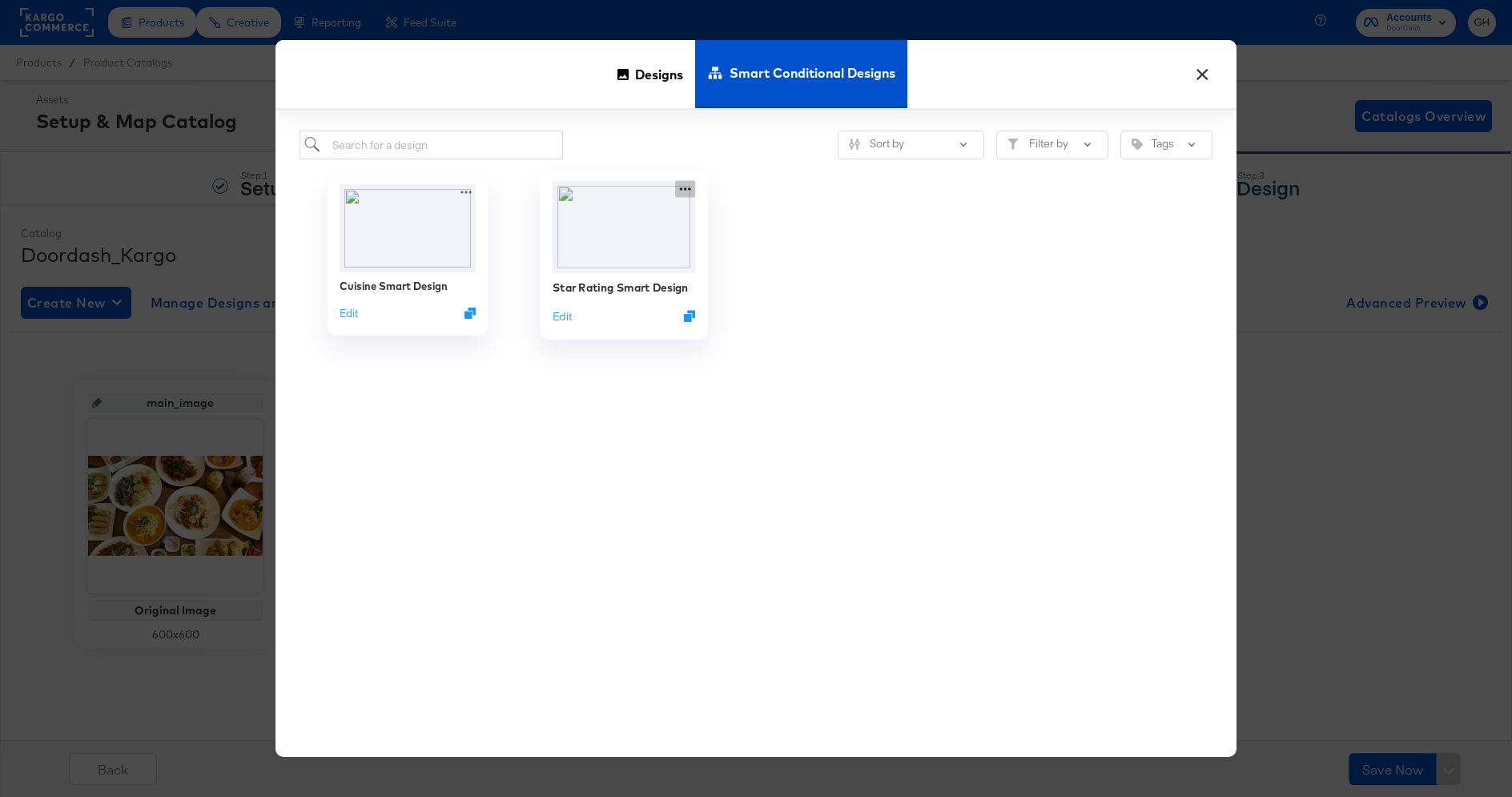
click at [687, 190] on icon at bounding box center [686, 190] width 20 height 17
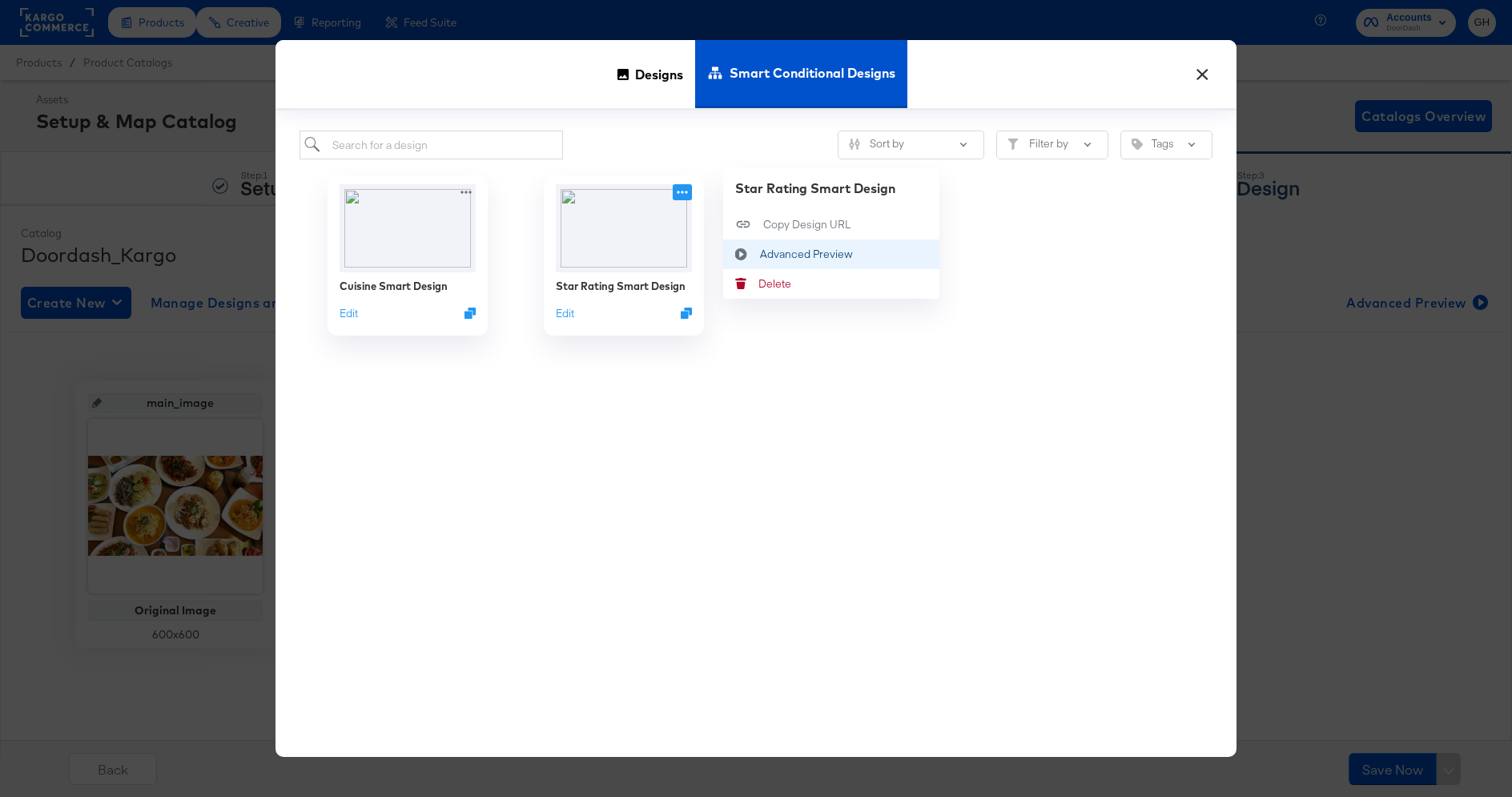
click at [756, 244] on div "Advanced Preview Advanced Preview" at bounding box center [742, 254] width 37 height 29
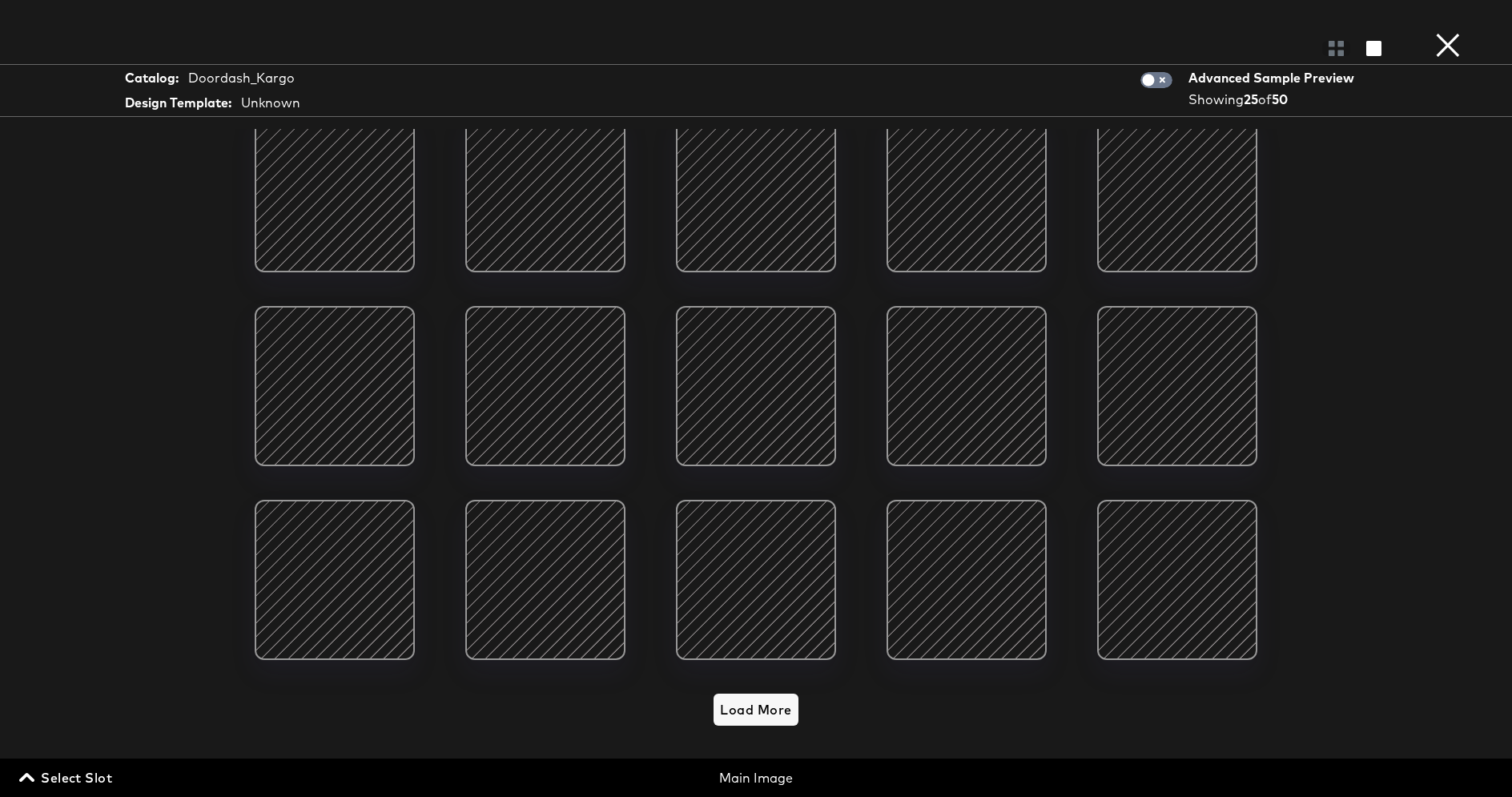
scroll to position [0, 0]
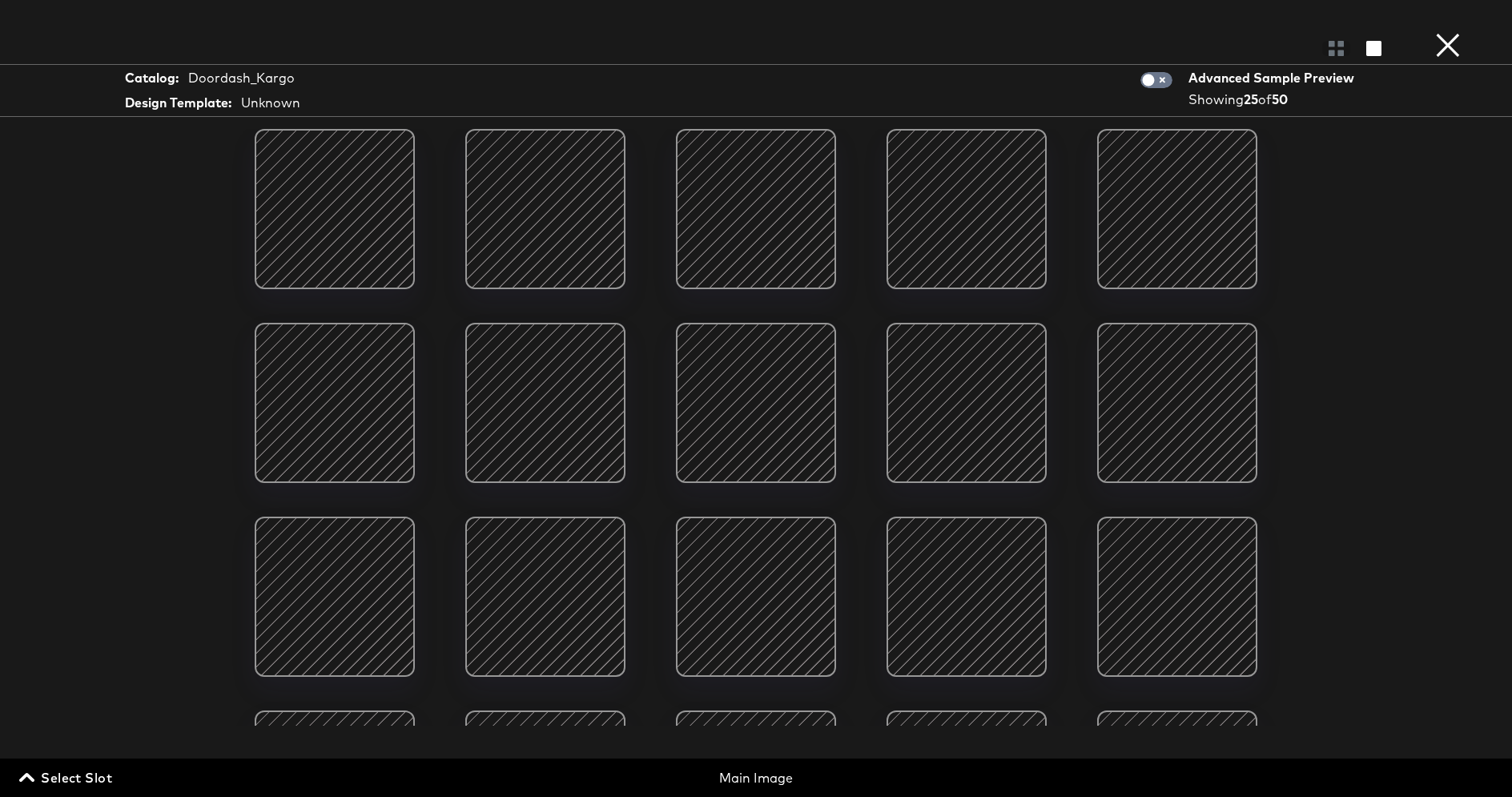
click at [1452, 32] on button "×" at bounding box center [1448, 16] width 32 height 32
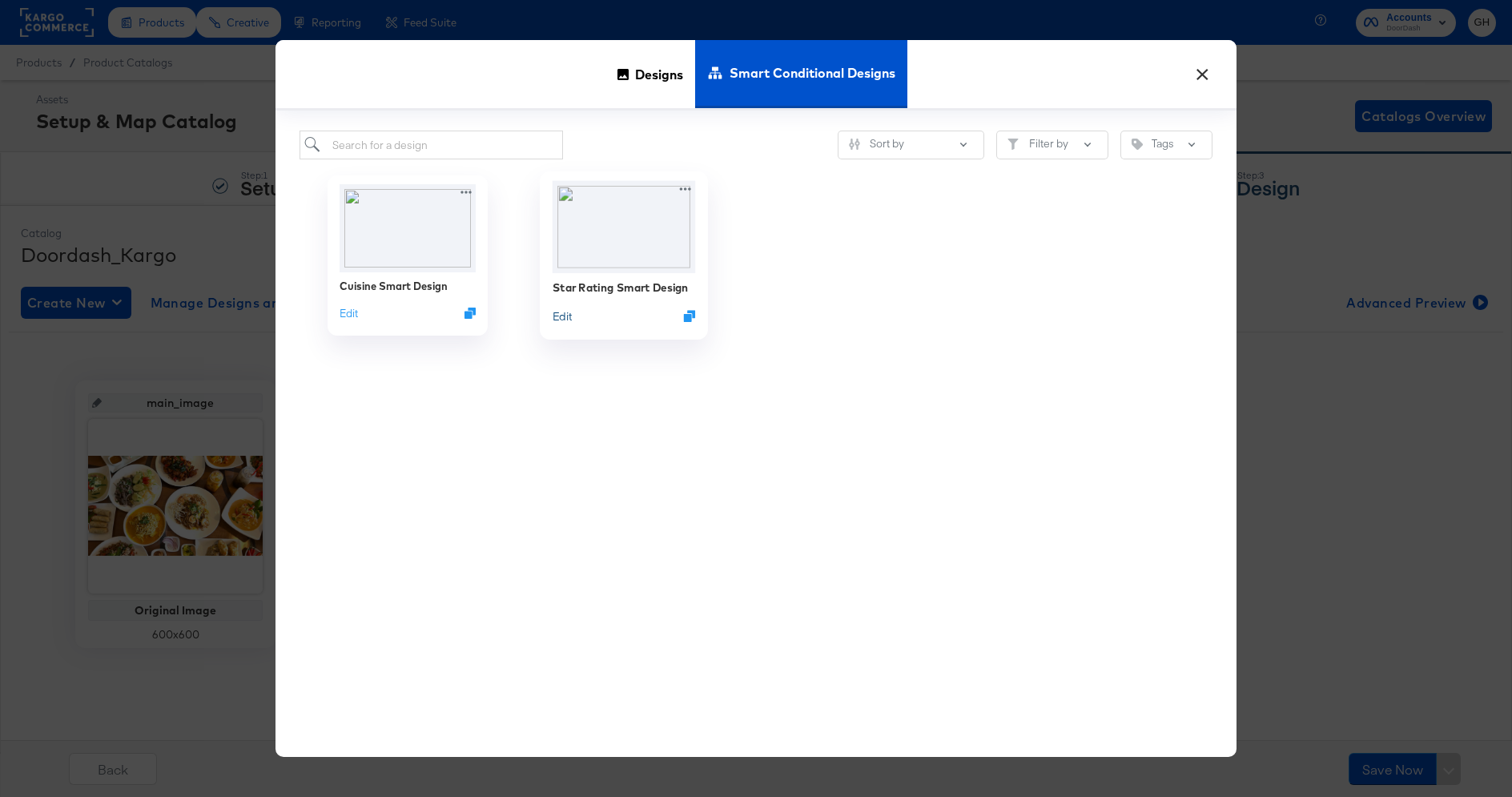
click at [562, 320] on button "Edit" at bounding box center [562, 316] width 19 height 16
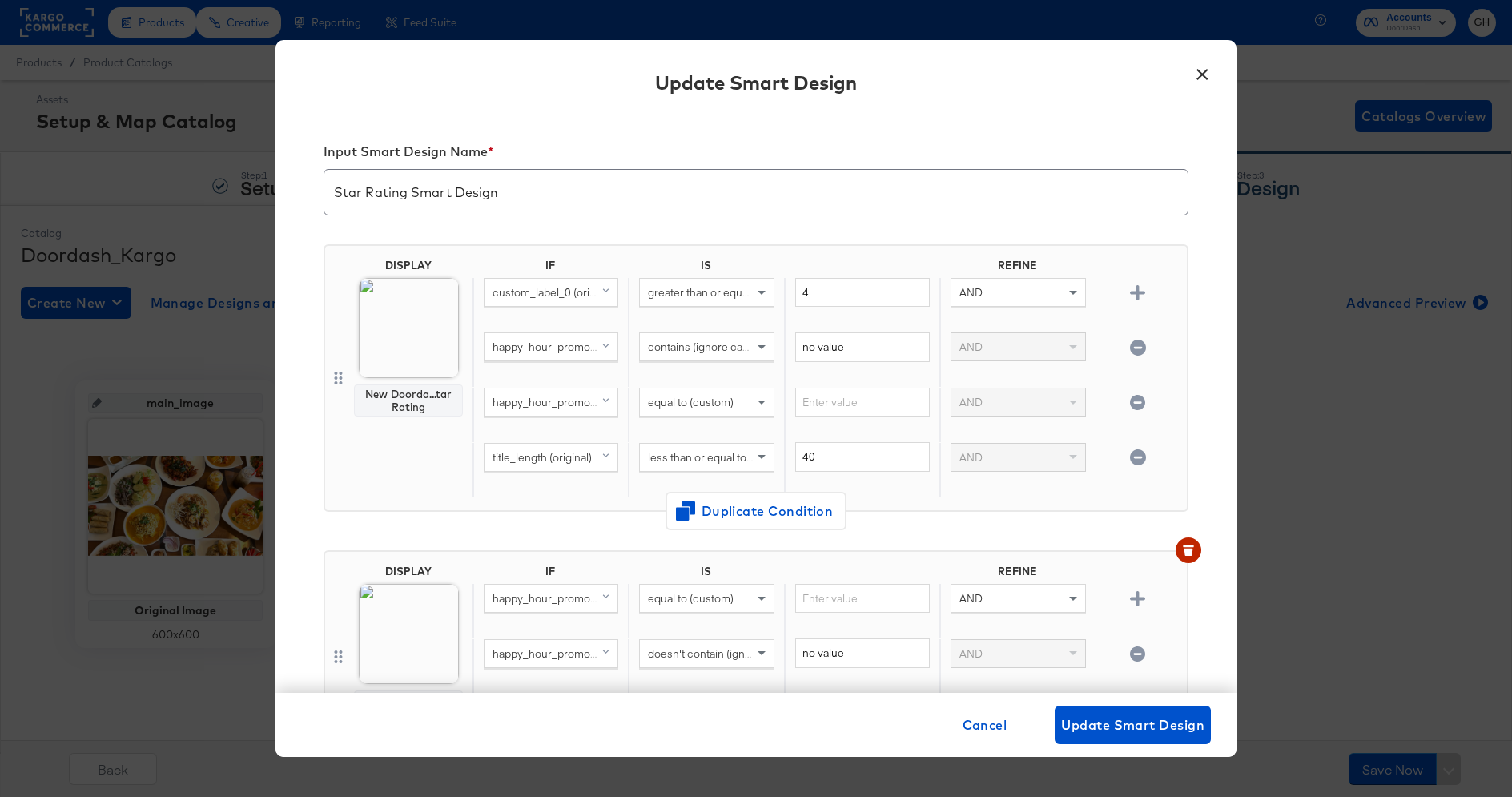
click at [1130, 343] on icon "button" at bounding box center [1137, 347] width 16 height 16
type input "40"
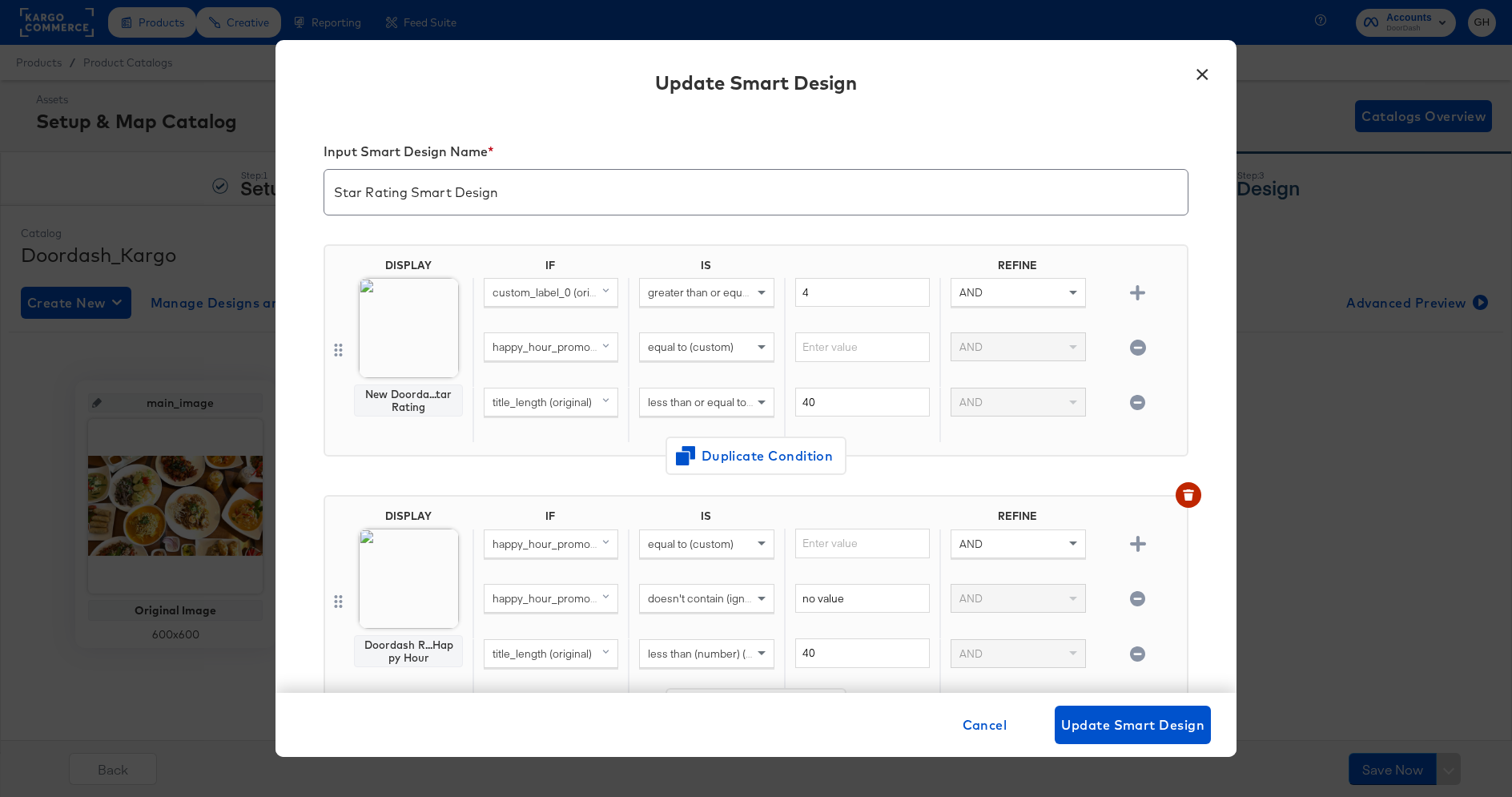
click at [1134, 343] on icon "button" at bounding box center [1137, 347] width 16 height 16
type input "40"
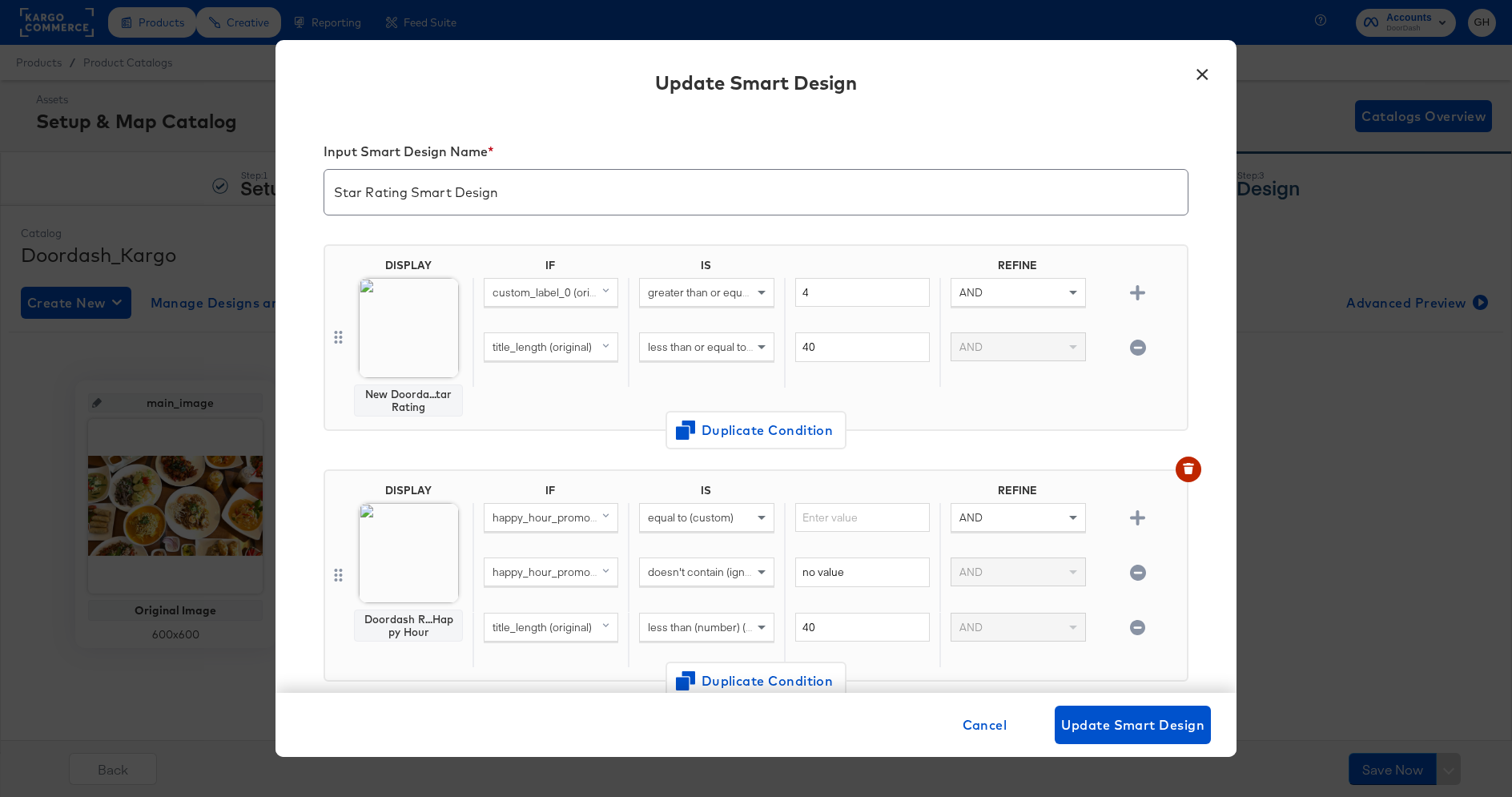
click at [1137, 573] on icon "button" at bounding box center [1137, 572] width 16 height 16
type input "40"
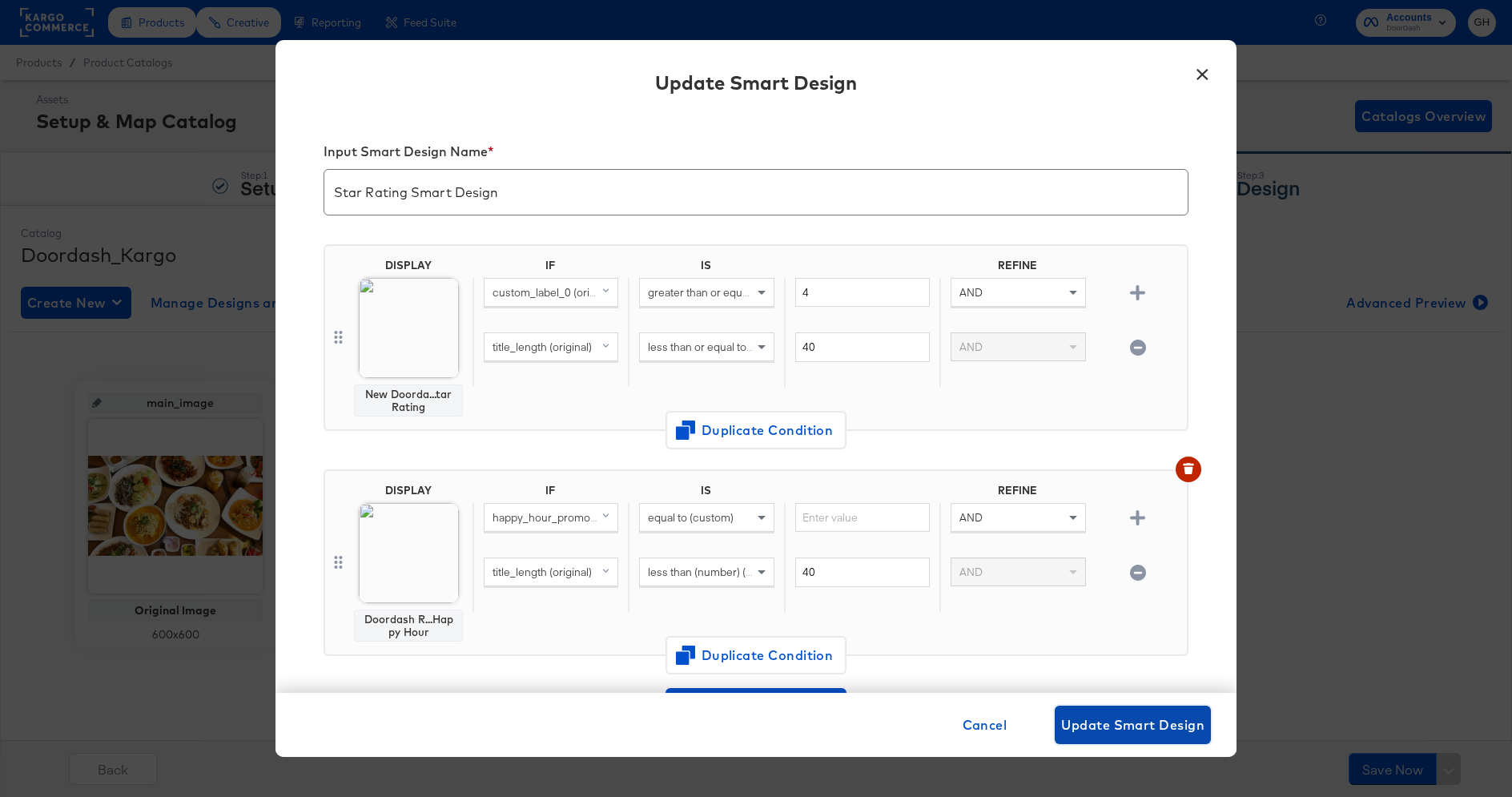
click at [1102, 717] on span "Update Smart Design" at bounding box center [1133, 724] width 144 height 22
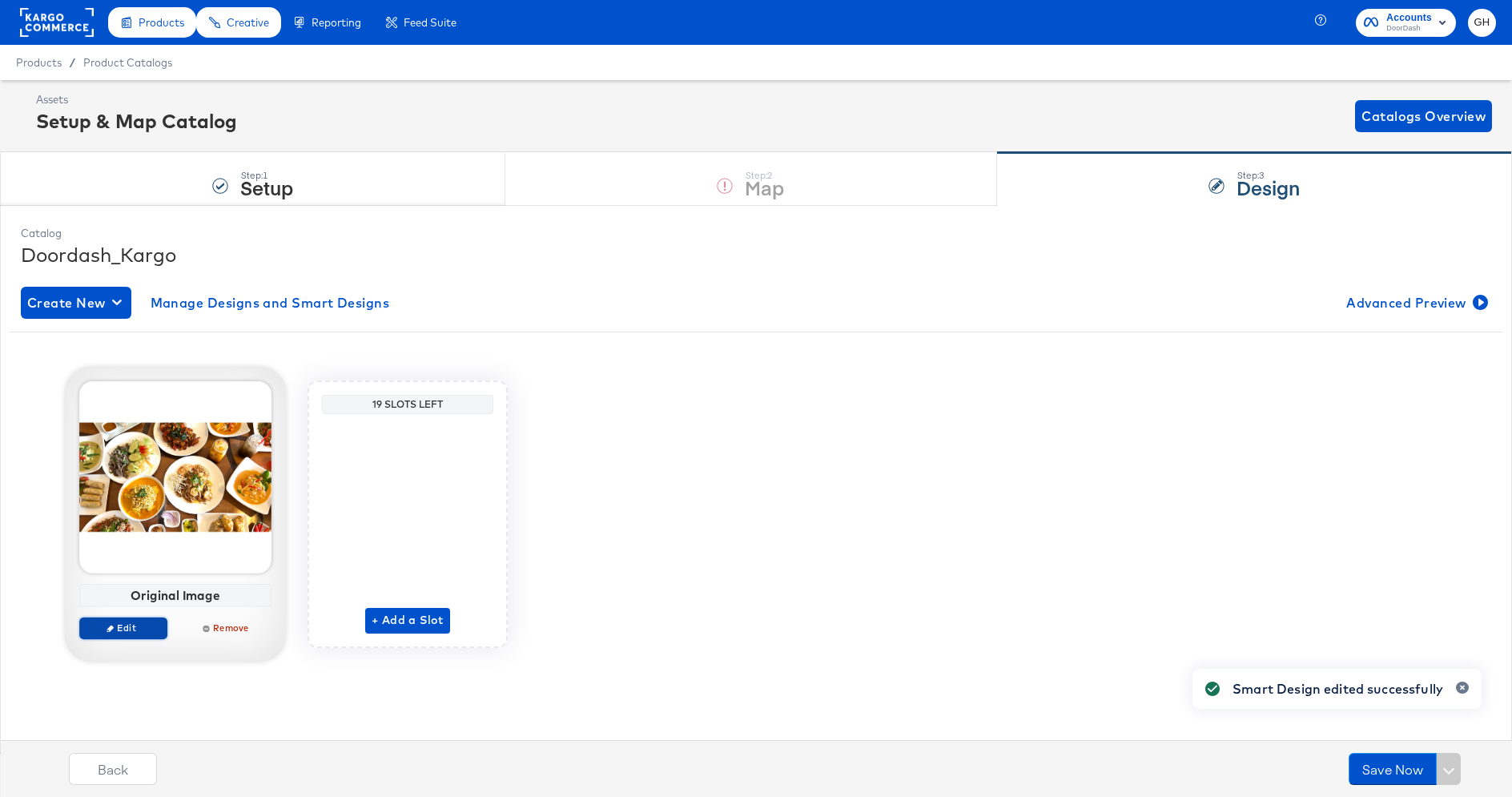
click at [131, 629] on span "Edit" at bounding box center [123, 627] width 74 height 12
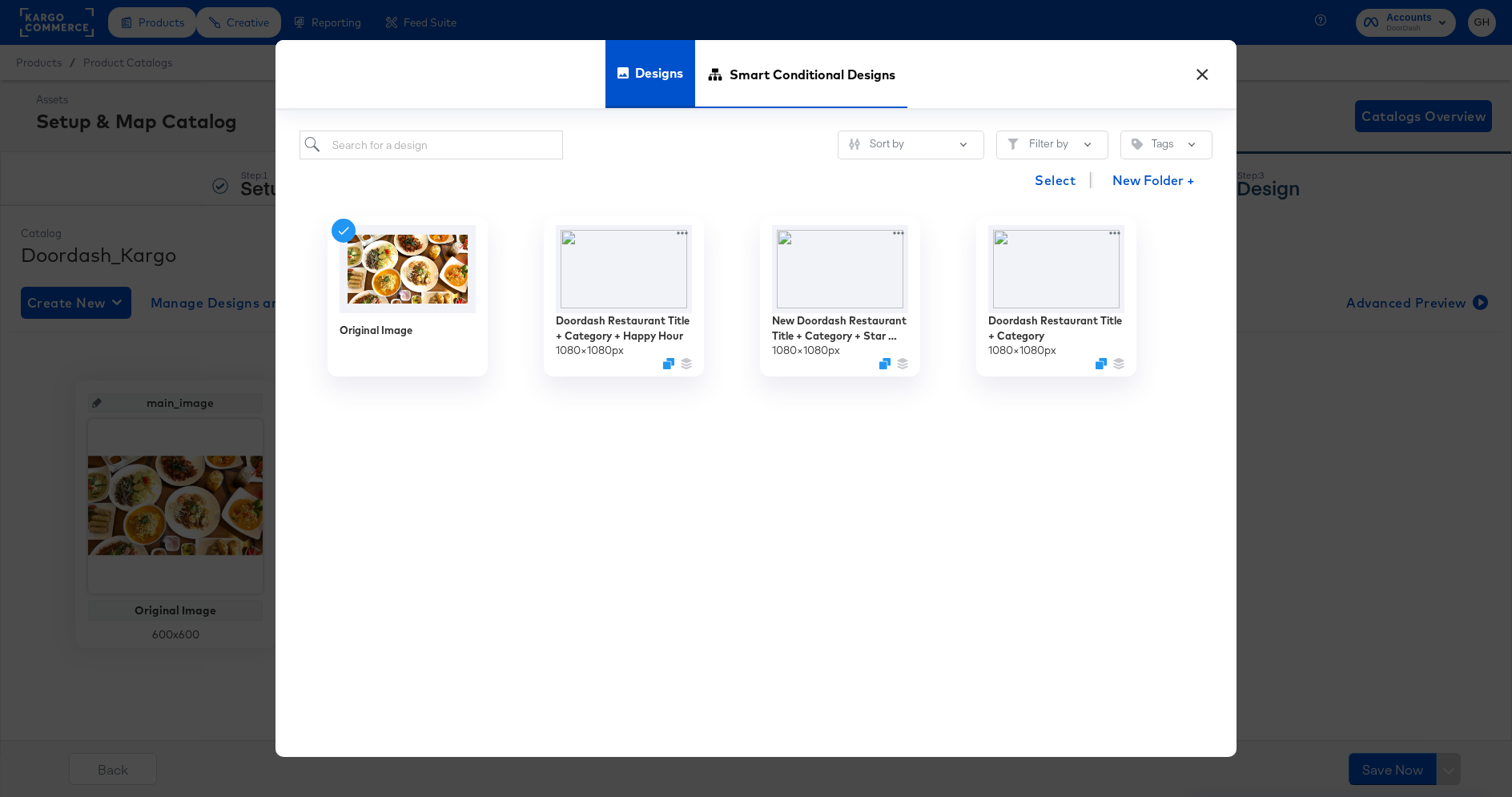
click at [807, 87] on span "Smart Conditional Designs" at bounding box center [813, 74] width 166 height 71
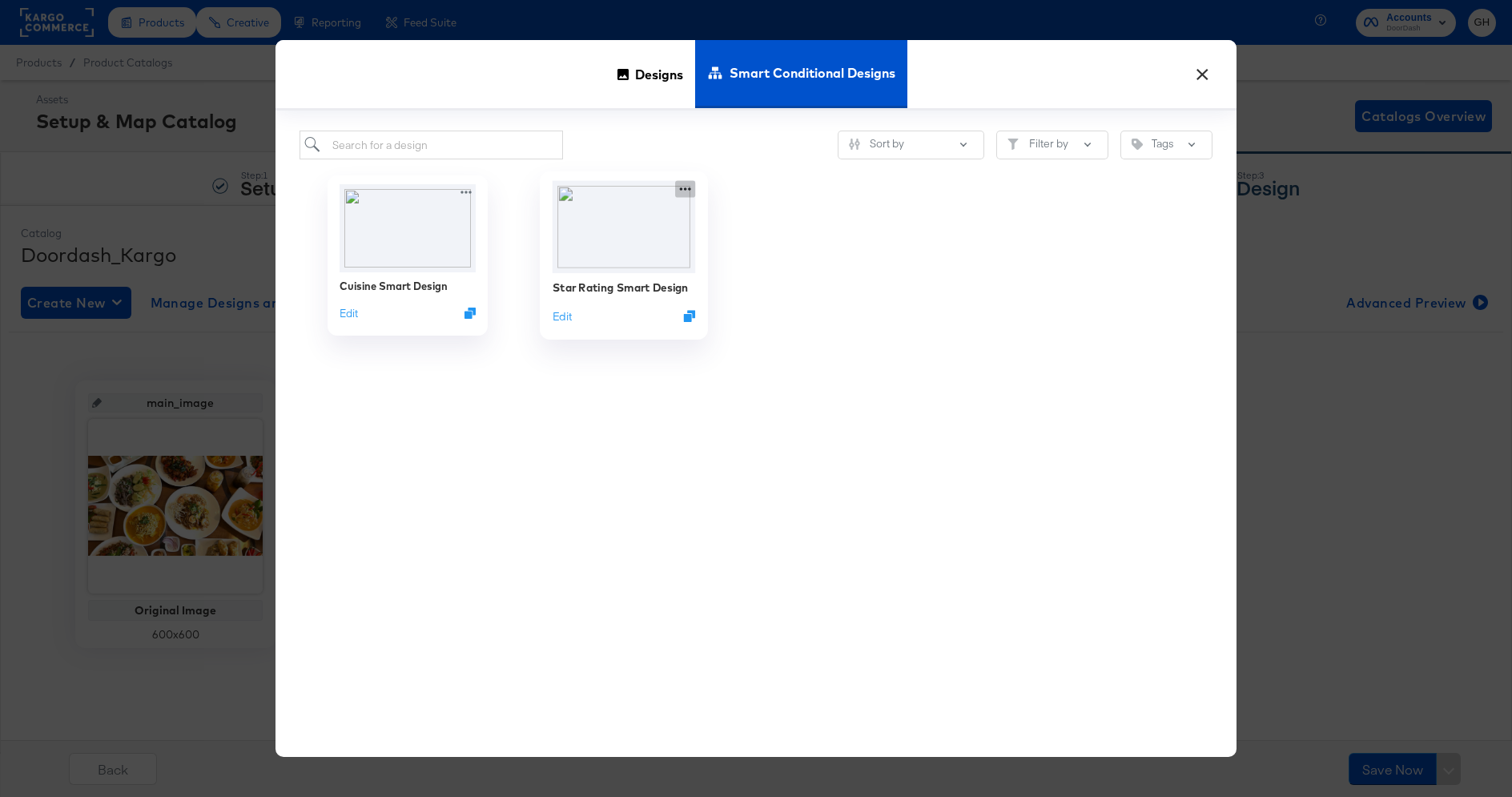
click at [682, 189] on icon at bounding box center [686, 190] width 11 height 3
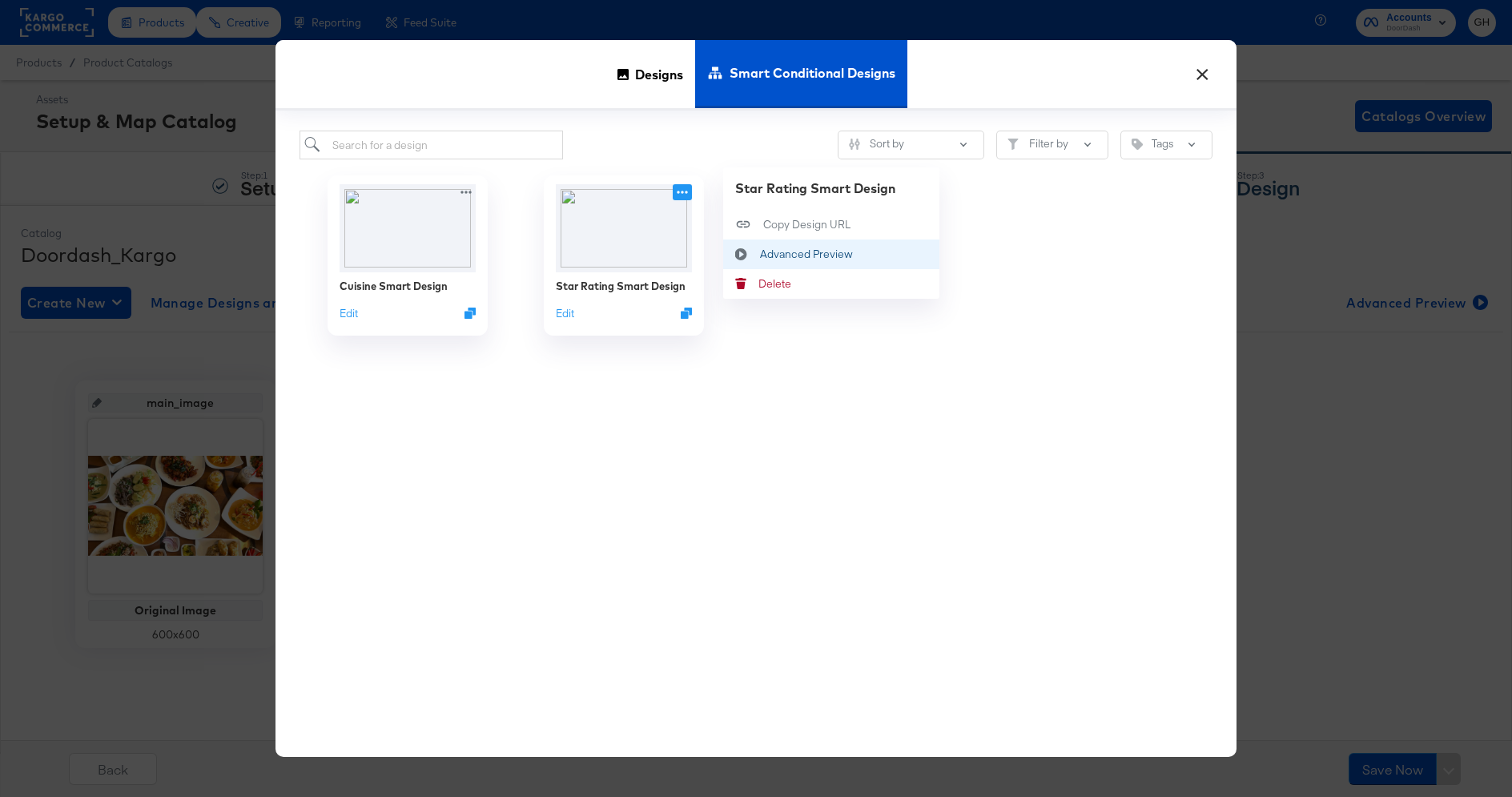
click at [750, 246] on div "Advanced Preview Advanced Preview" at bounding box center [742, 254] width 37 height 29
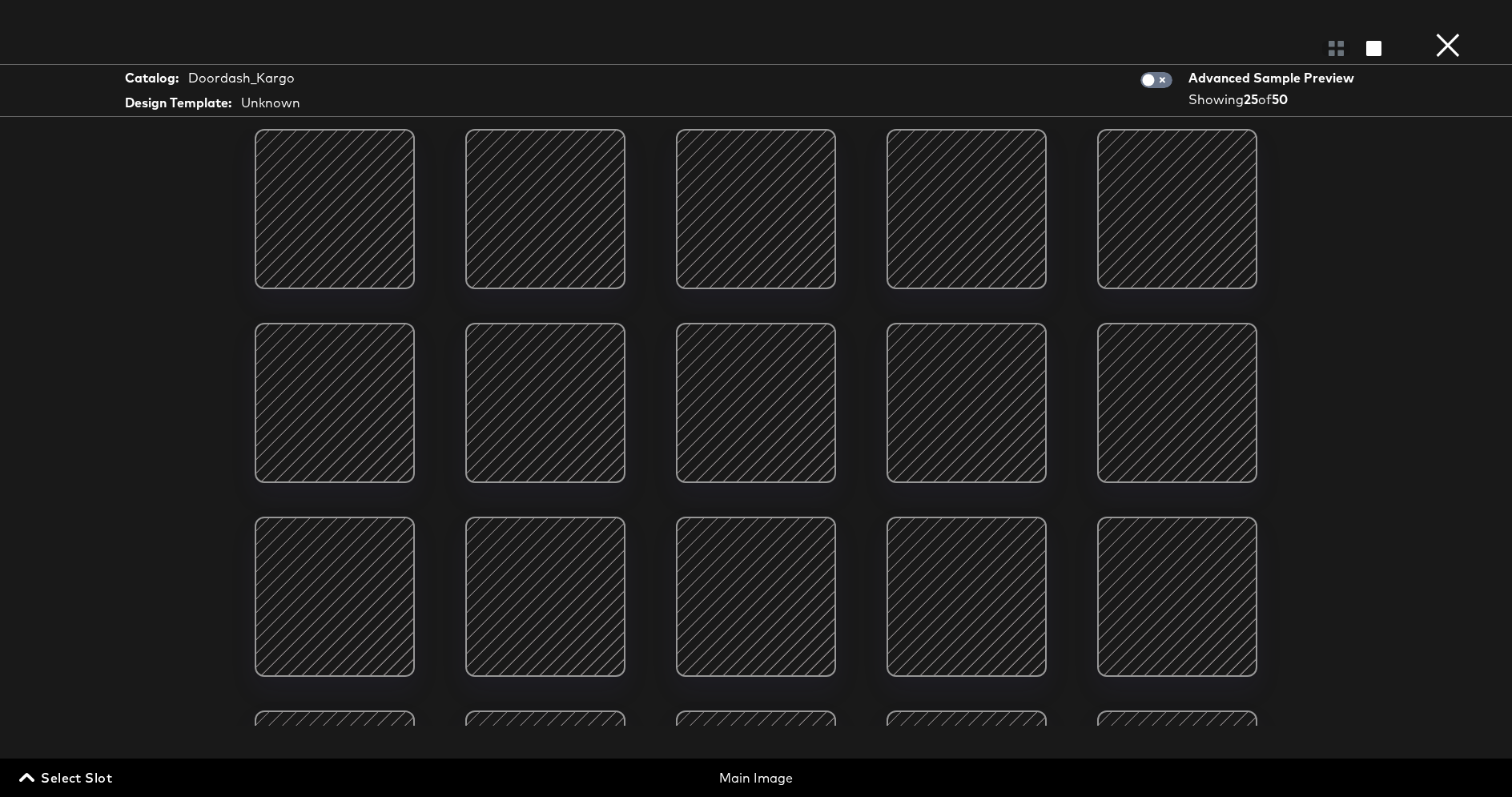
click at [1451, 32] on button "×" at bounding box center [1448, 16] width 32 height 32
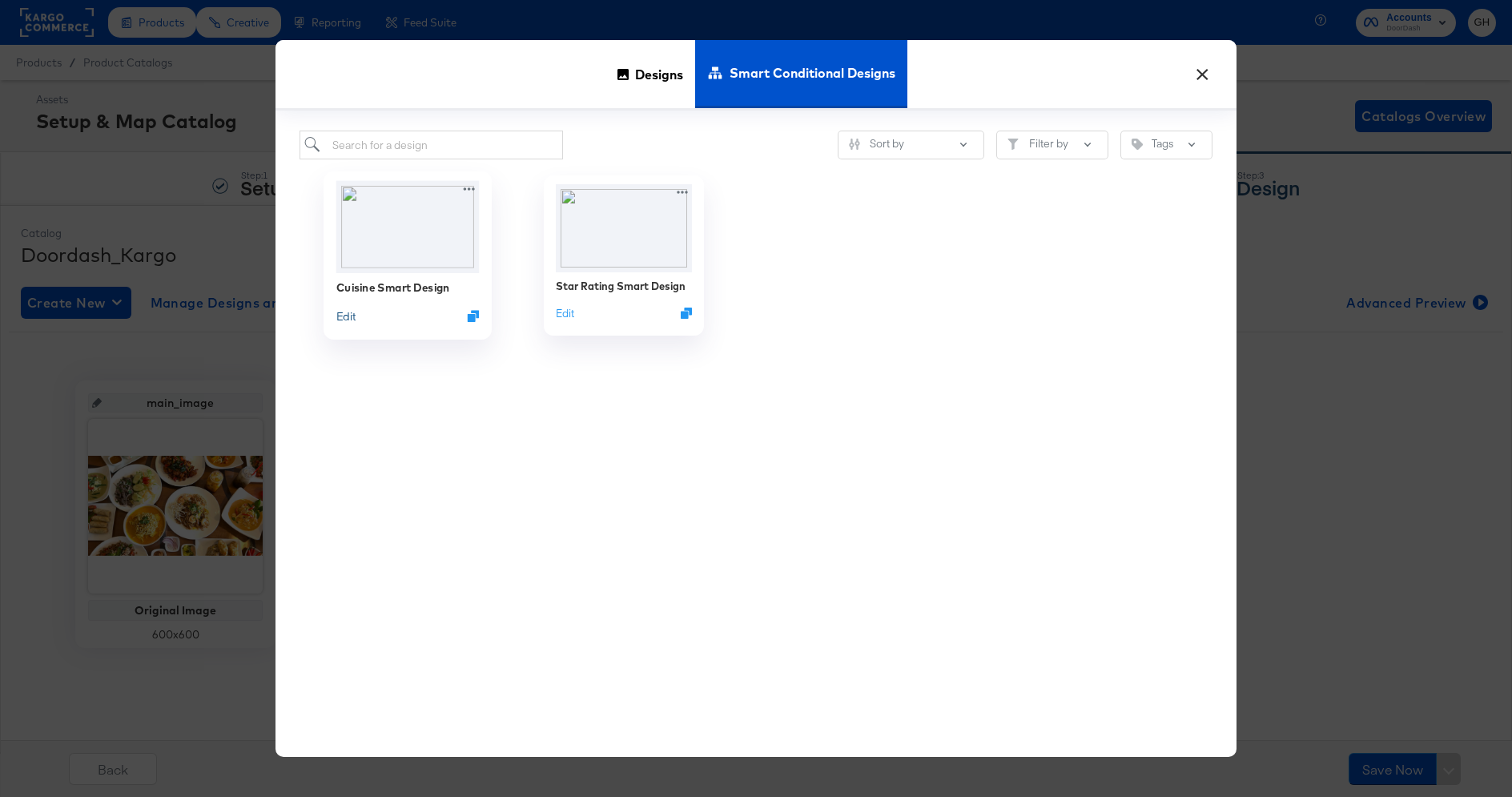
click at [343, 318] on button "Edit" at bounding box center [346, 316] width 19 height 16
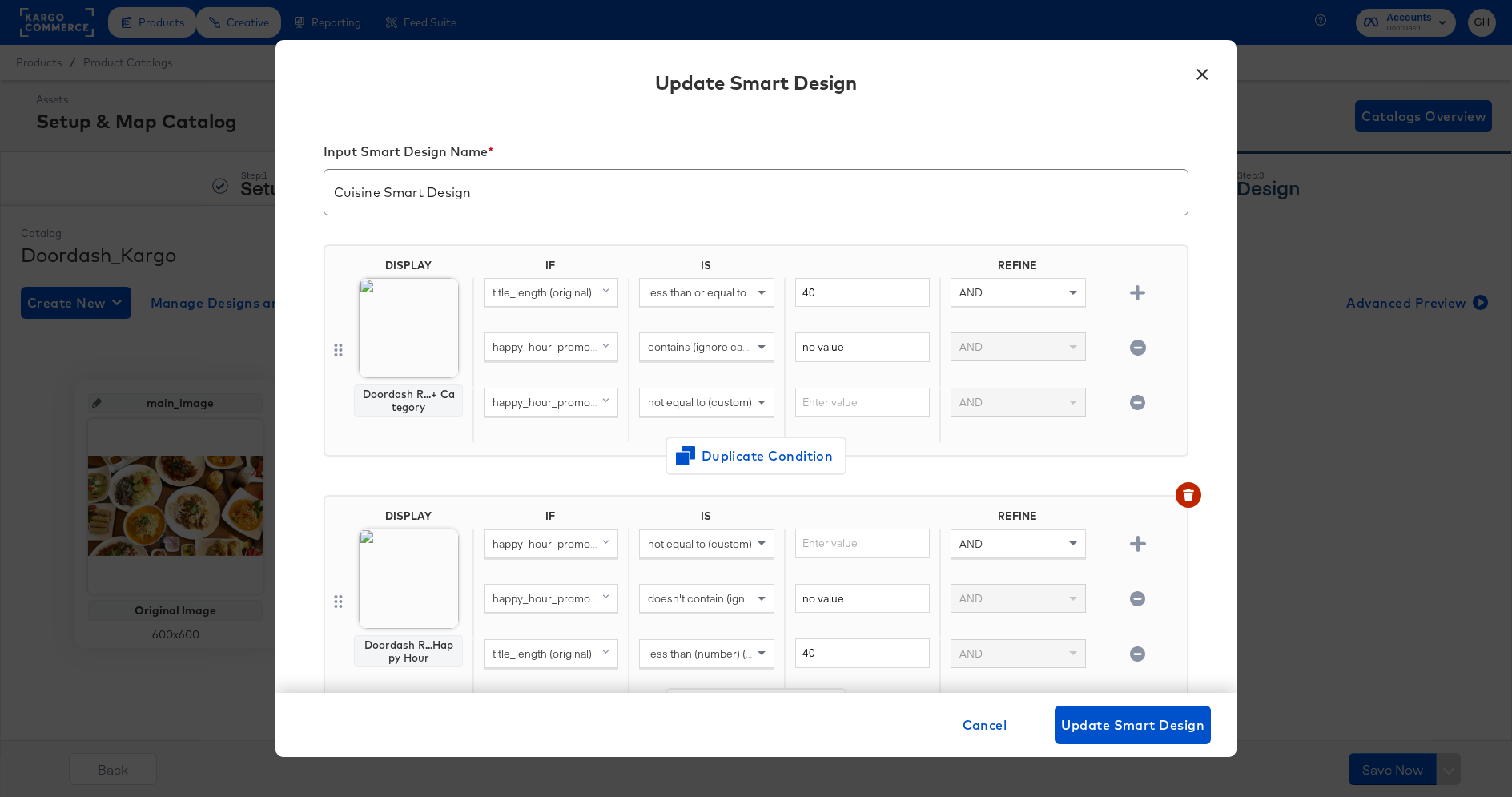
click at [1136, 347] on icon "button" at bounding box center [1137, 347] width 16 height 16
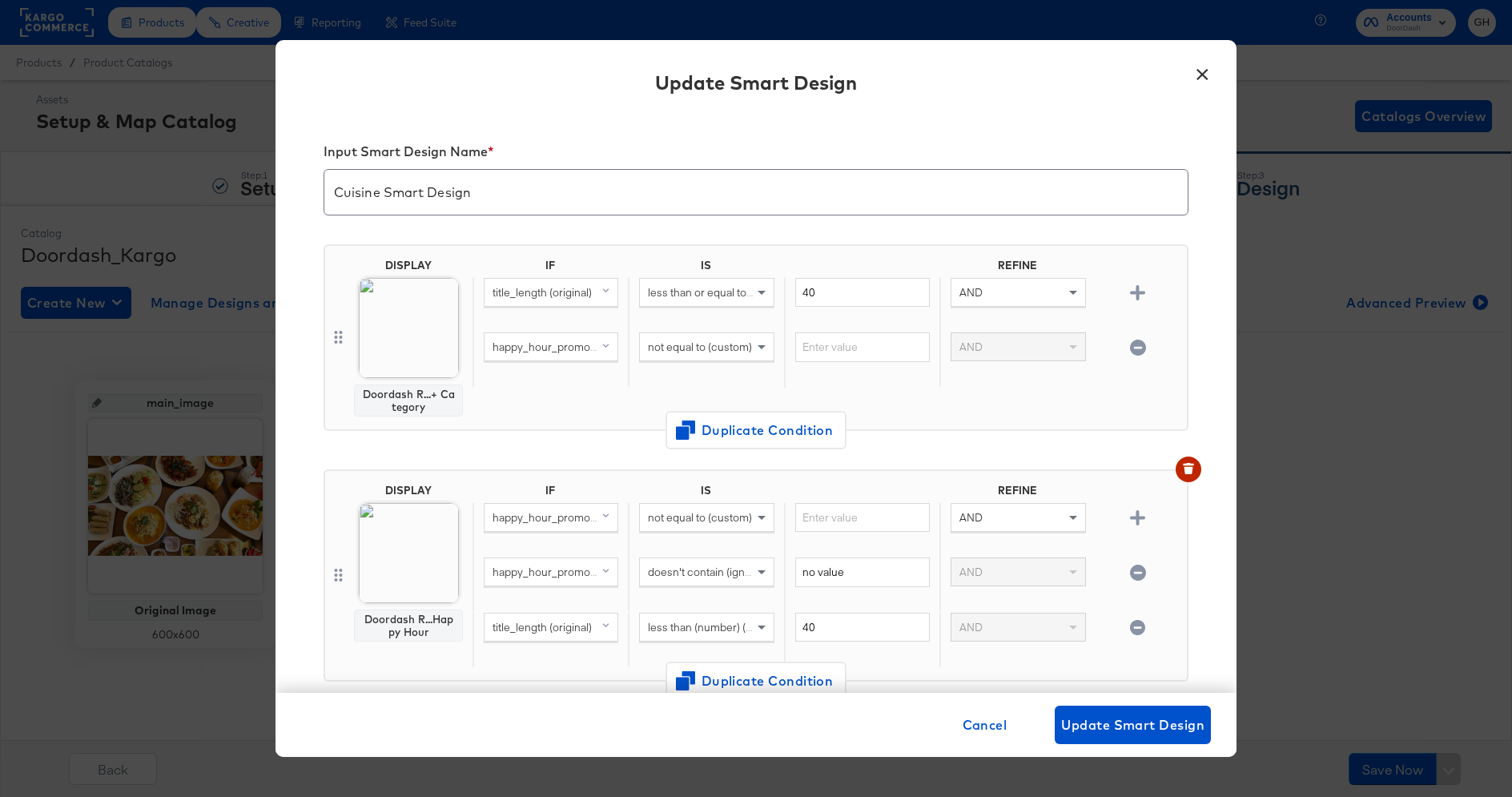
click at [1136, 347] on icon "button" at bounding box center [1137, 347] width 16 height 16
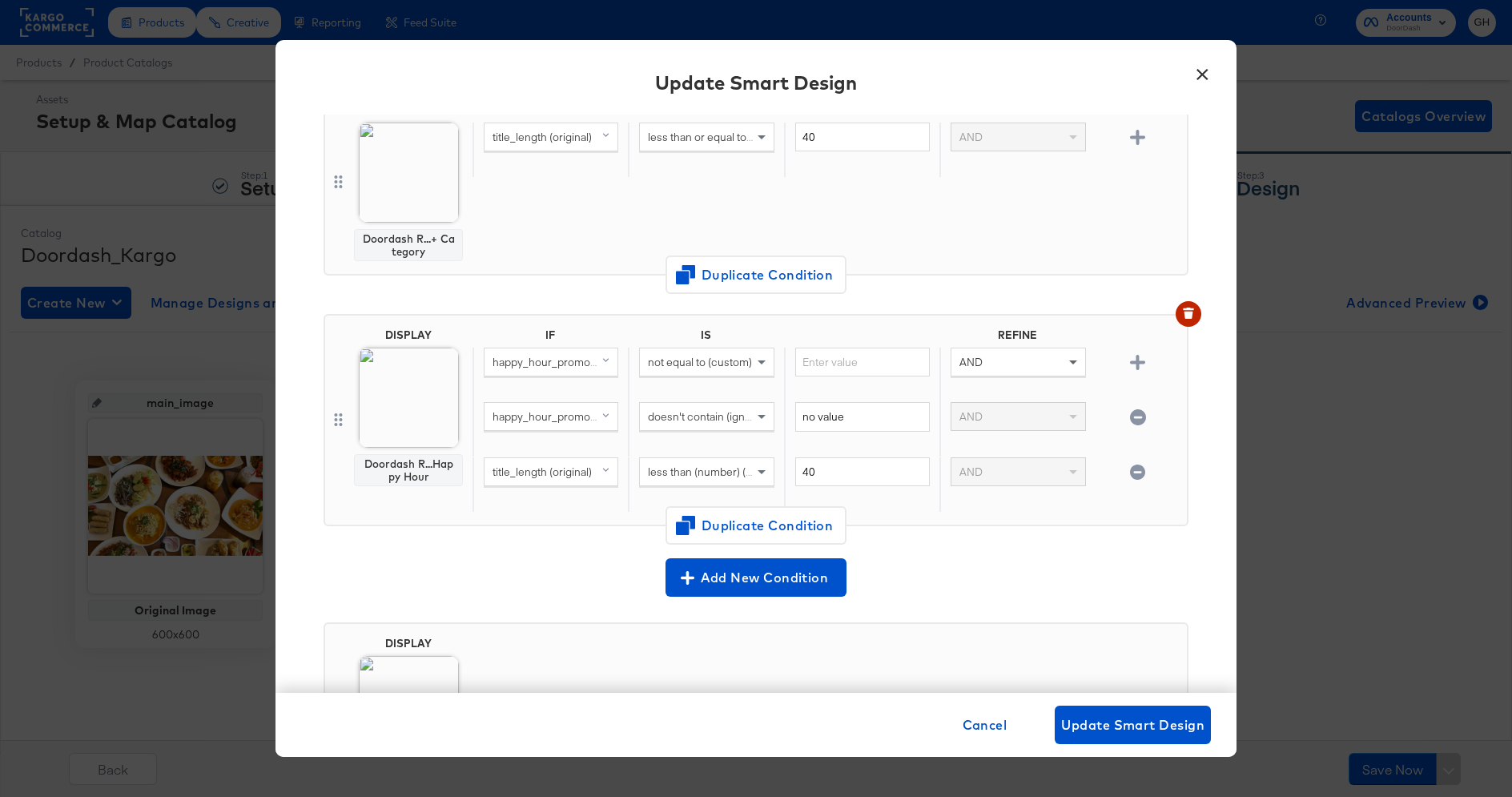
scroll to position [160, 0]
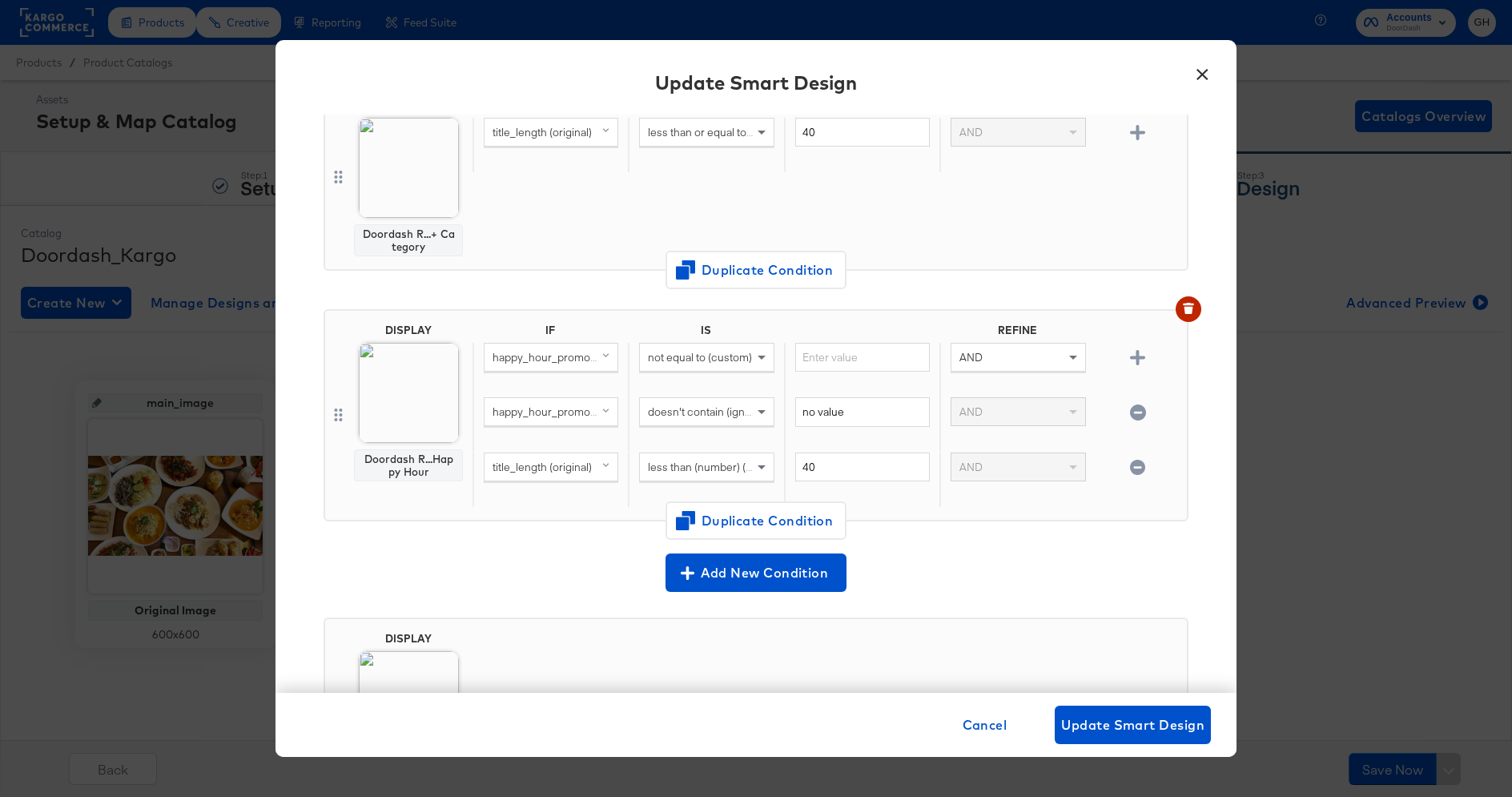
click at [1138, 415] on icon "button" at bounding box center [1137, 412] width 16 height 16
type input "40"
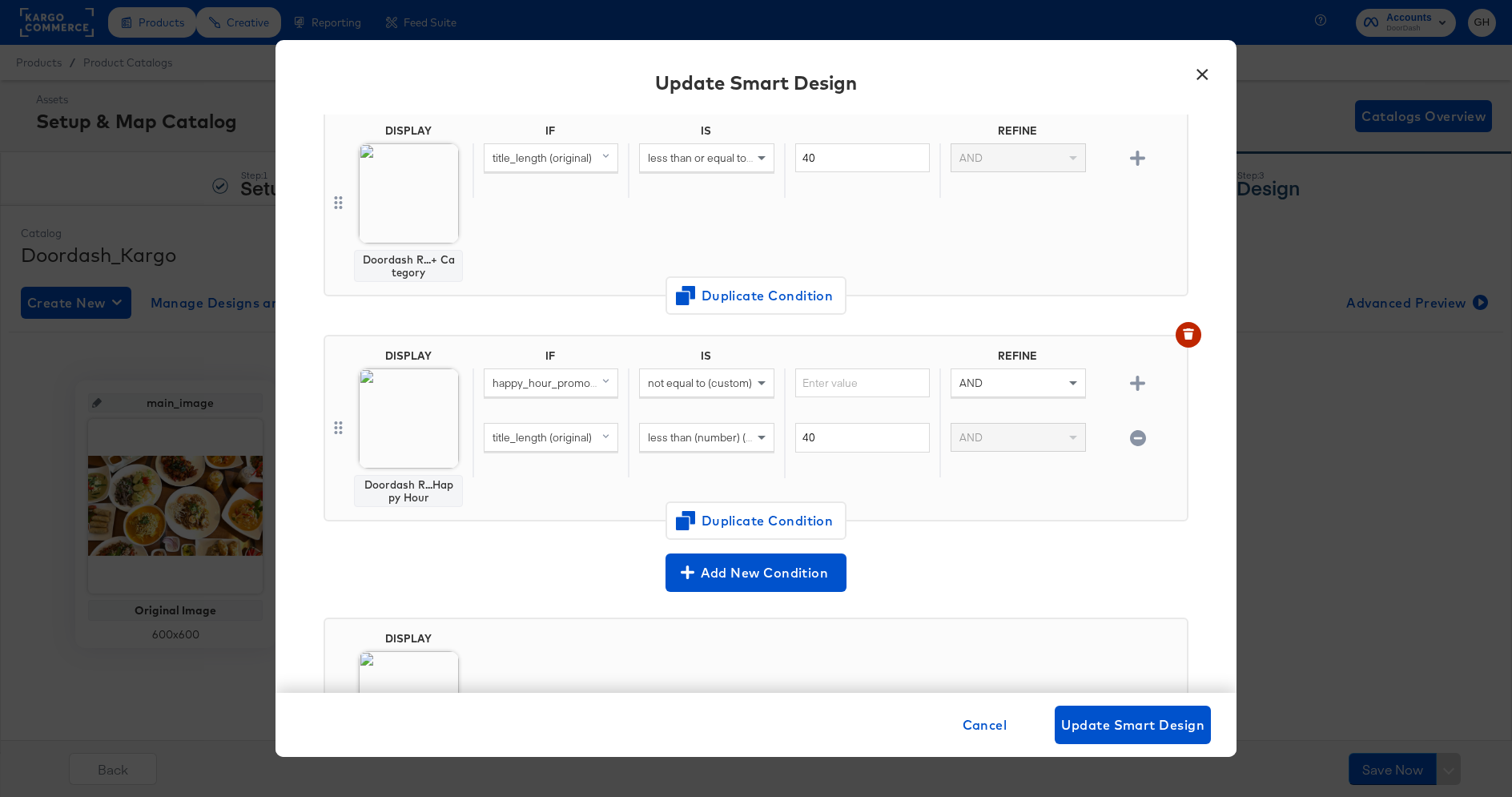
click at [535, 383] on span "happy_hour_promo (original)" at bounding box center [563, 383] width 143 height 15
type input "title"
click at [558, 515] on div "title_length original" at bounding box center [551, 520] width 123 height 16
click at [670, 380] on span "not equal to (custom)" at bounding box center [699, 383] width 104 height 15
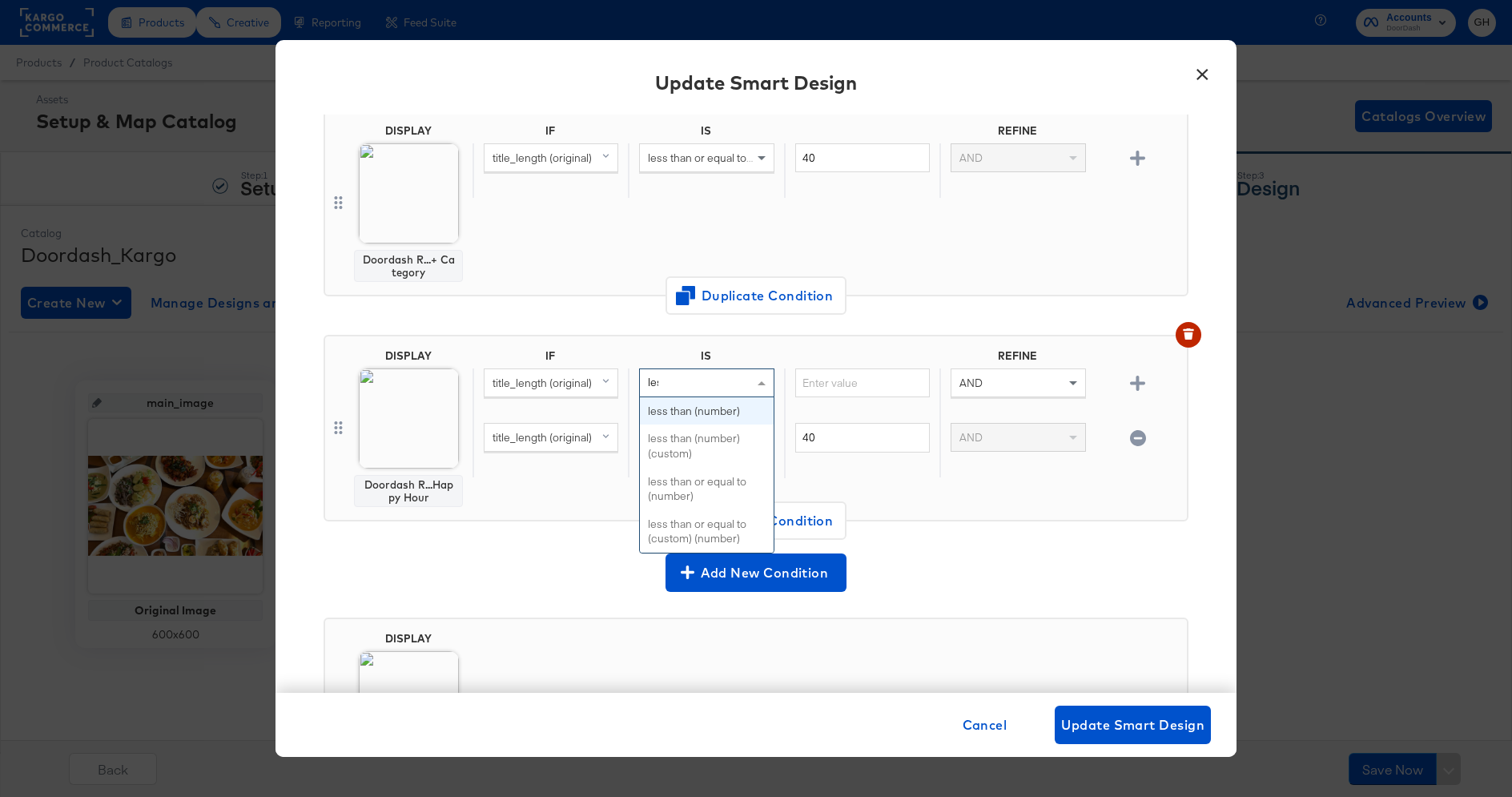
type input "less"
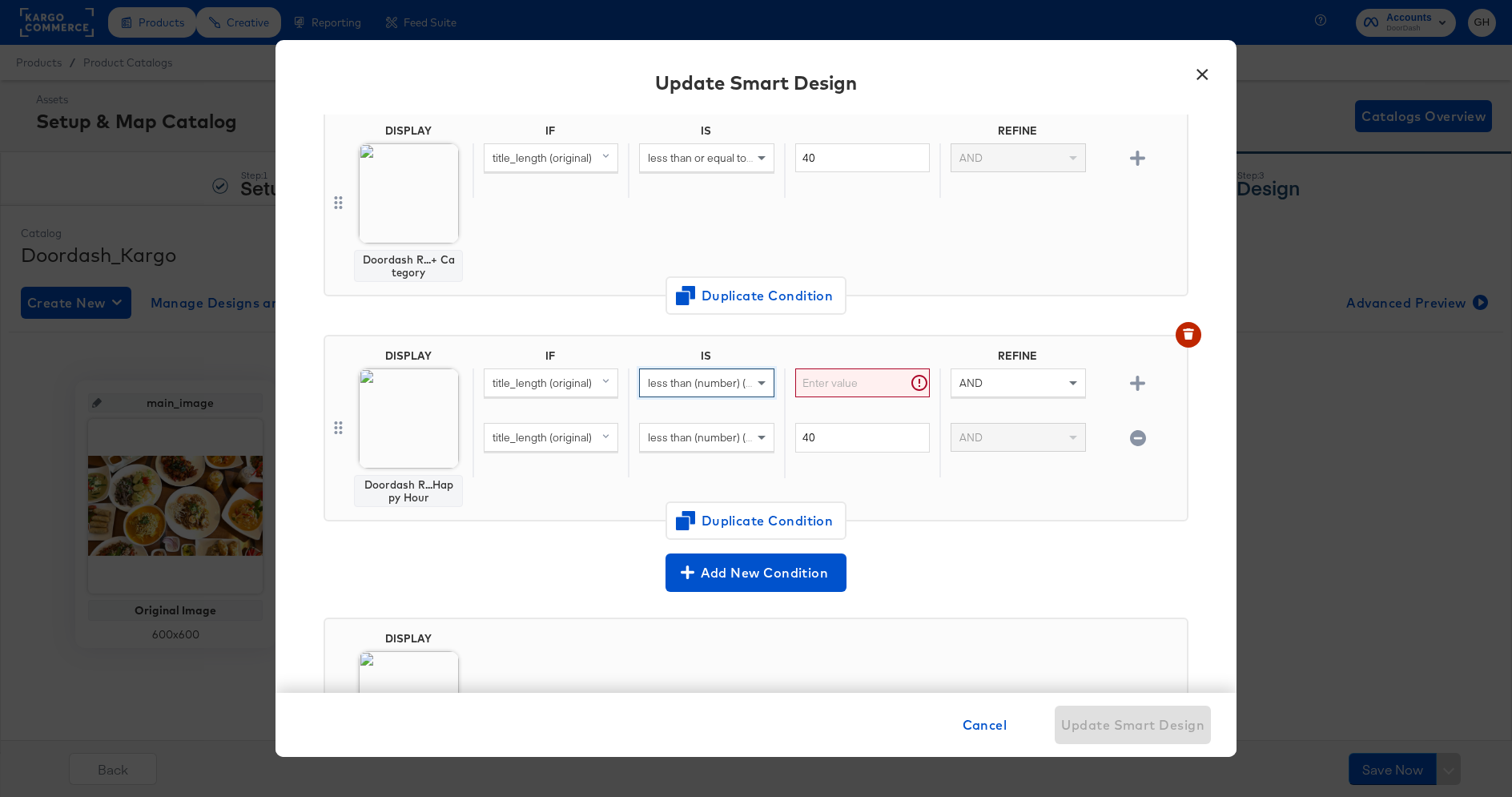
click at [814, 380] on input "text" at bounding box center [862, 383] width 134 height 29
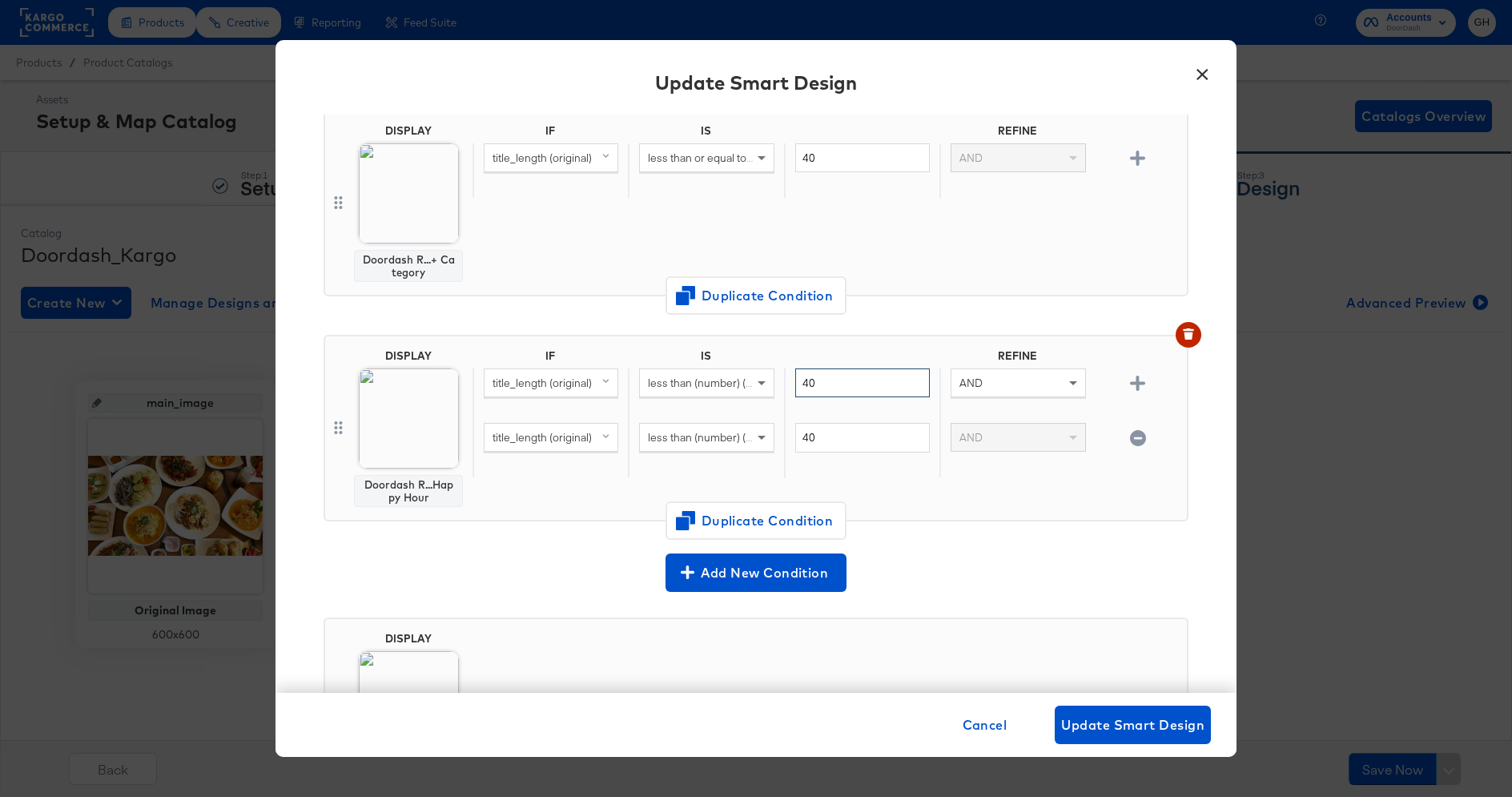
type input "40"
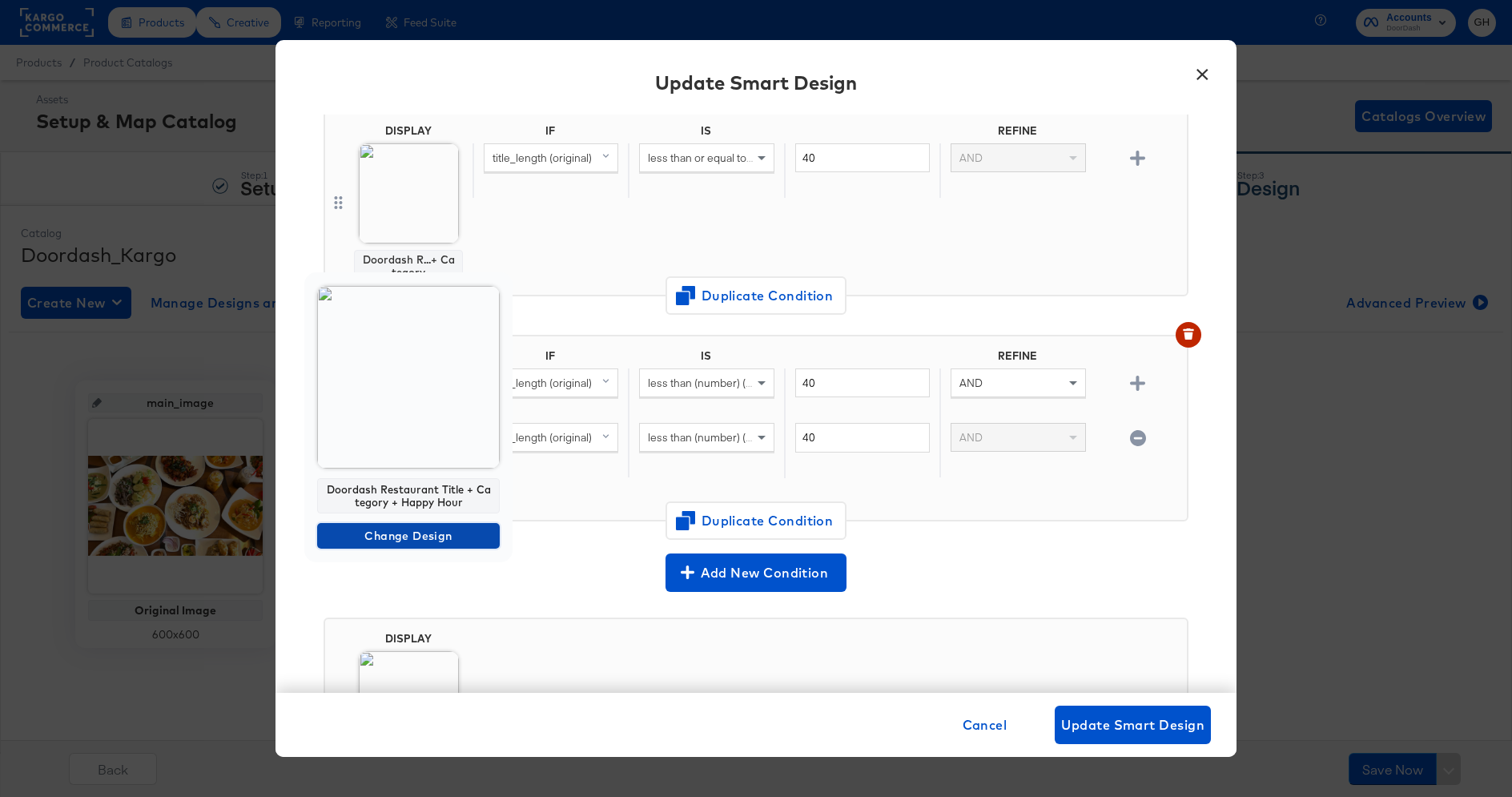
click at [378, 537] on span "Change Design" at bounding box center [409, 537] width 170 height 20
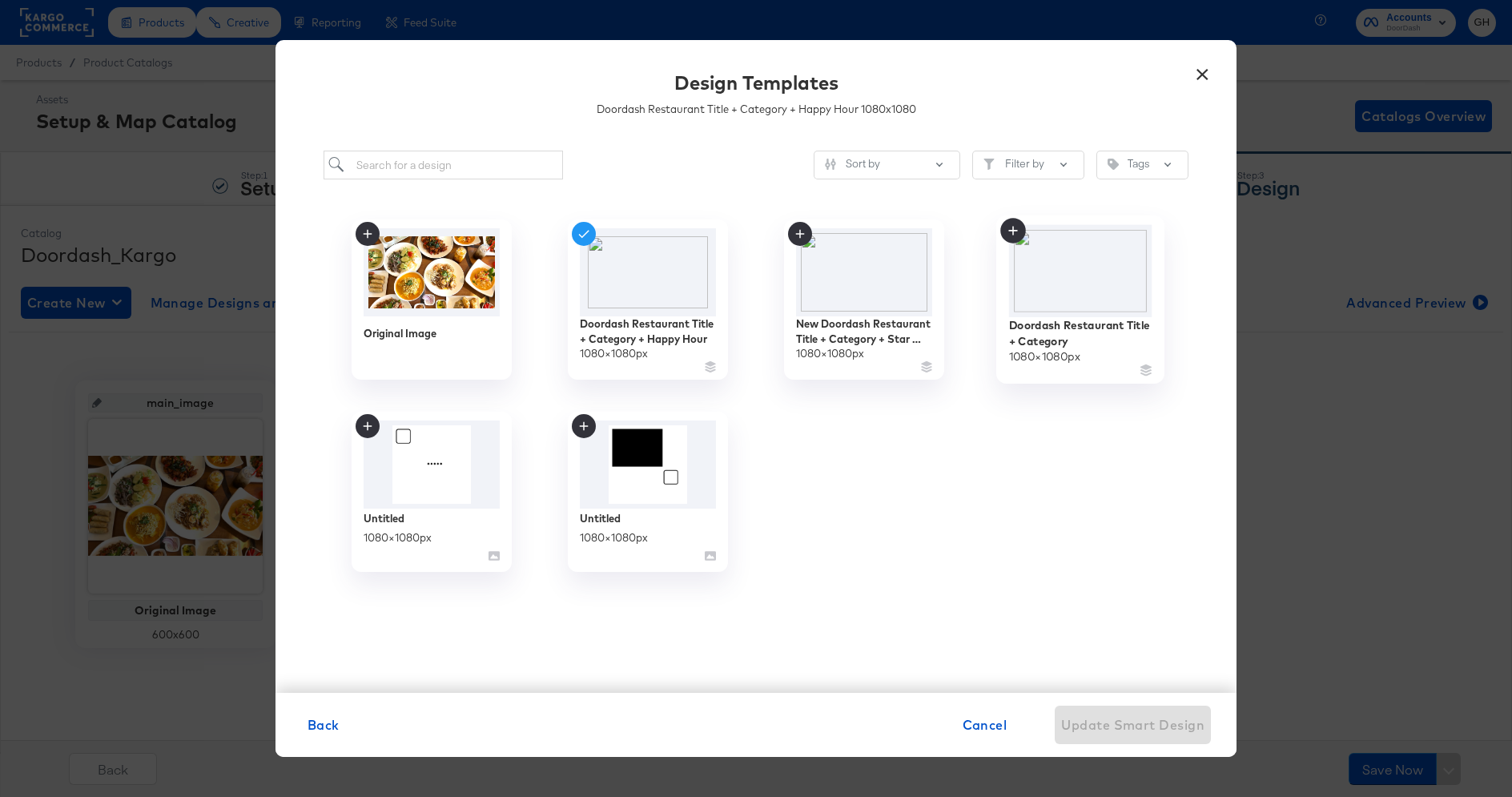
click at [1078, 291] on img at bounding box center [1081, 271] width 144 height 92
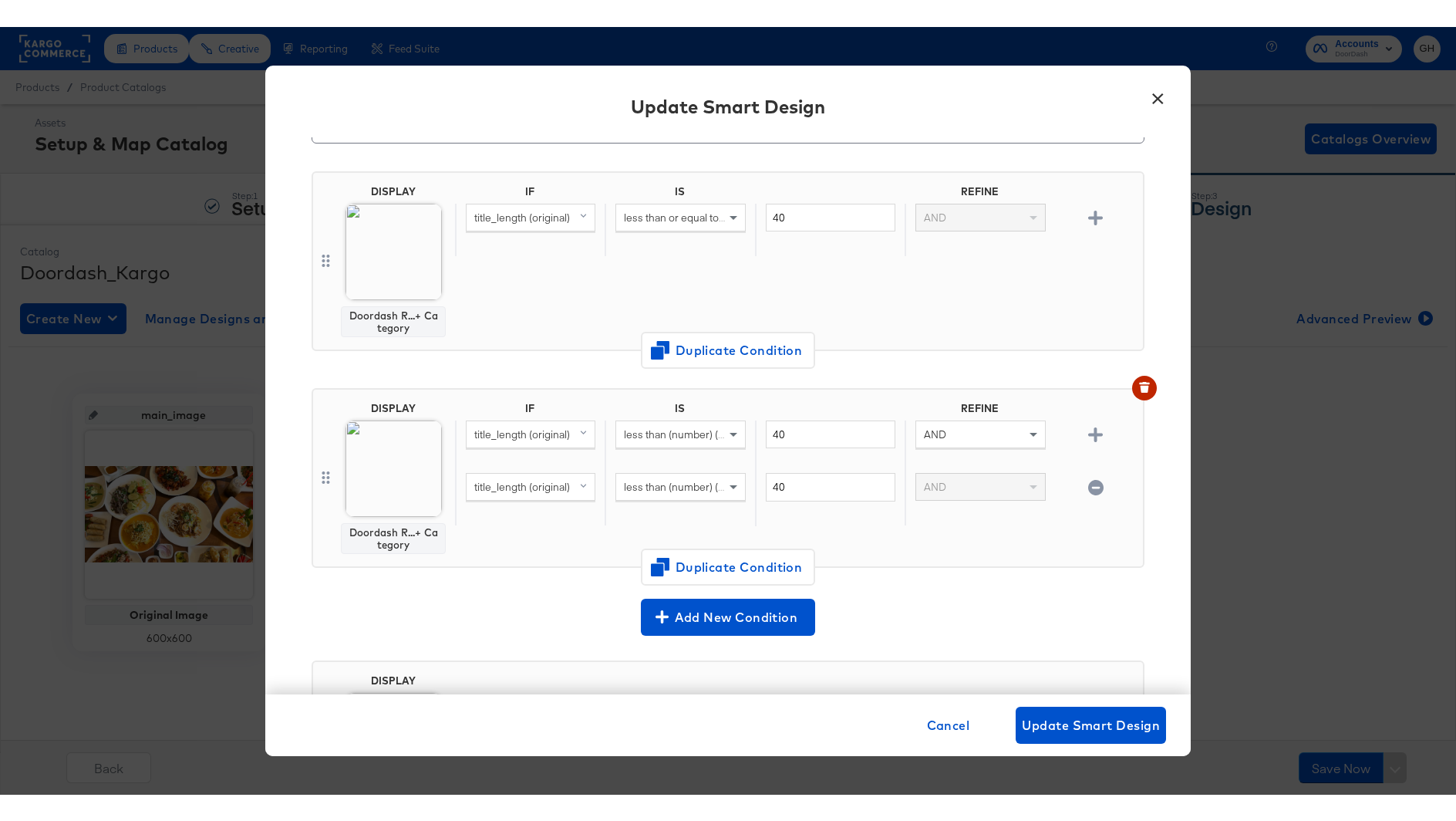
scroll to position [100, 0]
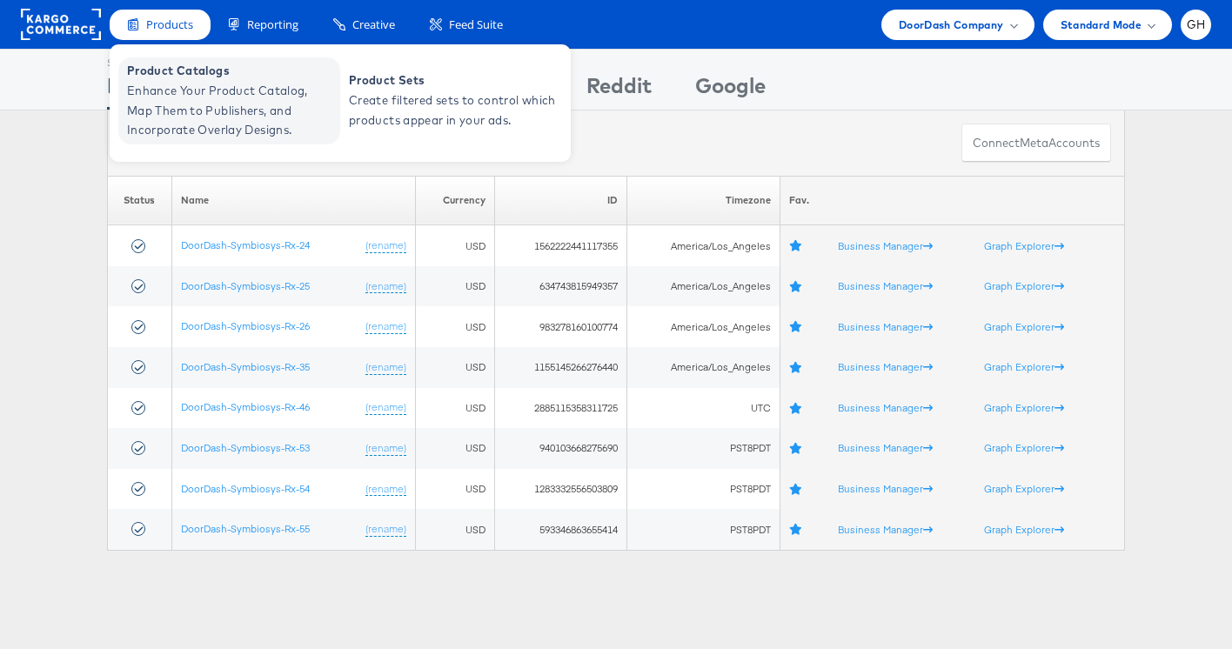
click at [248, 84] on span "Enhance Your Product Catalog, Map Them to Publishers, and Incorporate Overlay D…" at bounding box center [231, 110] width 209 height 59
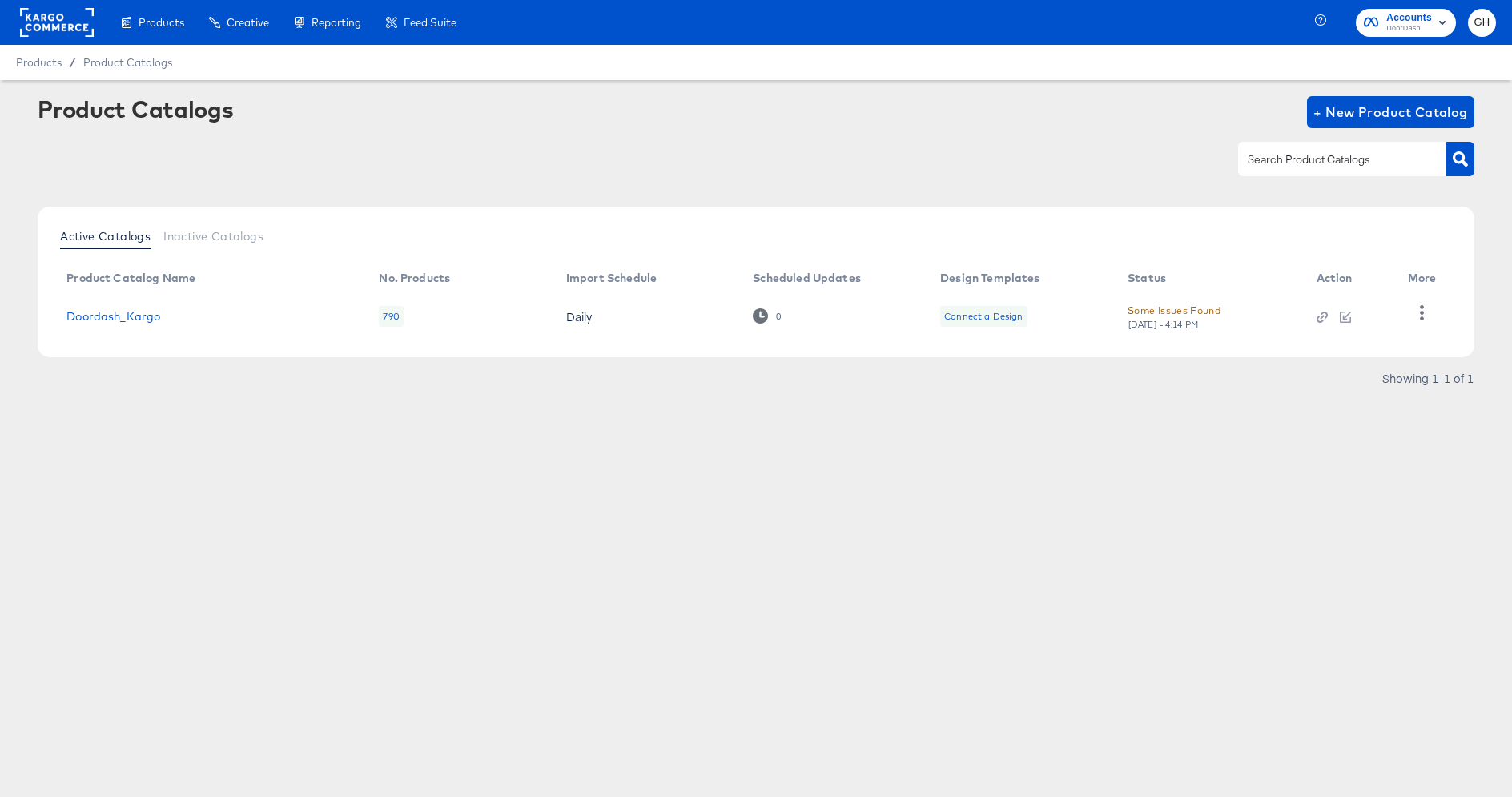
click at [1328, 310] on div at bounding box center [1346, 317] width 59 height 15
click at [1327, 313] on icon "button" at bounding box center [1324, 316] width 7 height 7
click at [977, 319] on div "Connect a Design" at bounding box center [983, 317] width 78 height 13
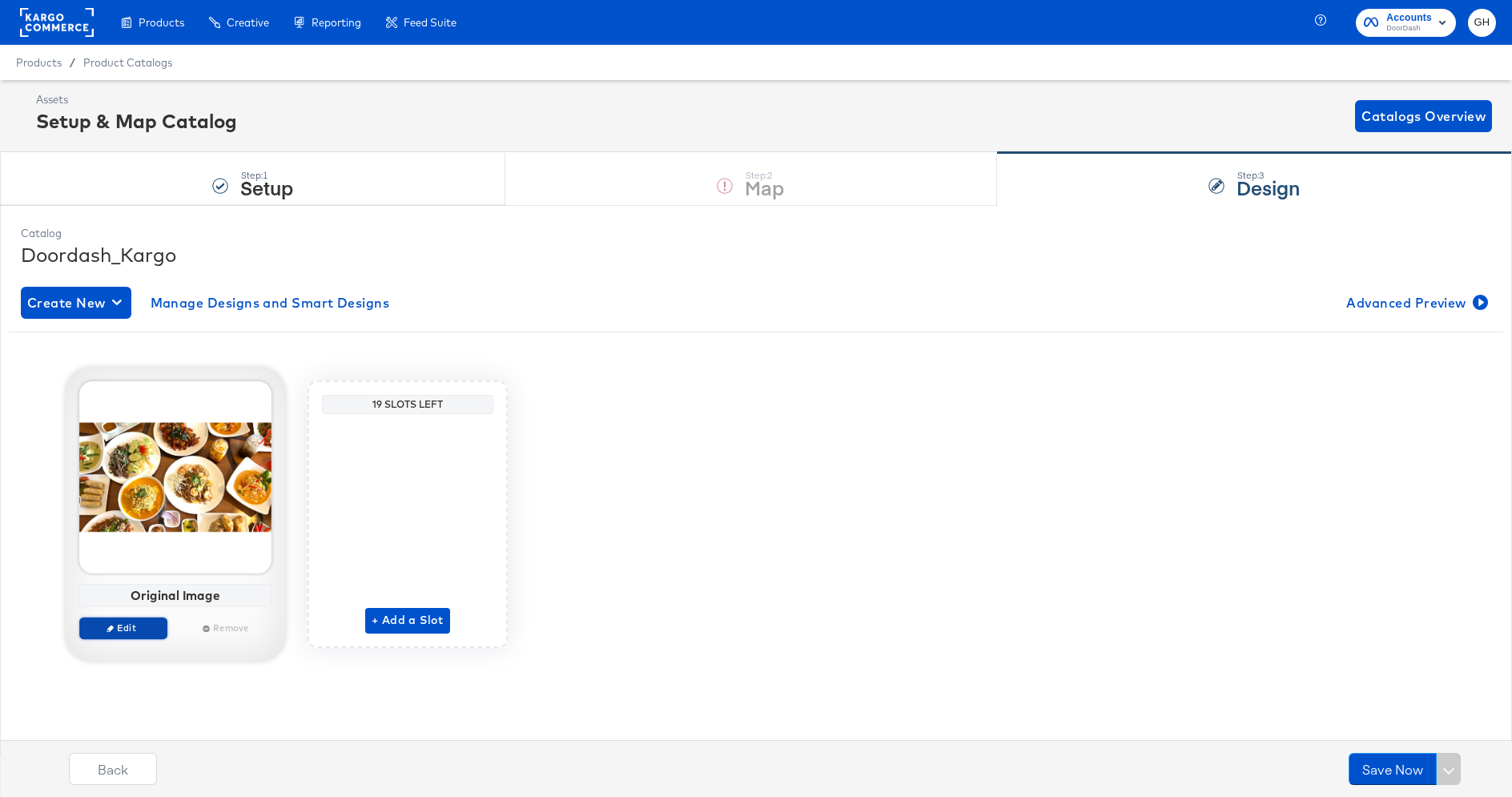
click at [139, 629] on span "Edit" at bounding box center [123, 627] width 74 height 12
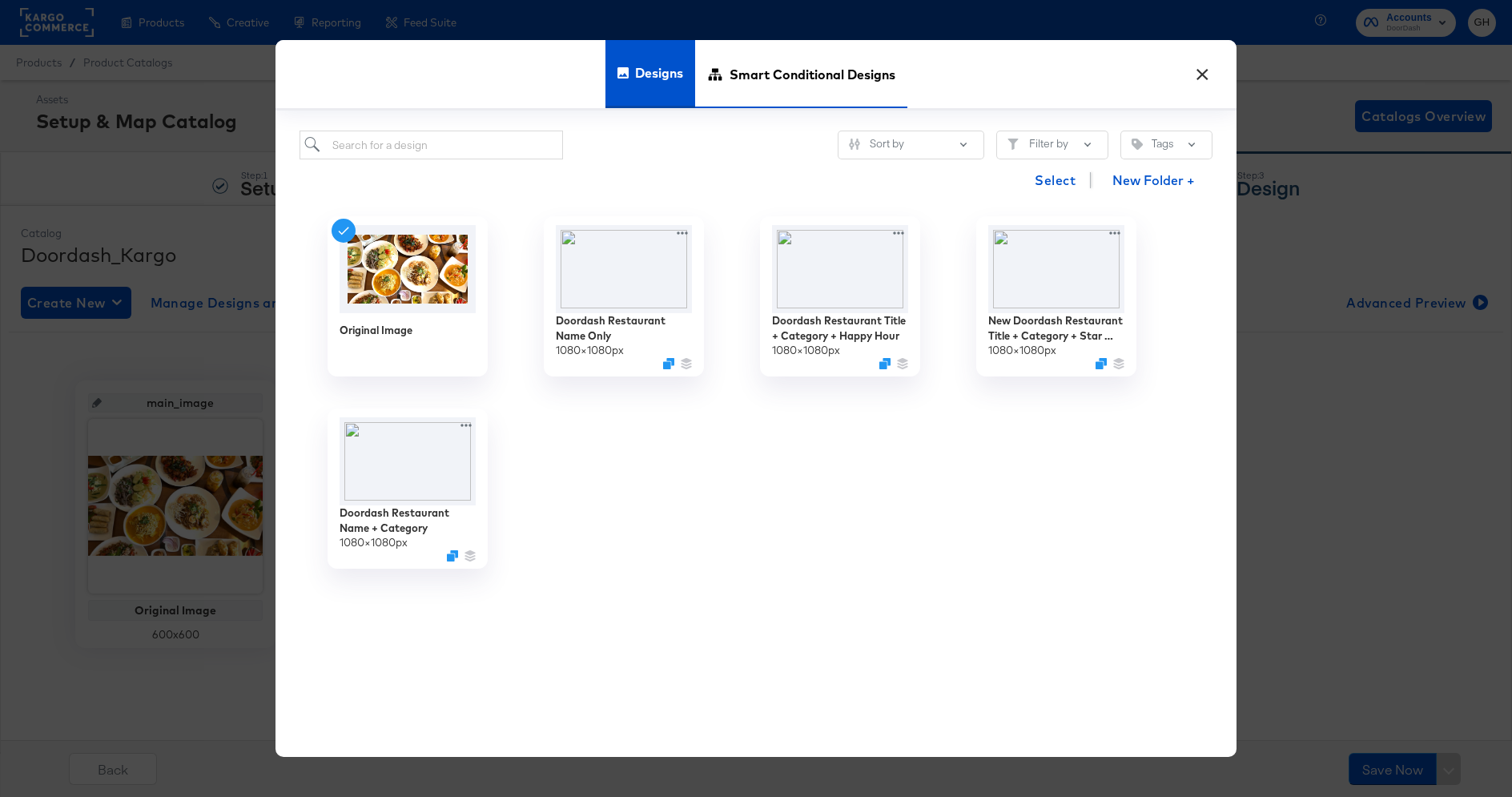
click at [781, 80] on span "Smart Conditional Designs" at bounding box center [813, 74] width 166 height 71
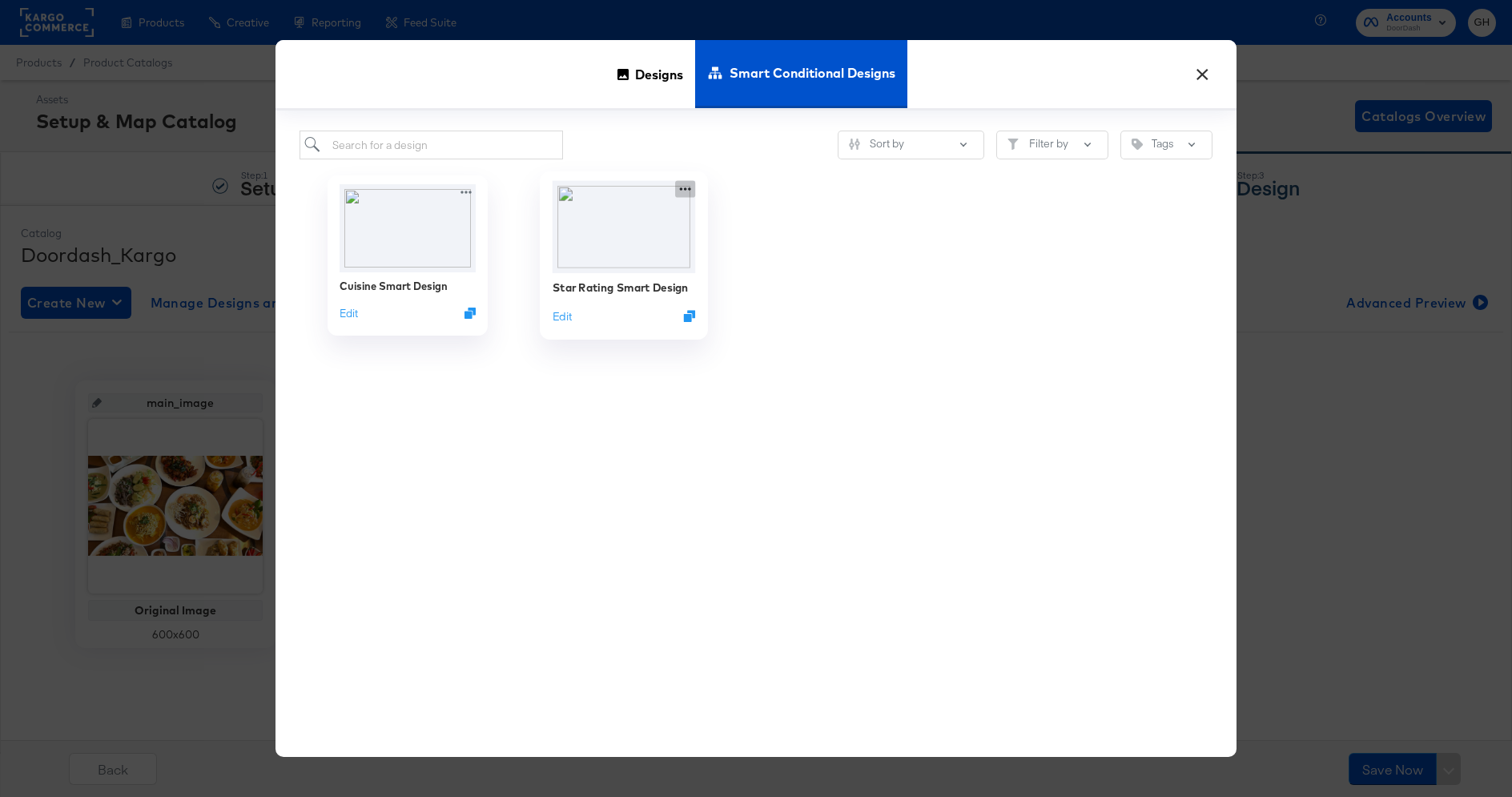
click at [688, 186] on icon at bounding box center [686, 190] width 20 height 17
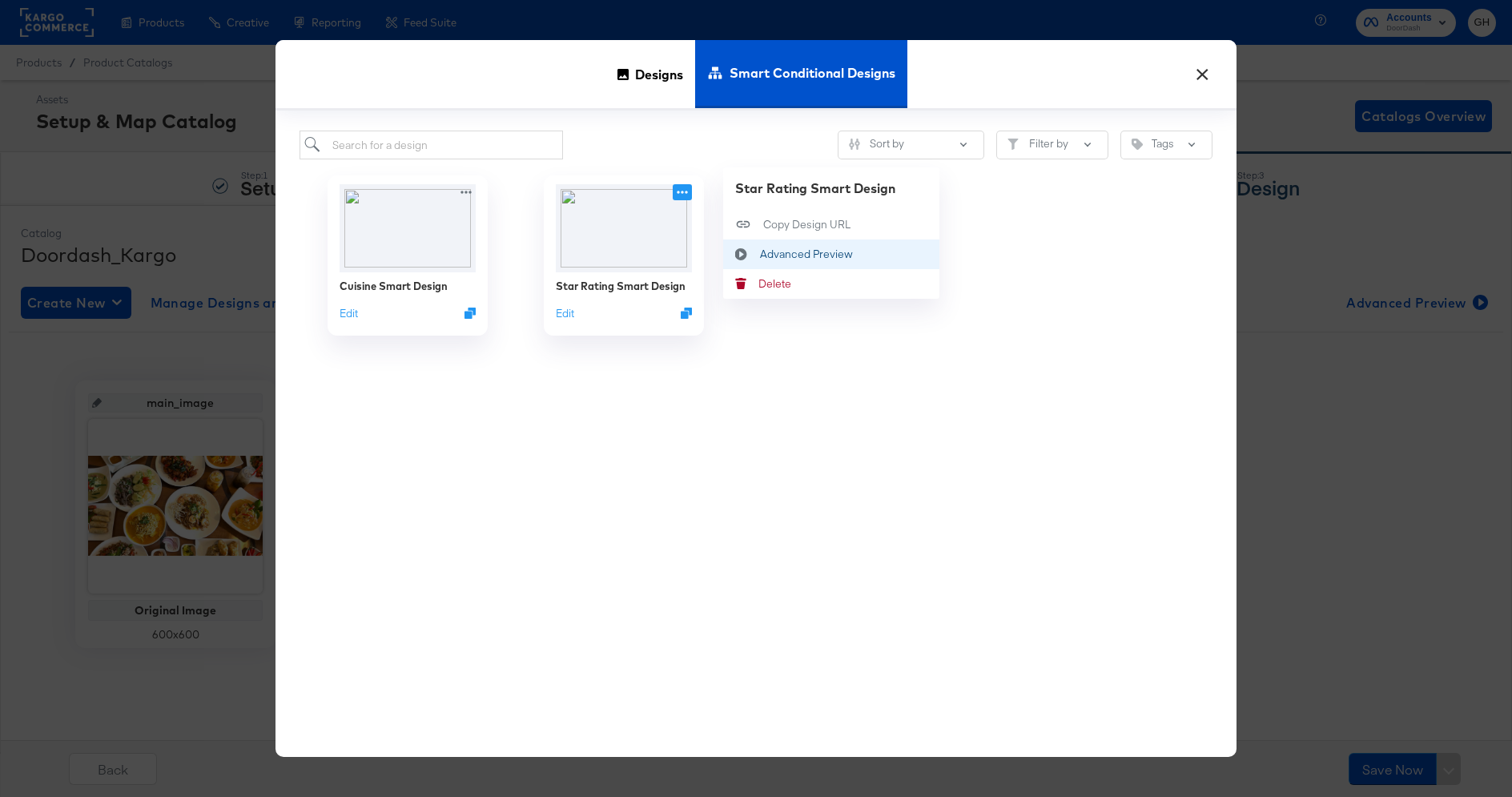
click at [760, 255] on div "Advanced Preview Advanced Preview" at bounding box center [760, 255] width 0 height 0
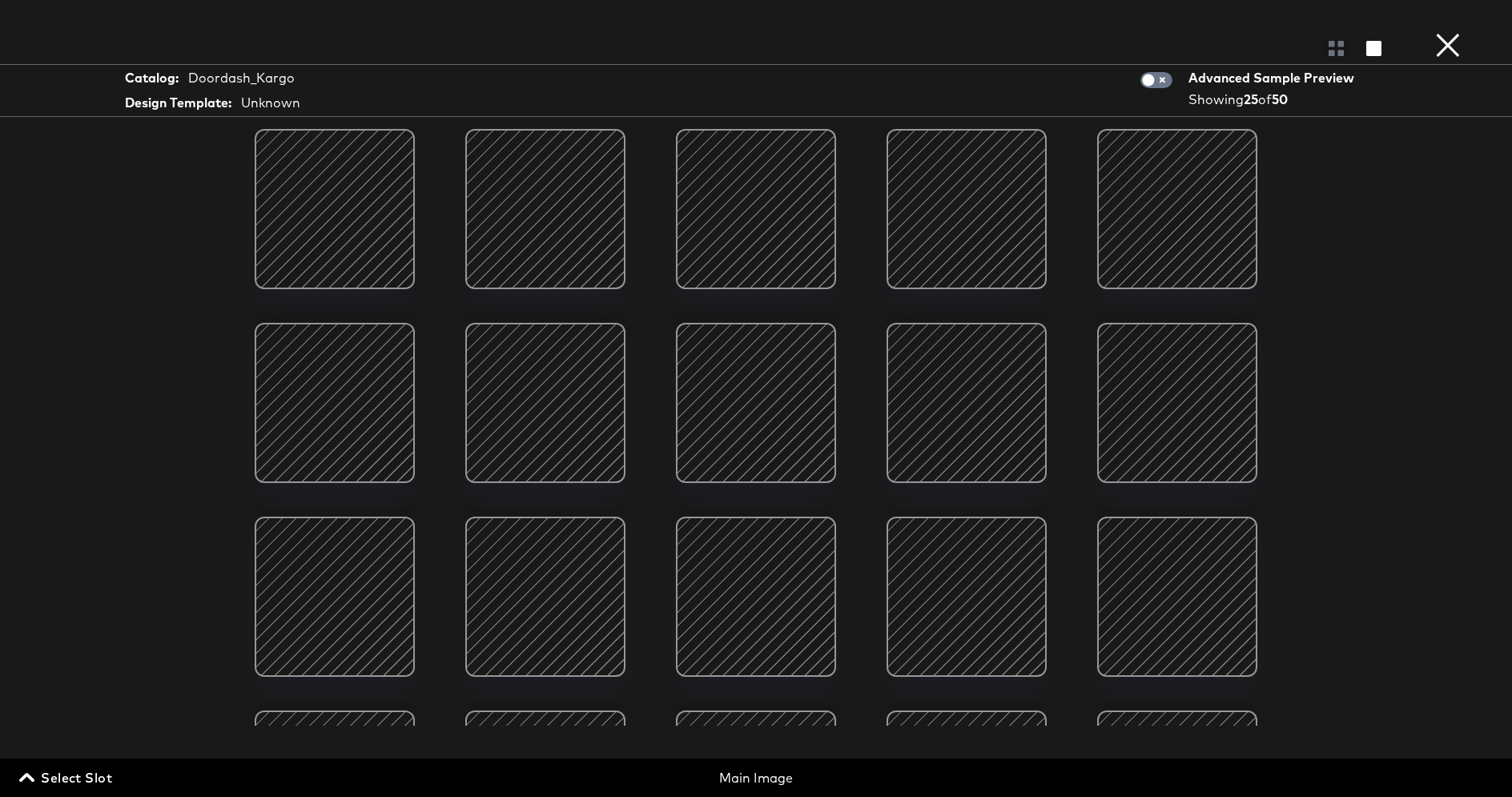
click at [744, 426] on div at bounding box center [756, 403] width 136 height 136
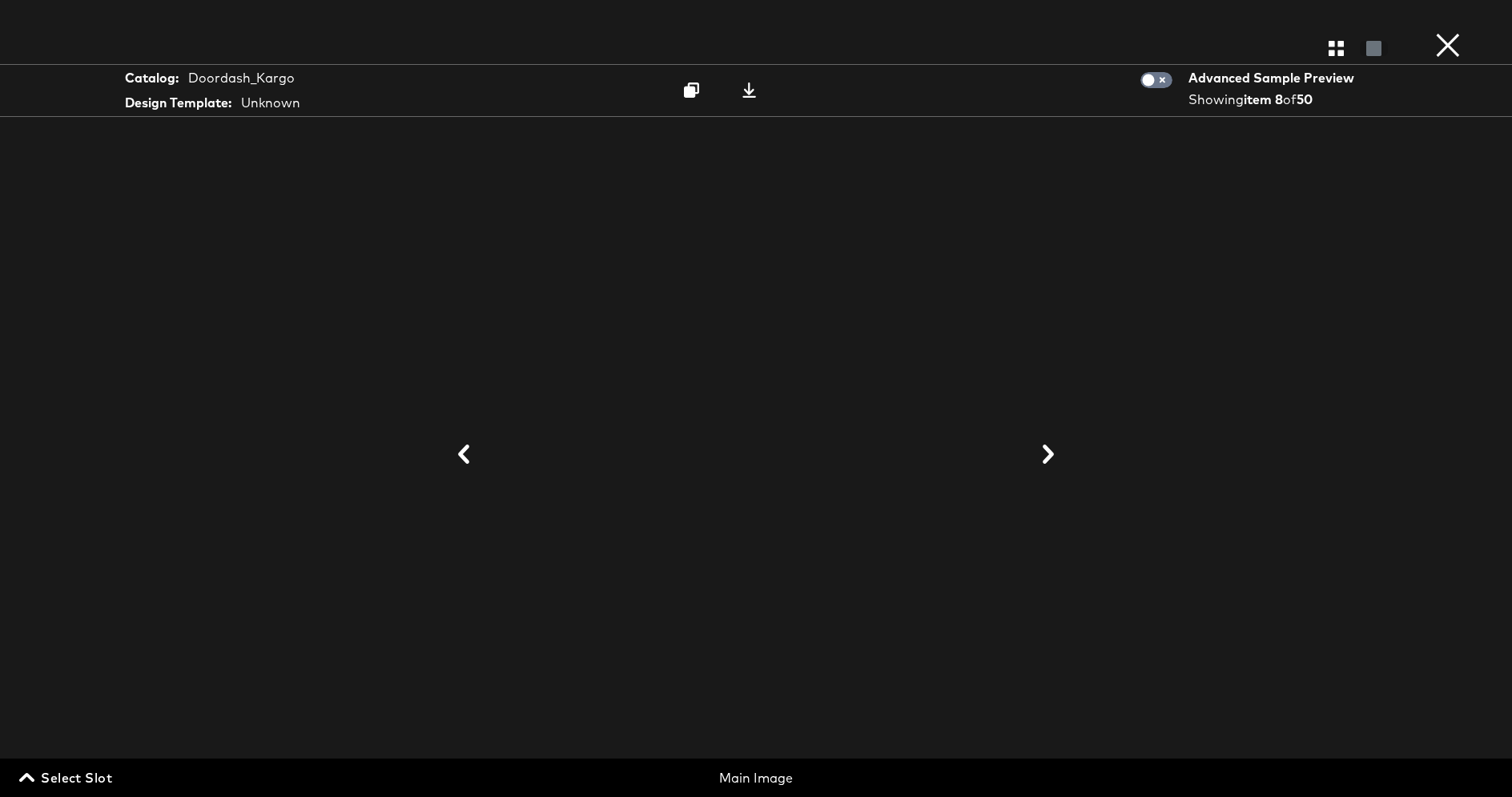
click at [1452, 32] on button "×" at bounding box center [1448, 16] width 32 height 32
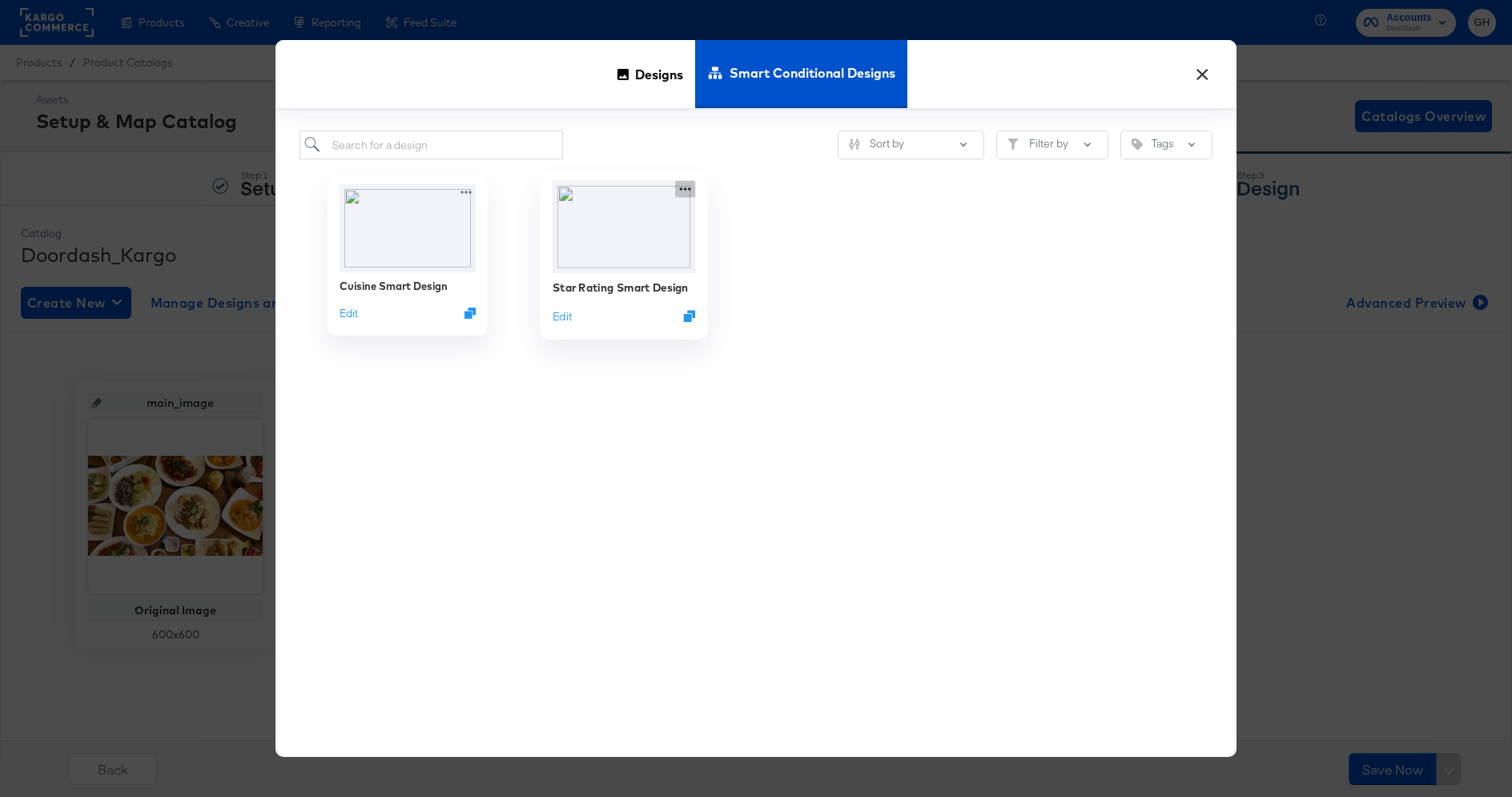
click at [684, 189] on icon at bounding box center [686, 190] width 20 height 17
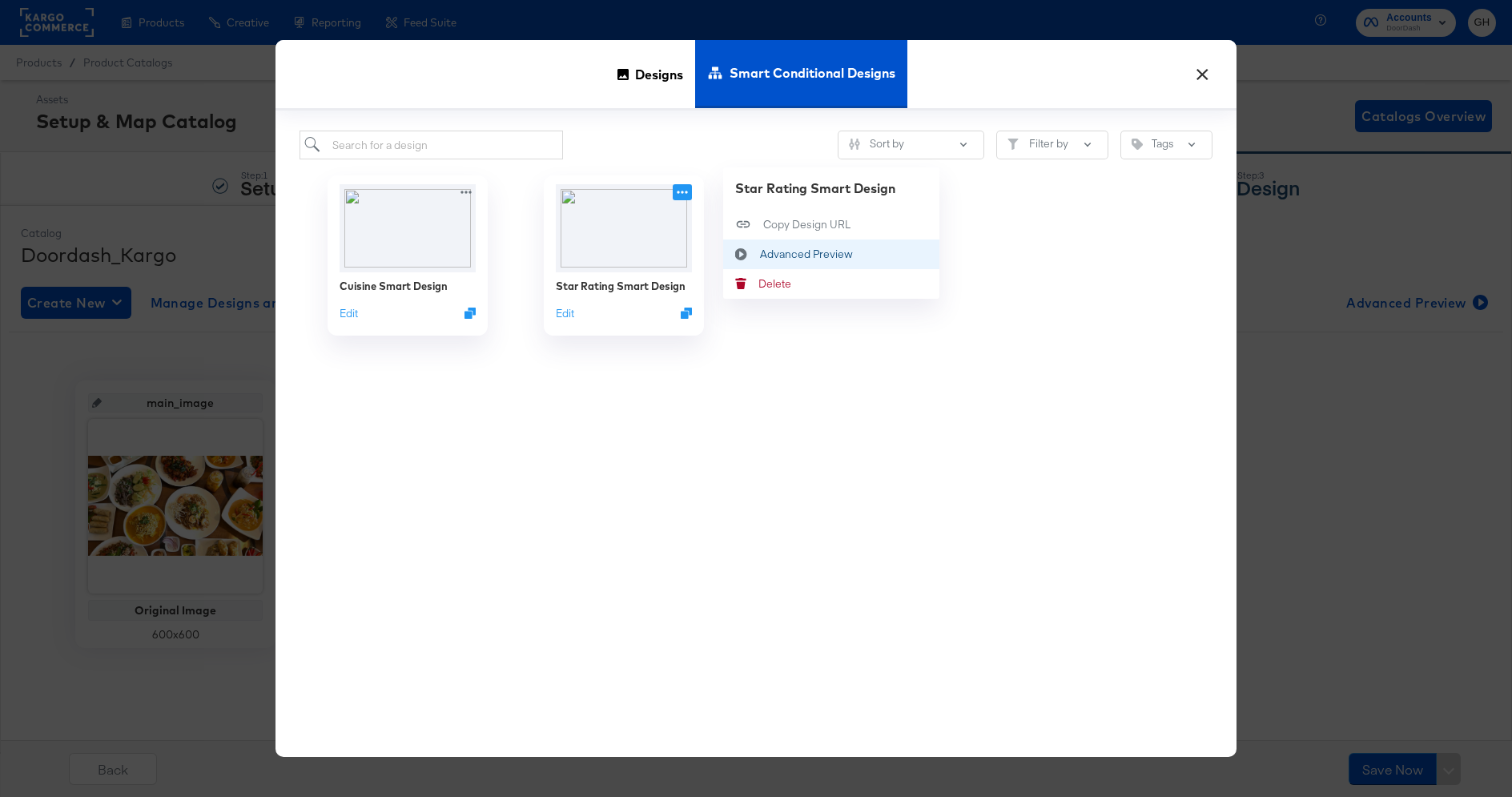
click at [756, 253] on icon at bounding box center [742, 255] width 37 height 13
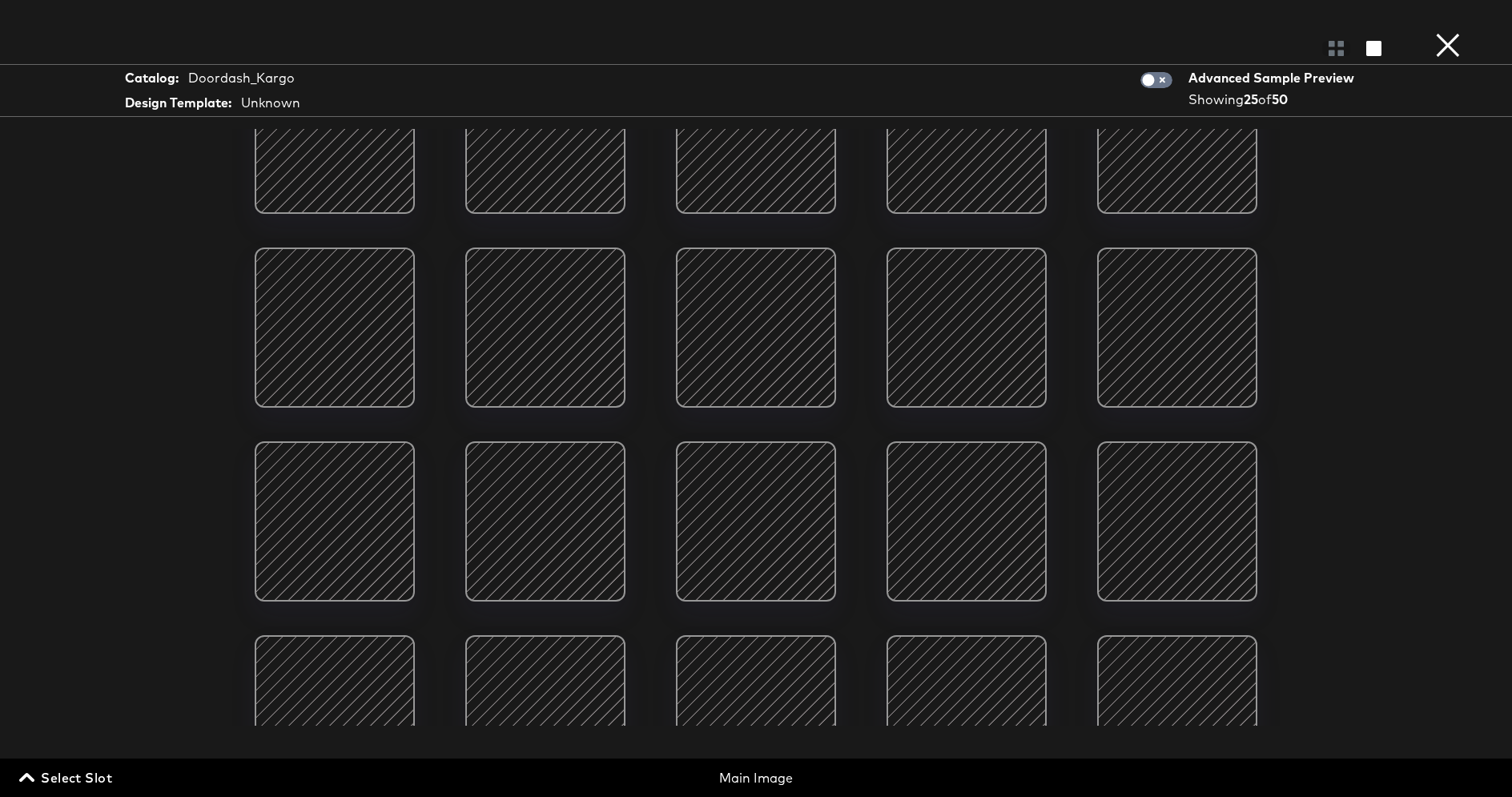
scroll to position [405, 0]
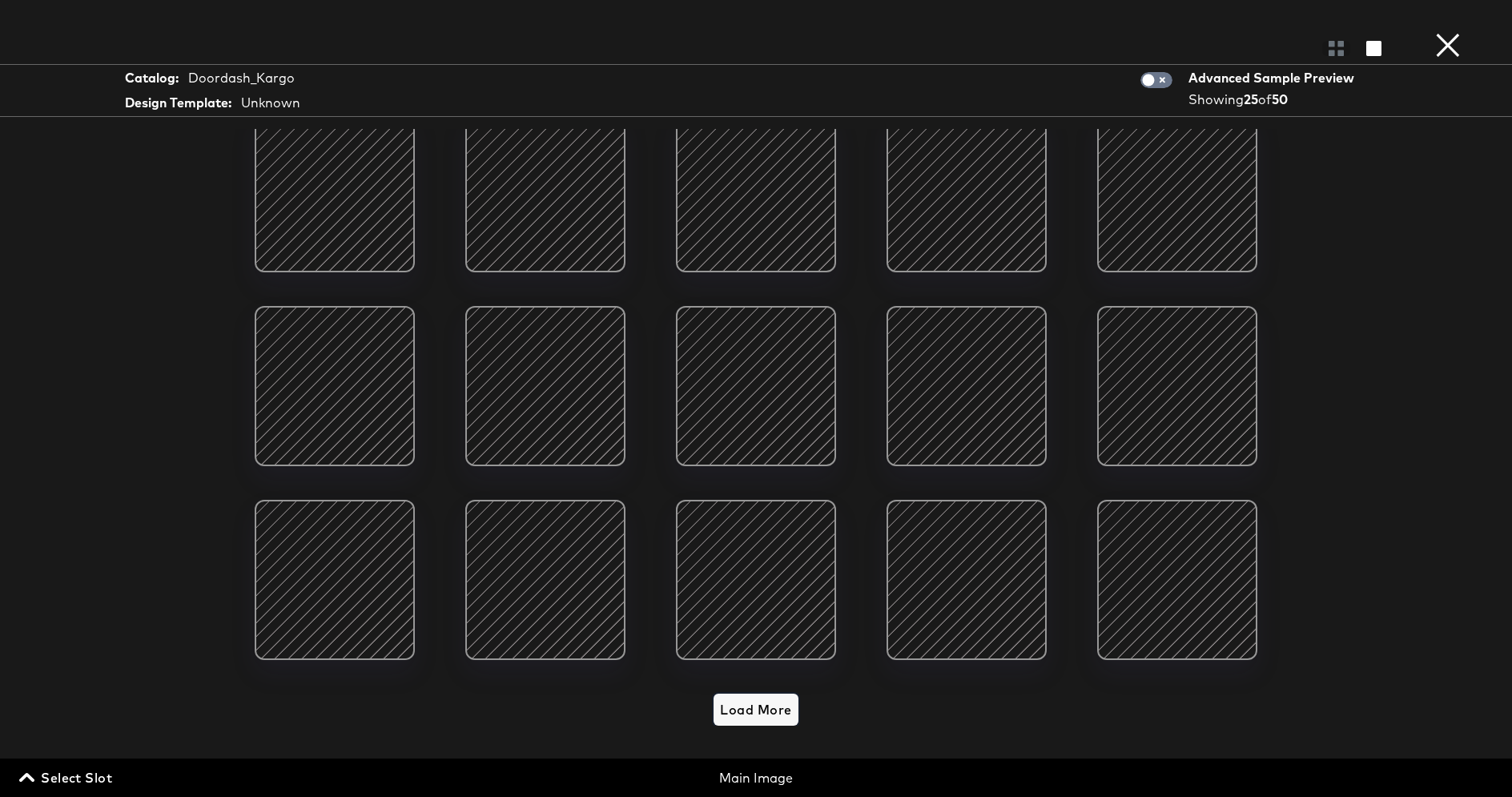
click at [758, 712] on span "Load More" at bounding box center [755, 710] width 71 height 22
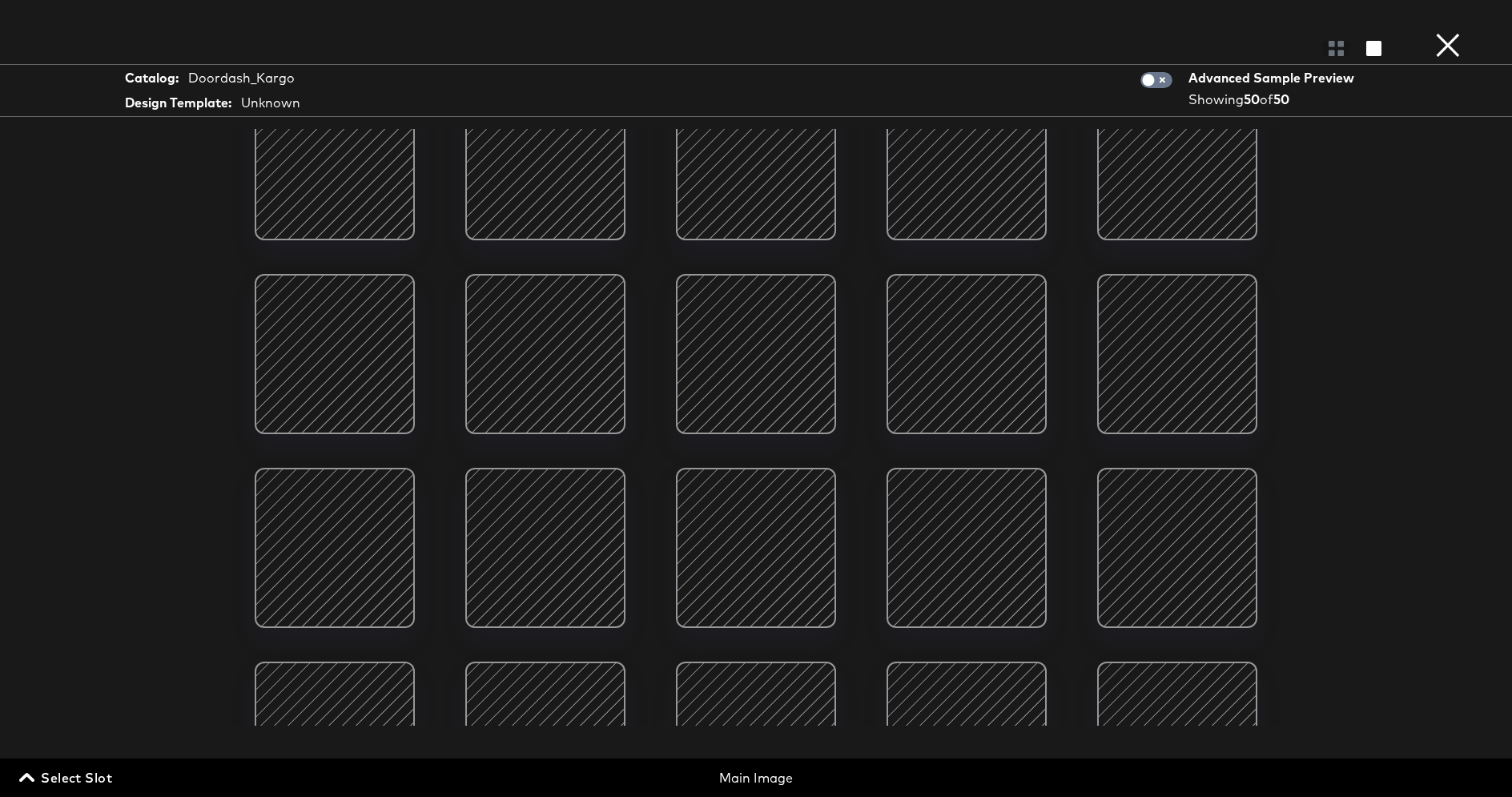
scroll to position [48, 0]
click at [1440, 32] on button "×" at bounding box center [1448, 16] width 32 height 32
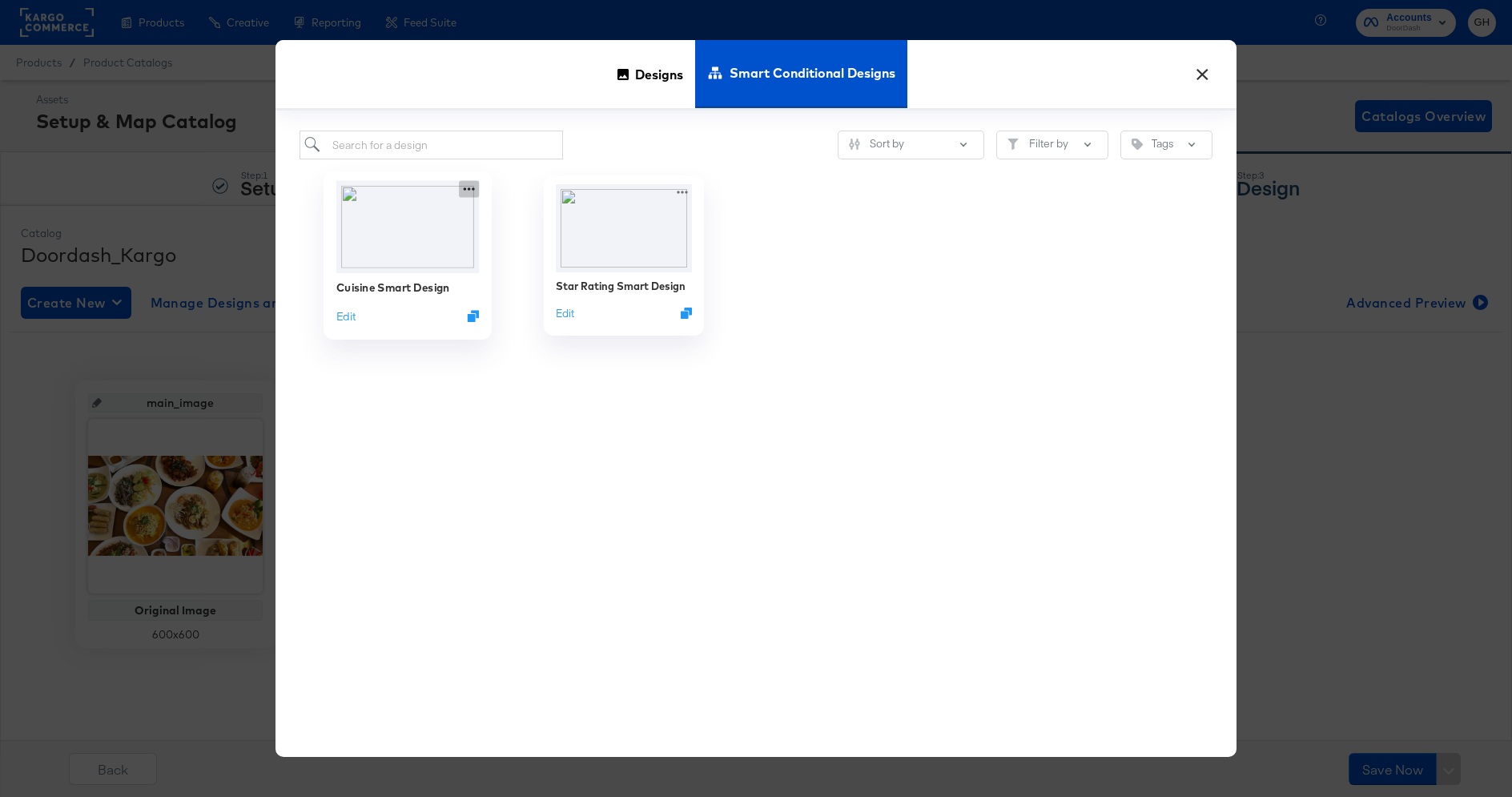
click at [461, 191] on icon at bounding box center [469, 190] width 20 height 17
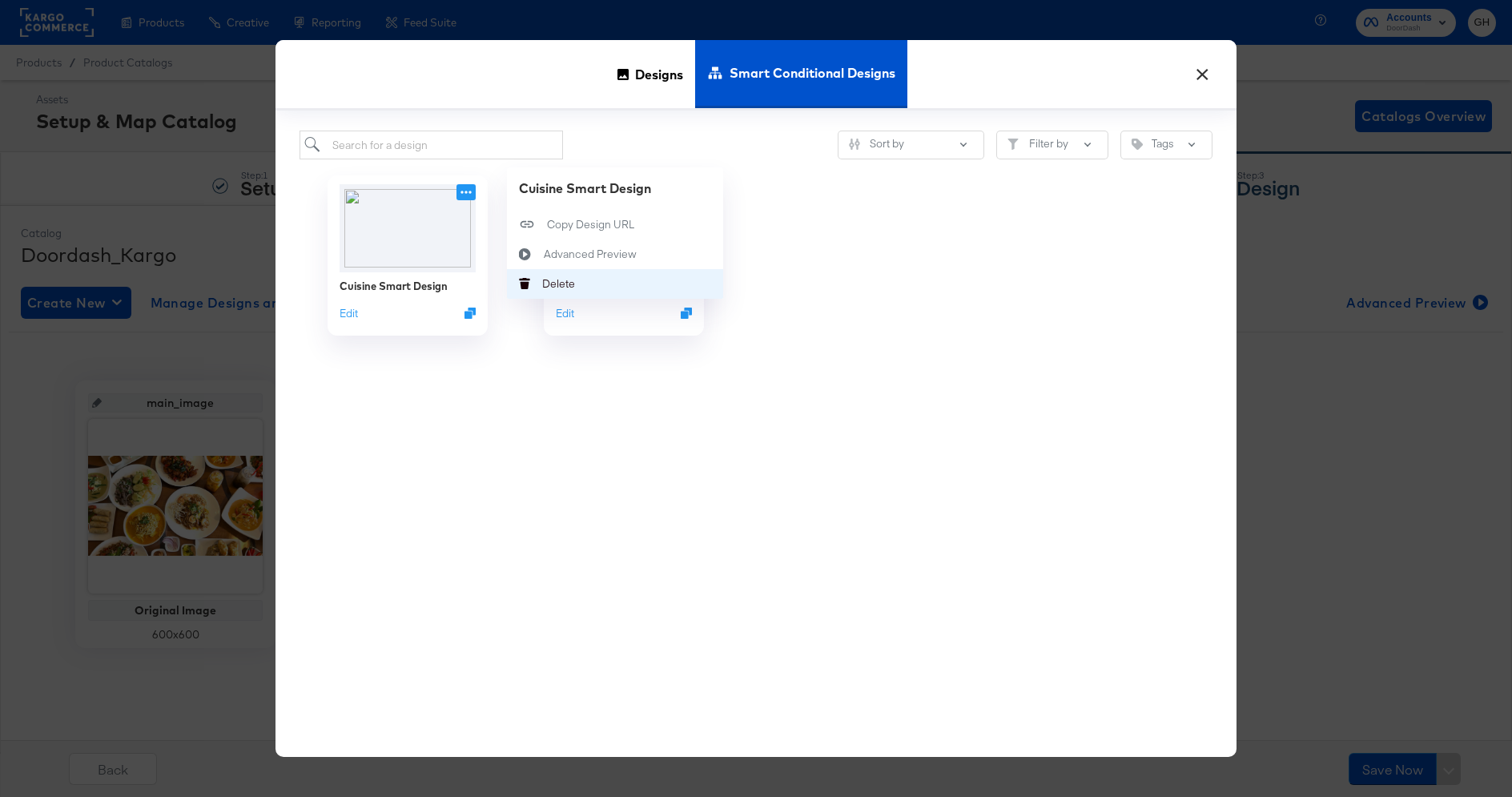
click at [548, 292] on button "Delete Delete" at bounding box center [615, 283] width 216 height 29
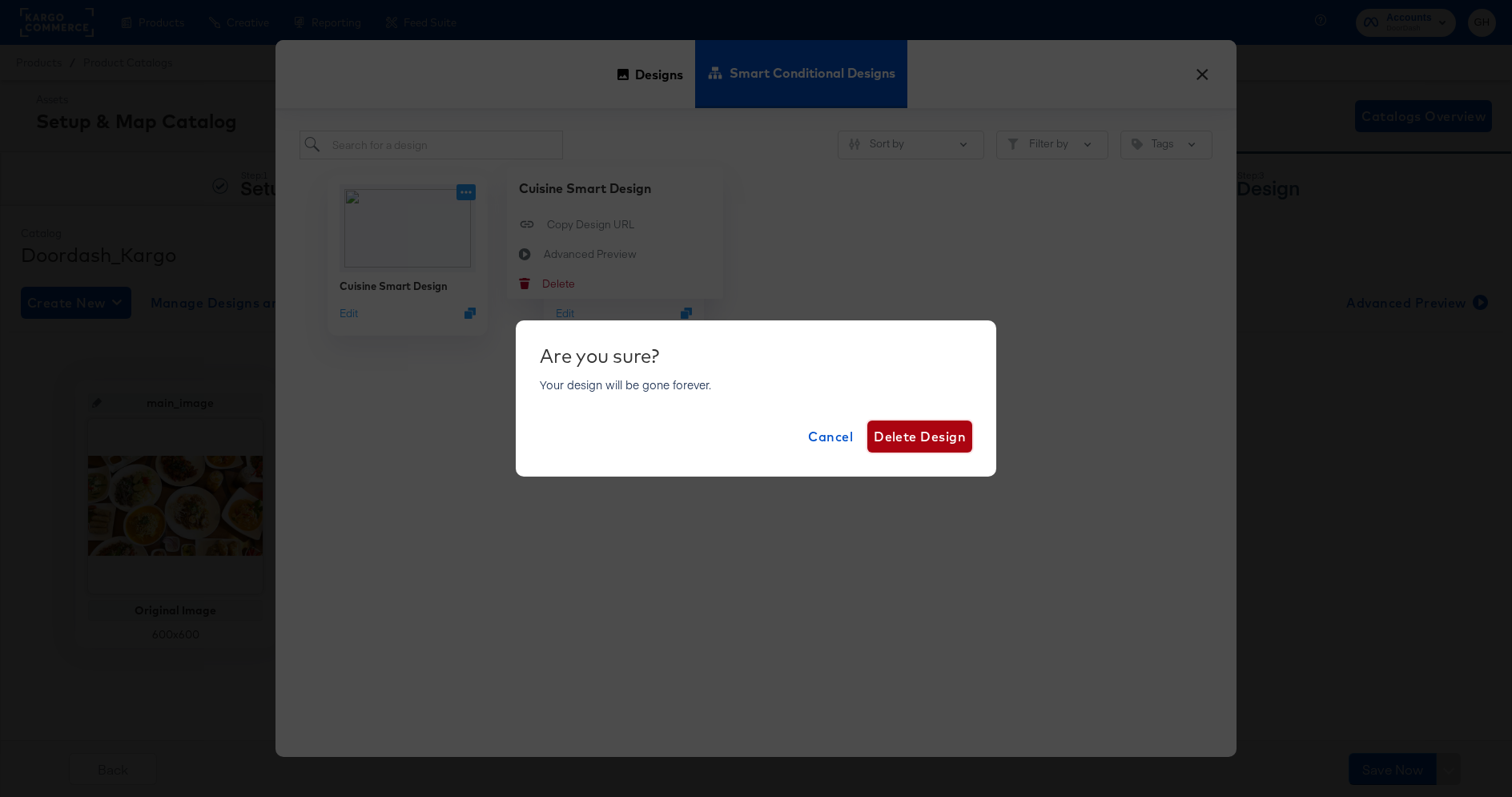
click at [883, 442] on span "Delete Design" at bounding box center [920, 436] width 92 height 22
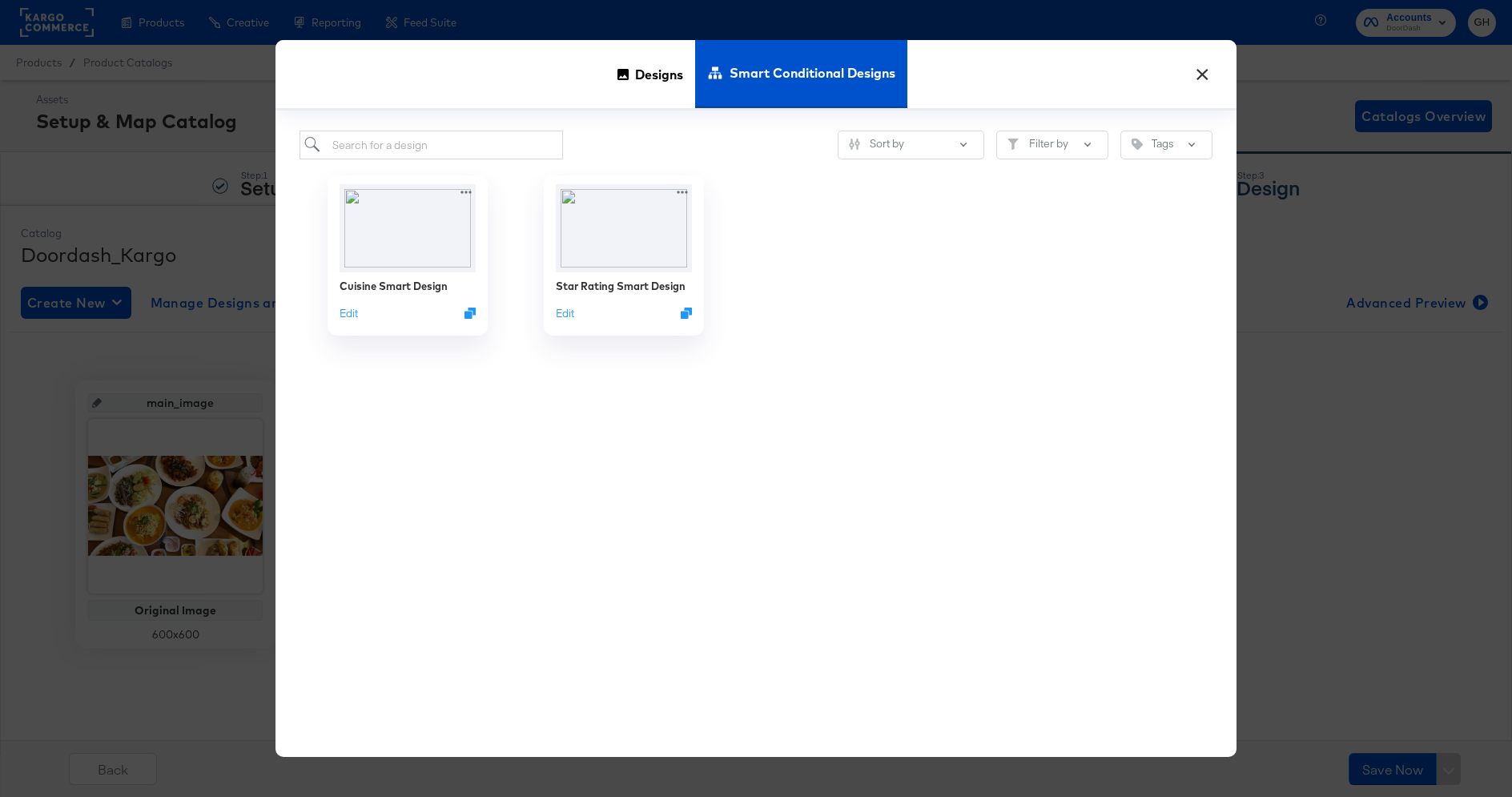
click at [1207, 74] on button "×" at bounding box center [1202, 70] width 29 height 29
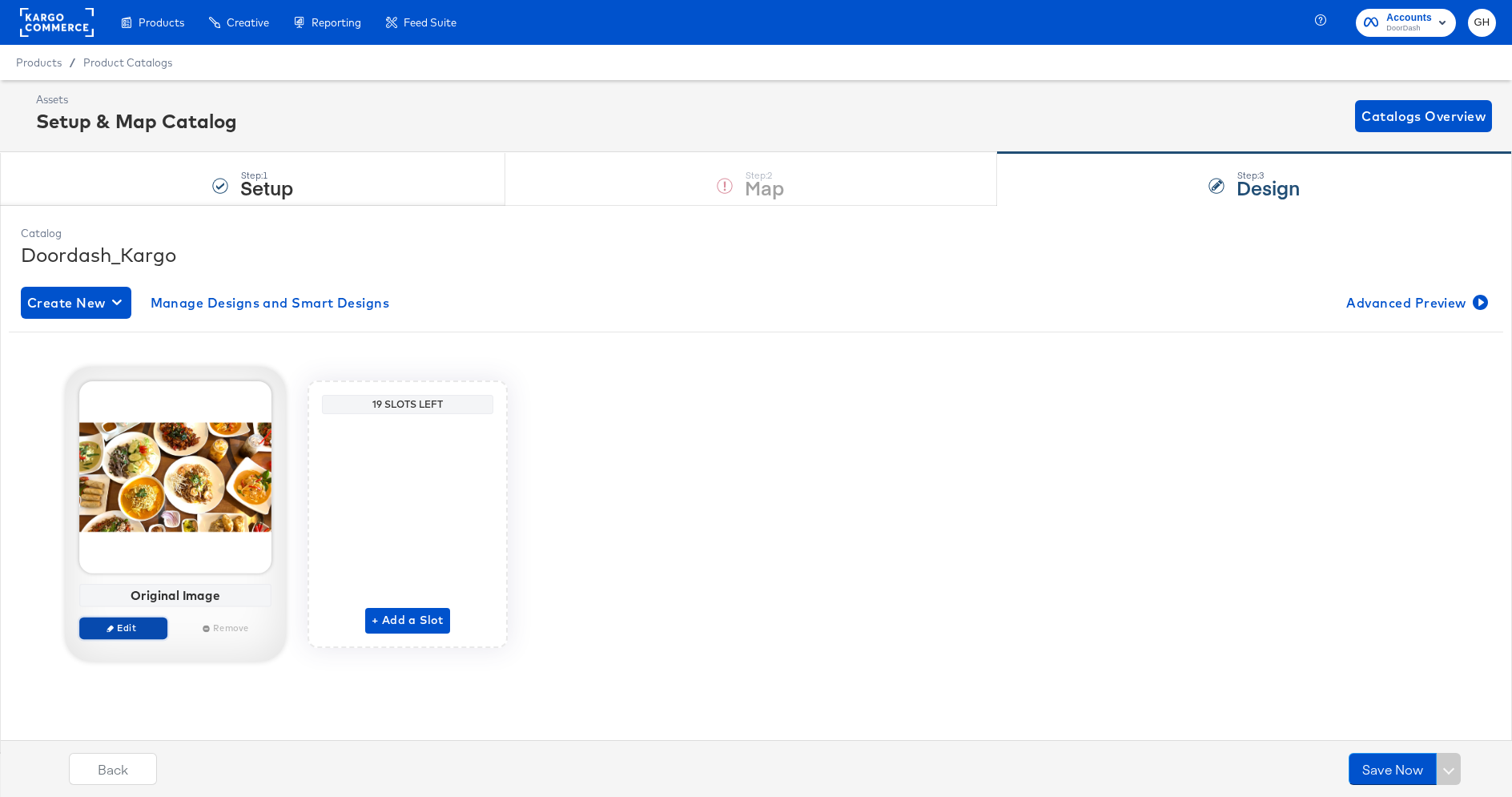
click at [131, 619] on button "Edit" at bounding box center [123, 628] width 88 height 22
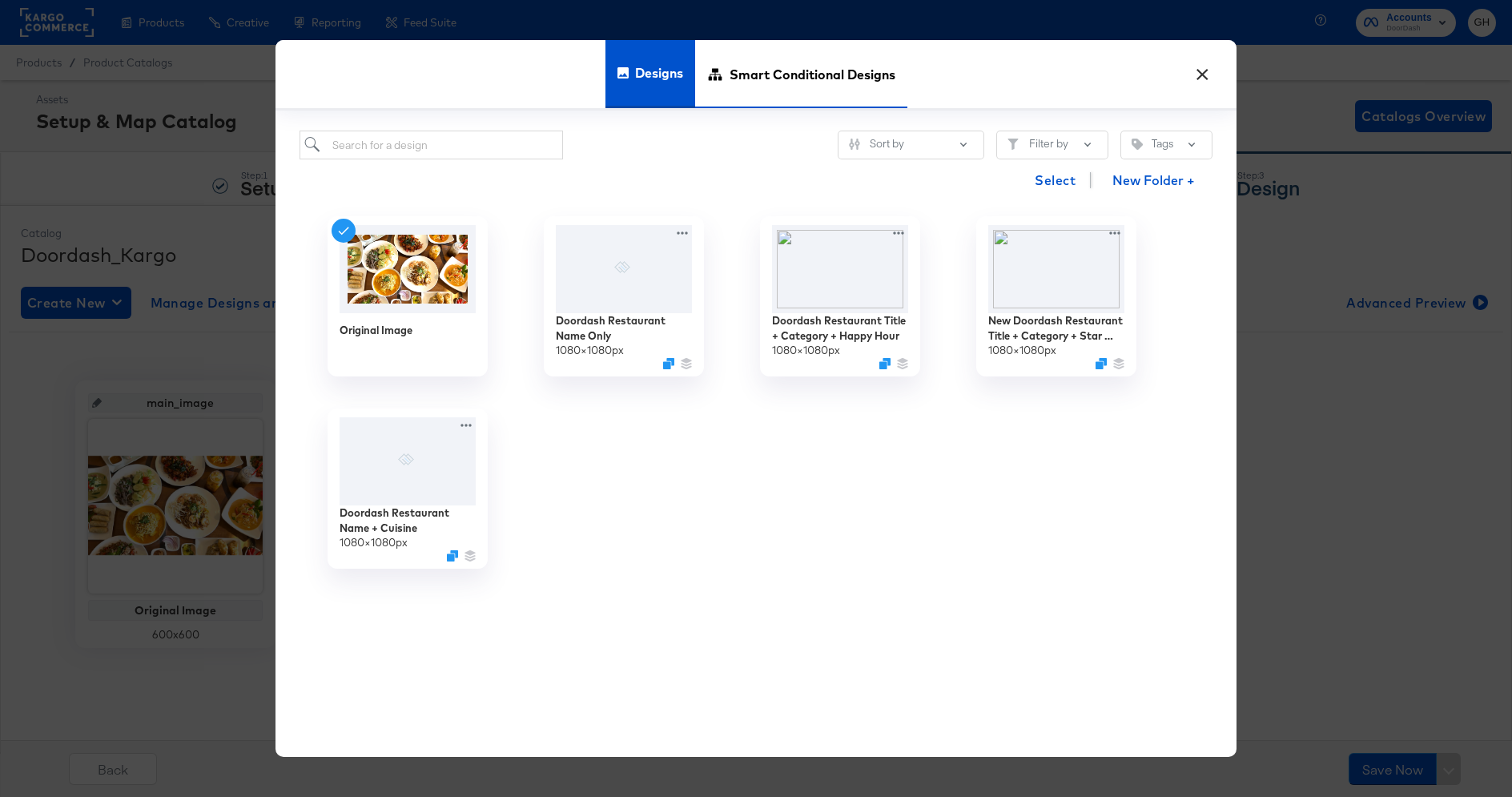
click at [769, 68] on span "Smart Conditional Designs" at bounding box center [813, 74] width 166 height 71
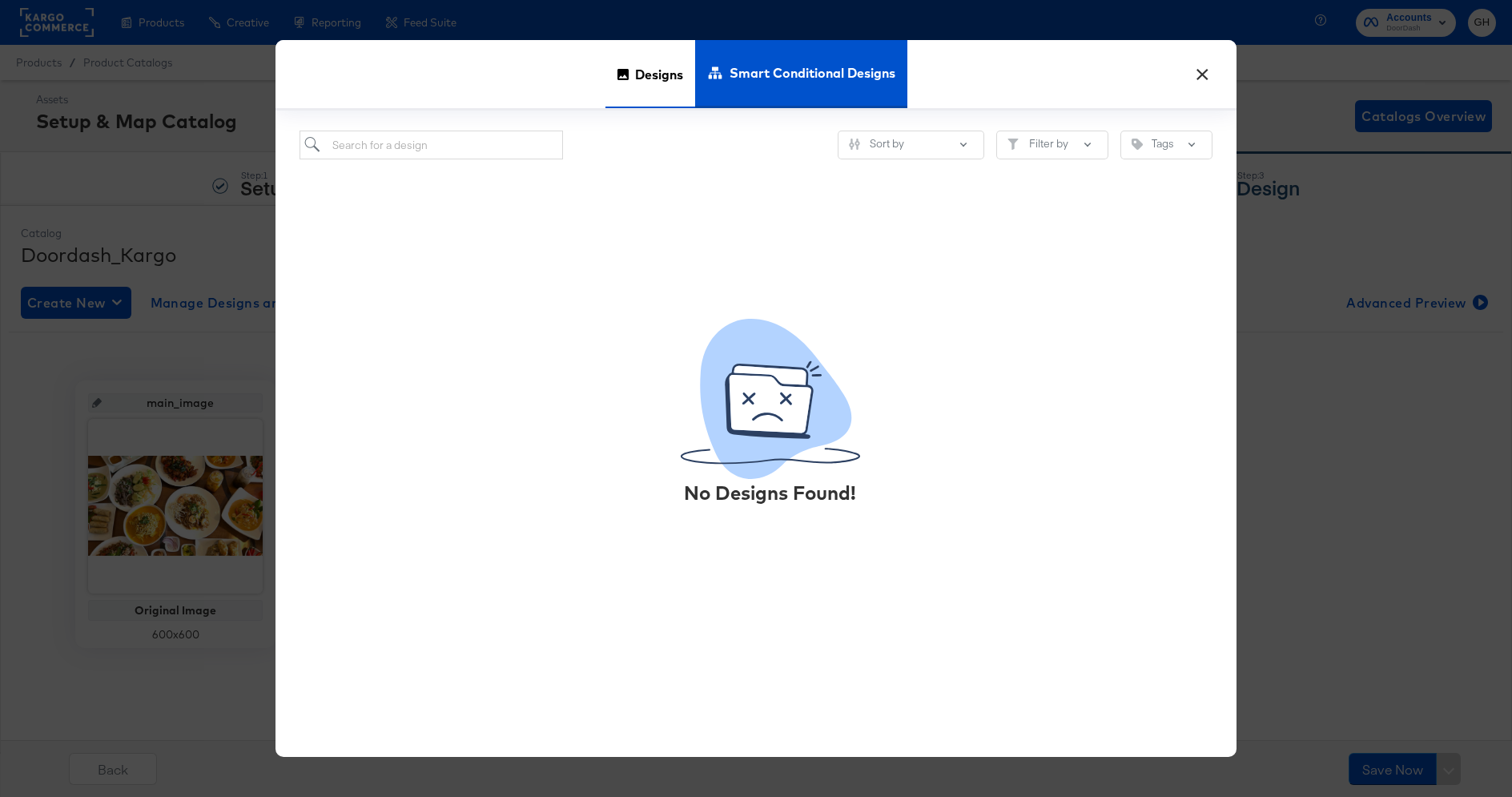
click at [661, 70] on span "Designs" at bounding box center [659, 74] width 48 height 71
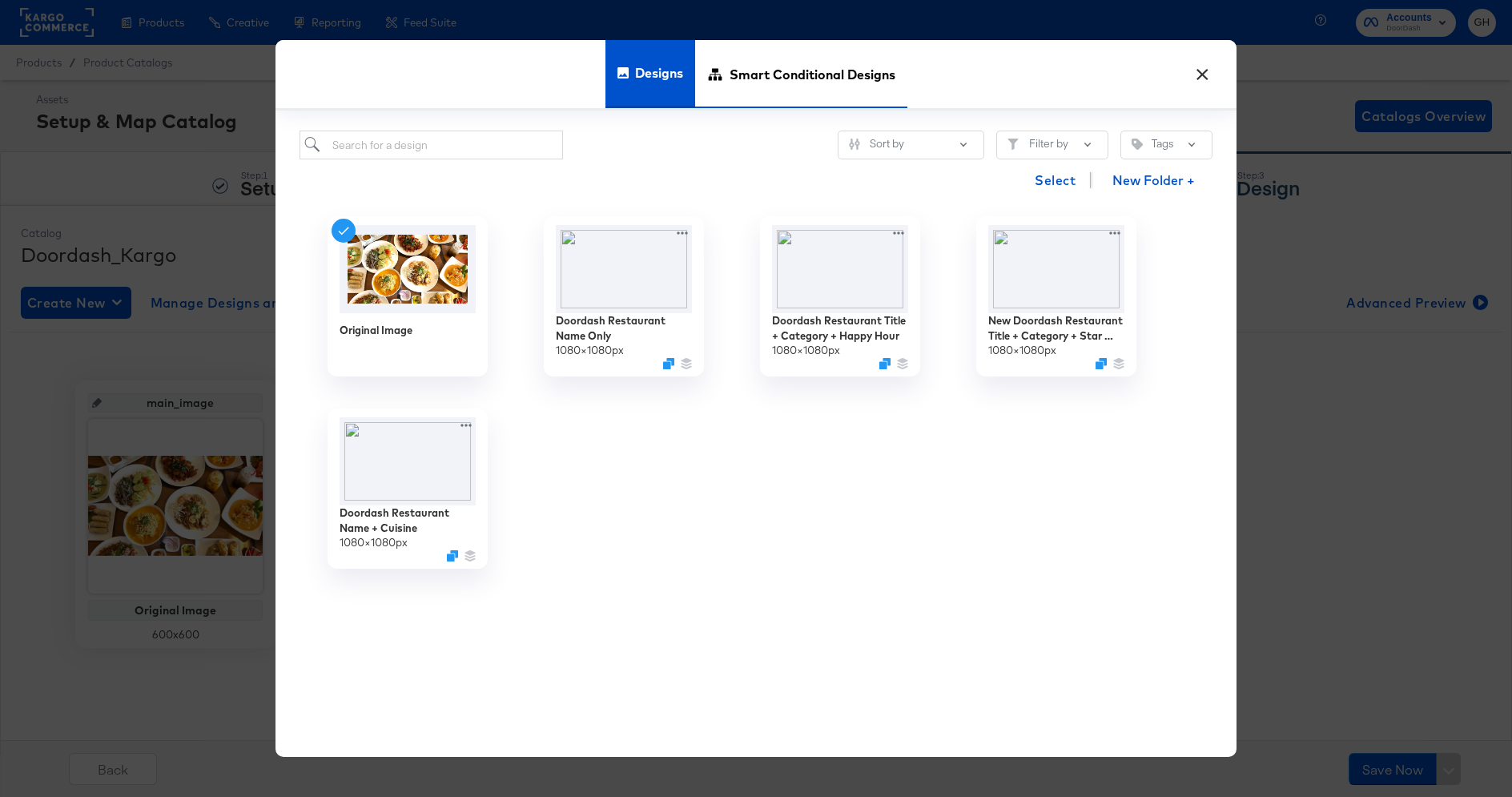
click at [730, 84] on span "Smart Conditional Designs" at bounding box center [813, 74] width 166 height 71
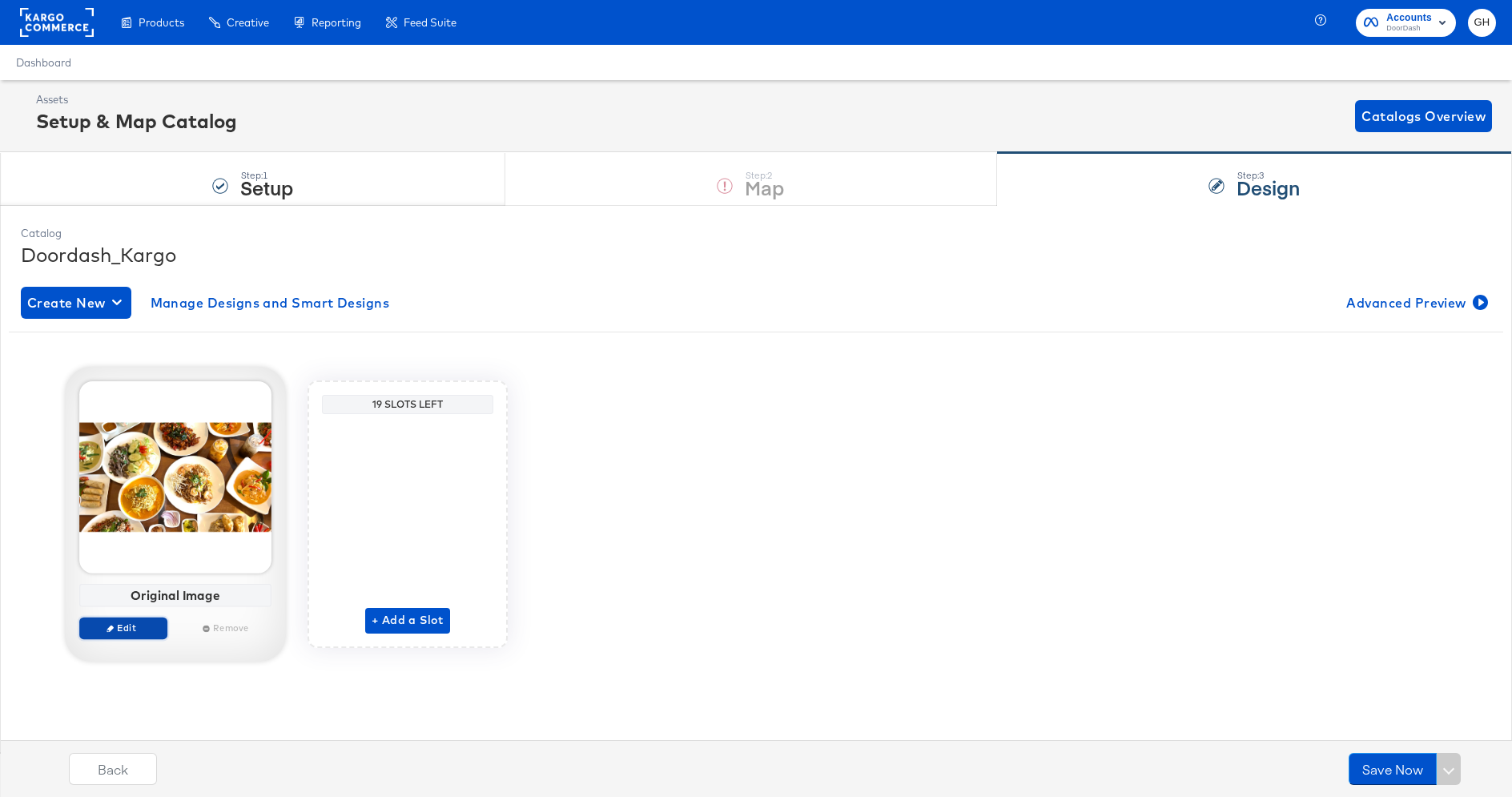
click at [127, 633] on button "Edit" at bounding box center [123, 628] width 88 height 22
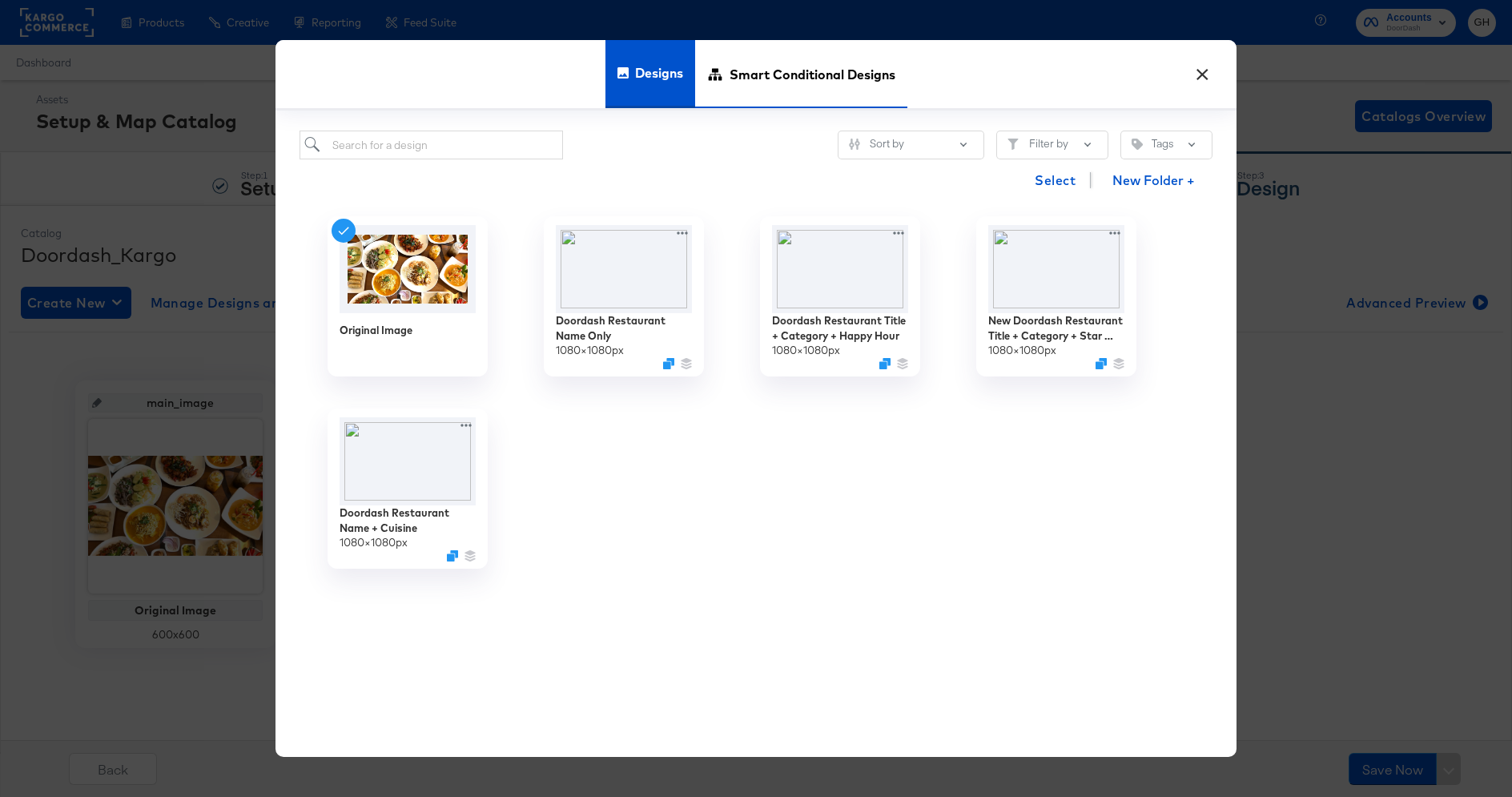
click at [757, 93] on span "Smart Conditional Designs" at bounding box center [813, 74] width 166 height 71
